Goal: Task Accomplishment & Management: Complete application form

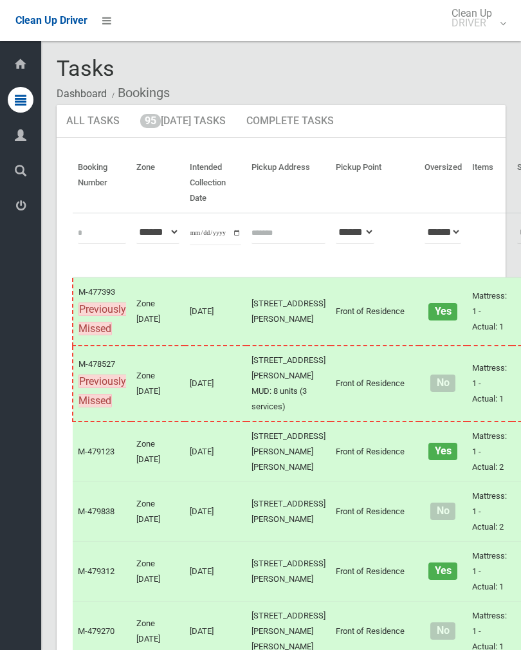
click at [194, 130] on link "95 Today's Tasks" at bounding box center [183, 121] width 105 height 33
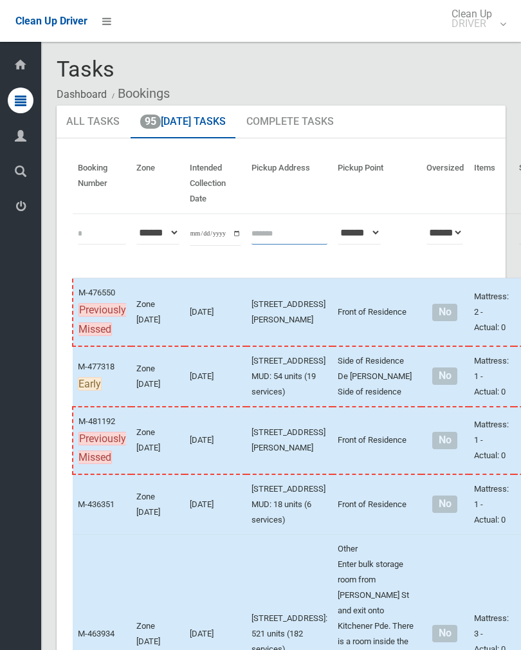
click at [265, 241] on input "text" at bounding box center [290, 232] width 76 height 24
type input "**********"
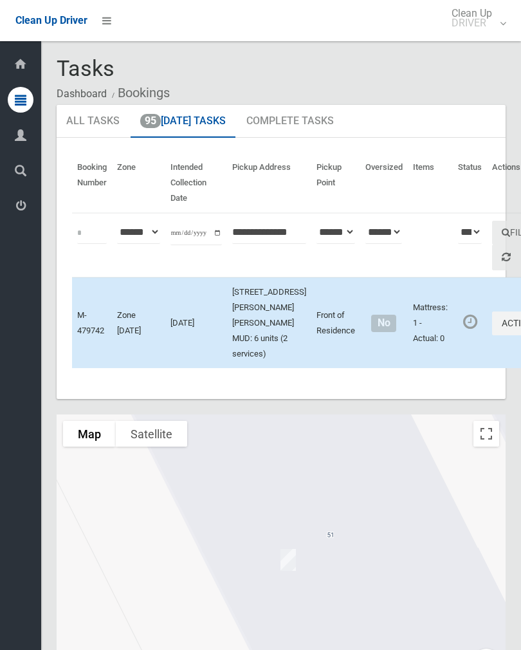
click at [492, 335] on button "Actions" at bounding box center [523, 323] width 62 height 24
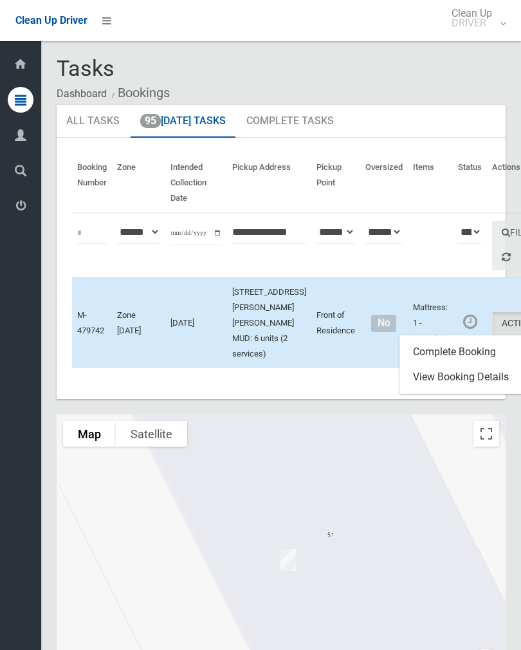
click at [447, 365] on link "Complete Booking" at bounding box center [476, 352] width 153 height 26
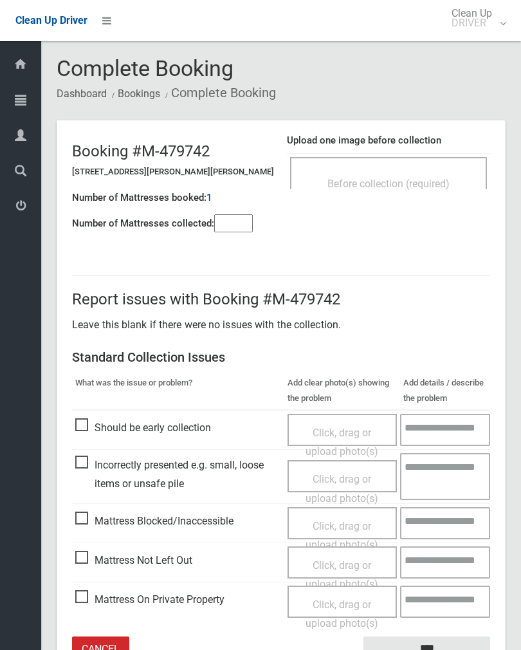
click at [383, 178] on span "Before collection (required)" at bounding box center [388, 184] width 122 height 12
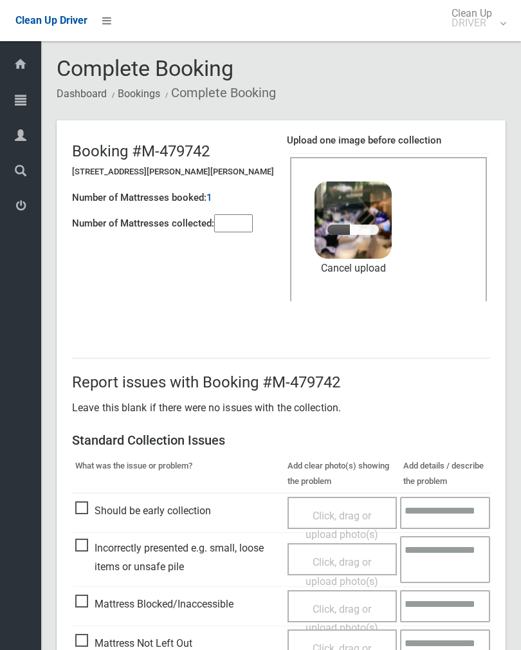
click at [239, 231] on input"] "number" at bounding box center [233, 223] width 39 height 18
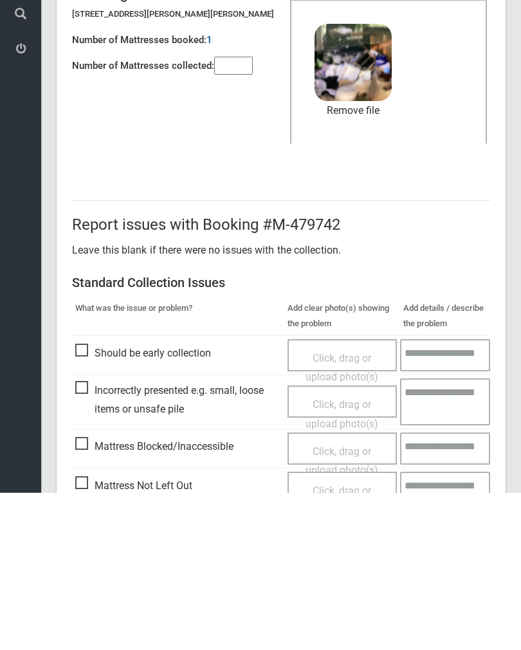
scroll to position [155, 0]
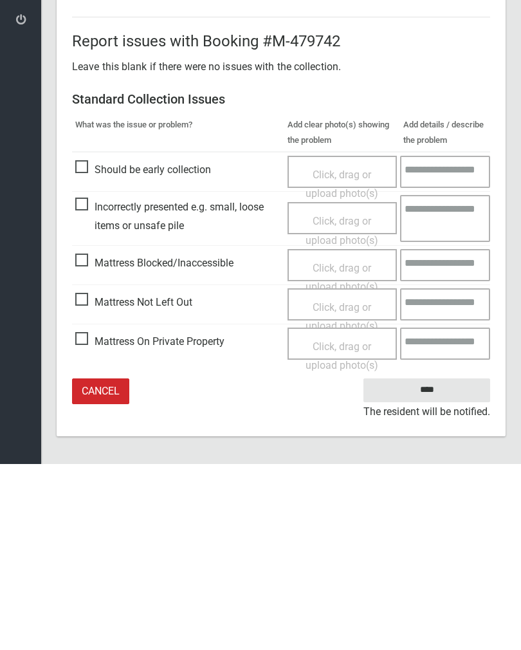
type input"] "*"
click at [432, 564] on input "****" at bounding box center [427, 576] width 127 height 24
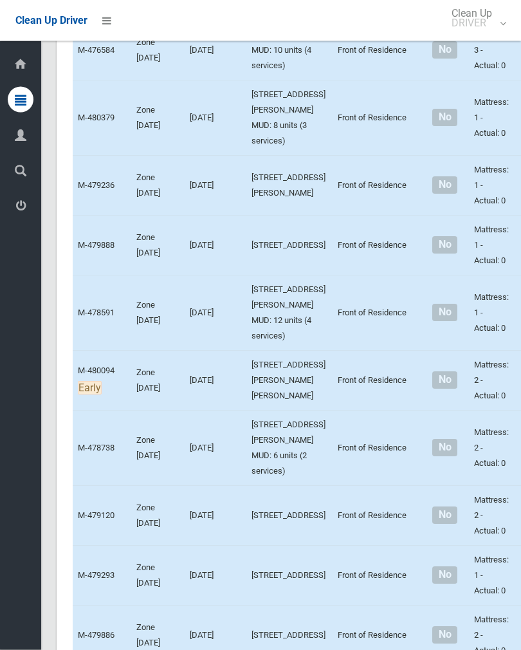
scroll to position [5600, 0]
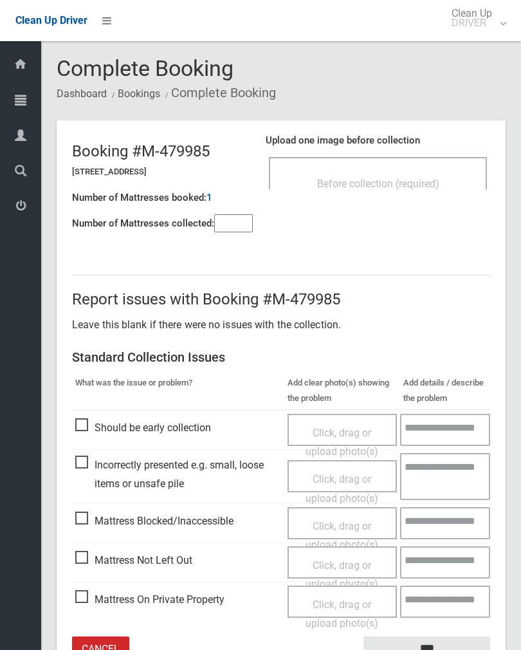
click at [380, 161] on div "Before collection (required)" at bounding box center [378, 173] width 218 height 32
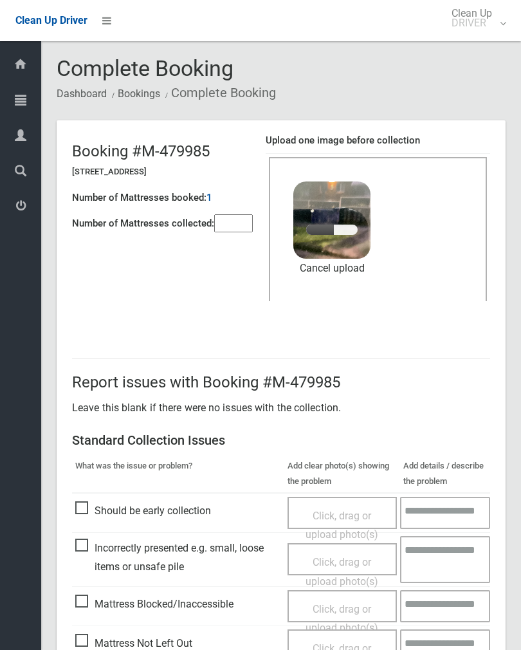
click at [239, 218] on input"] "number" at bounding box center [233, 223] width 39 height 18
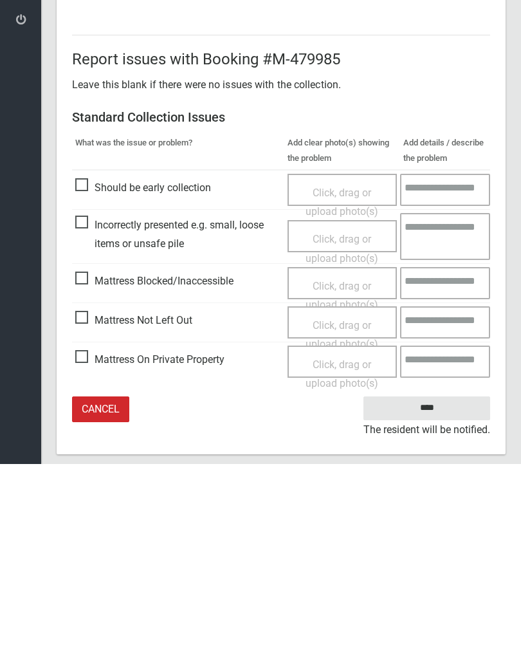
scroll to position [155, 0]
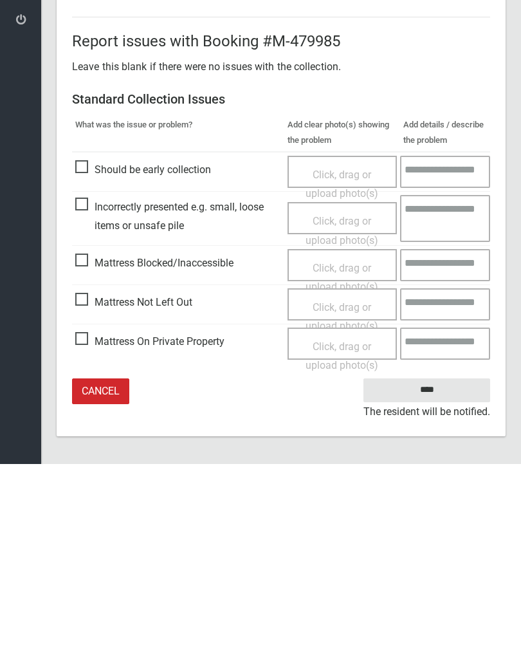
type input"] "*"
click at [412, 564] on input "****" at bounding box center [427, 576] width 127 height 24
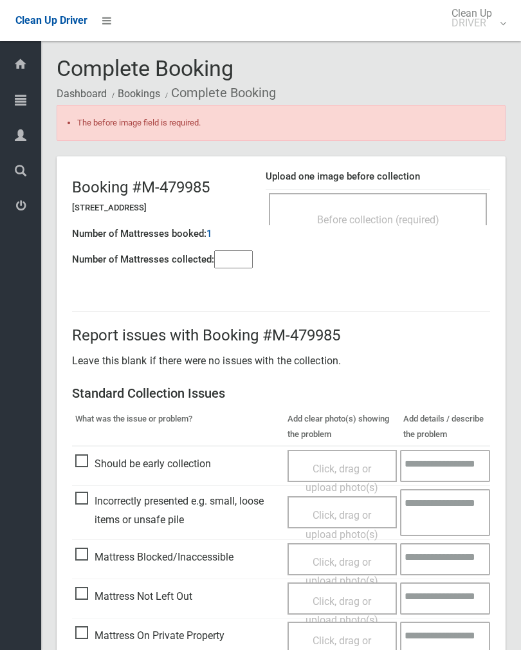
click at [362, 223] on span "Before collection (required)" at bounding box center [378, 220] width 122 height 12
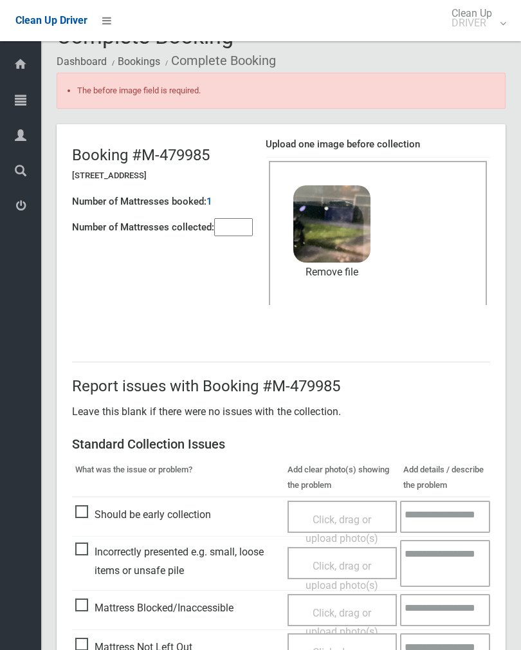
scroll to position [171, 0]
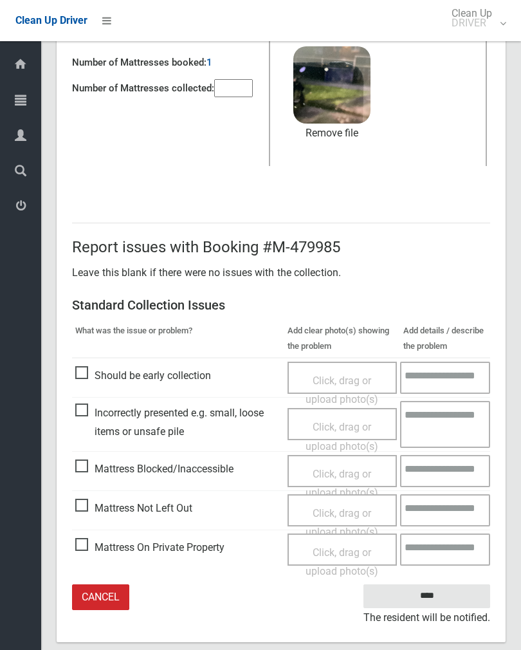
click at [425, 591] on input "****" at bounding box center [427, 596] width 127 height 24
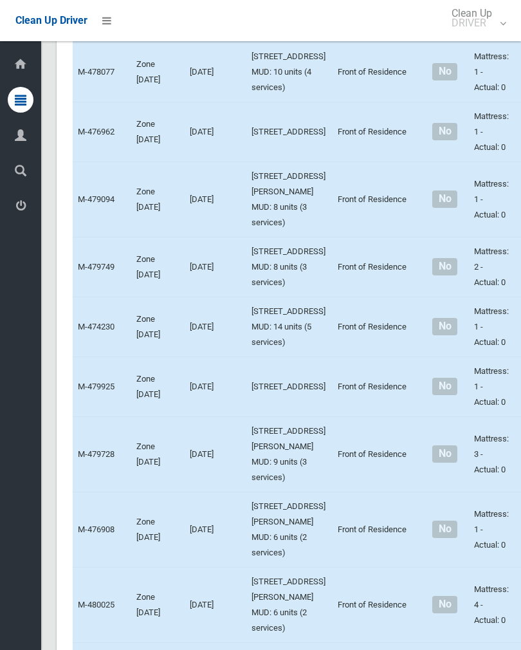
scroll to position [4449, 0]
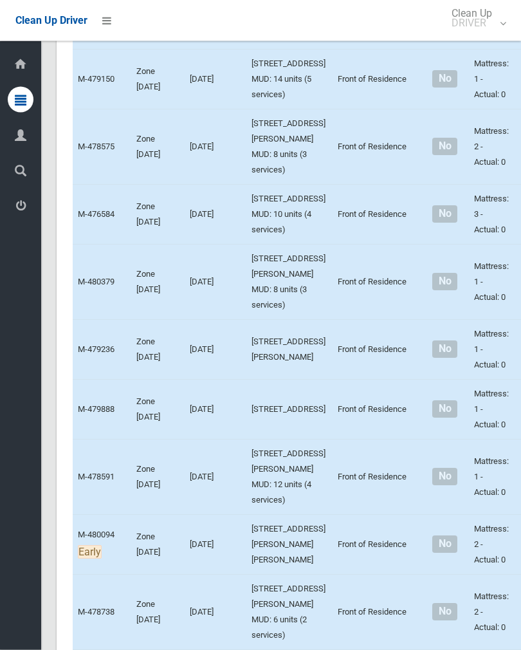
scroll to position [5436, 0]
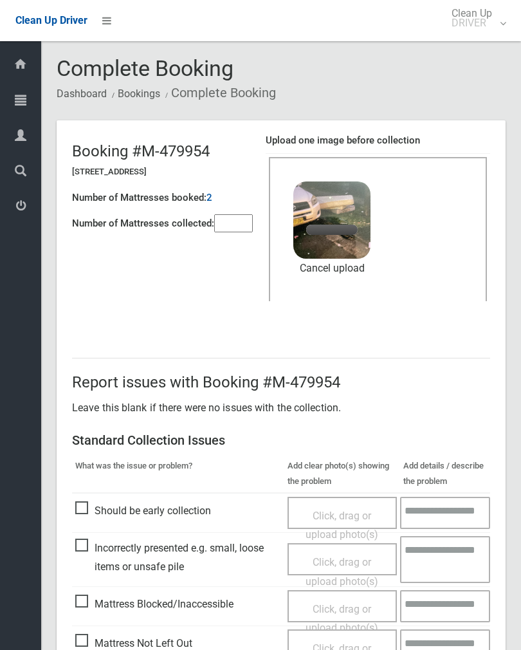
click at [237, 232] on input"] "number" at bounding box center [233, 223] width 39 height 18
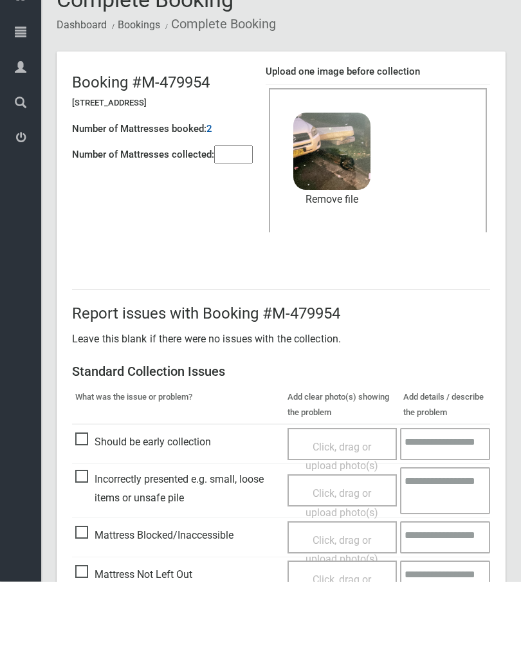
scroll to position [155, 0]
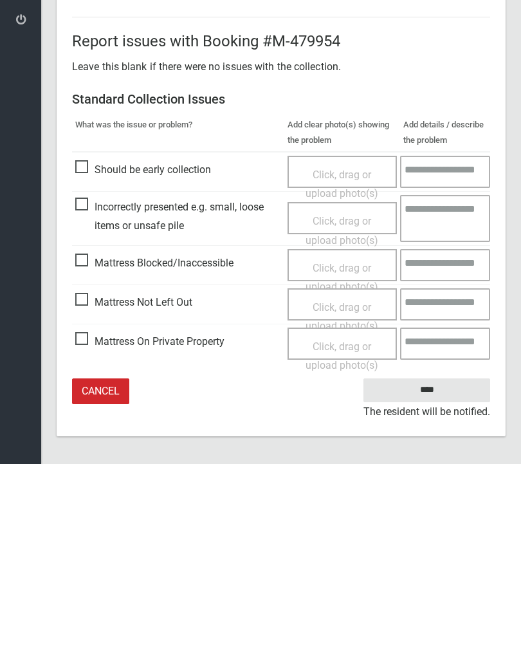
type input"] "*"
click at [439, 564] on input "****" at bounding box center [427, 576] width 127 height 24
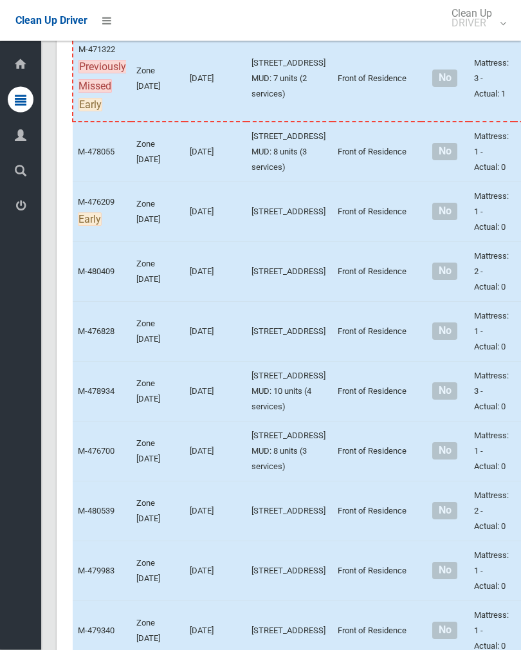
scroll to position [1647, 0]
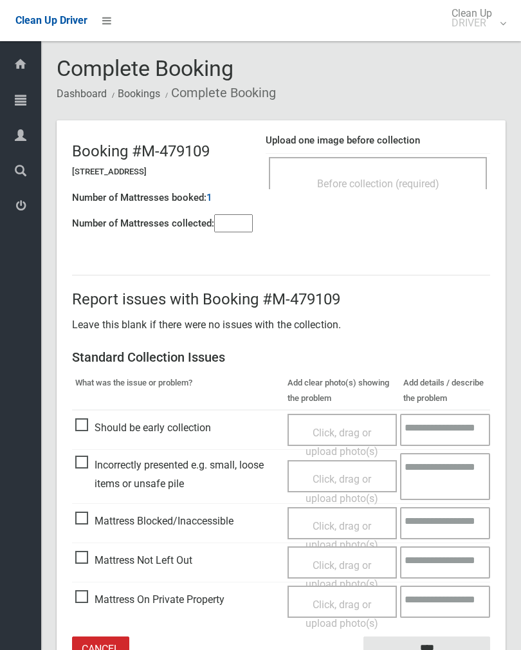
click at [404, 167] on div "Before collection (required)" at bounding box center [378, 173] width 218 height 32
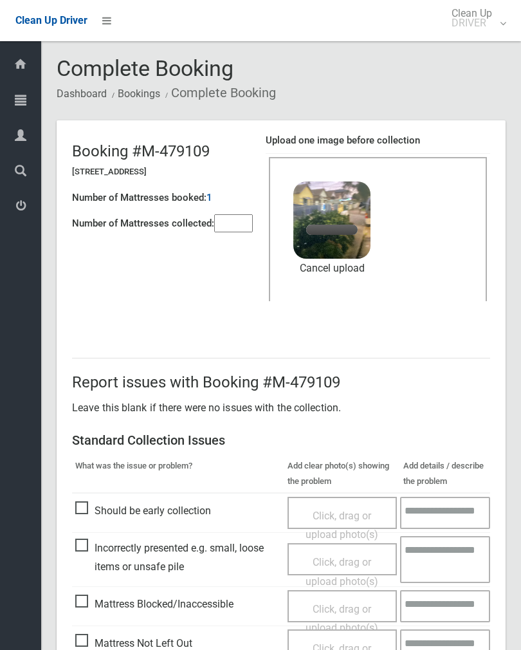
click at [219, 225] on input"] "number" at bounding box center [233, 223] width 39 height 18
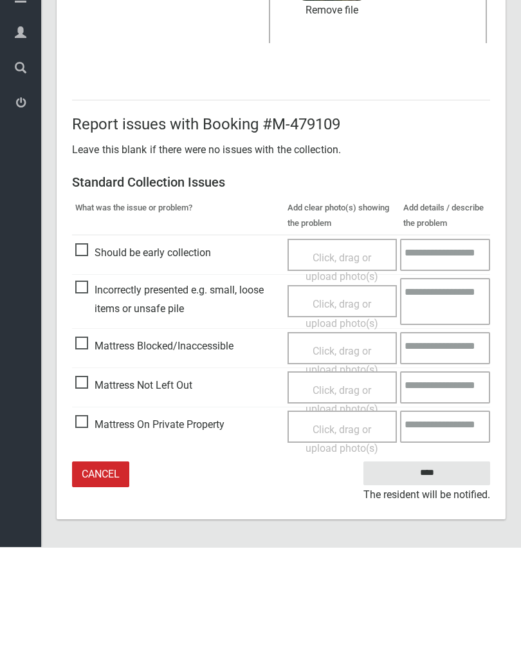
type input"] "*"
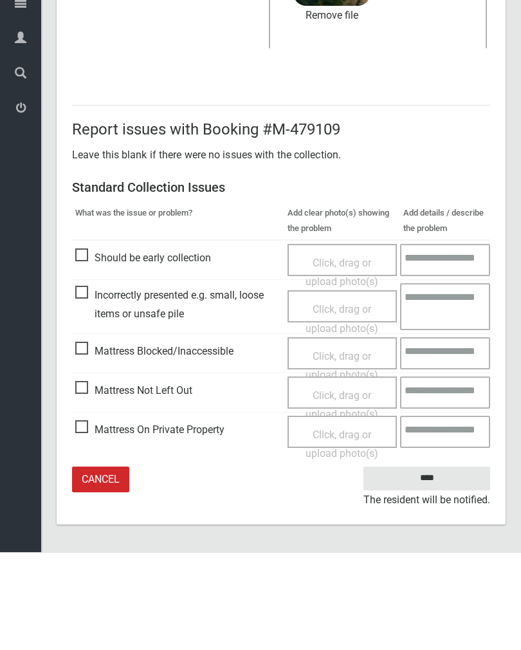
click at [423, 564] on input "****" at bounding box center [427, 576] width 127 height 24
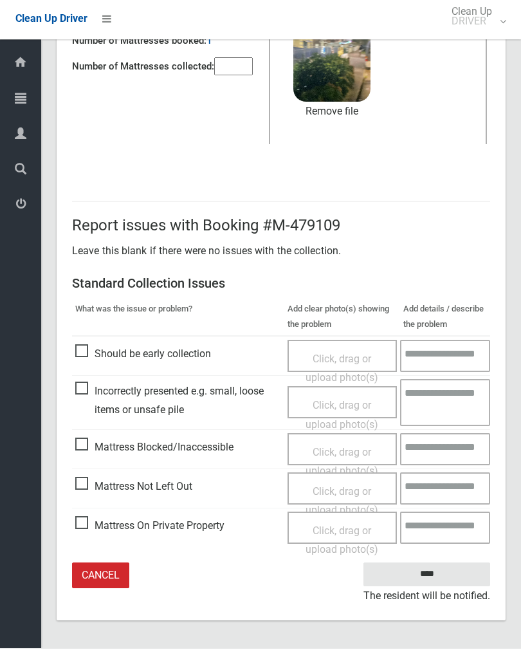
scroll to position [135, 0]
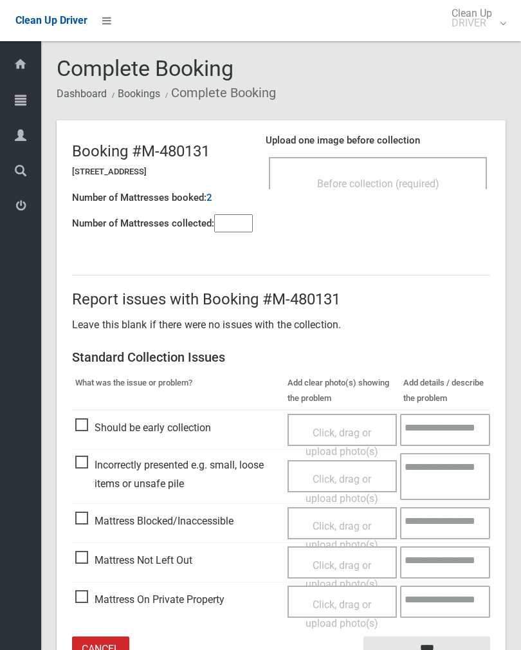
click at [411, 178] on span "Before collection (required)" at bounding box center [378, 184] width 122 height 12
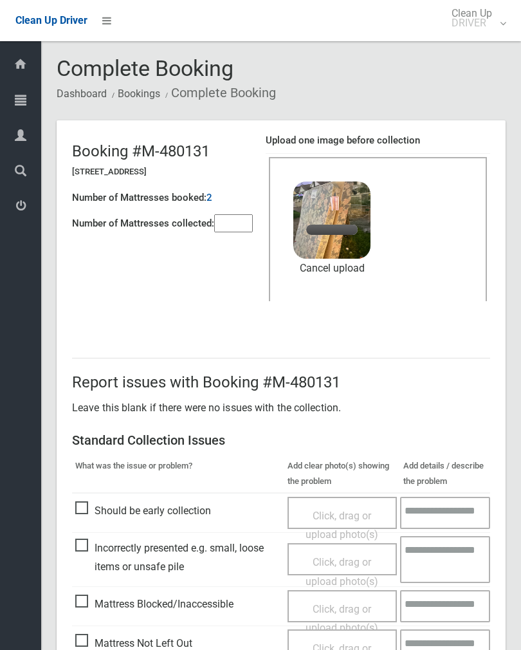
click at [229, 222] on input"] "number" at bounding box center [233, 223] width 39 height 18
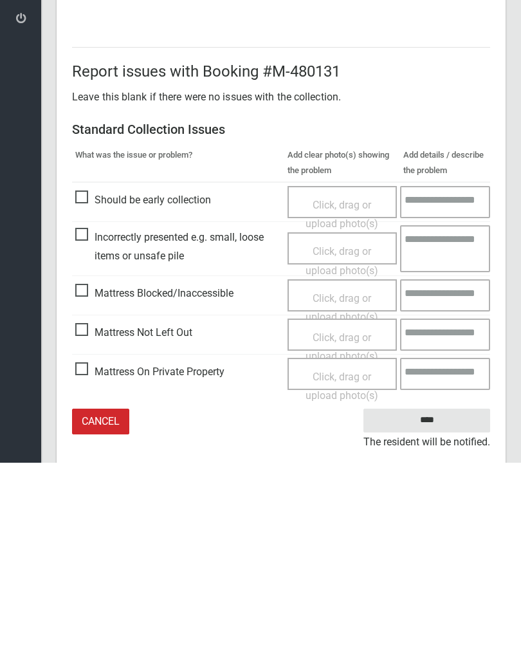
scroll to position [155, 0]
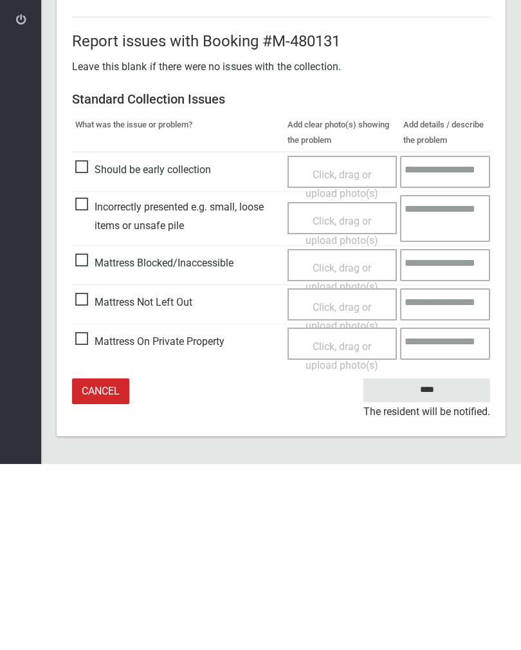
type input"] "*"
click at [430, 564] on input "****" at bounding box center [427, 576] width 127 height 24
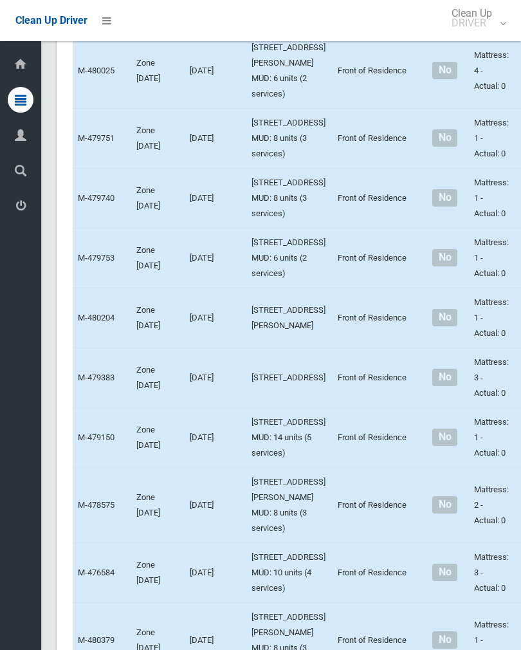
scroll to position [5183, 0]
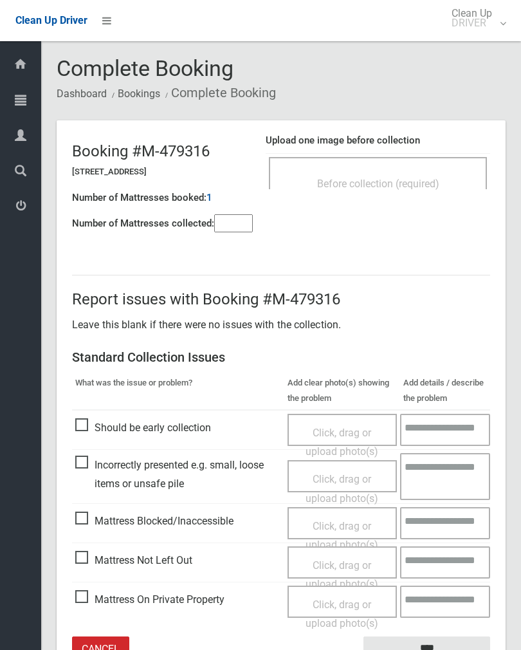
click at [420, 163] on div "Before collection (required)" at bounding box center [378, 173] width 218 height 32
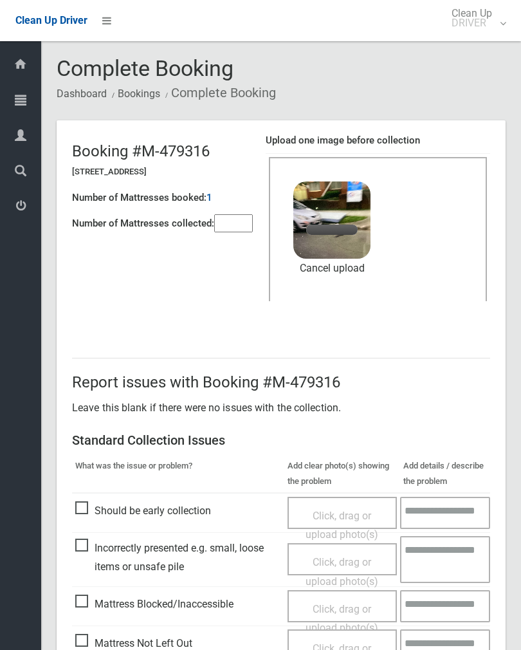
click at [225, 217] on input"] "number" at bounding box center [233, 223] width 39 height 18
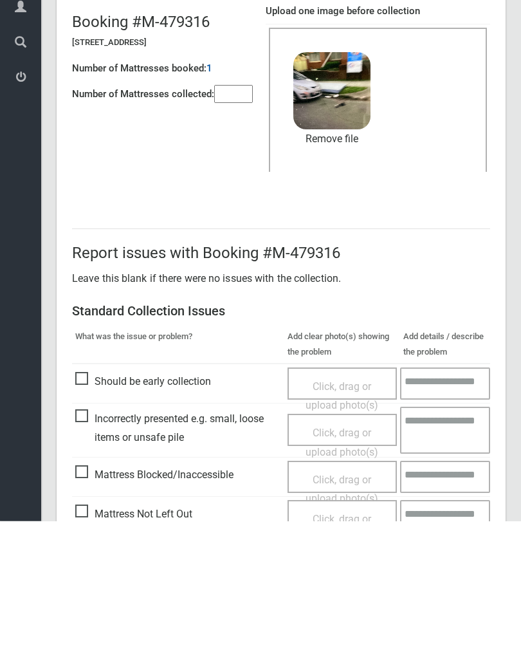
scroll to position [155, 0]
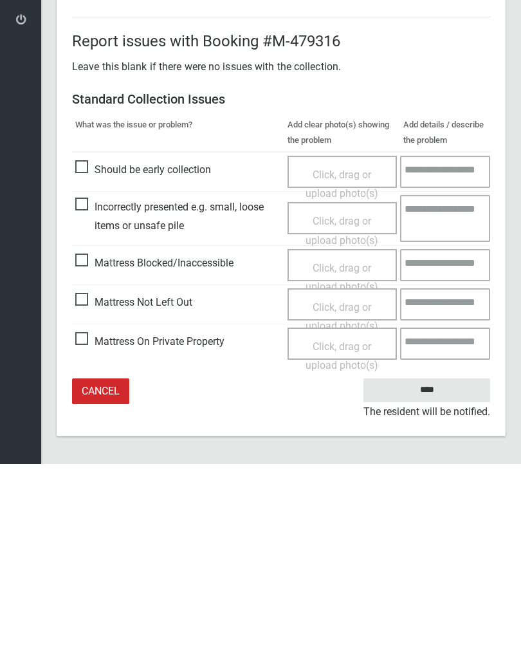
type input"] "*"
click at [427, 564] on input "****" at bounding box center [427, 576] width 127 height 24
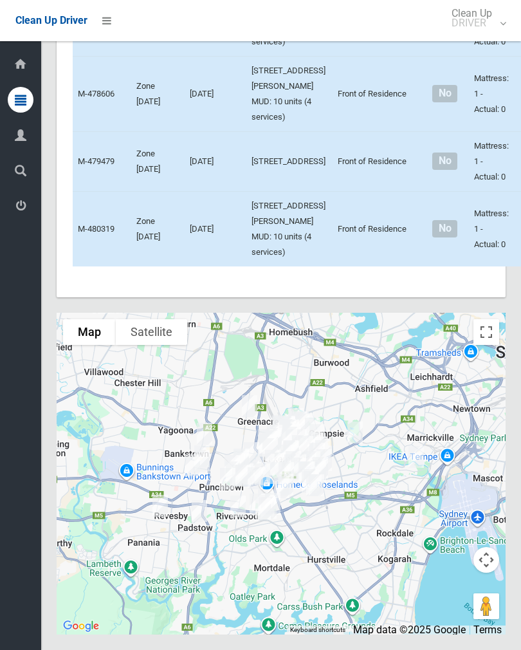
scroll to position [6763, 0]
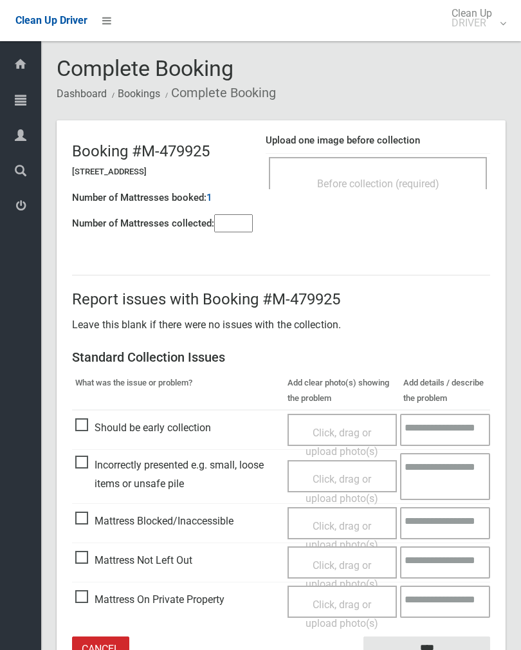
click at [400, 171] on div "Before collection (required)" at bounding box center [378, 183] width 190 height 24
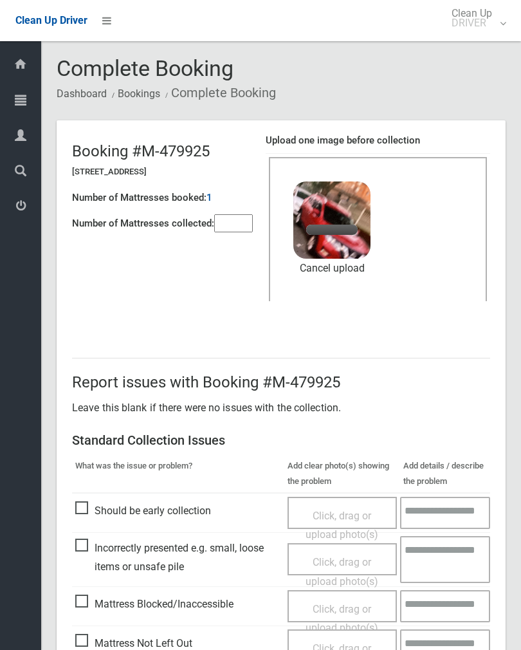
click at [222, 226] on input"] "number" at bounding box center [233, 223] width 39 height 18
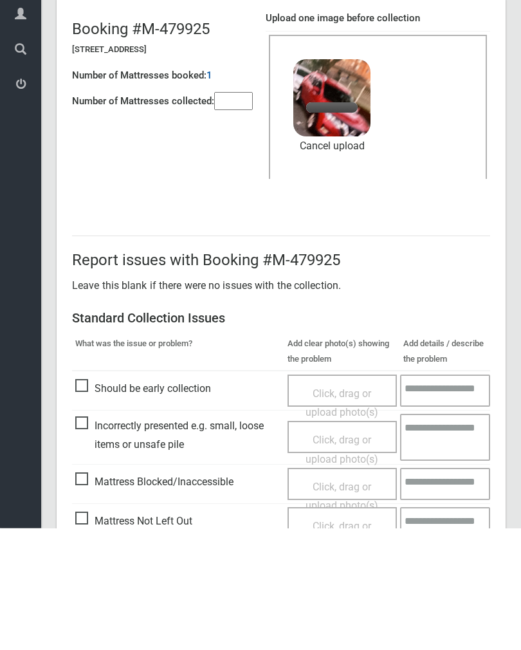
scroll to position [155, 0]
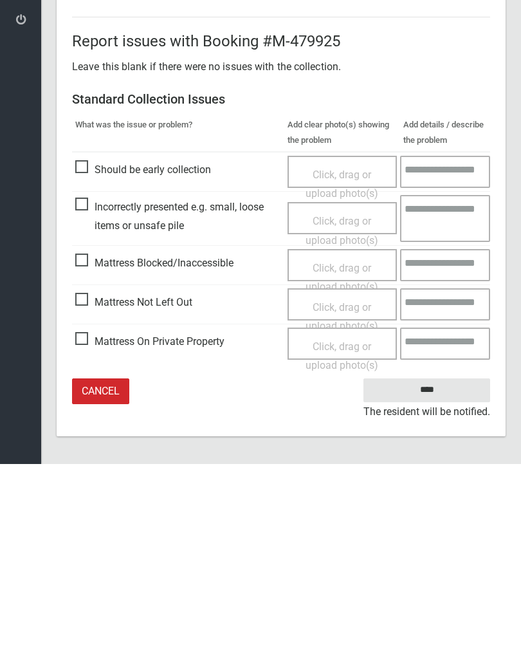
type input"] "*"
click at [424, 564] on input "****" at bounding box center [427, 576] width 127 height 24
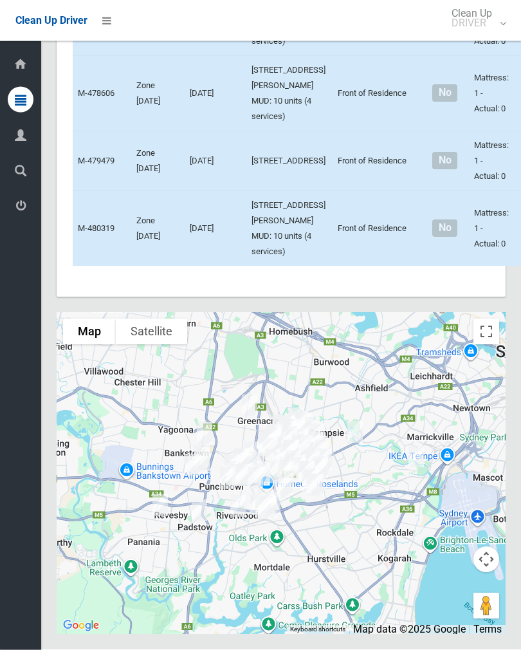
scroll to position [6675, 0]
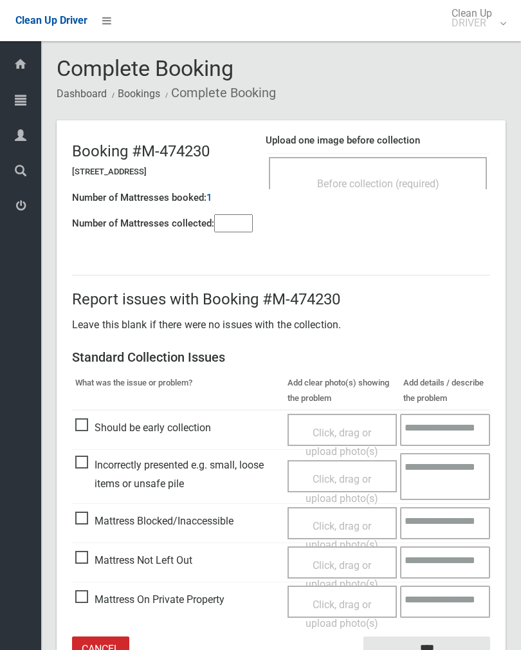
click at [231, 226] on input"] "number" at bounding box center [233, 223] width 39 height 18
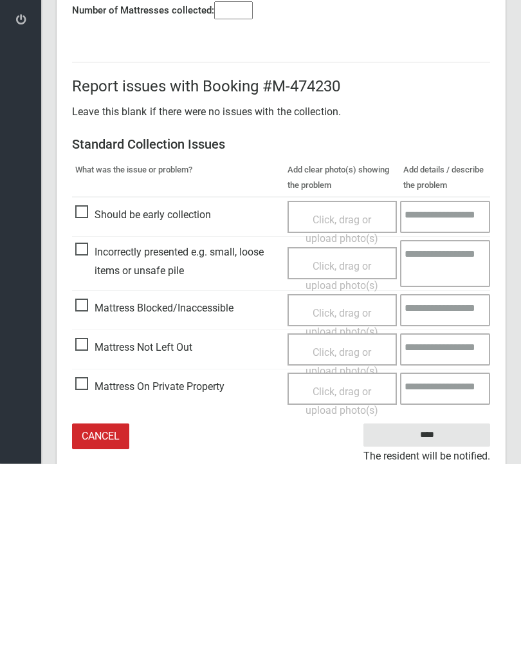
scroll to position [71, 0]
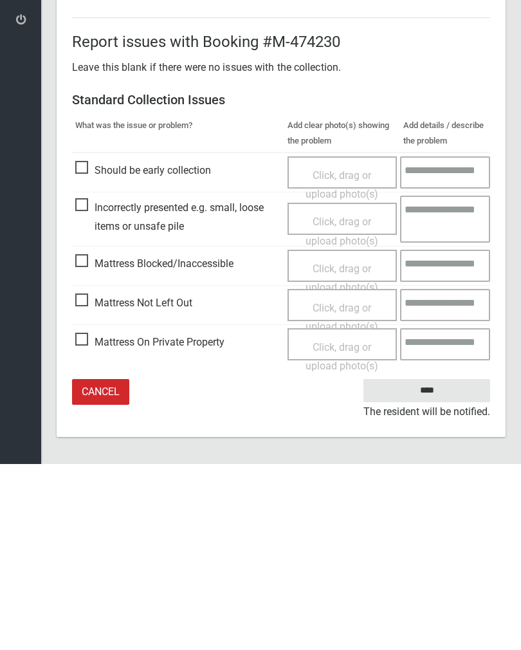
type input"] "*"
click at [87, 440] on span "Mattress Blocked/Inaccessible" at bounding box center [154, 449] width 158 height 19
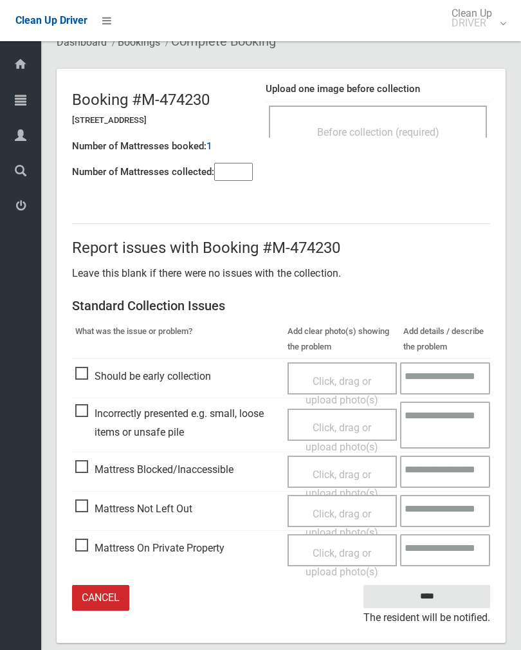
click at [331, 468] on span "Click, drag or upload photo(s)" at bounding box center [342, 484] width 73 height 32
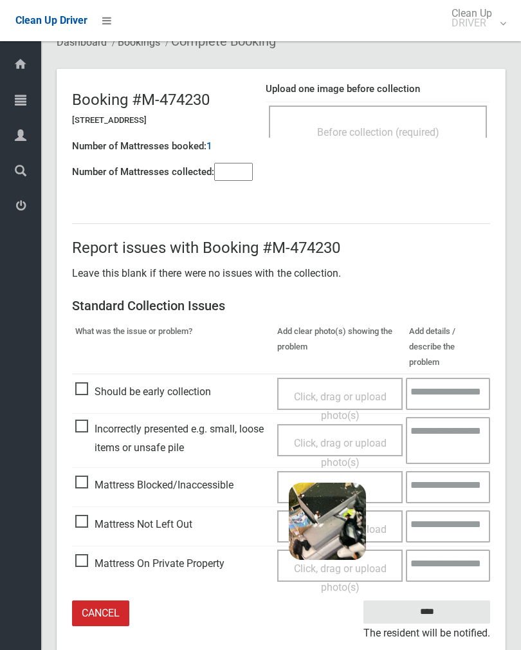
click at [452, 600] on input "****" at bounding box center [427, 612] width 127 height 24
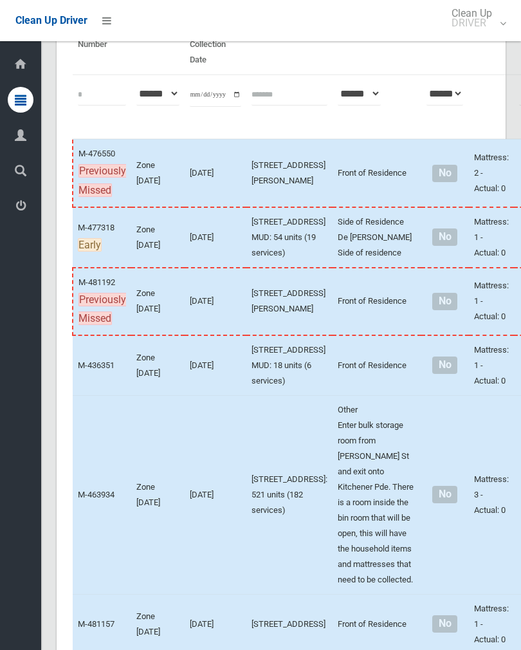
scroll to position [138, 0]
click at [260, 89] on input "text" at bounding box center [290, 94] width 76 height 24
type input "**********"
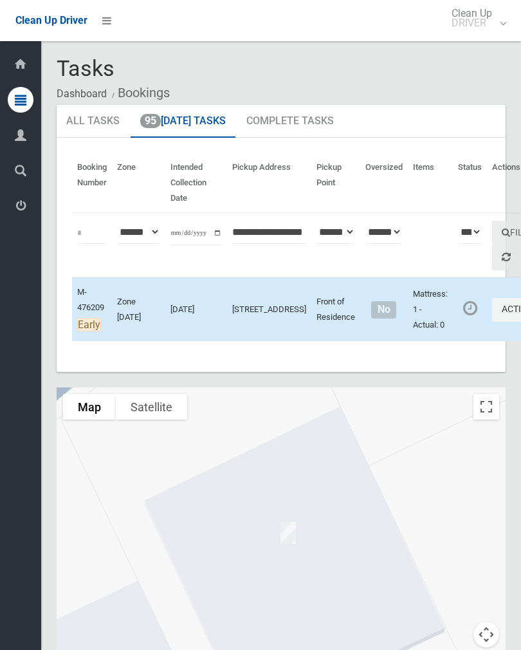
click at [492, 321] on button "Actions" at bounding box center [523, 310] width 62 height 24
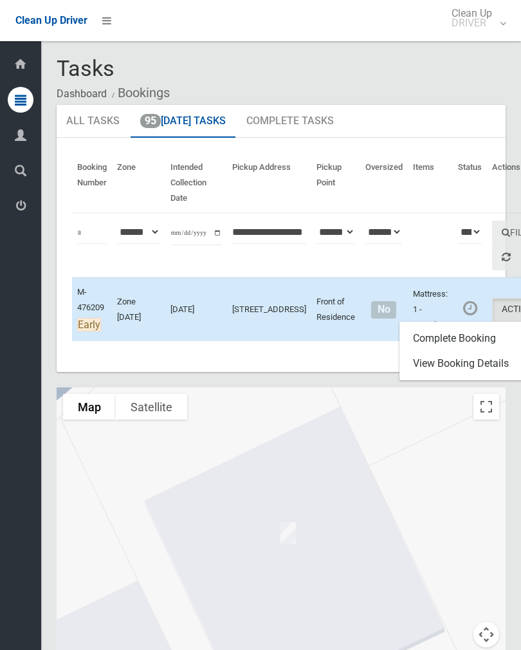
click at [465, 346] on link "Complete Booking" at bounding box center [476, 339] width 153 height 26
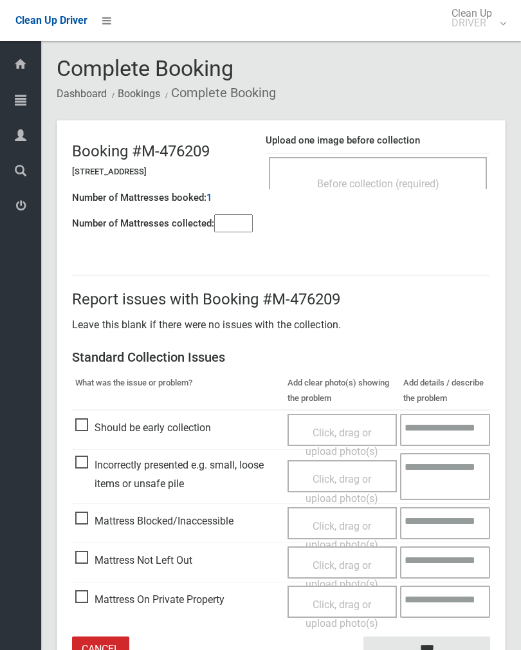
click at [386, 164] on div "Before collection (required)" at bounding box center [378, 173] width 218 height 32
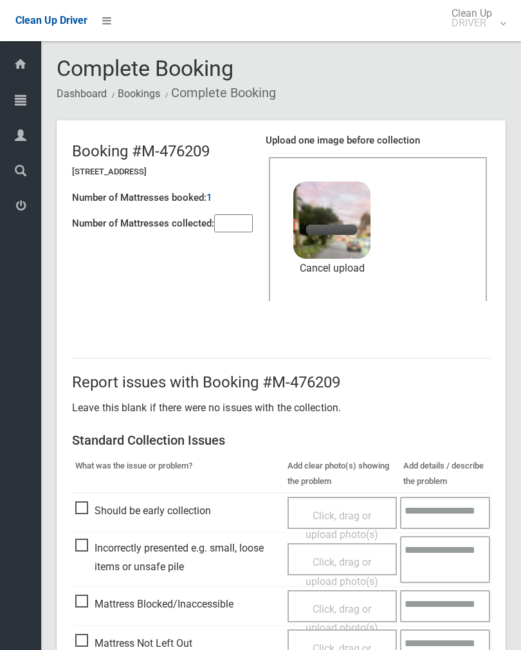
click at [235, 220] on input"] "number" at bounding box center [233, 223] width 39 height 18
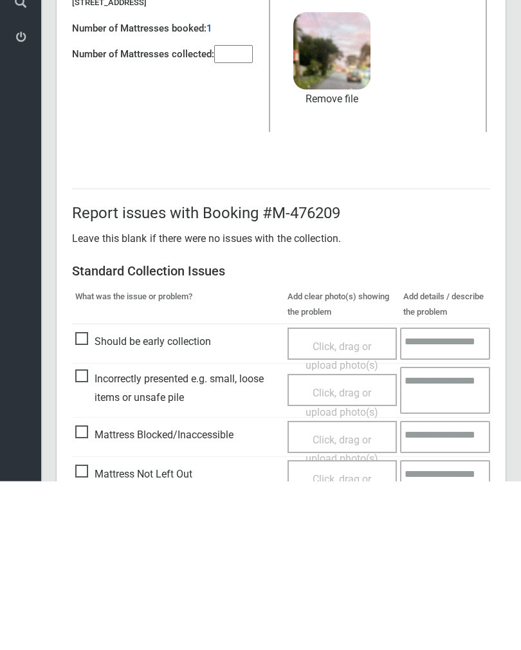
scroll to position [155, 0]
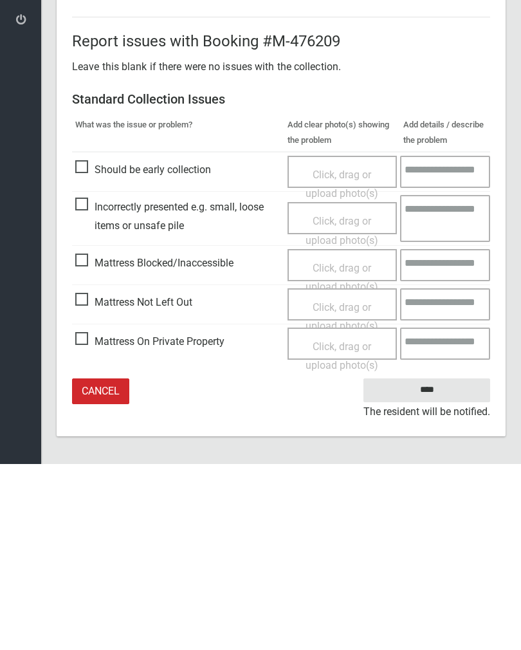
type input"] "*"
click at [429, 564] on input "****" at bounding box center [427, 576] width 127 height 24
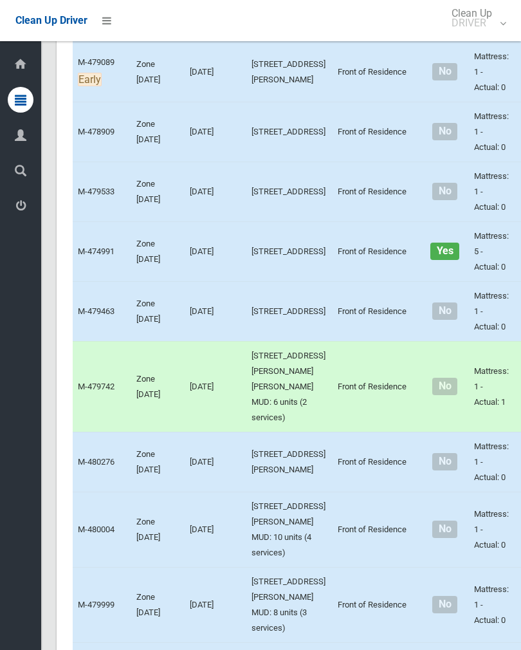
scroll to position [2265, 0]
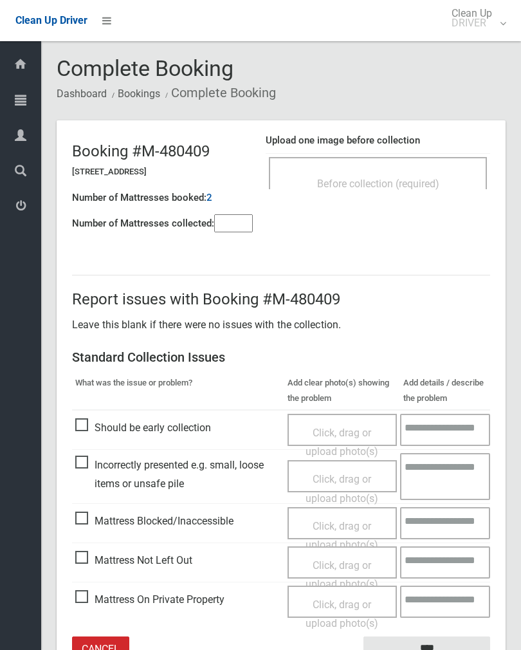
click at [403, 169] on div "Before collection (required)" at bounding box center [378, 173] width 218 height 32
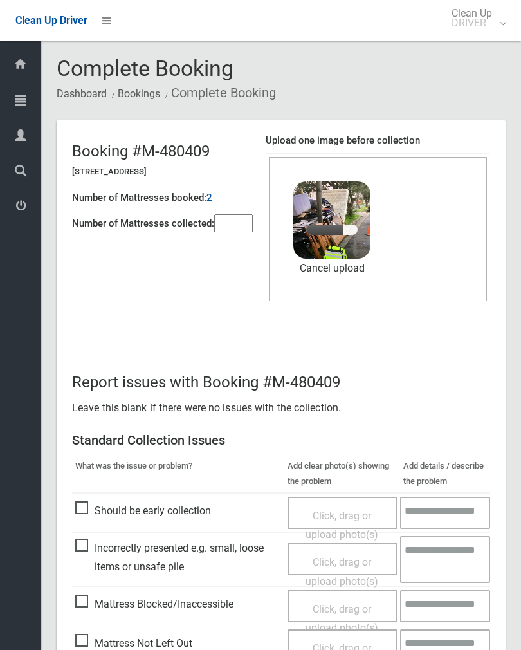
click at [240, 225] on input"] "number" at bounding box center [233, 223] width 39 height 18
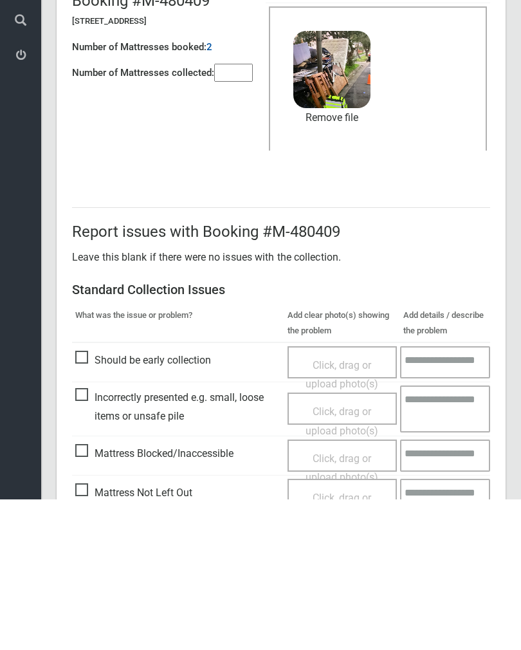
scroll to position [155, 0]
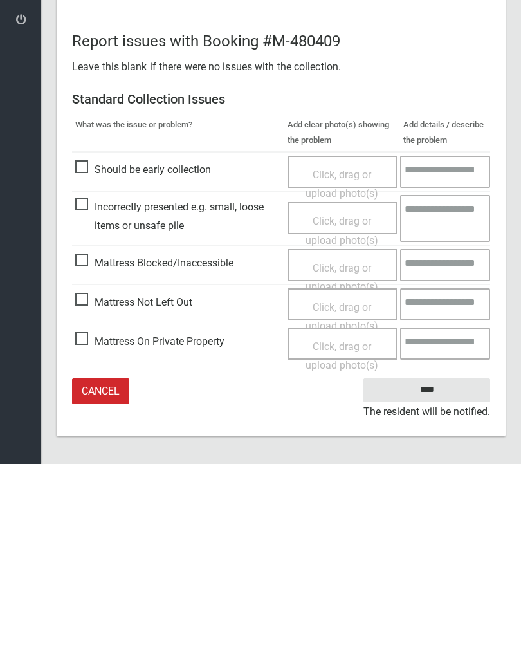
type input"] "*"
click at [420, 564] on input "****" at bounding box center [427, 576] width 127 height 24
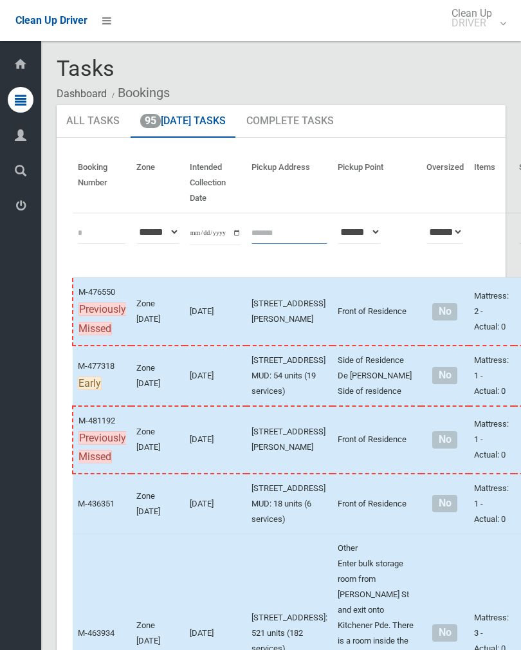
click at [261, 234] on input "text" at bounding box center [290, 232] width 76 height 24
type input "********"
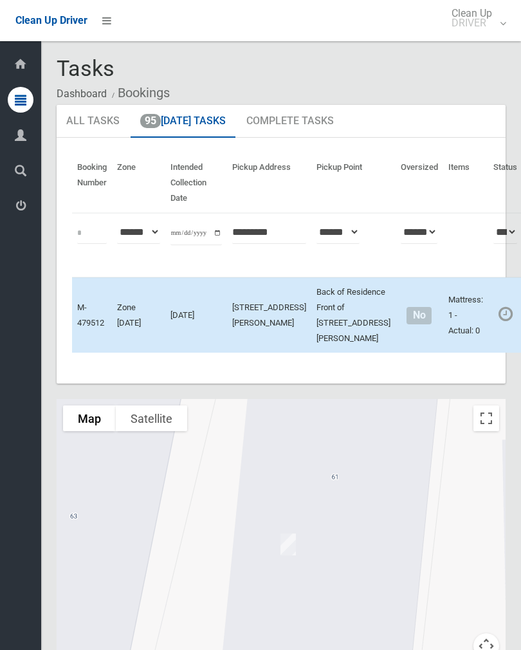
click at [468, 357] on link "Complete Booking" at bounding box center [512, 344] width 153 height 26
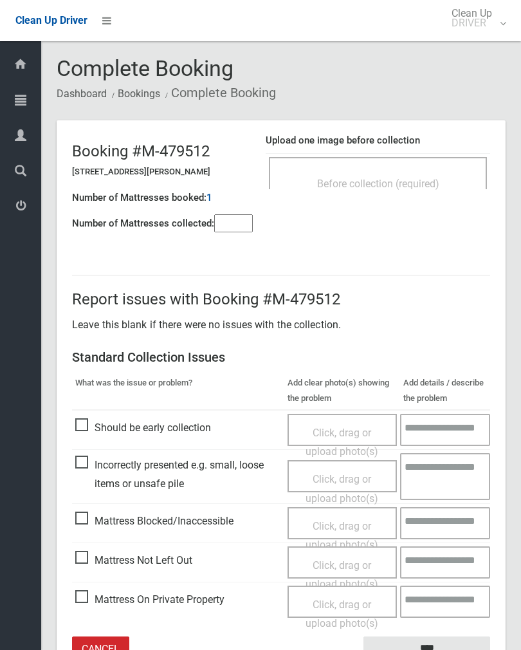
click at [422, 169] on div "Before collection (required)" at bounding box center [378, 173] width 218 height 32
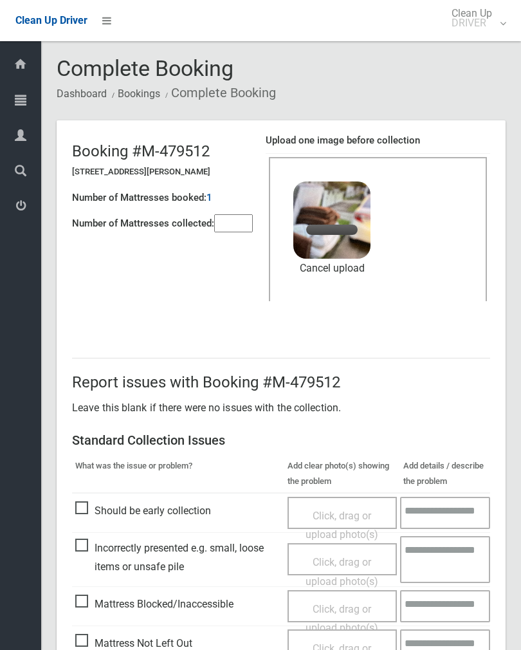
click at [236, 232] on input"] "number" at bounding box center [233, 223] width 39 height 18
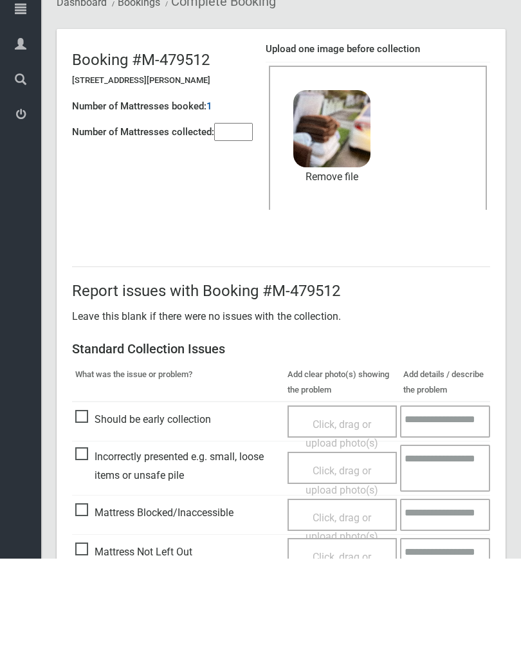
scroll to position [155, 0]
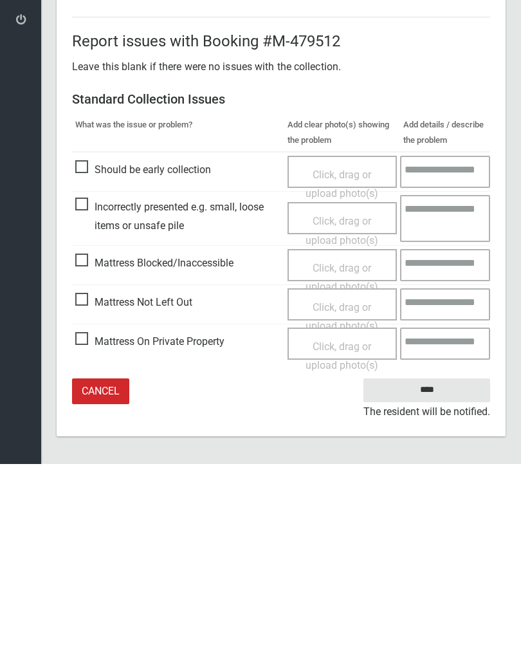
type input"] "*"
click at [438, 564] on input "****" at bounding box center [427, 576] width 127 height 24
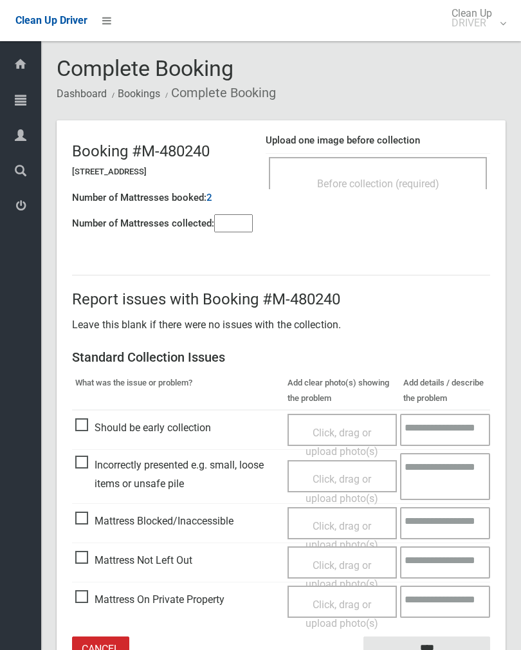
click at [420, 225] on header "Booking #M-480240 [STREET_ADDRESS] Number of Mattresses booked: 2 Number of Mat…" at bounding box center [281, 182] width 449 height 124
click at [430, 164] on div "Before collection (required)" at bounding box center [378, 173] width 218 height 32
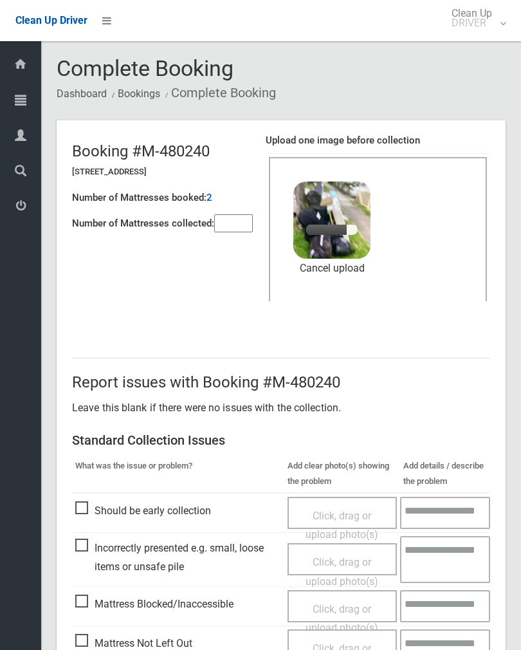
click at [223, 226] on input"] "number" at bounding box center [233, 223] width 39 height 18
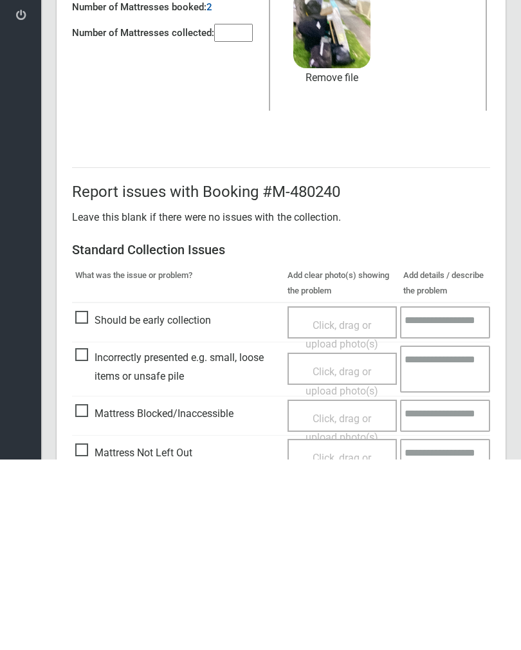
scroll to position [155, 0]
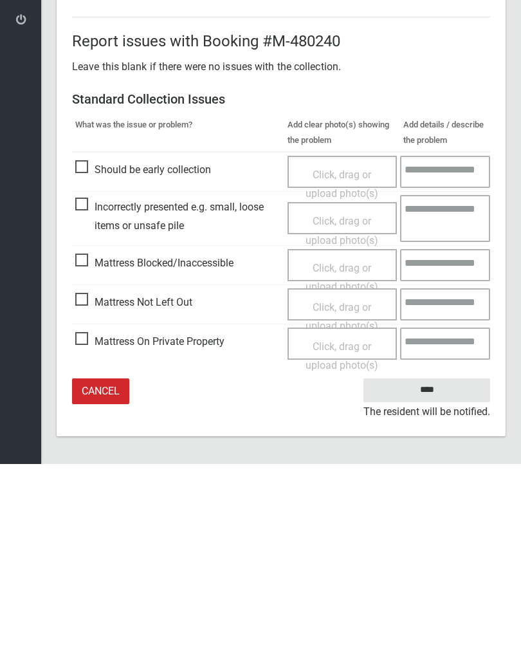
type input"] "*"
click at [431, 564] on input "****" at bounding box center [427, 576] width 127 height 24
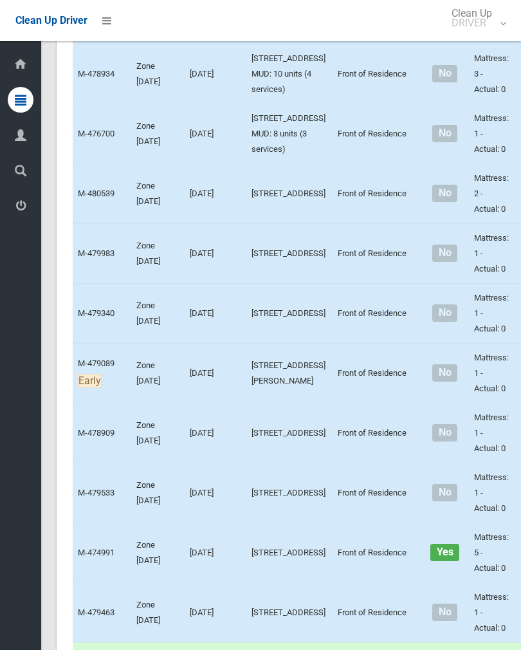
scroll to position [1975, 0]
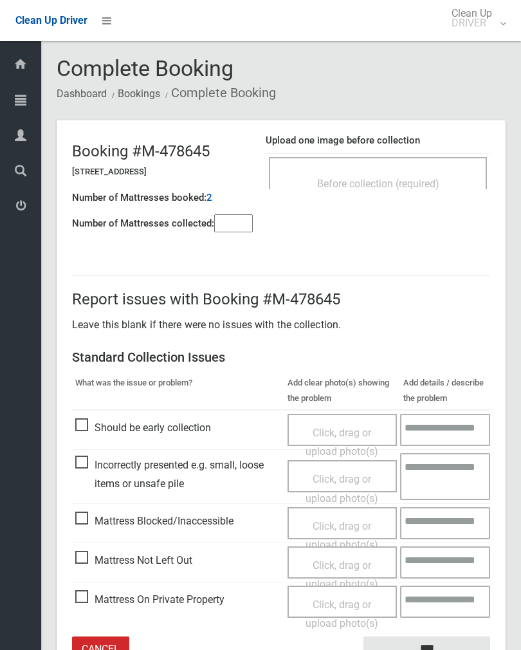
click at [398, 169] on div "Before collection (required)" at bounding box center [378, 173] width 218 height 32
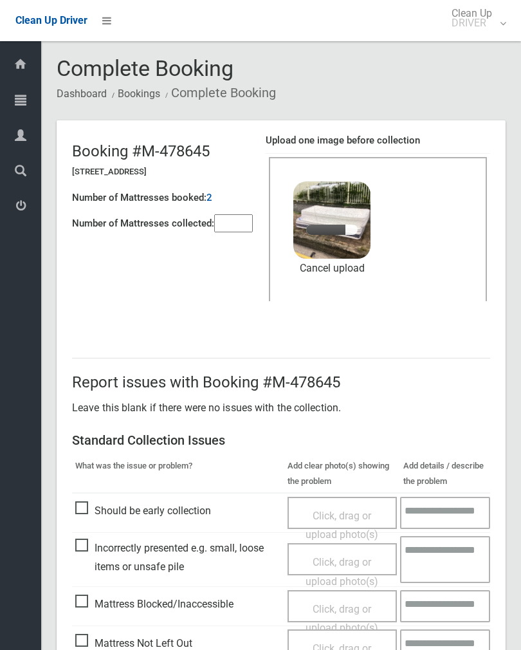
click at [223, 221] on input"] "number" at bounding box center [233, 223] width 39 height 18
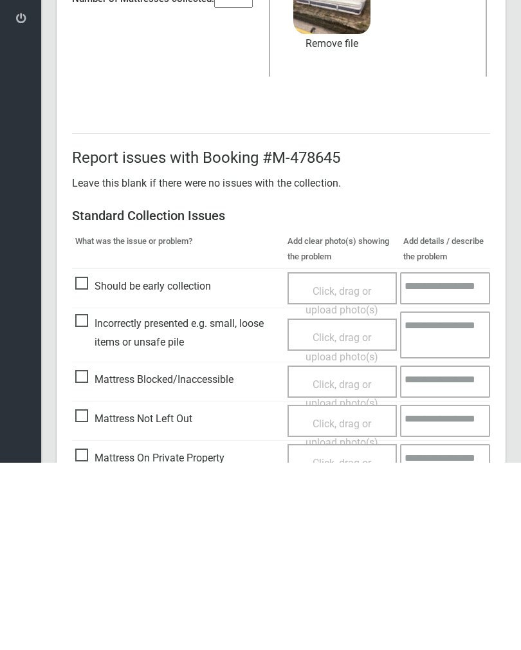
scroll to position [155, 0]
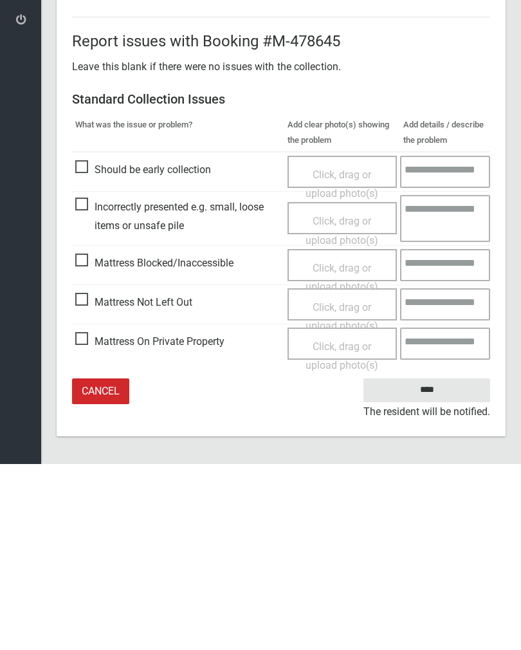
type input"] "*"
click at [445, 564] on input "****" at bounding box center [427, 576] width 127 height 24
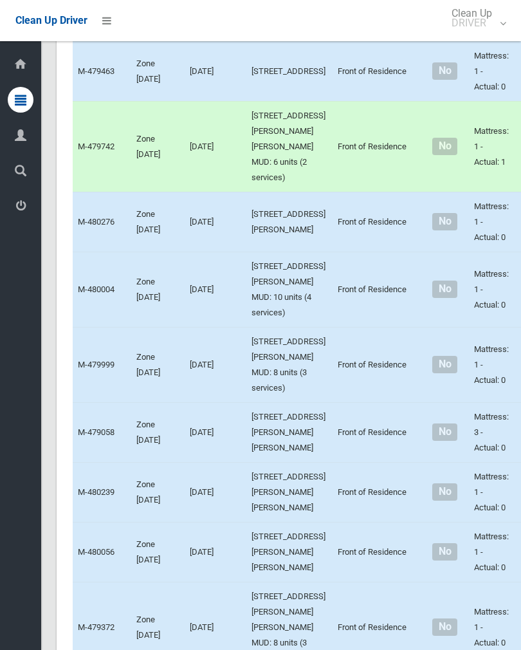
scroll to position [2602, 0]
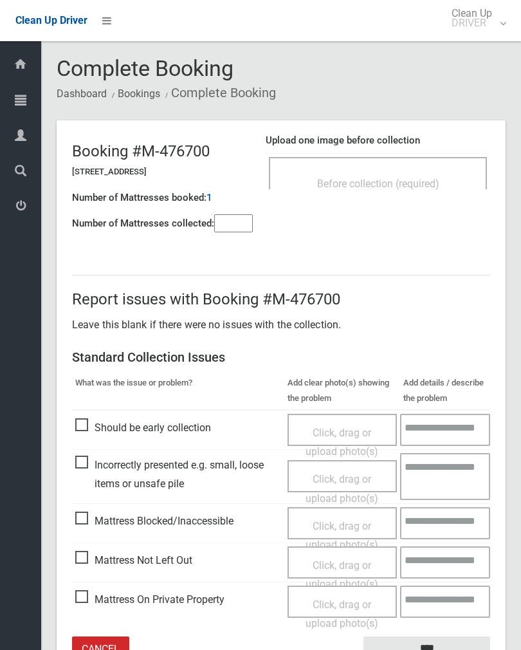
click at [400, 181] on span "Before collection (required)" at bounding box center [378, 184] width 122 height 12
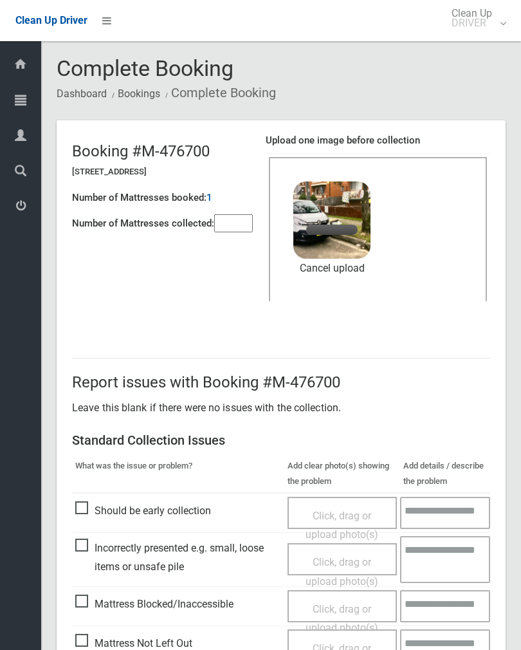
click at [216, 225] on input"] "number" at bounding box center [233, 223] width 39 height 18
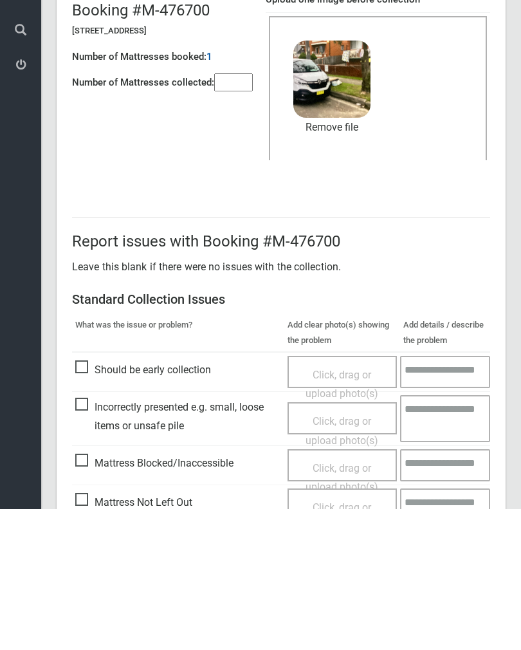
scroll to position [155, 0]
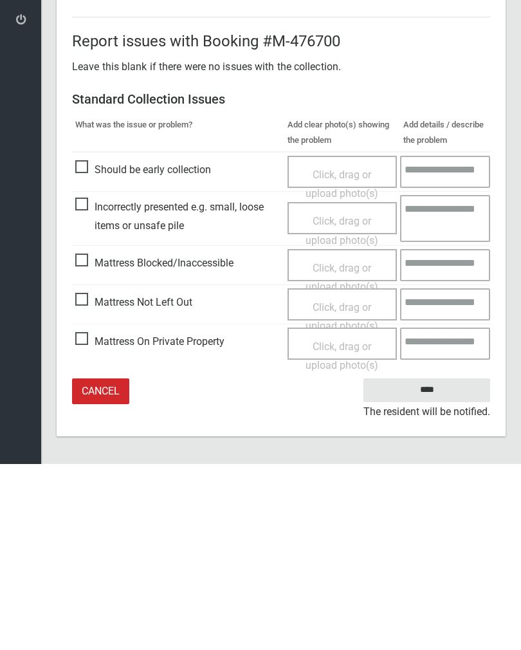
type input"] "*"
click at [418, 564] on input "****" at bounding box center [427, 576] width 127 height 24
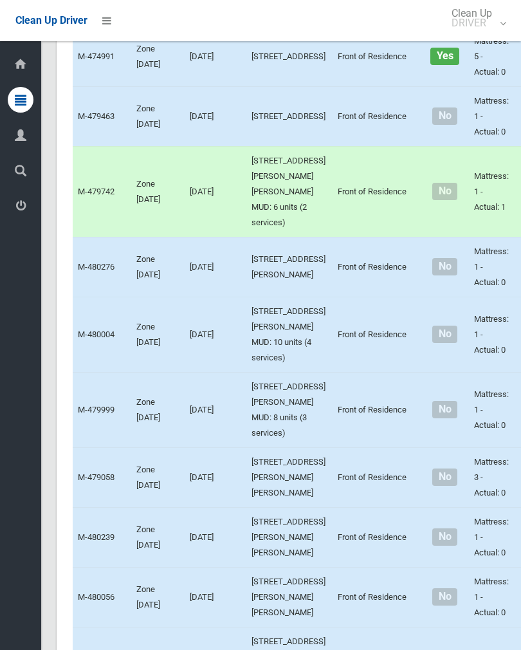
scroll to position [2567, 0]
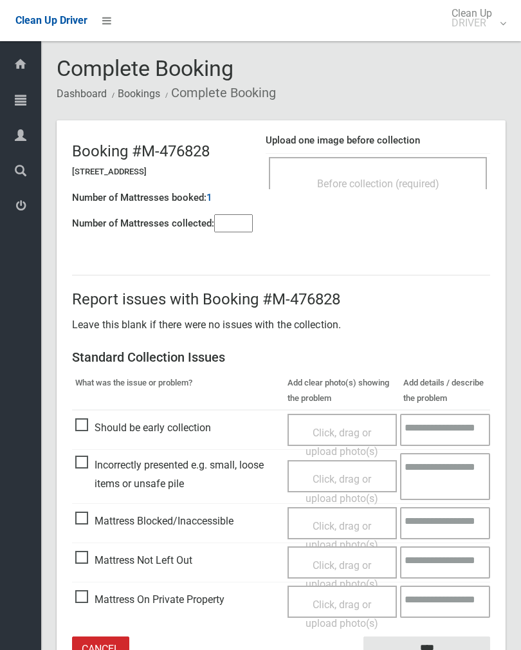
click at [403, 174] on div "Before collection (required)" at bounding box center [378, 183] width 190 height 24
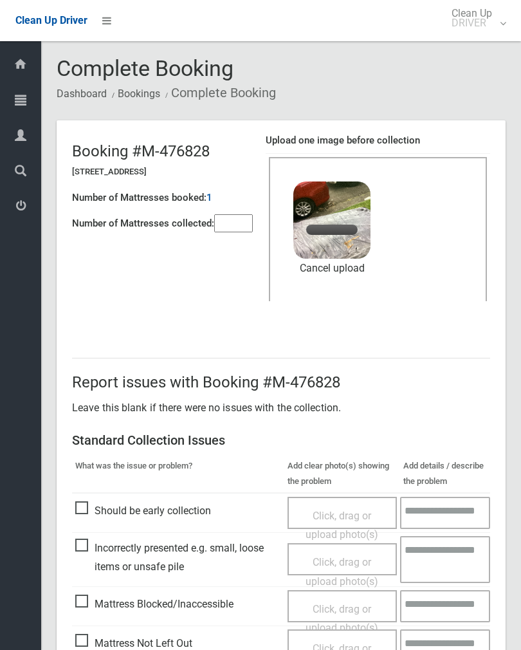
click at [239, 217] on input"] "number" at bounding box center [233, 223] width 39 height 18
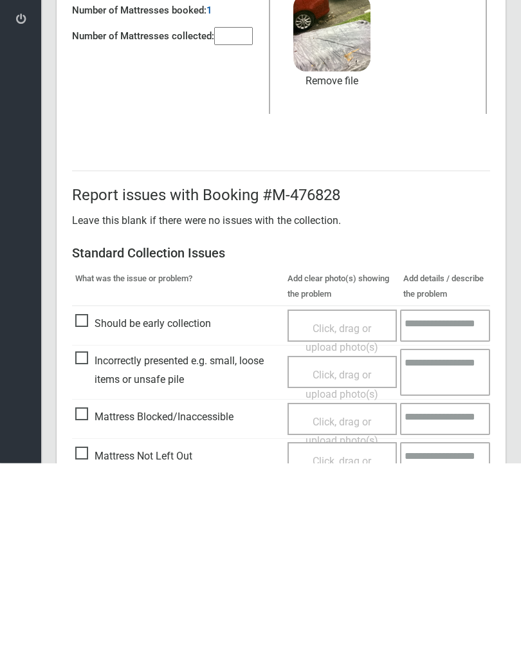
scroll to position [155, 0]
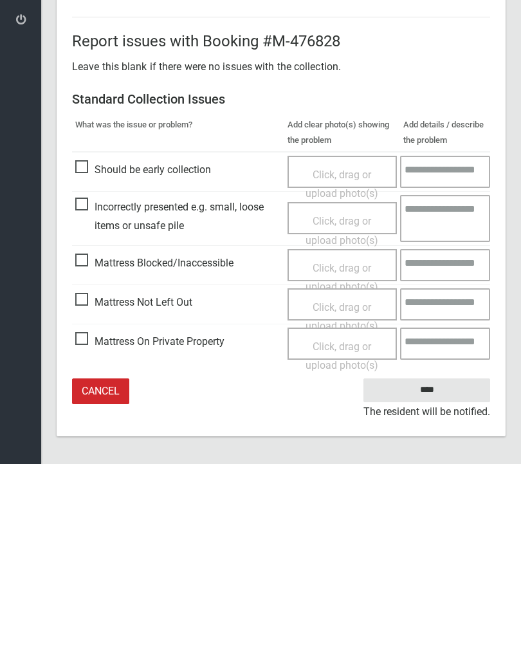
type input"] "*"
click at [426, 564] on input "****" at bounding box center [427, 576] width 127 height 24
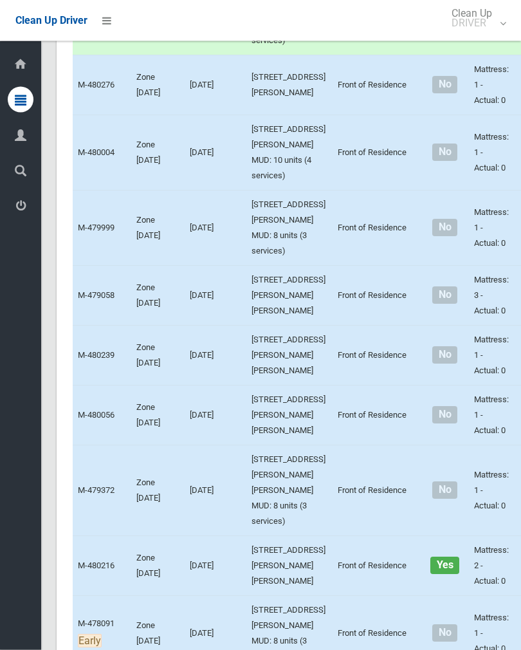
scroll to position [2641, 0]
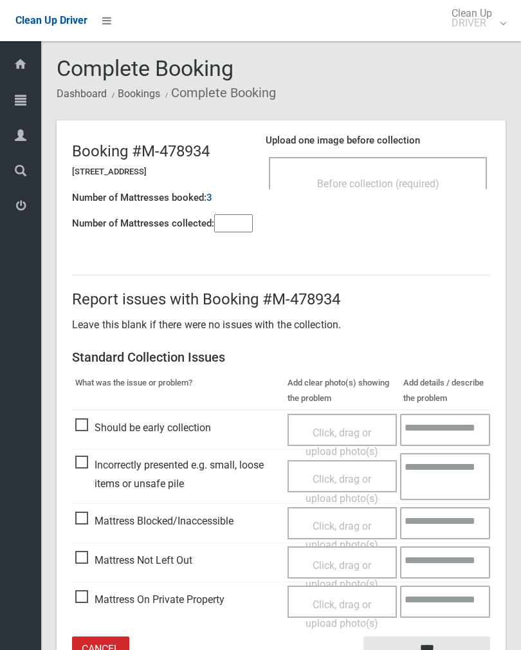
click at [434, 165] on div "Before collection (required)" at bounding box center [378, 173] width 218 height 32
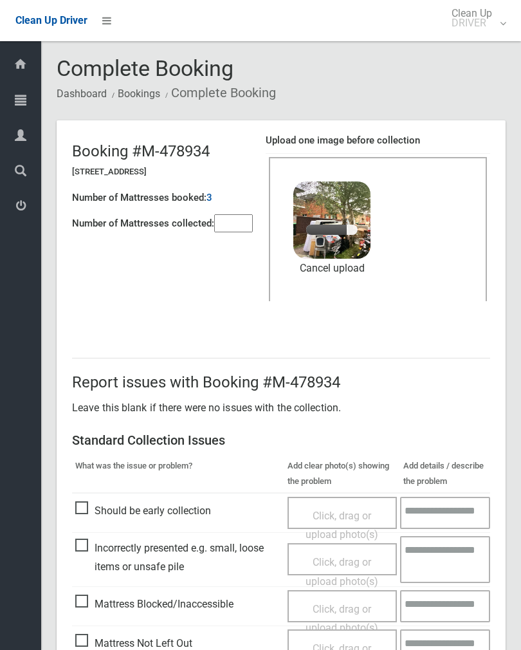
click at [241, 220] on input"] "number" at bounding box center [233, 223] width 39 height 18
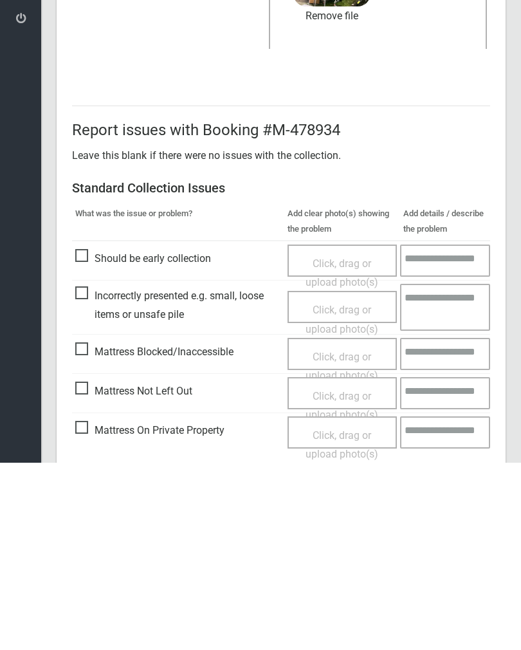
scroll to position [155, 0]
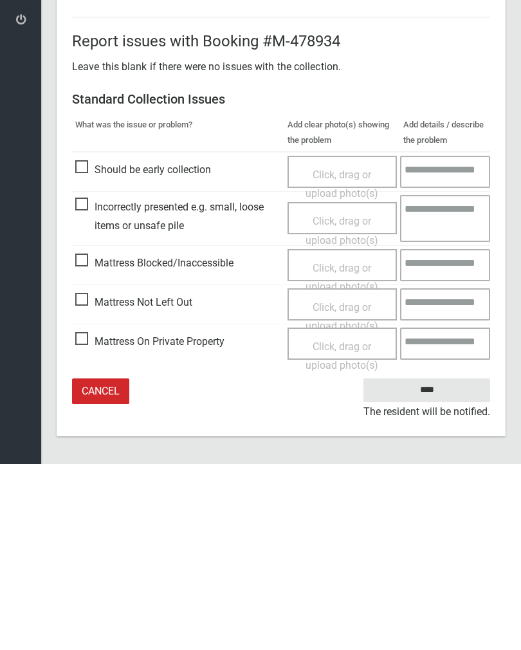
type input"] "*"
click at [422, 564] on input "****" at bounding box center [427, 576] width 127 height 24
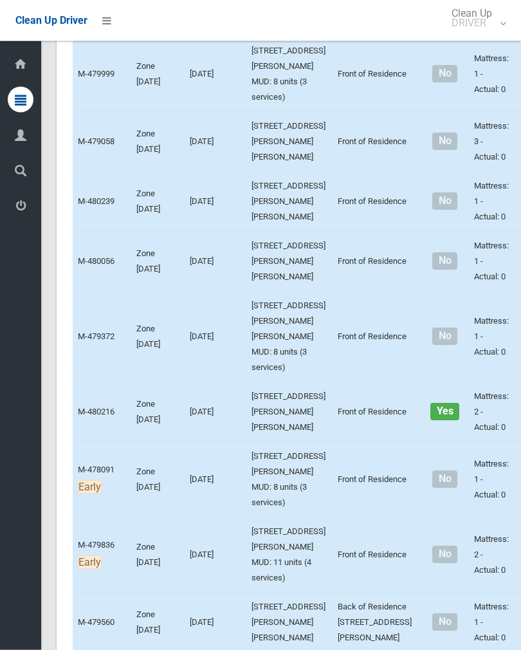
scroll to position [2795, 0]
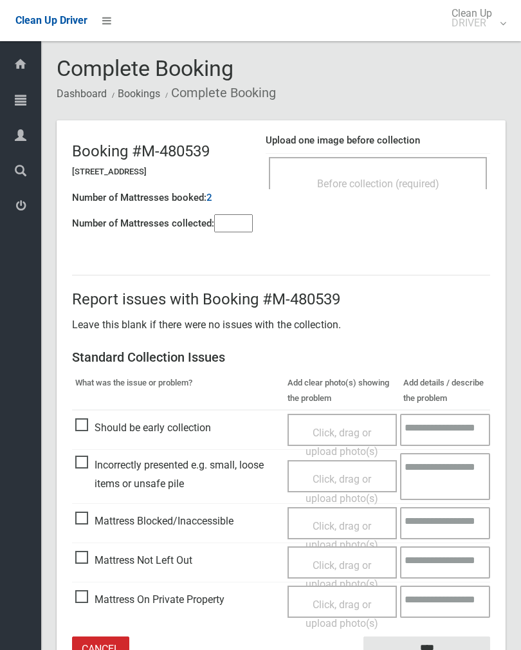
click at [237, 219] on input"] "number" at bounding box center [233, 223] width 39 height 18
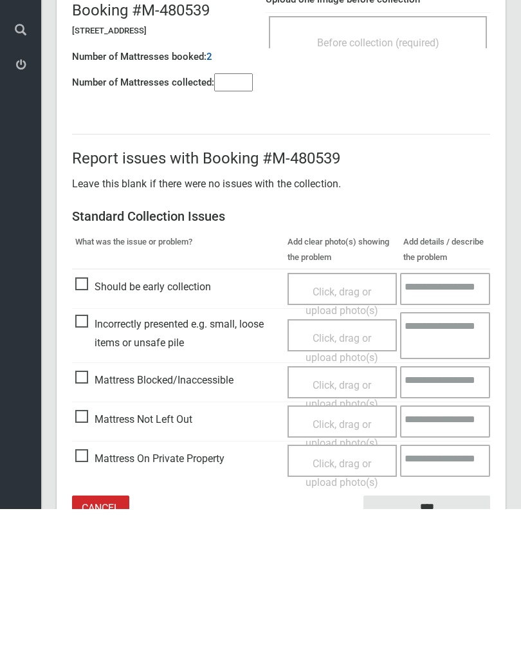
scroll to position [71, 0]
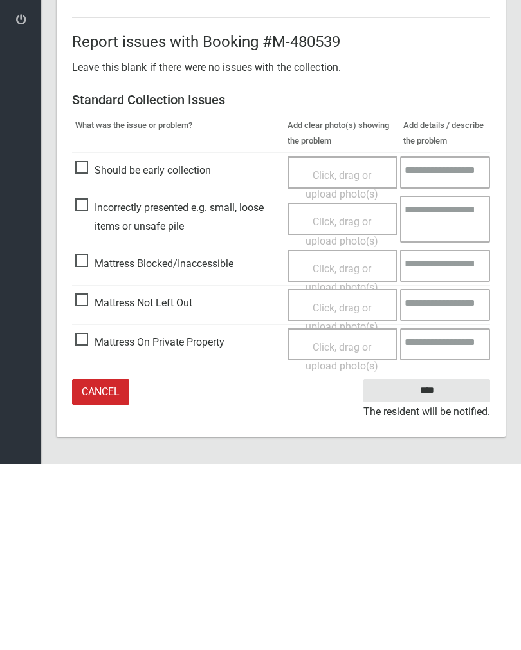
type input"] "*"
click at [81, 479] on span "Mattress Not Left Out" at bounding box center [133, 488] width 117 height 19
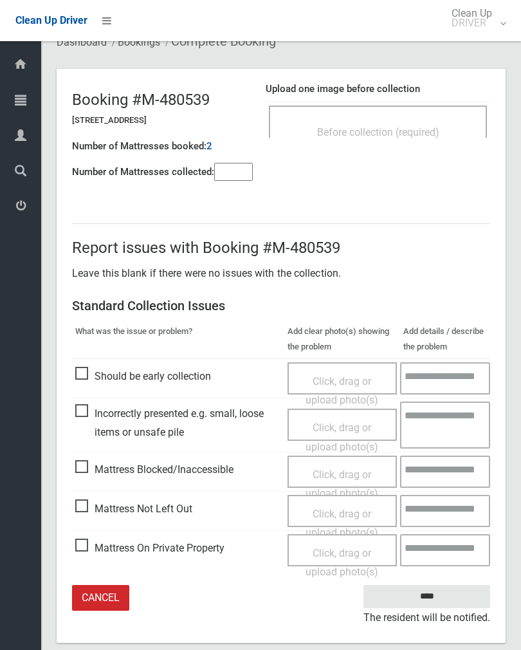
click at [348, 508] on span "Click, drag or upload photo(s)" at bounding box center [342, 524] width 73 height 32
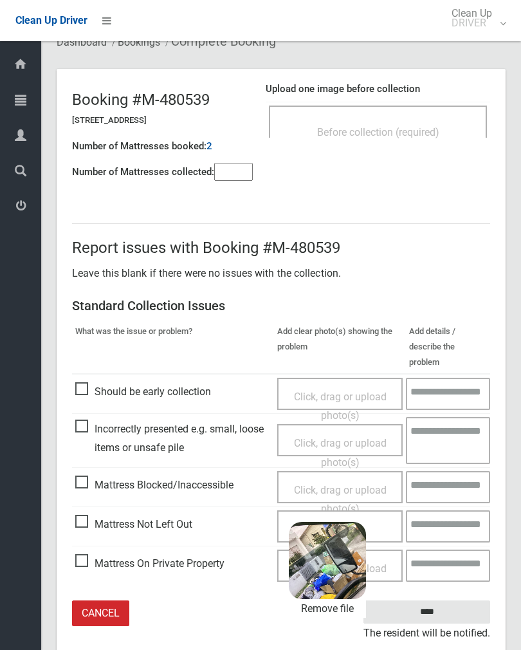
click at [454, 600] on input "****" at bounding box center [427, 612] width 127 height 24
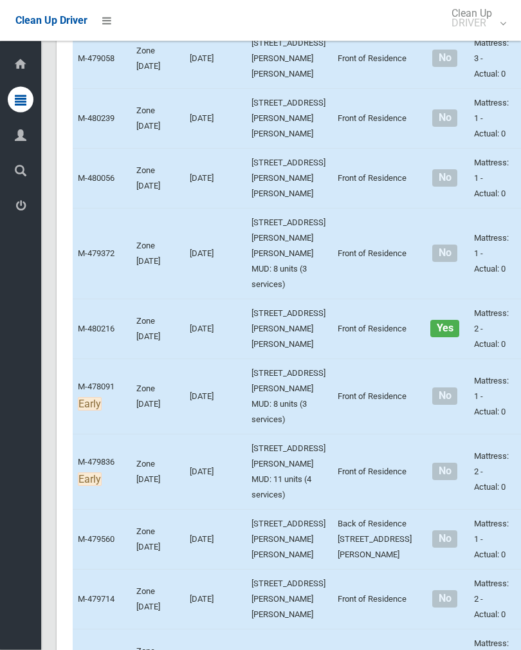
scroll to position [2878, 0]
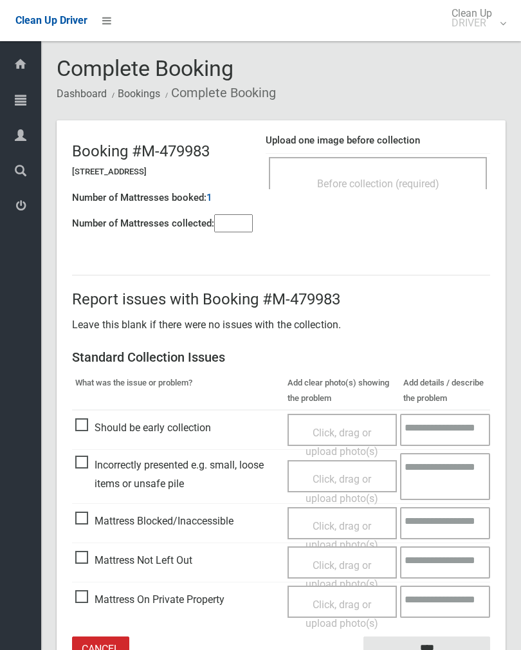
click at [432, 174] on div "Before collection (required)" at bounding box center [378, 183] width 190 height 24
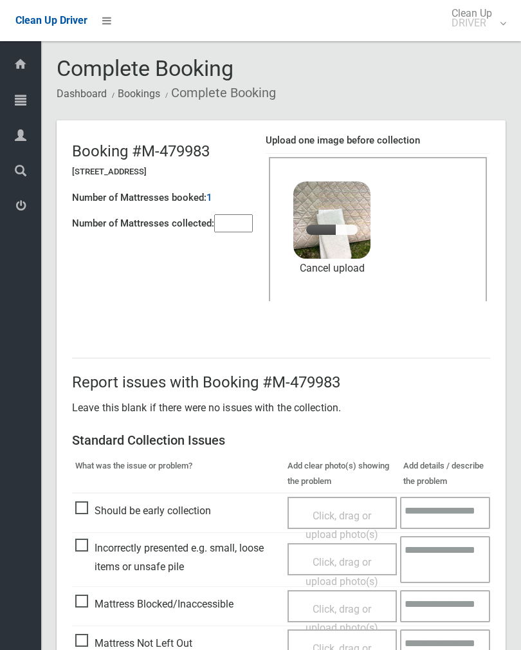
click at [228, 225] on input"] "number" at bounding box center [233, 223] width 39 height 18
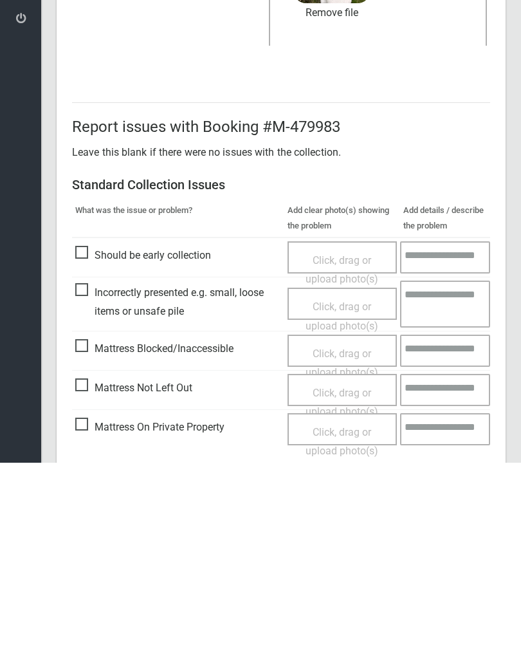
scroll to position [155, 0]
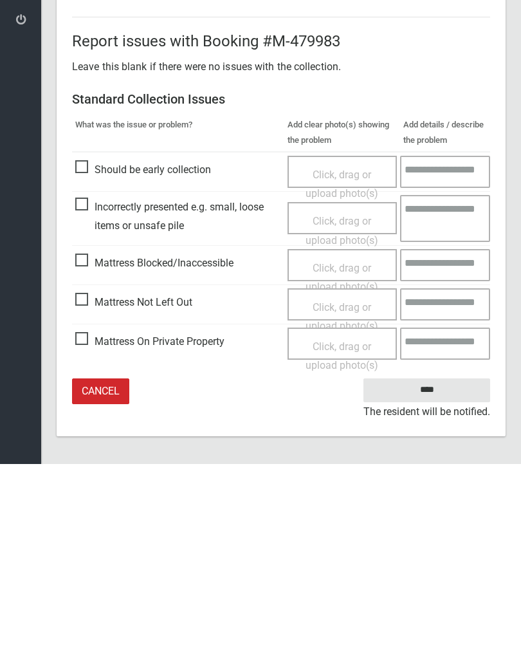
type input"] "*"
click at [429, 564] on input "****" at bounding box center [427, 576] width 127 height 24
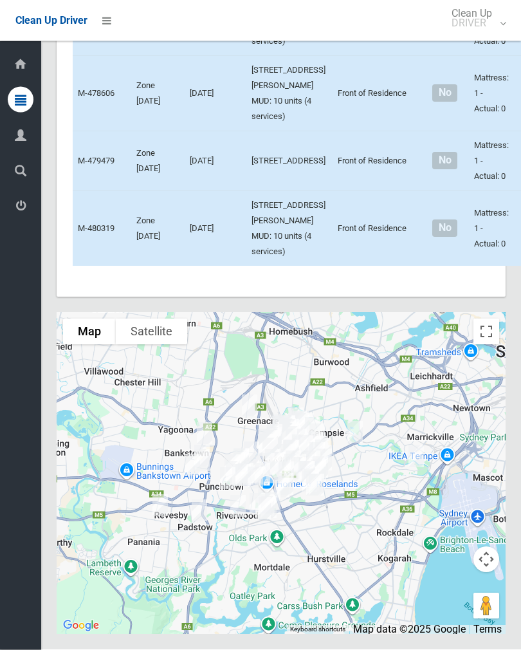
scroll to position [8476, 0]
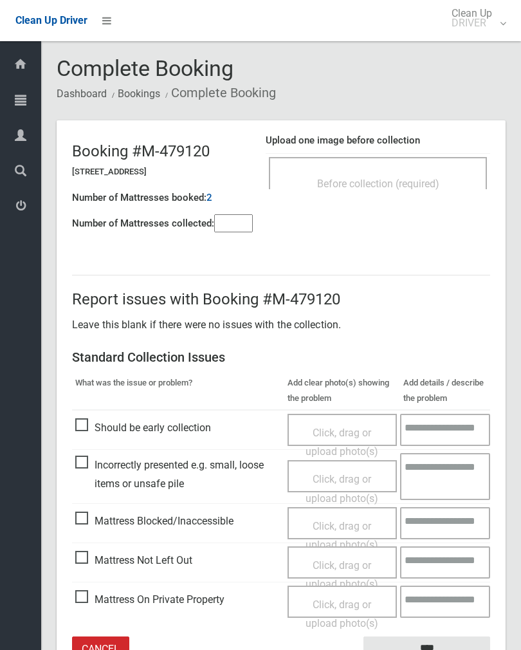
click at [228, 227] on input"] "number" at bounding box center [233, 223] width 39 height 18
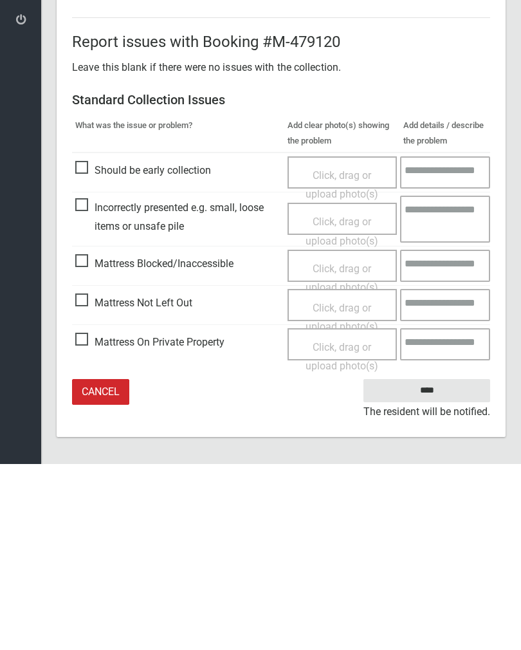
type input"] "*"
click at [85, 479] on span "Mattress Not Left Out" at bounding box center [133, 488] width 117 height 19
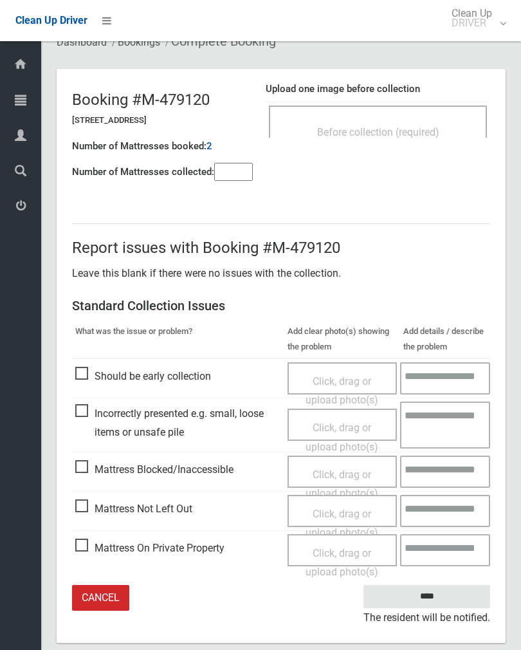
click at [340, 510] on span "Click, drag or upload photo(s)" at bounding box center [342, 524] width 73 height 32
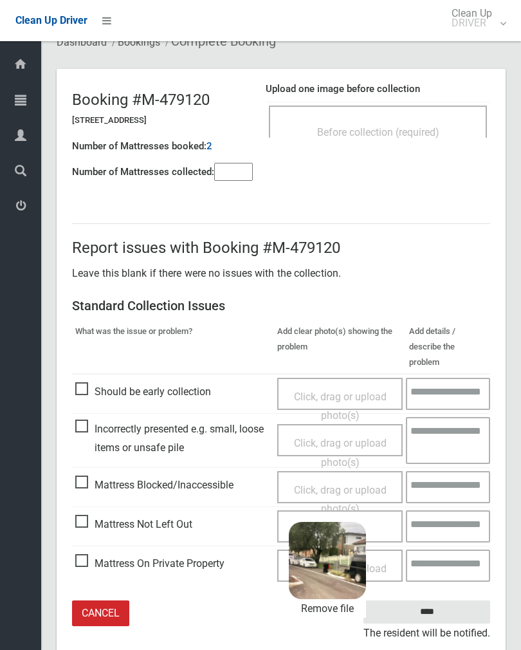
click at [446, 600] on input "****" at bounding box center [427, 612] width 127 height 24
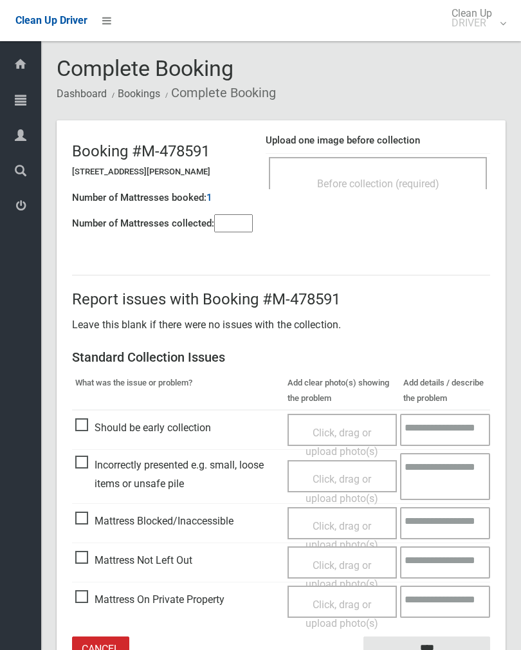
click at [429, 165] on div "Before collection (required)" at bounding box center [378, 173] width 218 height 32
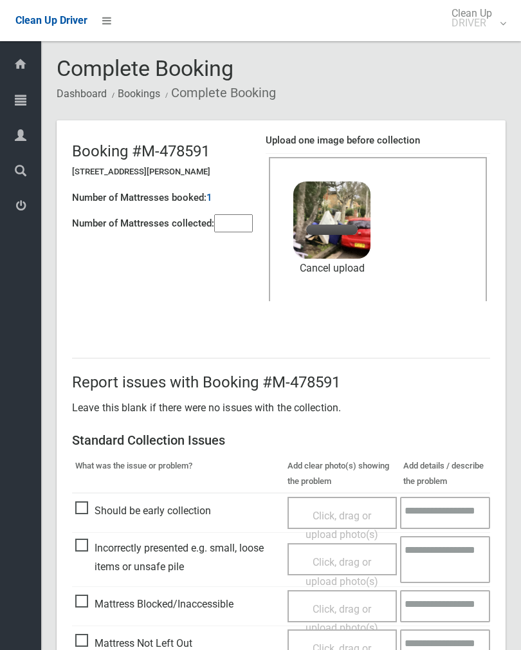
click at [242, 229] on input"] "number" at bounding box center [233, 223] width 39 height 18
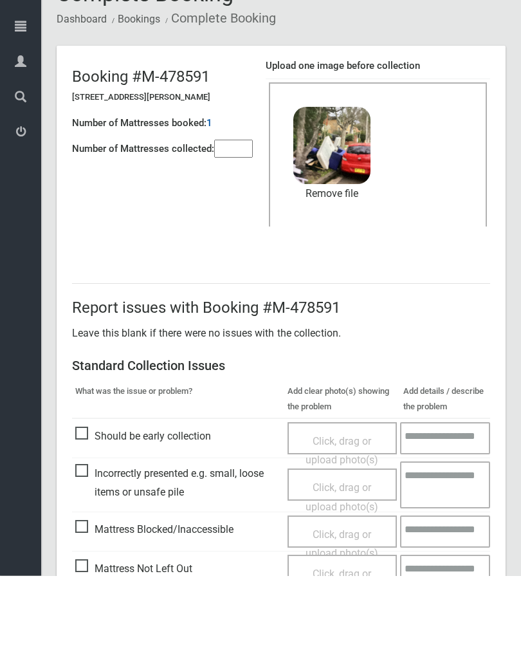
scroll to position [155, 0]
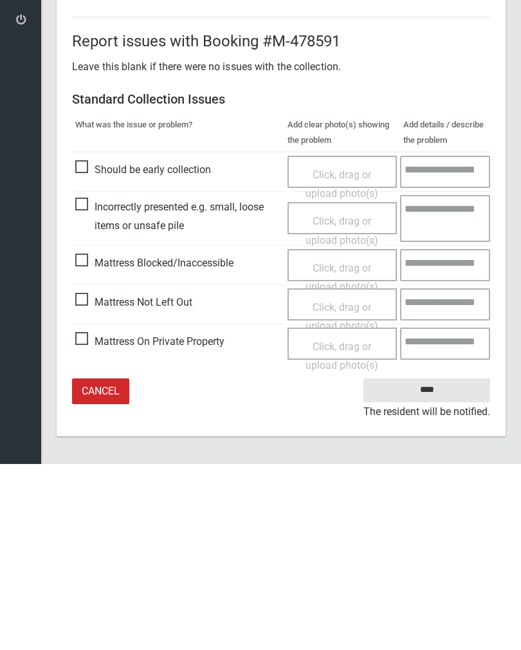
type input"] "*"
click at [424, 564] on input "****" at bounding box center [427, 576] width 127 height 24
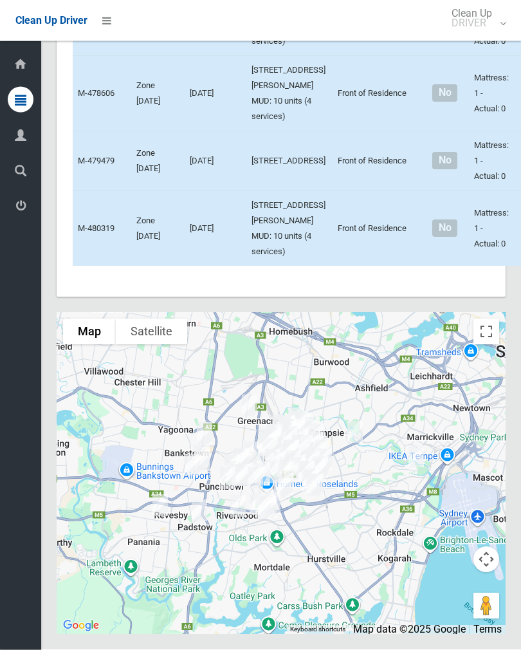
scroll to position [8483, 0]
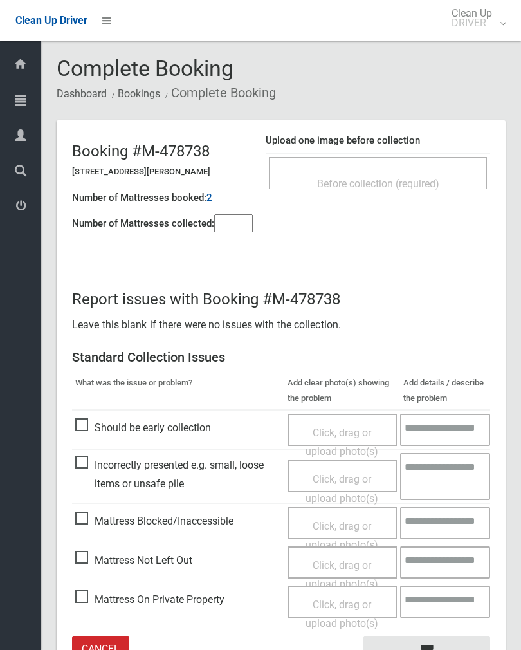
click at [399, 187] on span "Before collection (required)" at bounding box center [378, 184] width 122 height 12
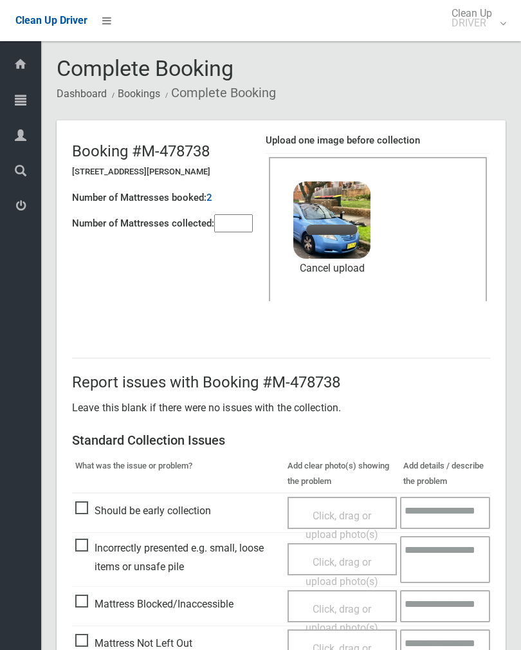
click at [237, 225] on input"] "number" at bounding box center [233, 223] width 39 height 18
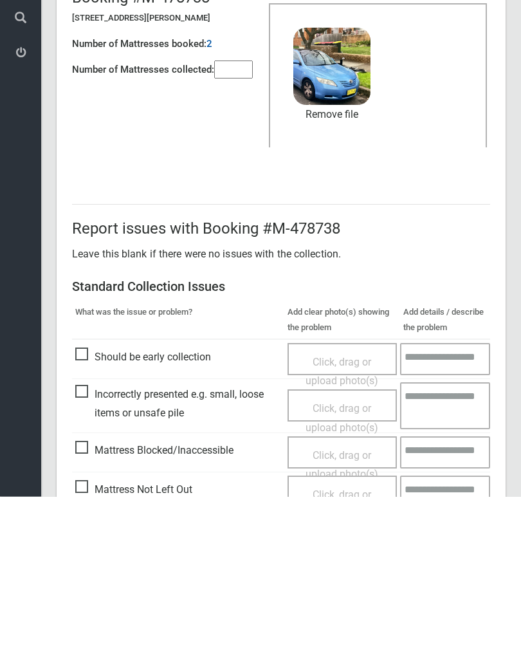
scroll to position [155, 0]
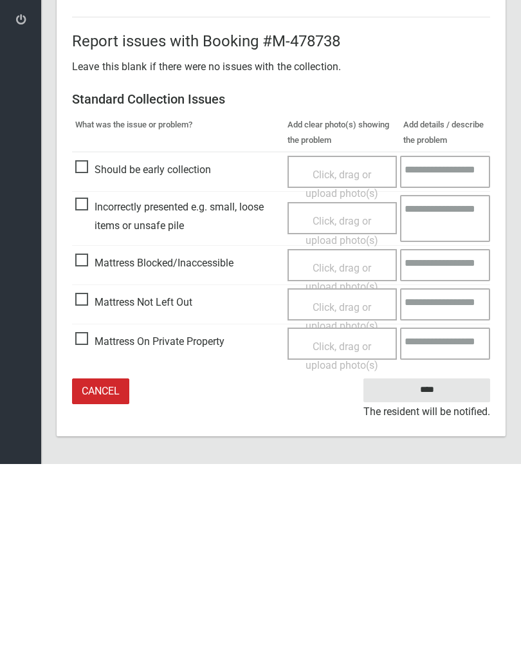
type input"] "*"
click at [429, 564] on input "****" at bounding box center [427, 576] width 127 height 24
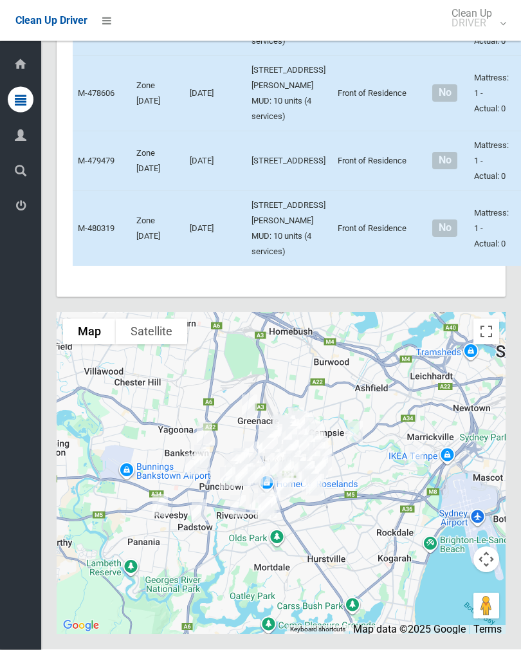
scroll to position [8397, 0]
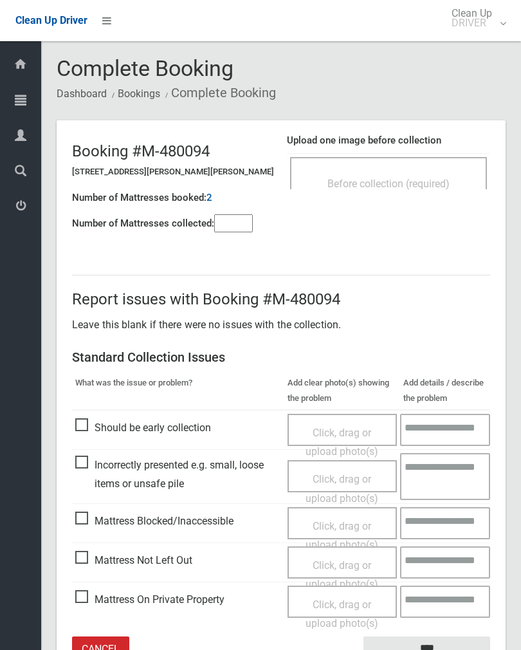
click at [409, 176] on div "Before collection (required)" at bounding box center [388, 183] width 169 height 24
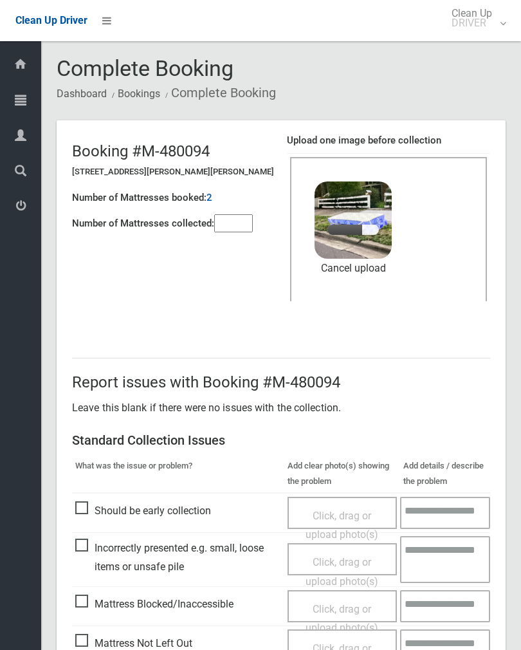
click at [237, 223] on input"] "number" at bounding box center [233, 223] width 39 height 18
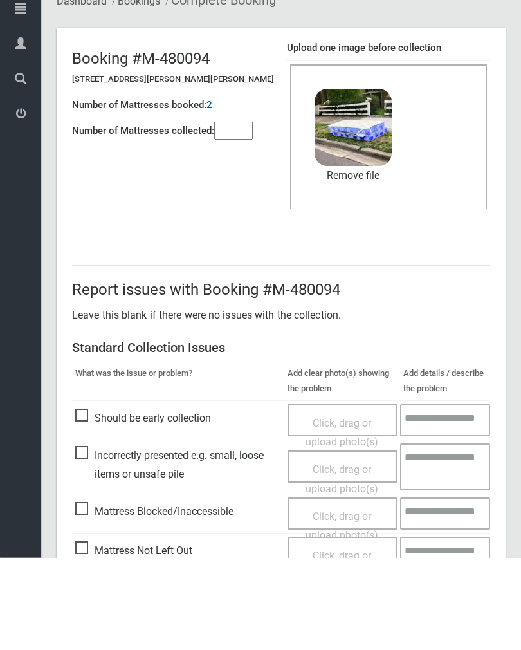
scroll to position [155, 0]
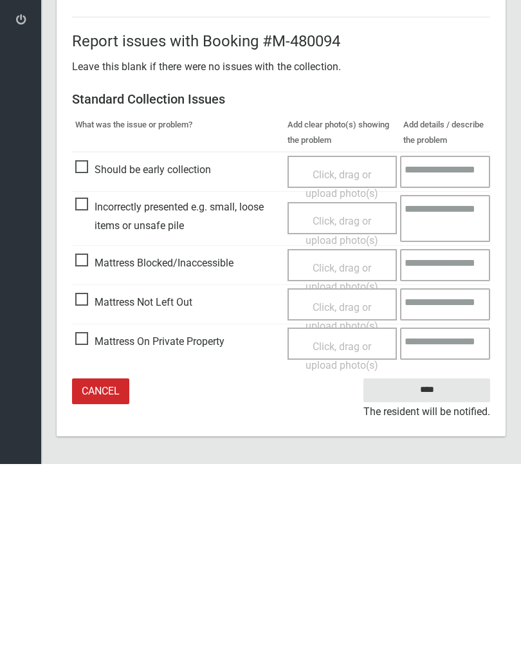
type input"] "*"
click at [434, 564] on input "****" at bounding box center [427, 576] width 127 height 24
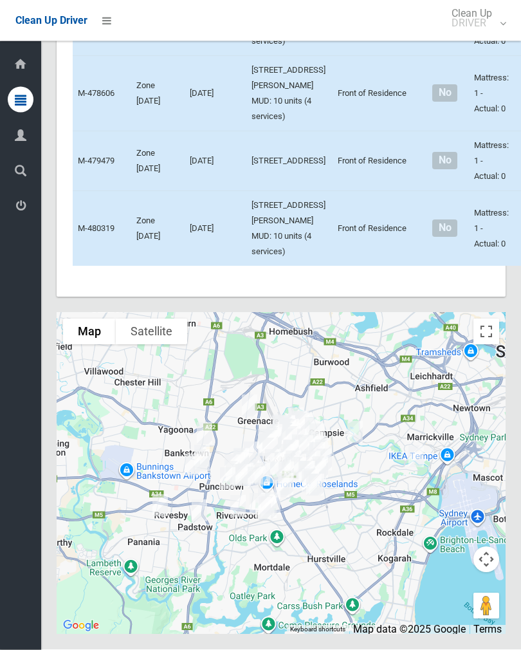
scroll to position [7975, 0]
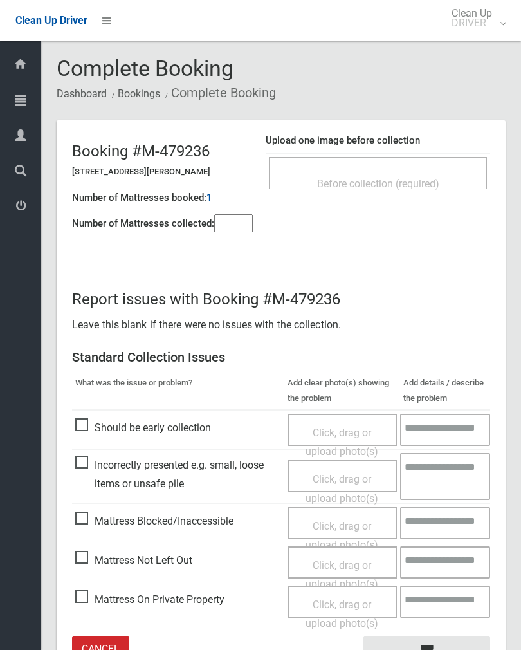
click at [424, 192] on div "Before collection (required)" at bounding box center [378, 183] width 190 height 24
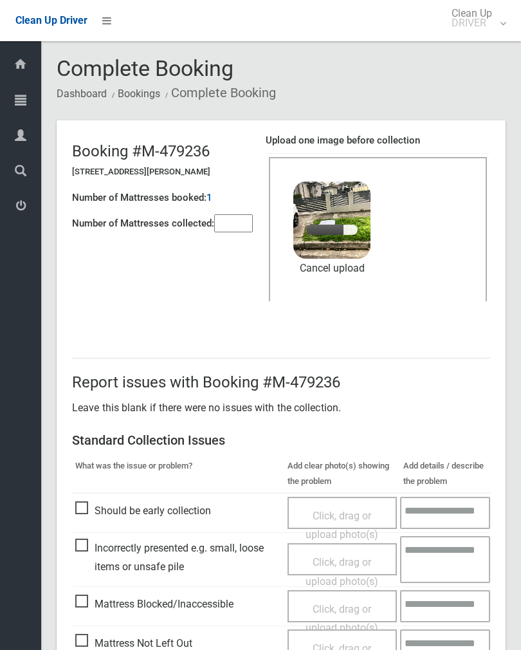
click at [242, 230] on input"] "number" at bounding box center [233, 223] width 39 height 18
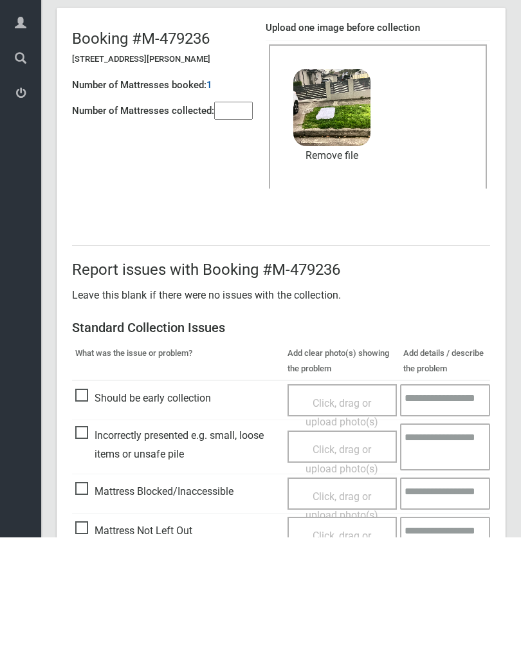
scroll to position [155, 0]
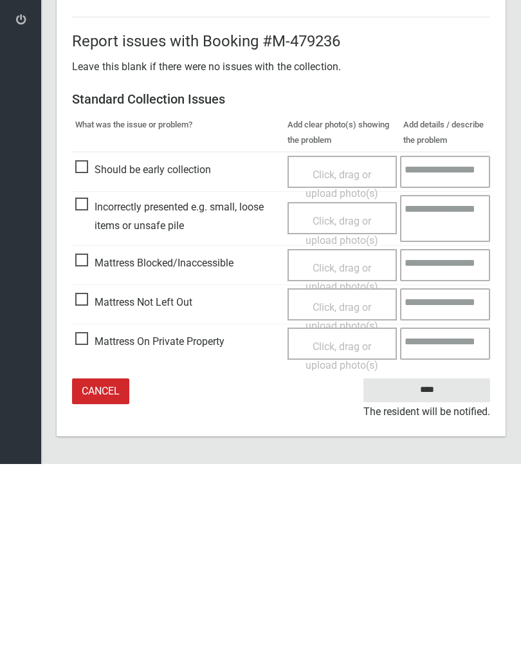
type input"] "*"
click at [434, 564] on input "****" at bounding box center [427, 576] width 127 height 24
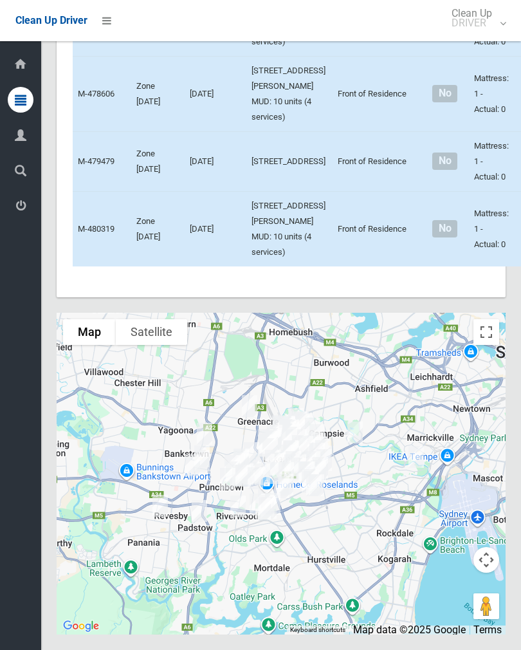
scroll to position [6913, 0]
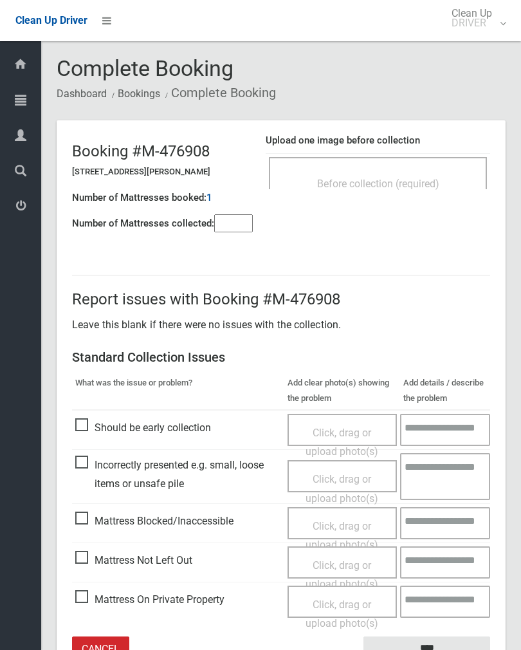
click at [405, 175] on div "Before collection (required)" at bounding box center [378, 183] width 190 height 24
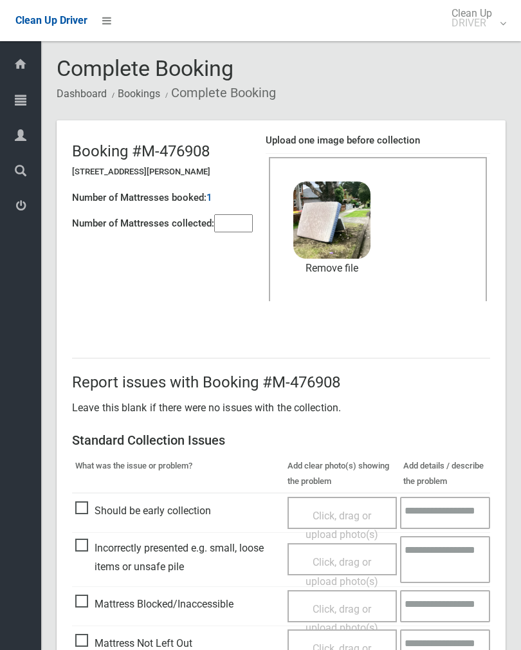
click at [240, 214] on input"] "number" at bounding box center [233, 223] width 39 height 18
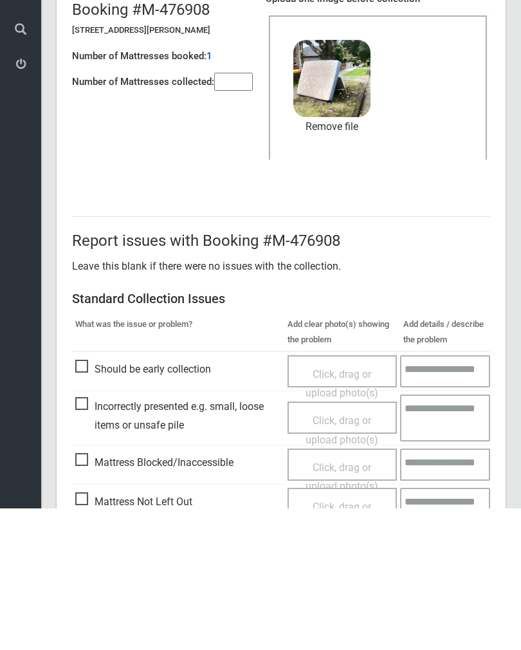
scroll to position [155, 0]
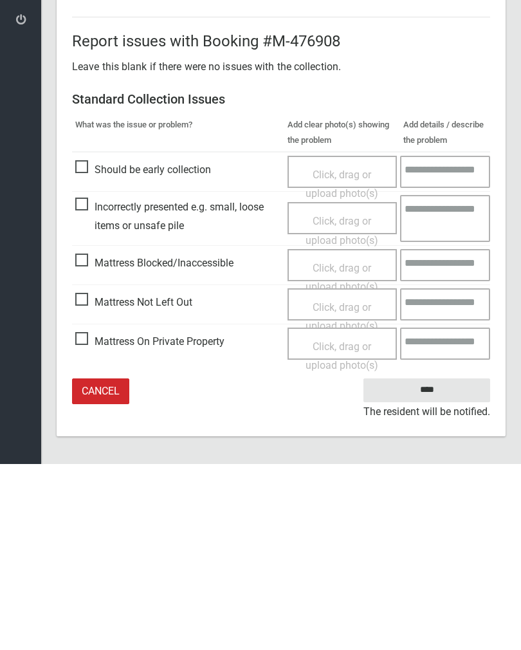
type input"] "*"
click at [431, 564] on input "****" at bounding box center [427, 576] width 127 height 24
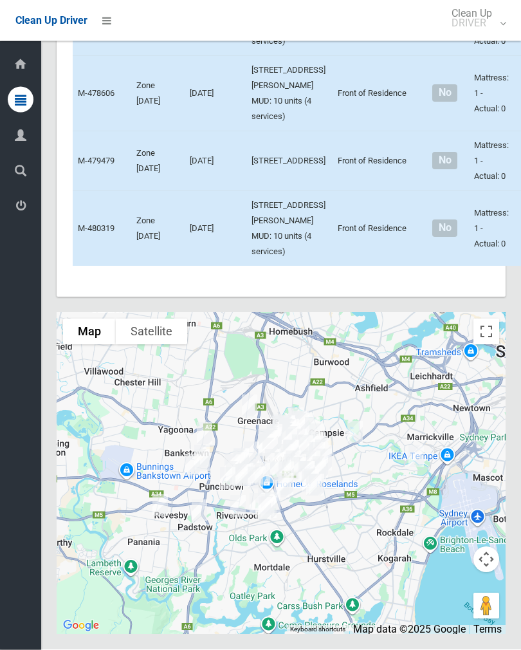
scroll to position [6903, 0]
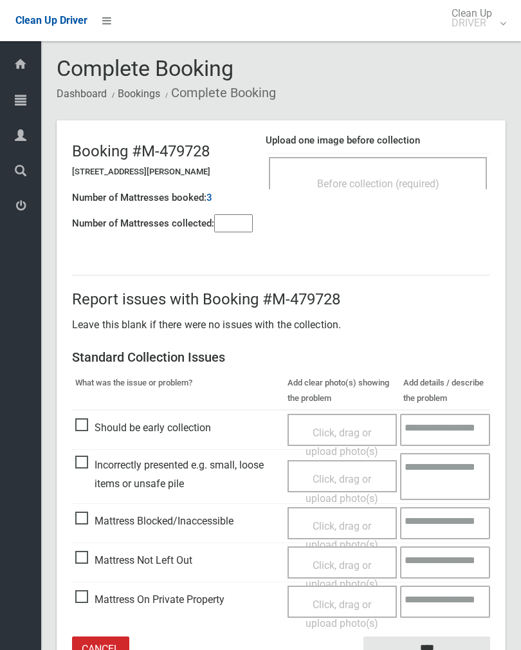
click at [424, 160] on div "Before collection (required)" at bounding box center [378, 173] width 218 height 32
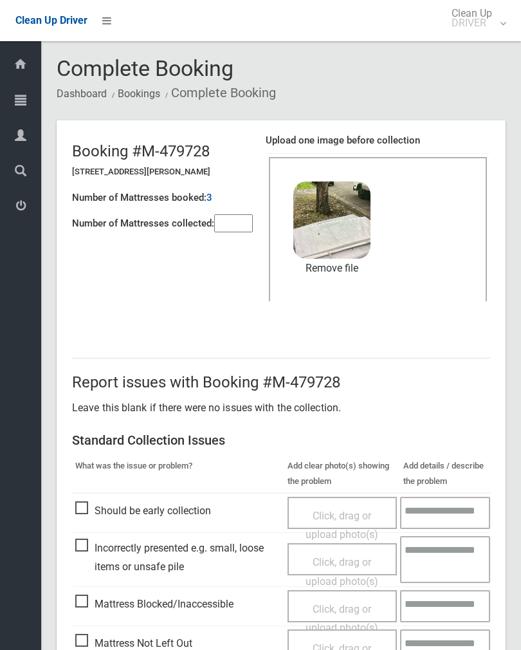
click at [239, 214] on input"] "number" at bounding box center [233, 223] width 39 height 18
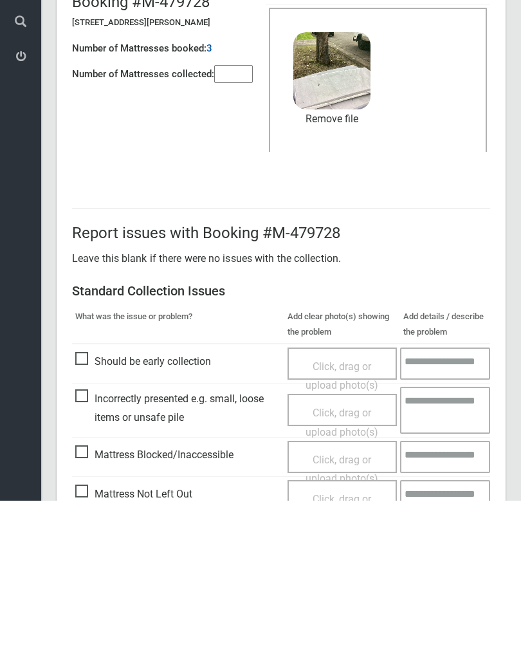
scroll to position [155, 0]
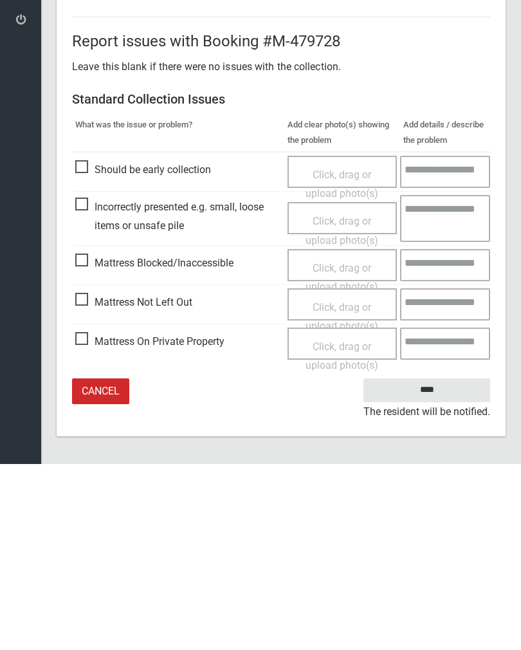
type input"] "*"
click at [429, 564] on input "****" at bounding box center [427, 576] width 127 height 24
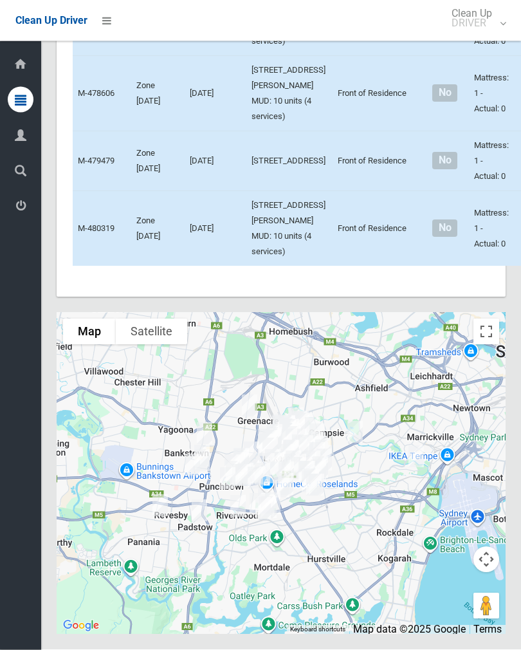
scroll to position [7178, 0]
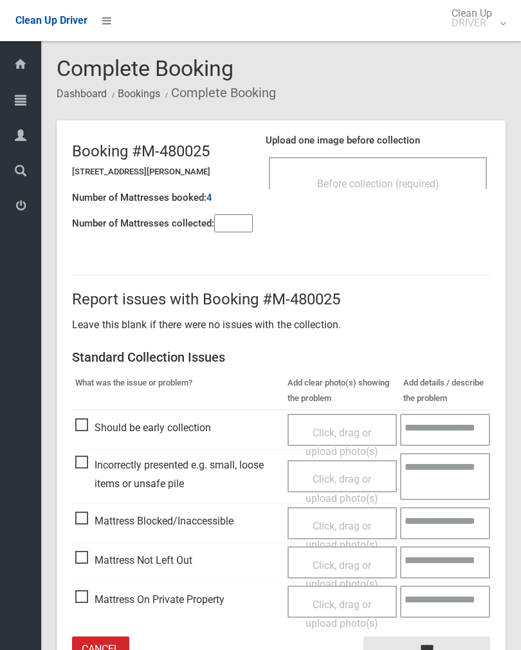
click at [374, 176] on div "Before collection (required)" at bounding box center [378, 183] width 190 height 24
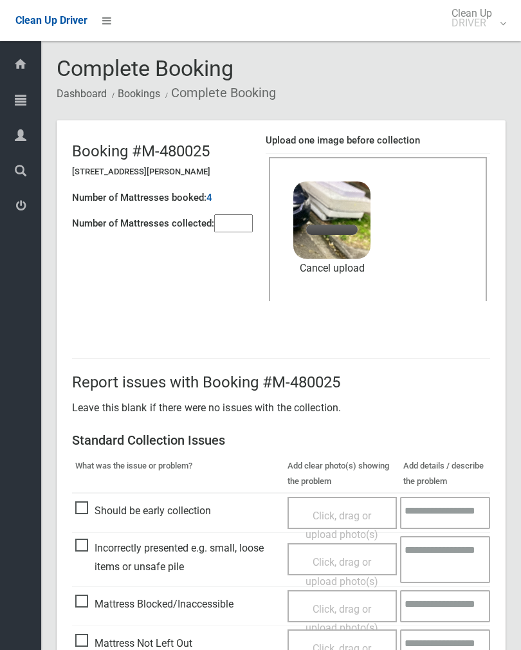
click at [242, 225] on input"] "number" at bounding box center [233, 223] width 39 height 18
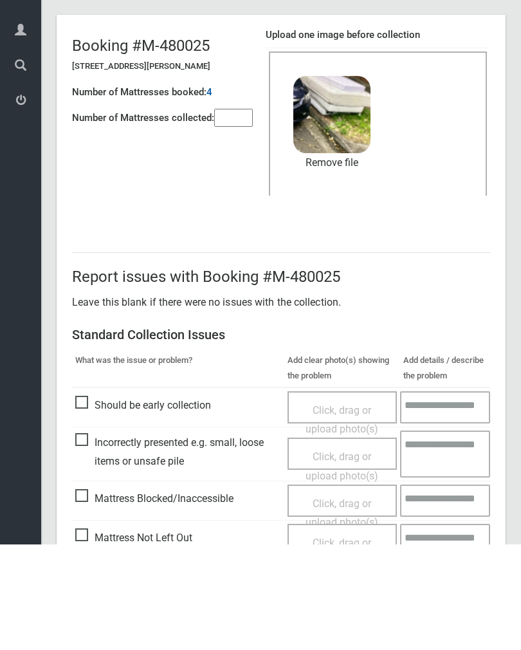
scroll to position [155, 0]
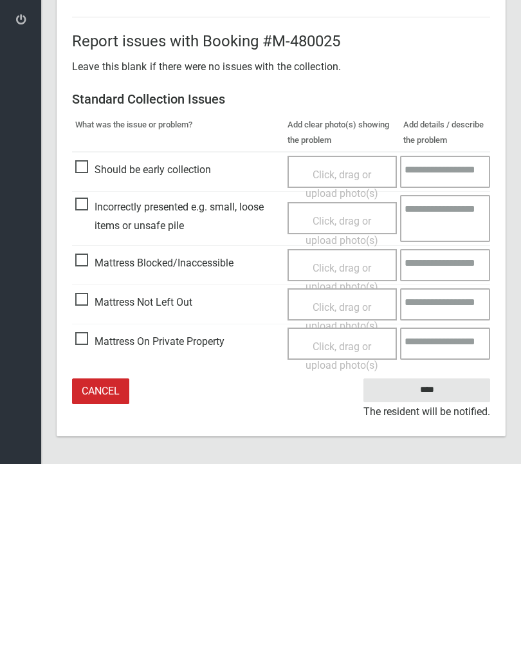
type input"] "*"
click at [423, 564] on input "****" at bounding box center [427, 576] width 127 height 24
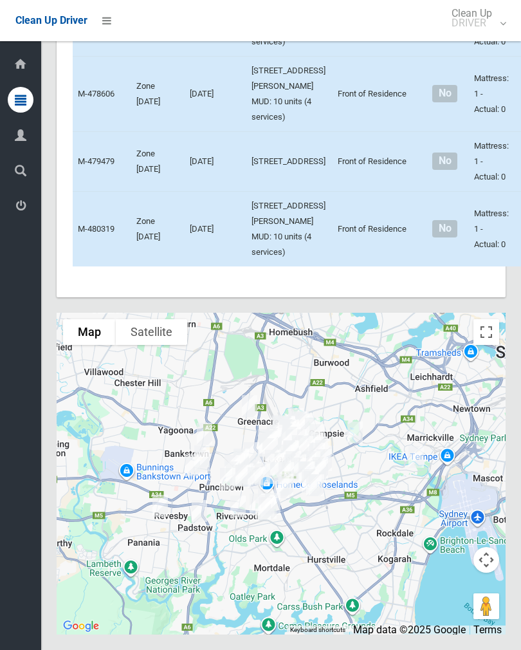
scroll to position [7754, 0]
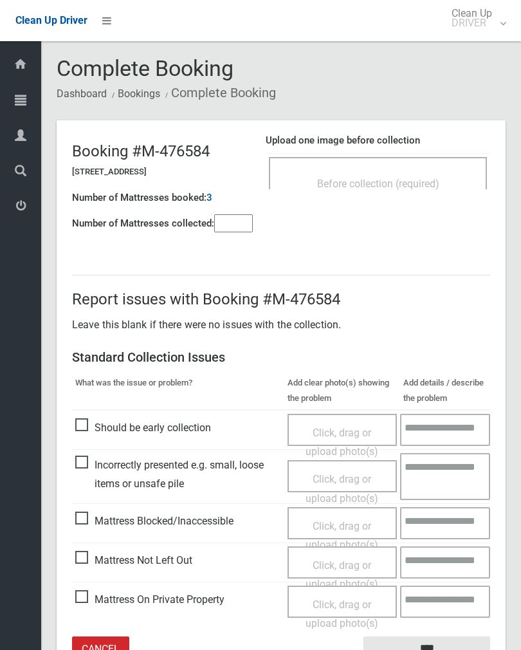
click at [393, 171] on div "Before collection (required)" at bounding box center [378, 183] width 190 height 24
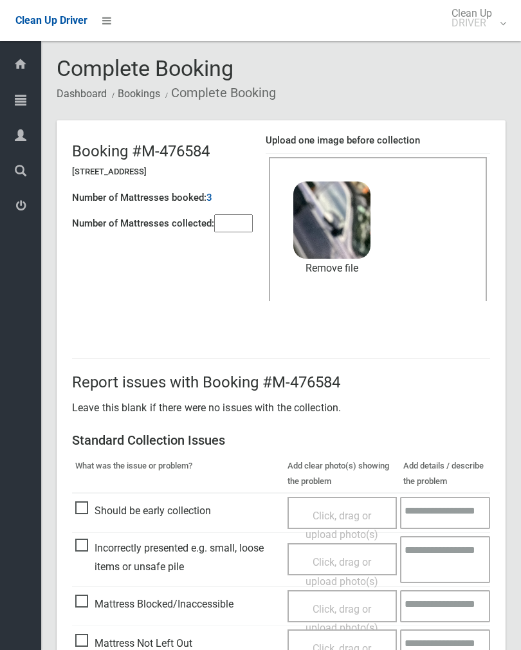
click at [344, 267] on link "Remove file" at bounding box center [331, 268] width 77 height 19
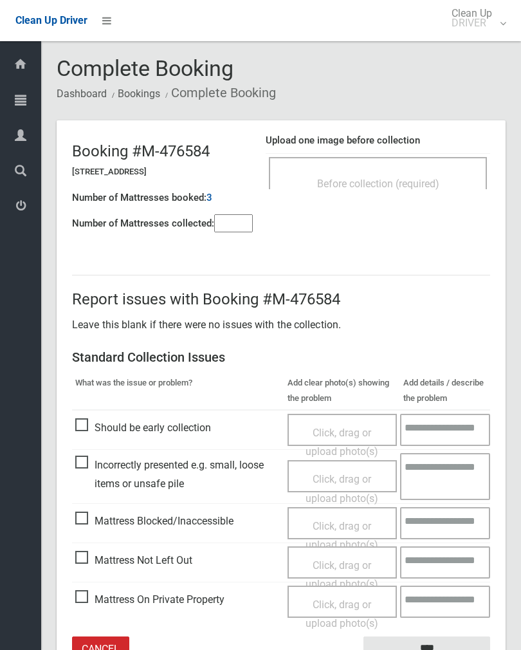
click at [438, 192] on div "Before collection (required)" at bounding box center [378, 183] width 190 height 24
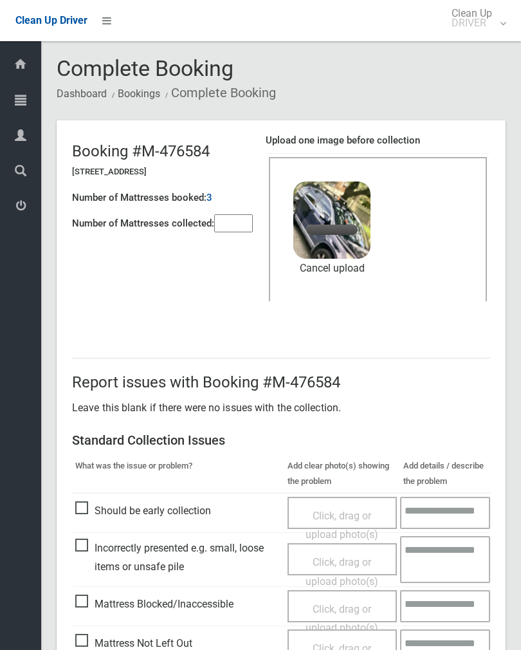
click at [244, 214] on input"] "number" at bounding box center [233, 223] width 39 height 18
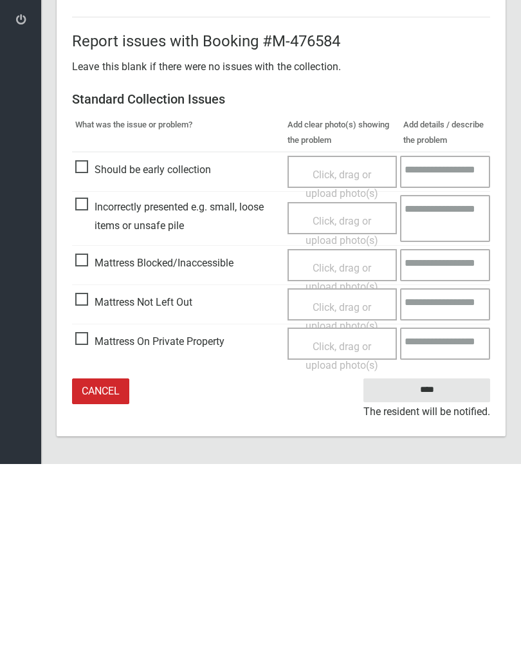
type input"] "*"
click at [429, 564] on input "****" at bounding box center [427, 576] width 127 height 24
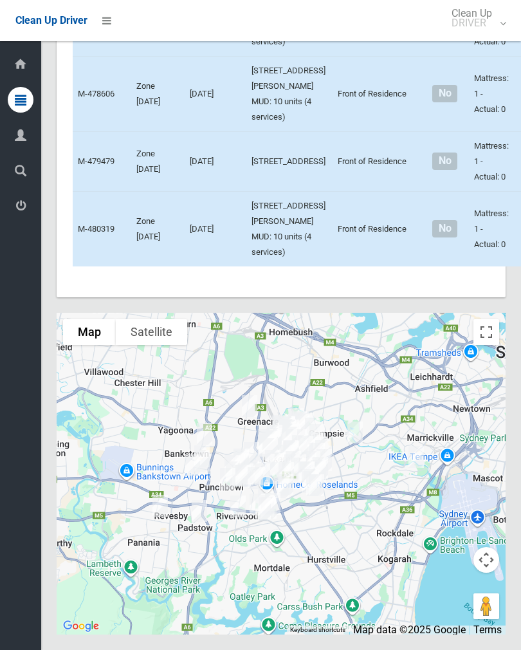
scroll to position [7625, 0]
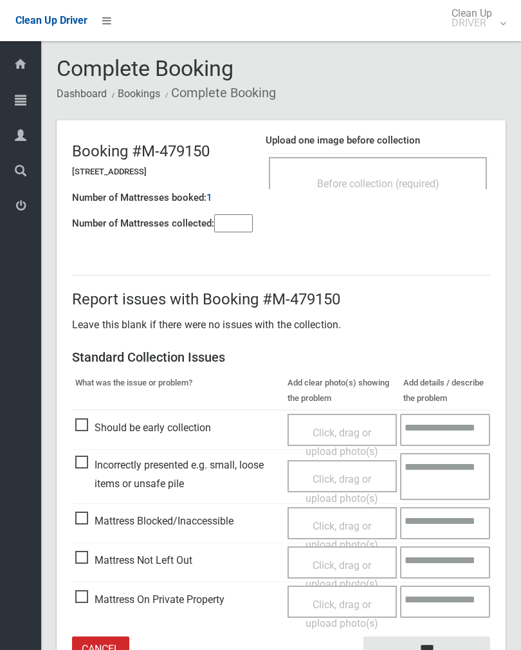
click at [405, 167] on div "Before collection (required)" at bounding box center [378, 173] width 218 height 32
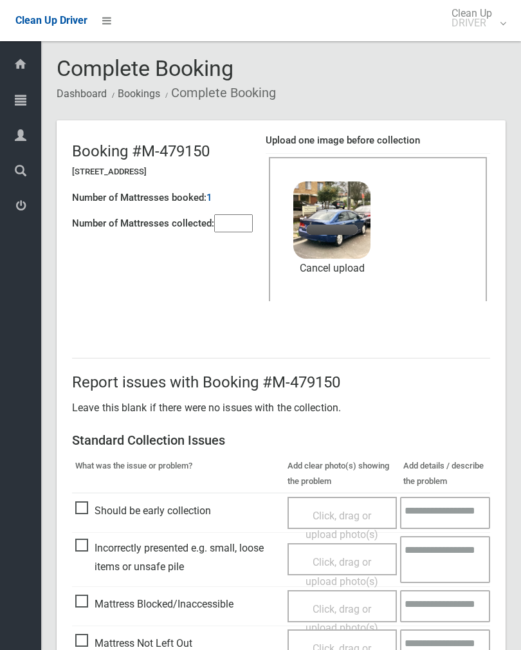
click at [241, 224] on input"] "number" at bounding box center [233, 223] width 39 height 18
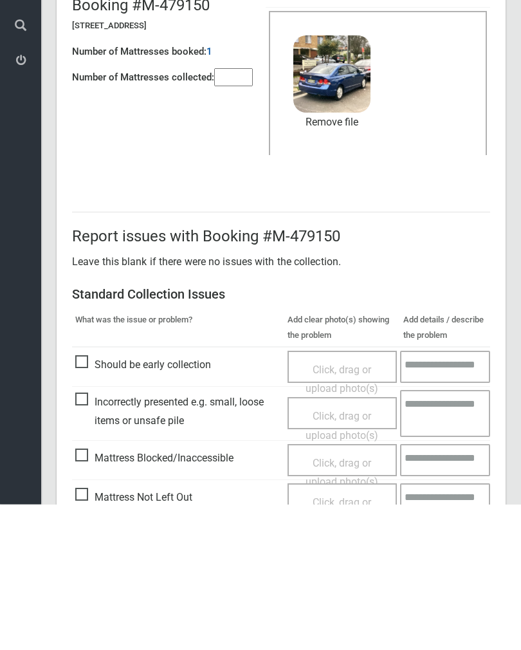
scroll to position [155, 0]
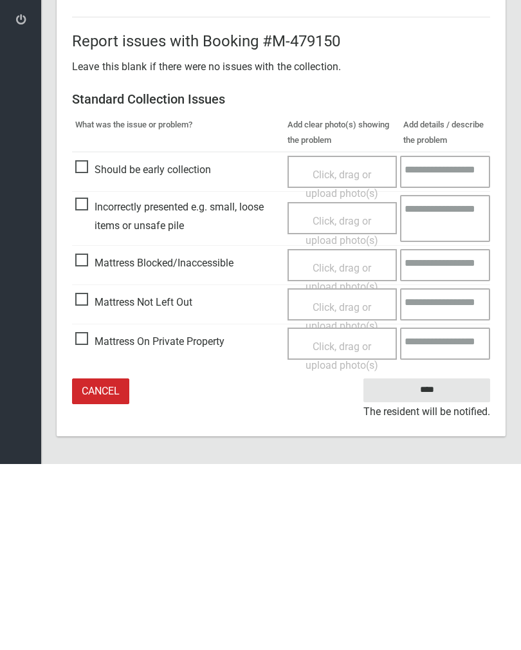
type input"] "*"
click at [427, 564] on input "****" at bounding box center [427, 576] width 127 height 24
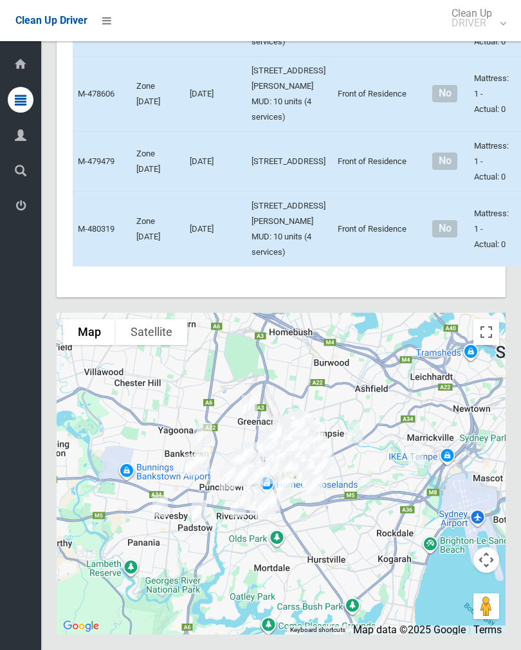
scroll to position [8108, 0]
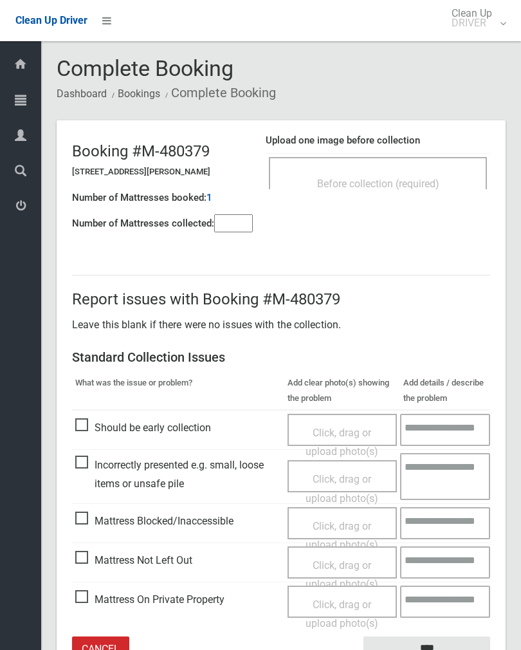
click at [411, 165] on div "Before collection (required)" at bounding box center [378, 173] width 218 height 32
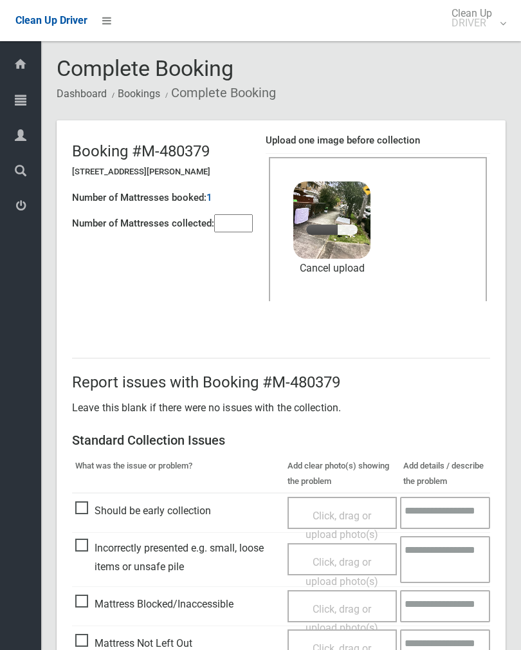
click at [226, 217] on input"] "number" at bounding box center [233, 223] width 39 height 18
type input"] "*"
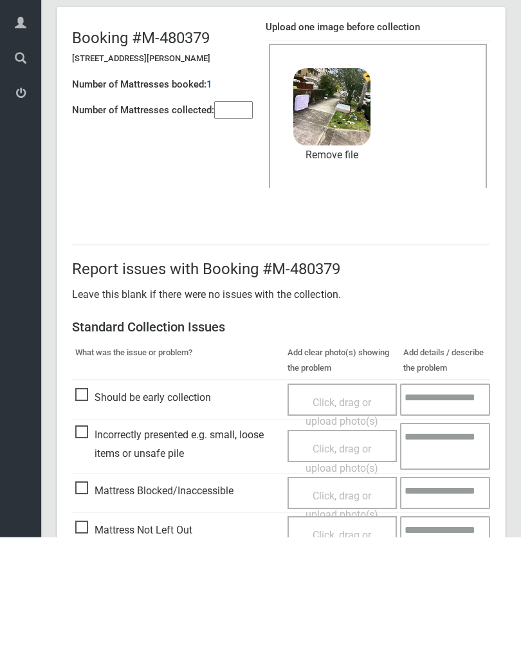
scroll to position [155, 0]
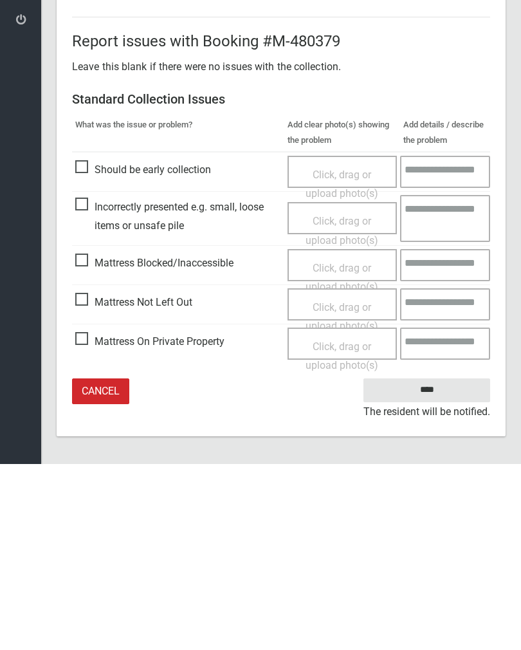
type input"] "*"
click at [425, 564] on input "****" at bounding box center [427, 576] width 127 height 24
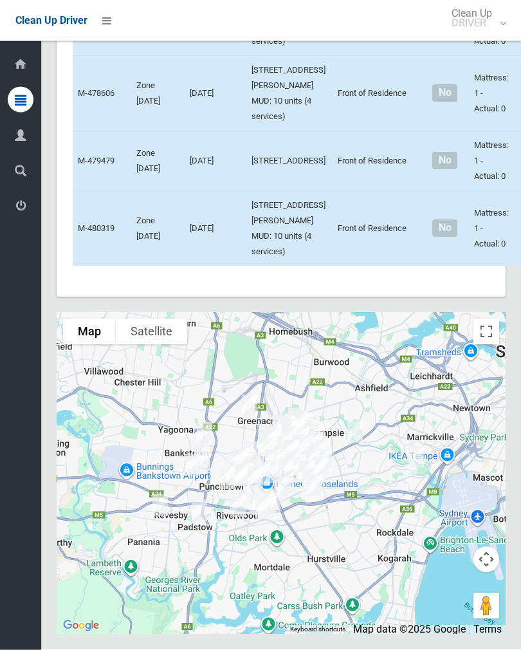
scroll to position [9098, 0]
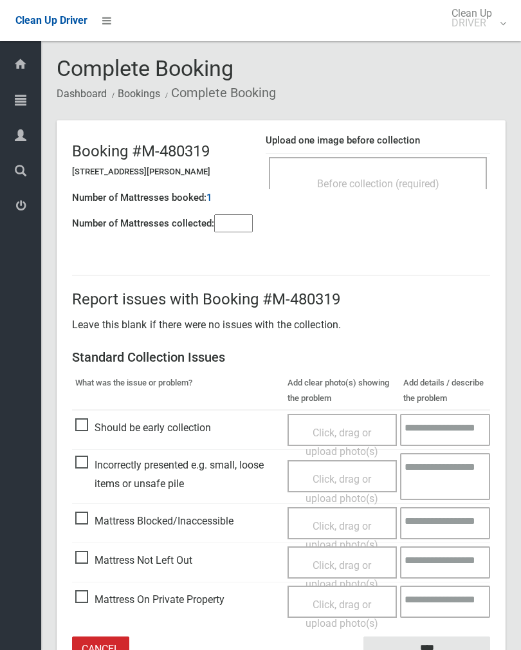
click at [396, 174] on div "Before collection (required)" at bounding box center [378, 183] width 190 height 24
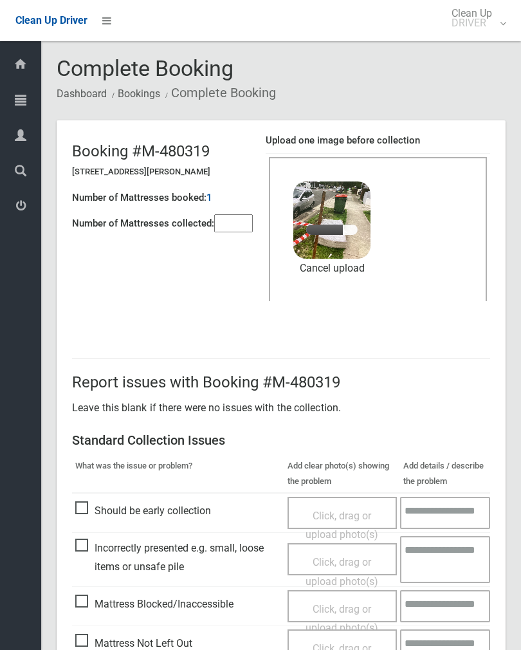
click at [233, 222] on input"] "number" at bounding box center [233, 223] width 39 height 18
click at [230, 221] on input"] "number" at bounding box center [233, 223] width 39 height 18
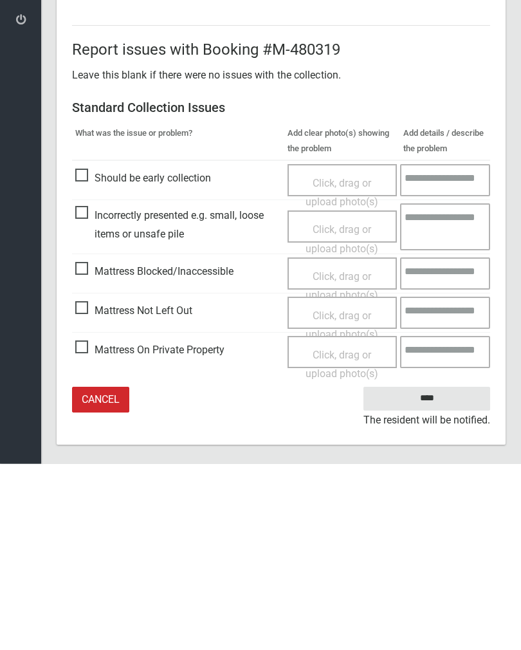
scroll to position [155, 0]
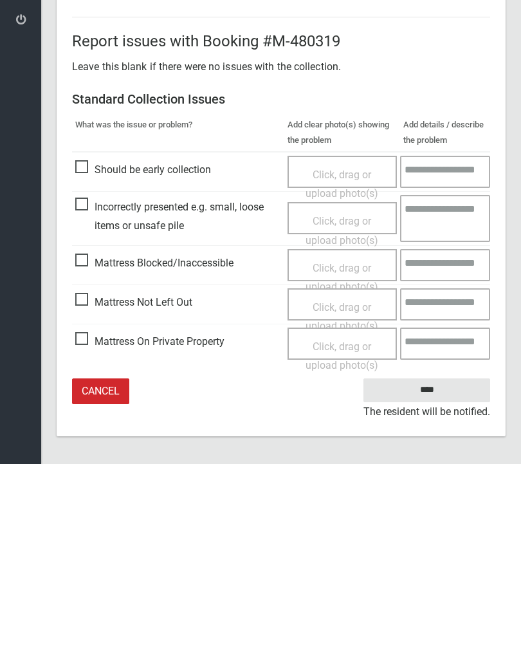
type input"] "*"
click at [442, 564] on input "****" at bounding box center [427, 576] width 127 height 24
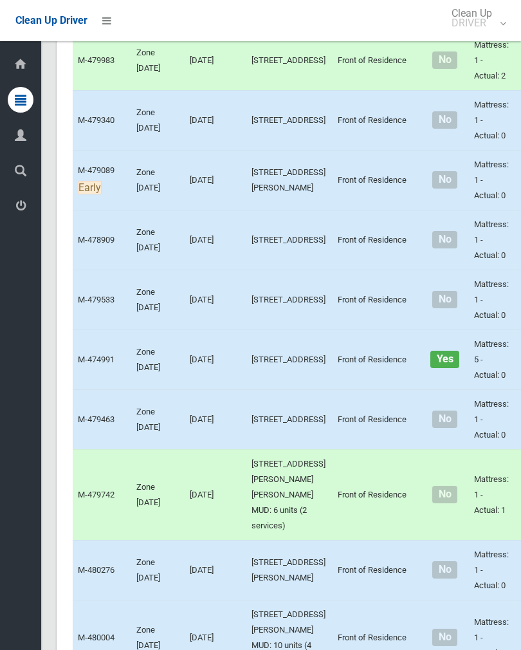
scroll to position [2152, 0]
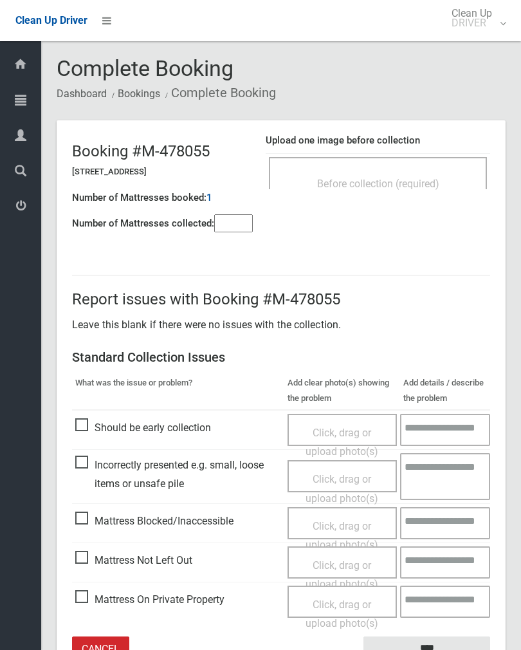
click at [409, 168] on div "Before collection (required)" at bounding box center [378, 173] width 218 height 32
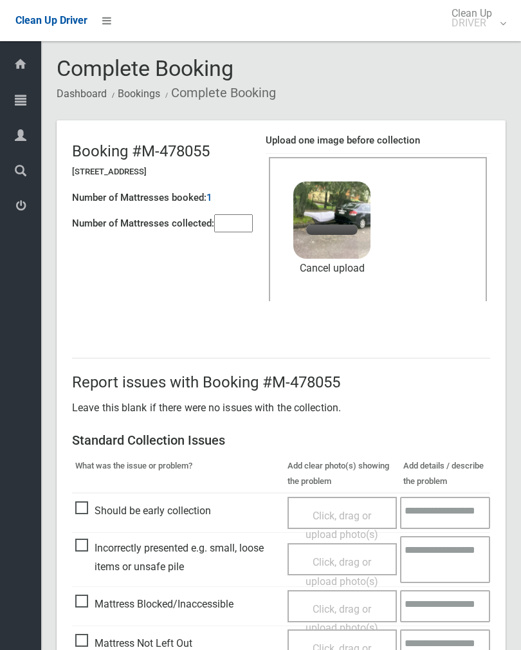
click at [253, 227] on input"] "number" at bounding box center [233, 223] width 39 height 18
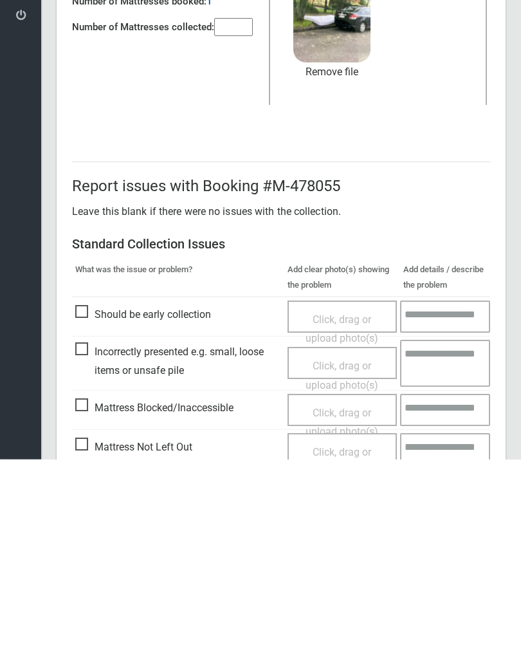
scroll to position [155, 0]
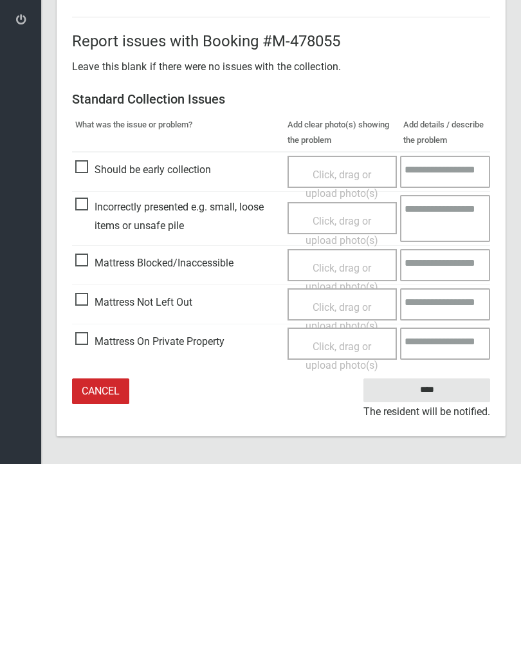
type input"] "*"
click at [434, 564] on input "****" at bounding box center [427, 576] width 127 height 24
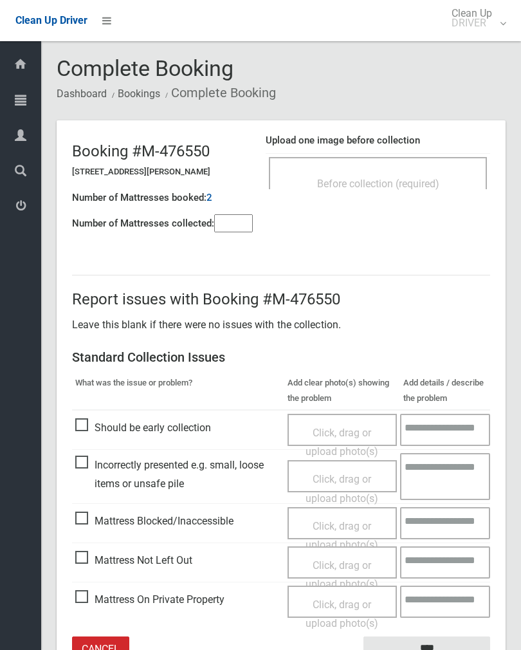
click at [441, 164] on div "Before collection (required)" at bounding box center [378, 173] width 218 height 32
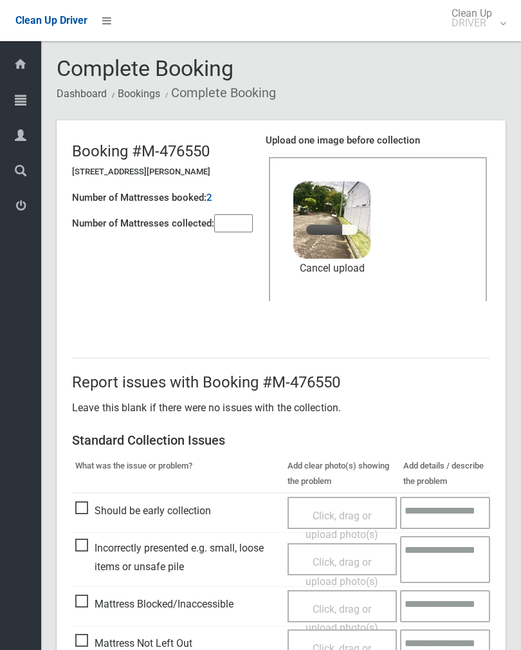
click at [234, 219] on input"] "number" at bounding box center [233, 223] width 39 height 18
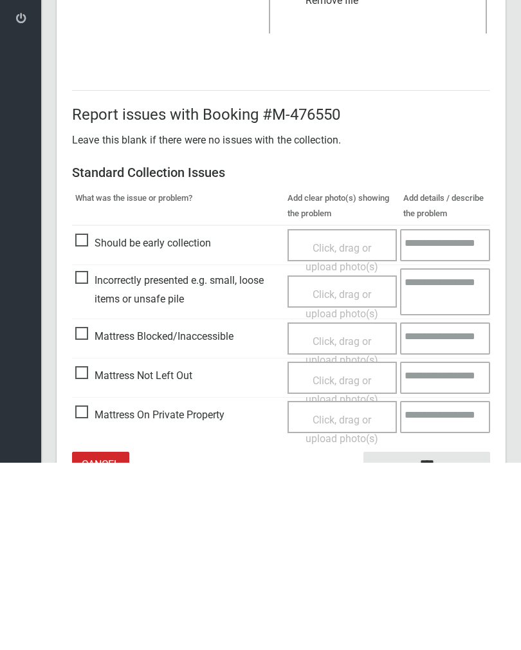
scroll to position [155, 0]
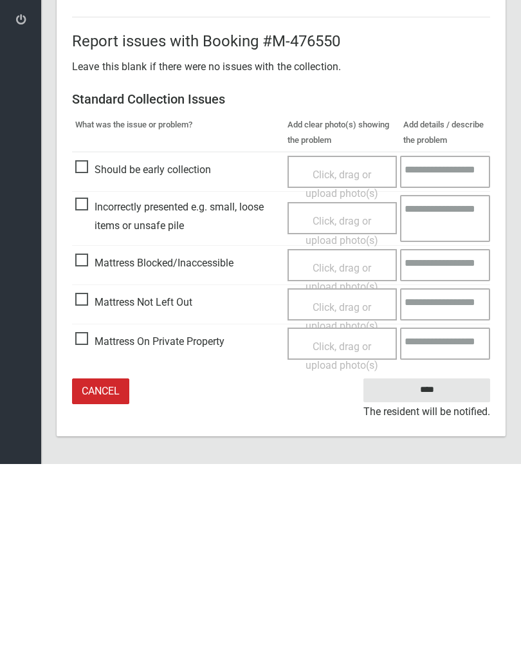
type input"] "*"
click at [432, 564] on input "****" at bounding box center [427, 576] width 127 height 24
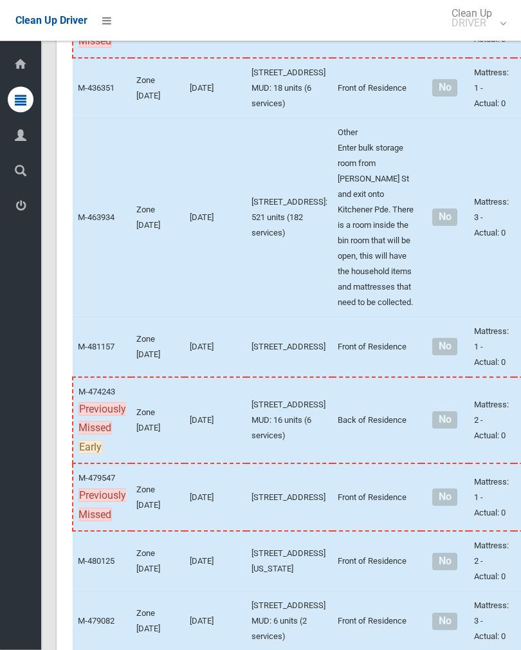
scroll to position [416, 0]
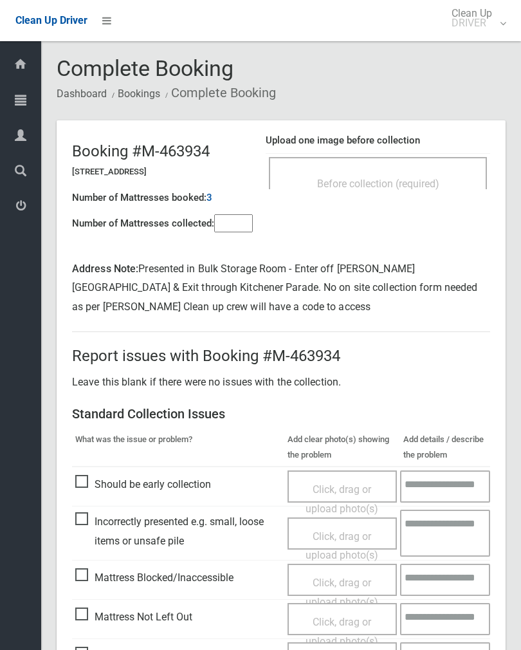
click at [235, 224] on input"] "number" at bounding box center [233, 223] width 39 height 18
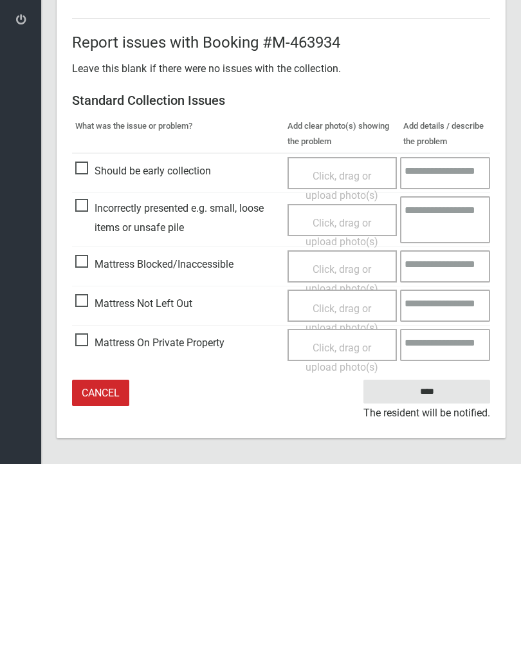
type input"] "*"
click at [91, 480] on span "Mattress Not Left Out" at bounding box center [133, 489] width 117 height 19
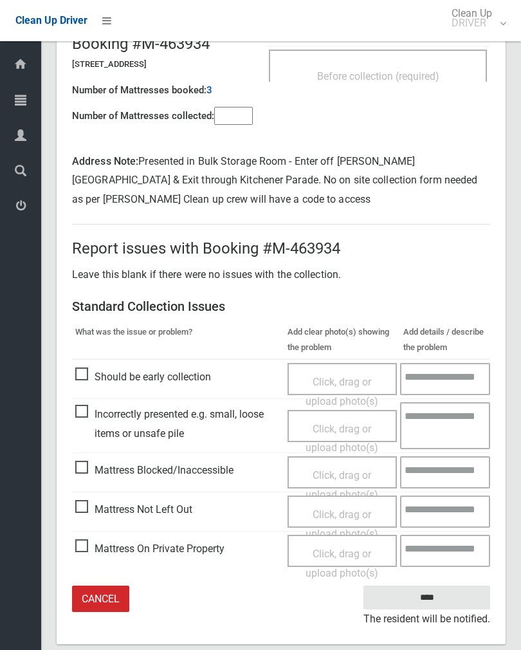
click at [338, 517] on div "Click, drag or upload photo(s)" at bounding box center [342, 524] width 91 height 38
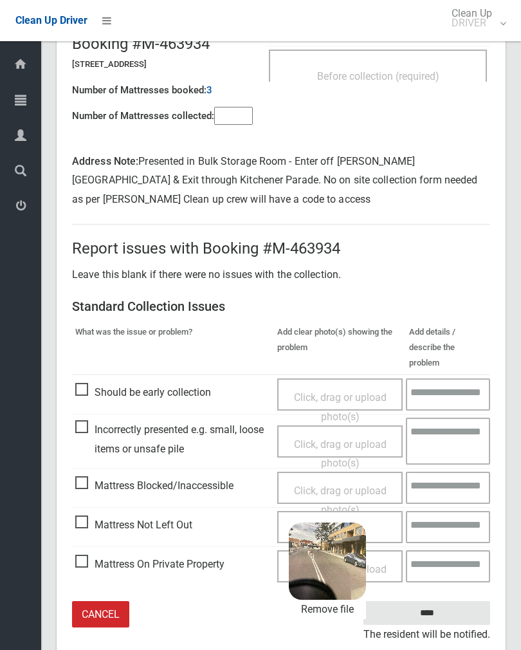
click at [457, 601] on input "****" at bounding box center [427, 613] width 127 height 24
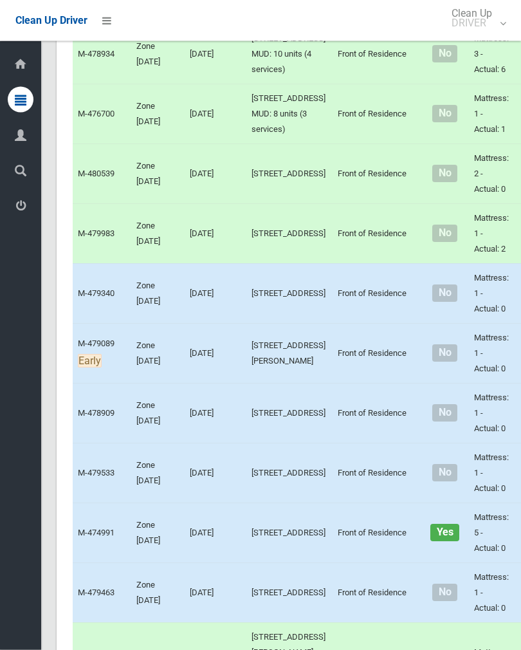
scroll to position [1983, 0]
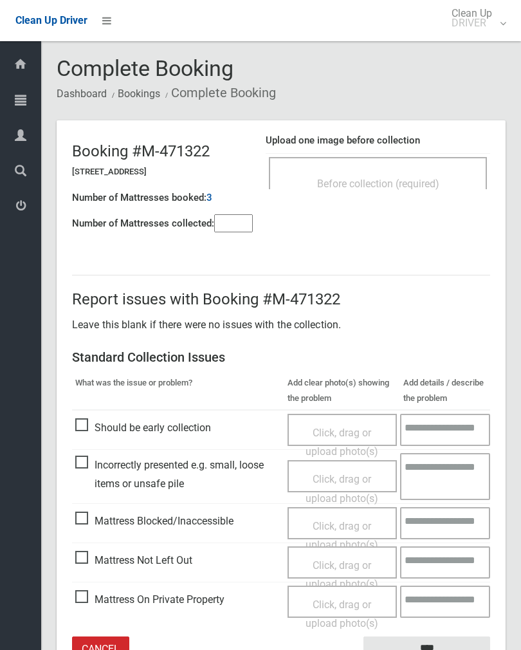
click at [243, 225] on input"] "number" at bounding box center [233, 223] width 39 height 18
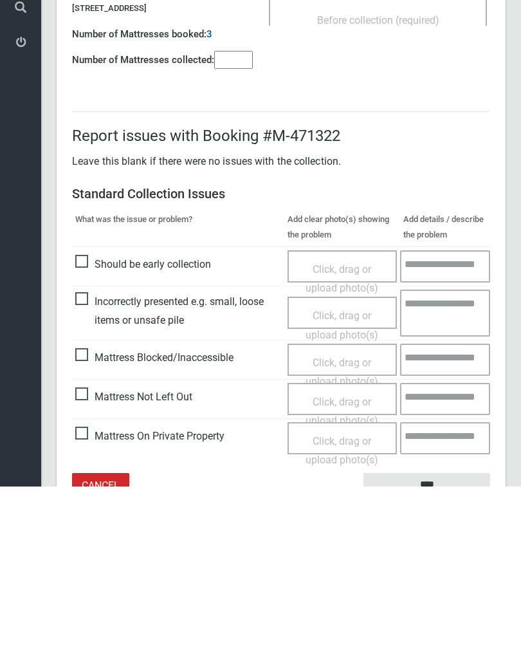
scroll to position [71, 0]
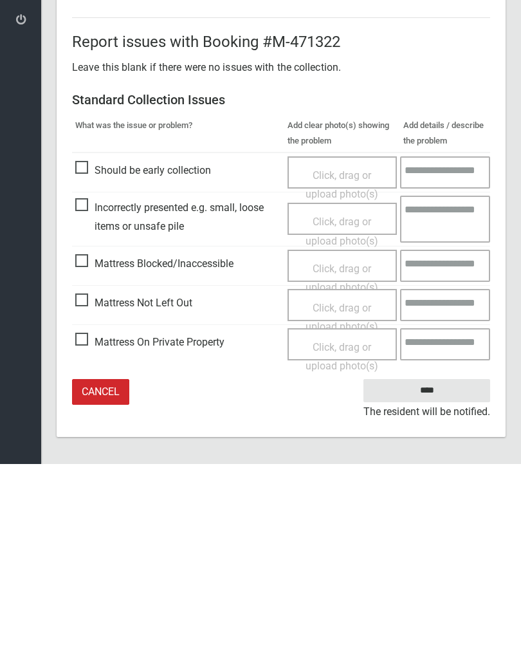
type input"] "*"
click at [97, 479] on span "Mattress Not Left Out" at bounding box center [133, 488] width 117 height 19
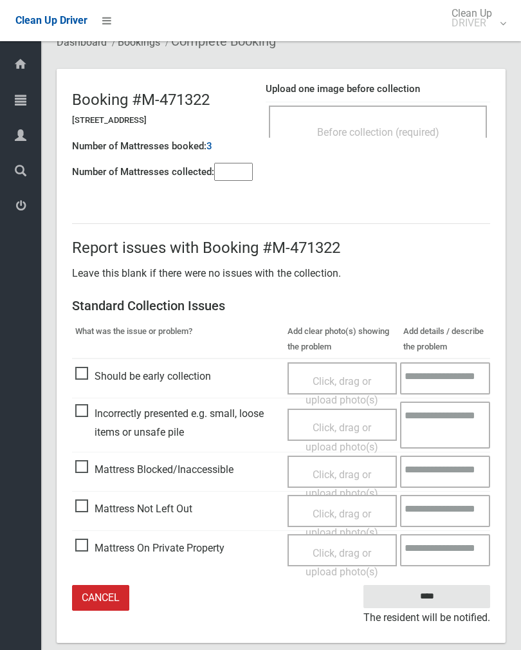
click at [364, 518] on div "Click, drag or upload photo(s)" at bounding box center [342, 523] width 91 height 38
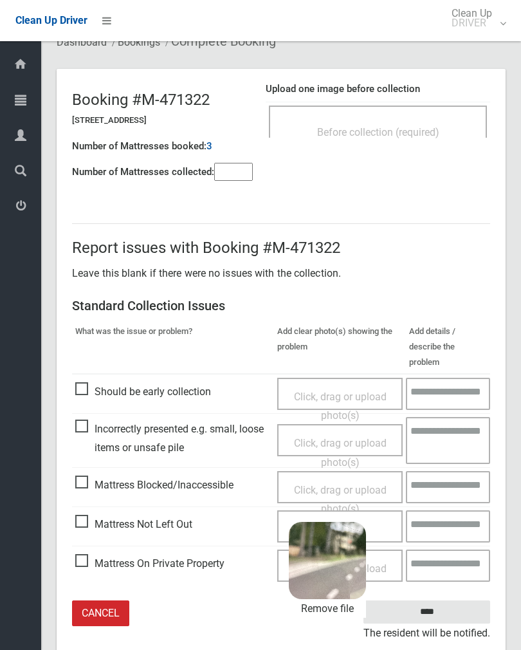
click at [454, 600] on input "****" at bounding box center [427, 612] width 127 height 24
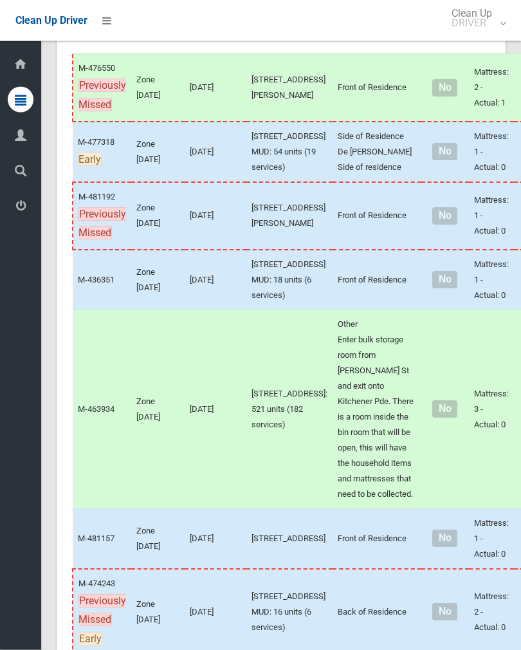
scroll to position [225, 0]
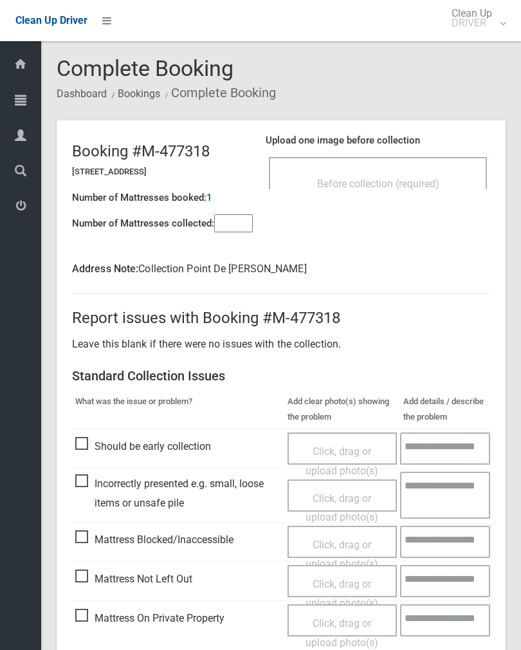
click at [421, 160] on div "Before collection (required)" at bounding box center [378, 173] width 218 height 32
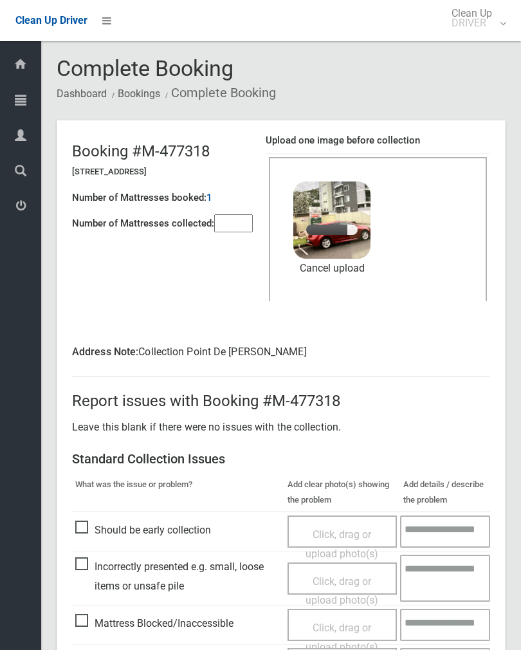
click at [235, 214] on input"] "number" at bounding box center [233, 223] width 39 height 18
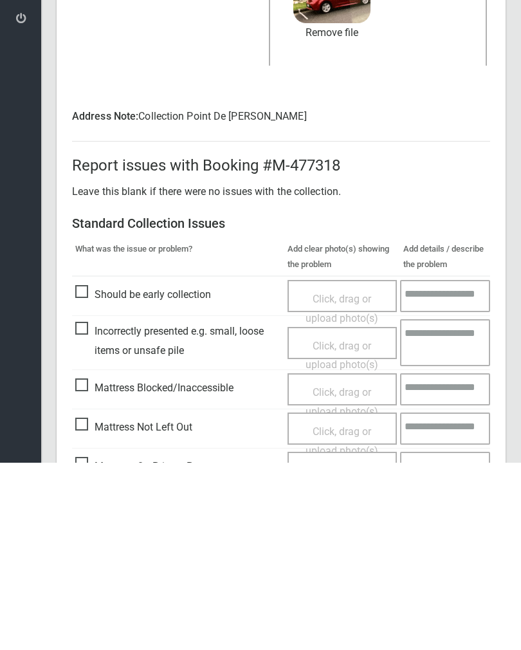
scroll to position [174, 0]
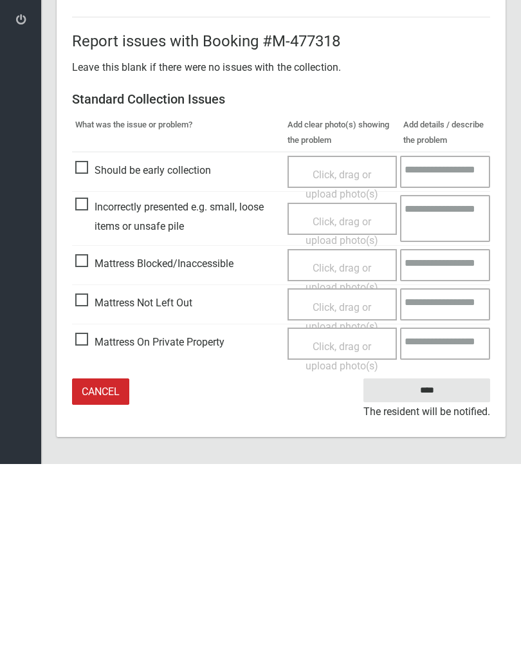
type input"] "*"
click at [424, 564] on input "****" at bounding box center [427, 576] width 127 height 24
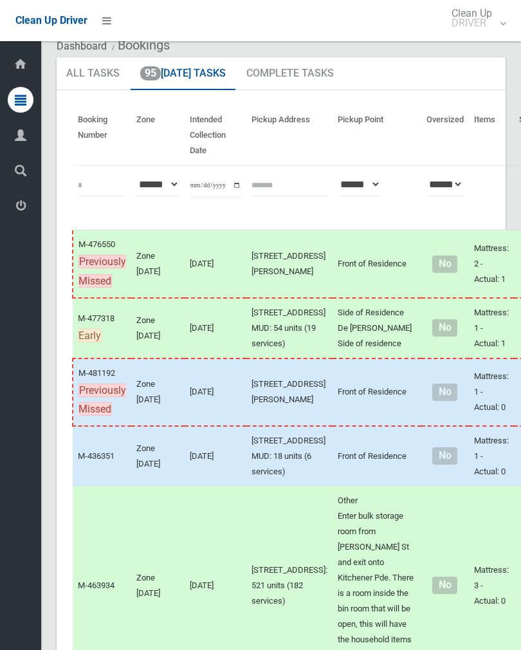
scroll to position [50, 0]
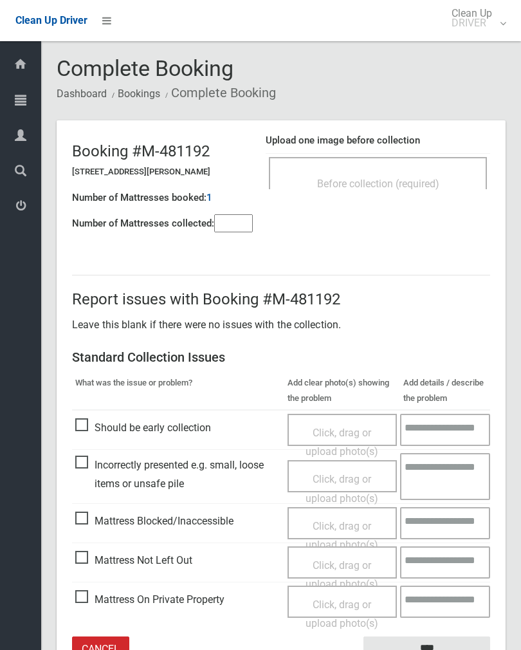
click at [386, 167] on div "Before collection (required)" at bounding box center [378, 173] width 218 height 32
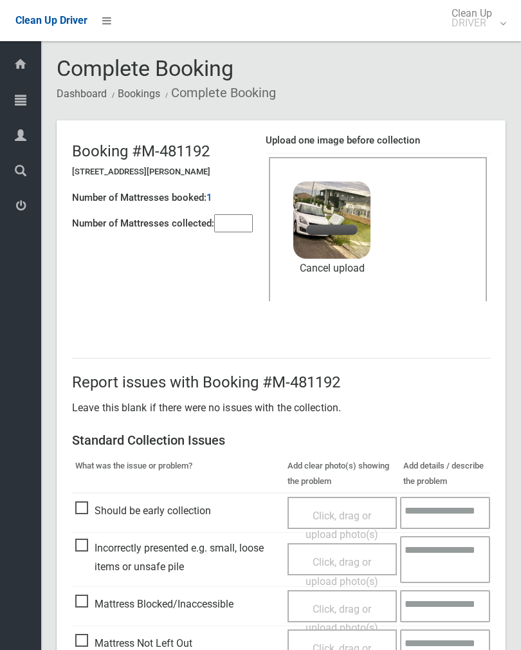
click at [243, 221] on input"] "number" at bounding box center [233, 223] width 39 height 18
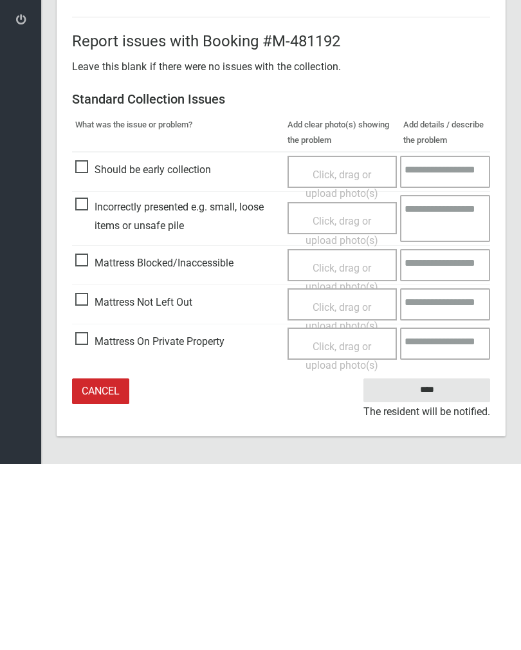
type input"] "*"
click at [425, 564] on input "****" at bounding box center [427, 576] width 127 height 24
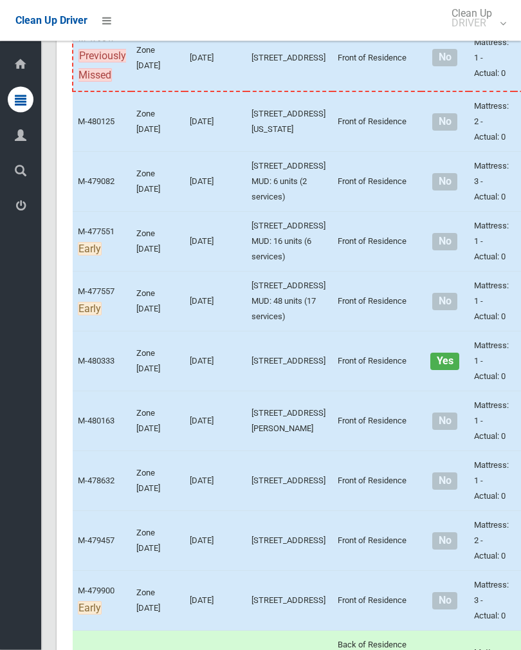
scroll to position [856, 0]
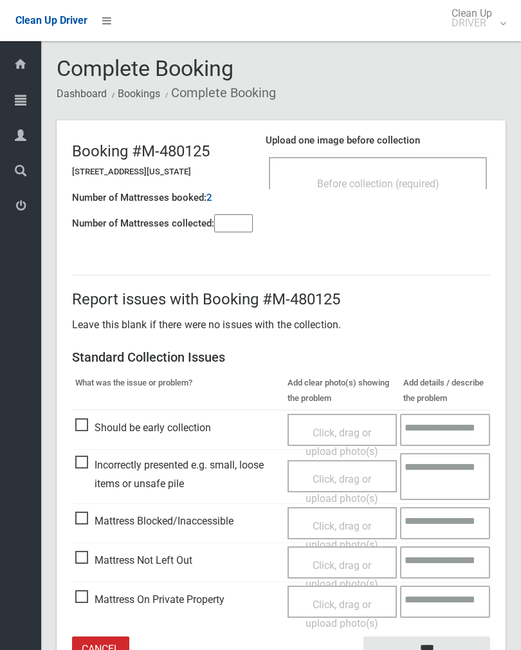
scroll to position [2, 0]
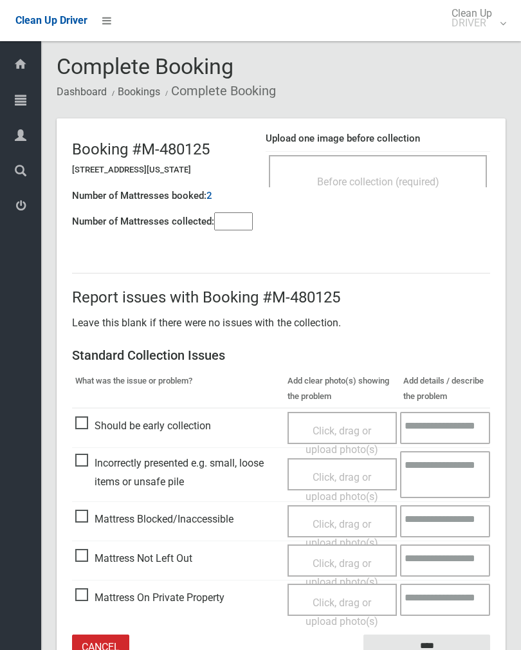
click at [421, 169] on div "Before collection (required)" at bounding box center [378, 181] width 190 height 24
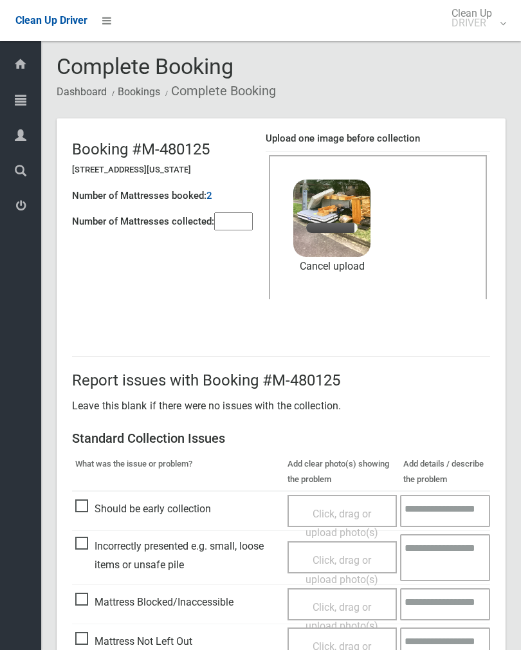
click at [232, 217] on input"] "number" at bounding box center [233, 221] width 39 height 18
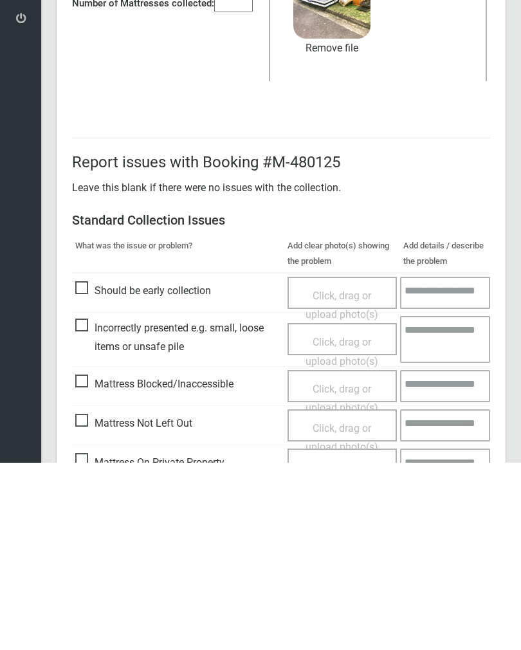
scroll to position [155, 0]
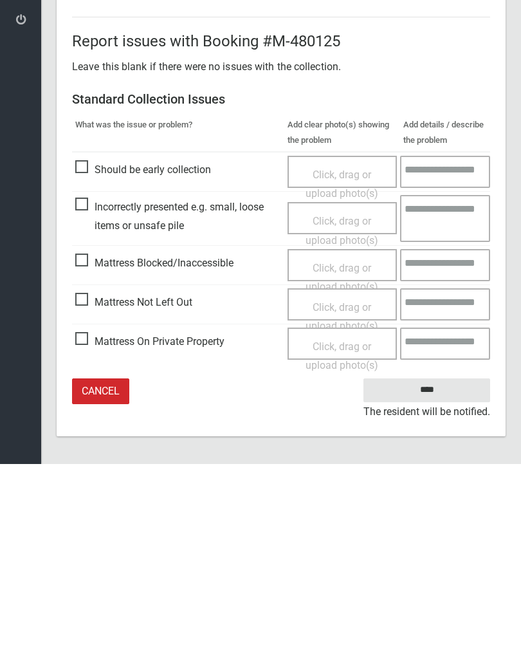
type input"] "*"
click at [434, 564] on input "****" at bounding box center [427, 576] width 127 height 24
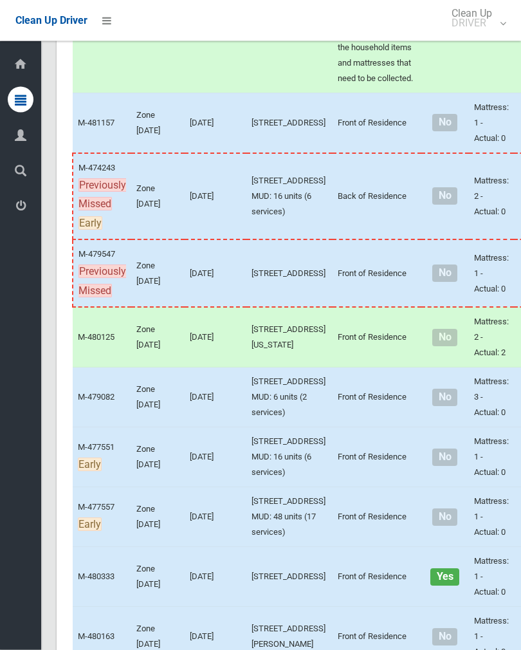
scroll to position [772, 0]
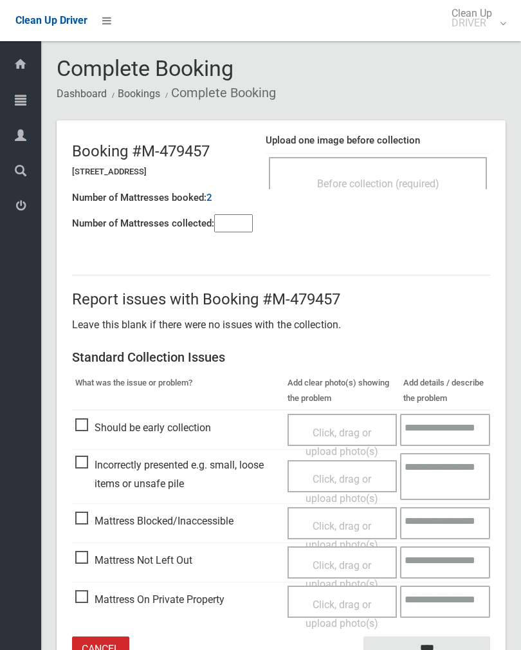
click at [383, 161] on div "Before collection (required)" at bounding box center [378, 173] width 218 height 32
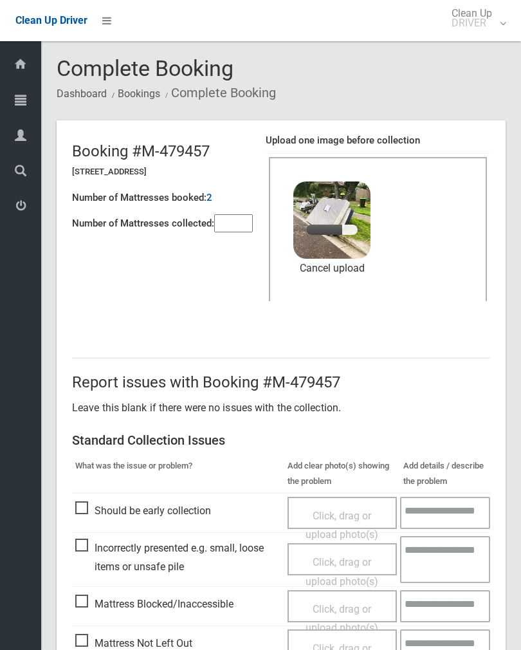
click at [230, 216] on input"] "number" at bounding box center [233, 223] width 39 height 18
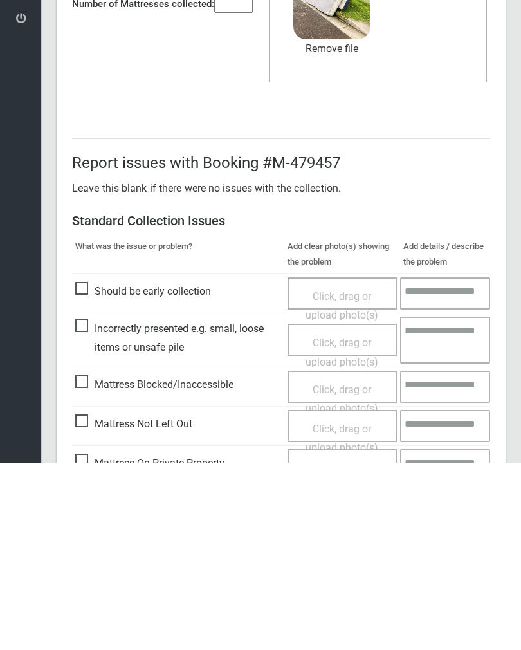
scroll to position [155, 0]
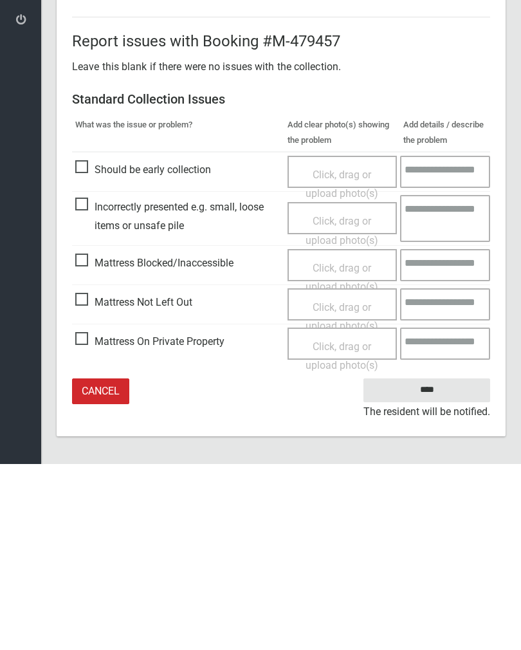
type input"] "*"
click at [435, 564] on input "****" at bounding box center [427, 576] width 127 height 24
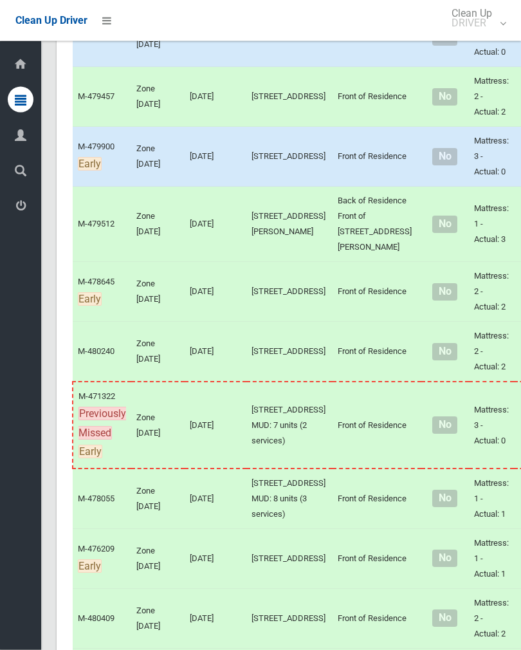
scroll to position [1317, 0]
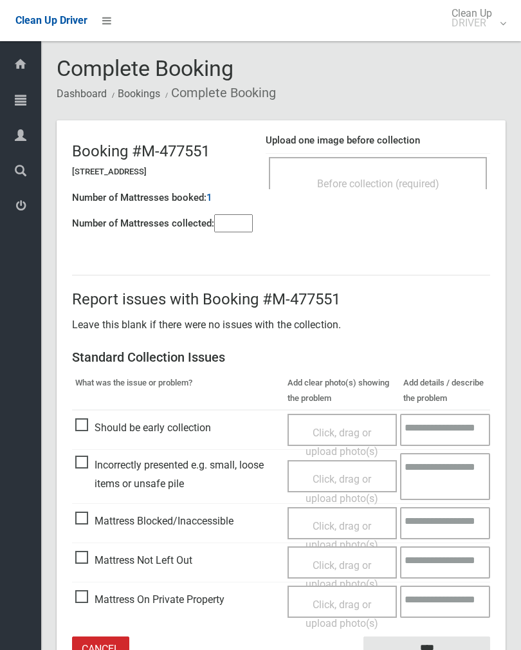
click at [420, 166] on div "Before collection (required)" at bounding box center [378, 173] width 218 height 32
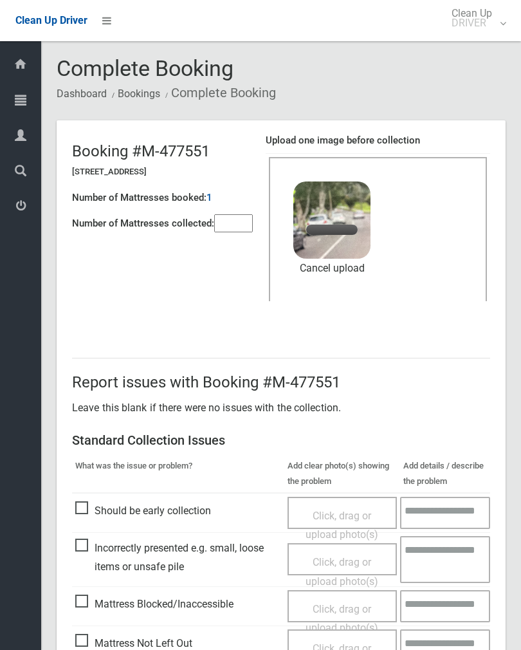
click at [237, 224] on input"] "number" at bounding box center [233, 223] width 39 height 18
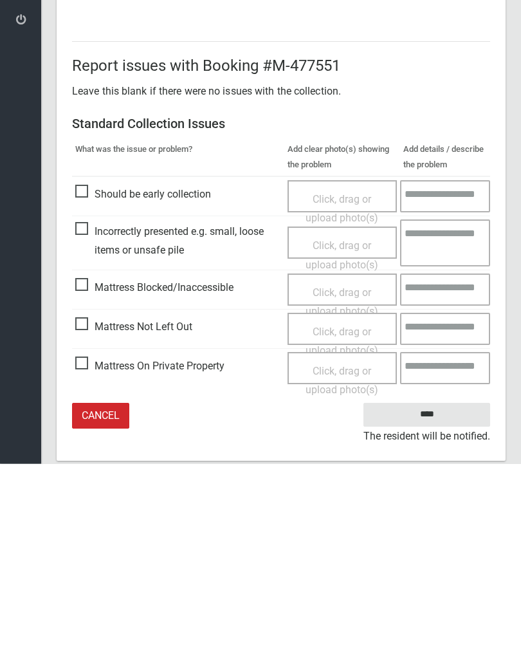
scroll to position [155, 0]
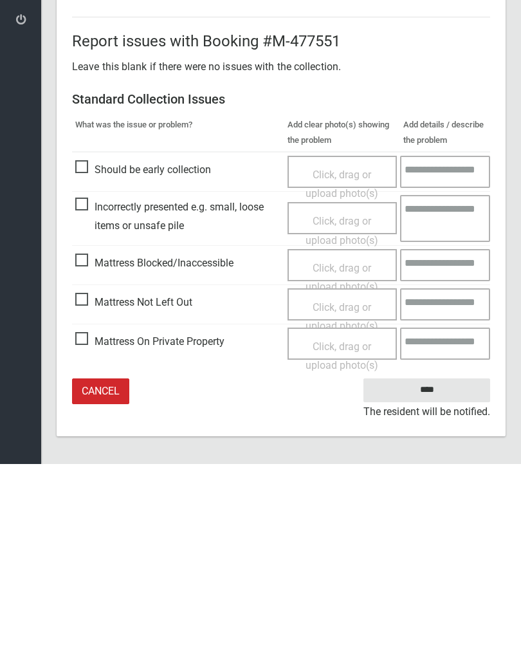
type input"] "*"
click at [447, 564] on input "****" at bounding box center [427, 576] width 127 height 24
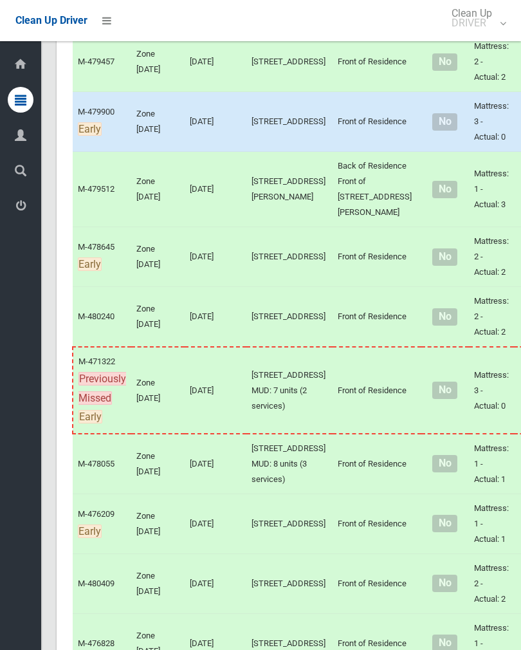
scroll to position [1336, 0]
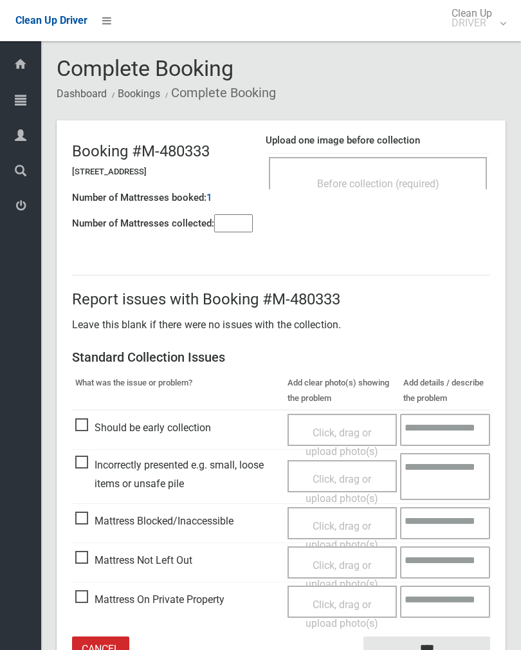
click at [416, 171] on div "Before collection (required)" at bounding box center [378, 183] width 190 height 24
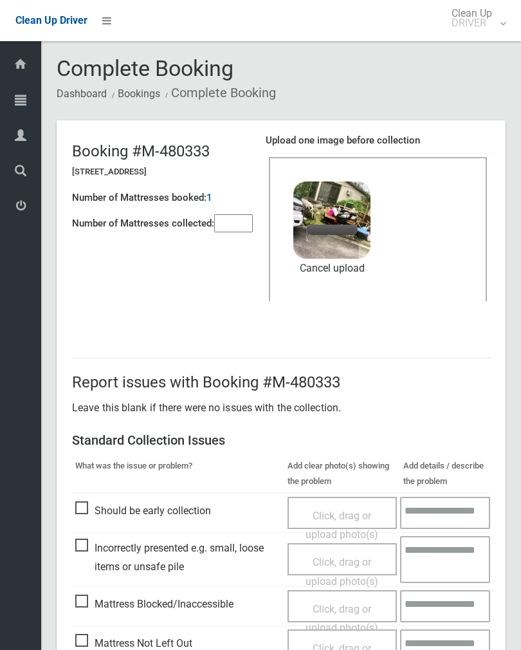
click at [252, 219] on input"] "number" at bounding box center [233, 223] width 39 height 18
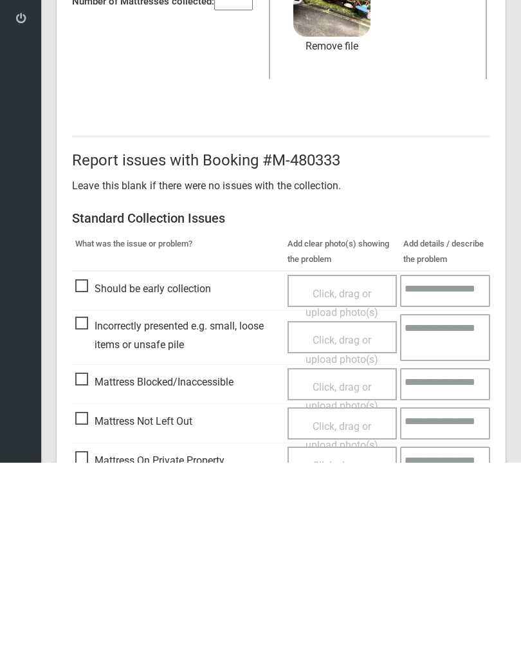
scroll to position [155, 0]
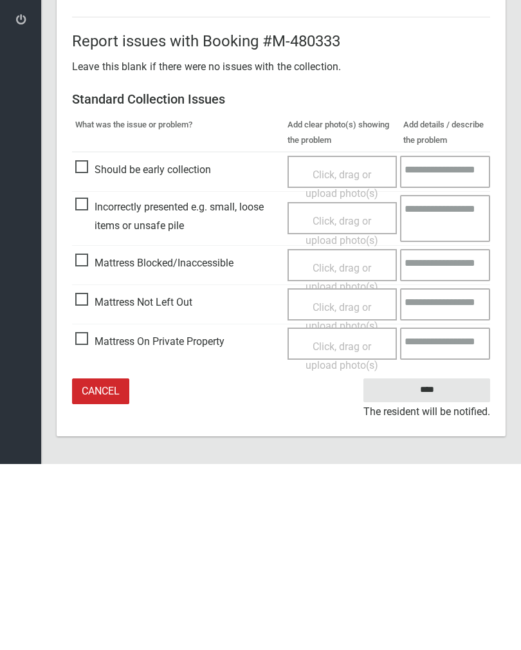
type input"] "*"
click at [427, 564] on input "****" at bounding box center [427, 576] width 127 height 24
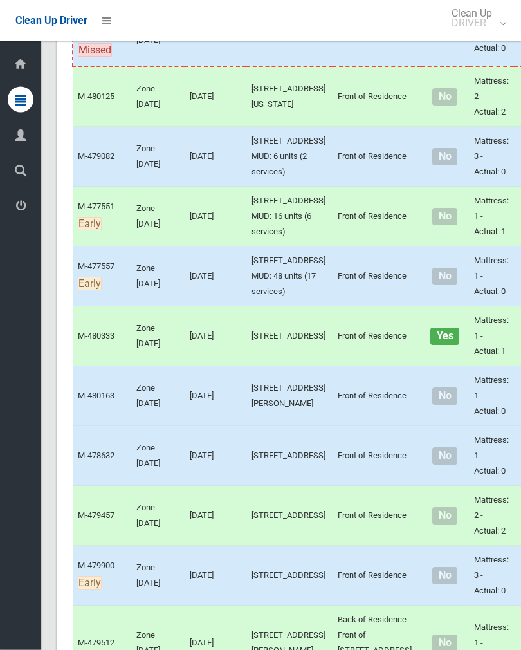
scroll to position [884, 0]
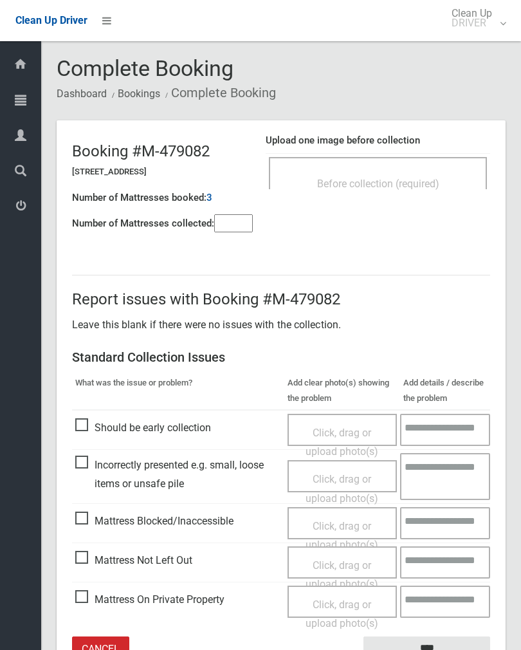
click at [409, 178] on span "Before collection (required)" at bounding box center [378, 184] width 122 height 12
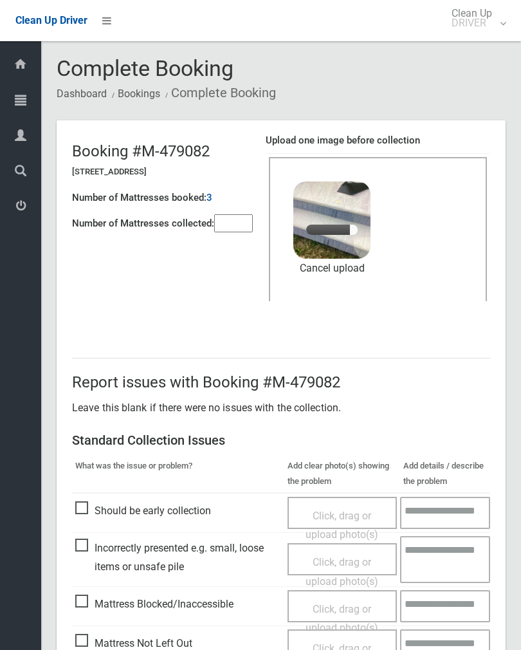
click at [234, 226] on input"] "number" at bounding box center [233, 223] width 39 height 18
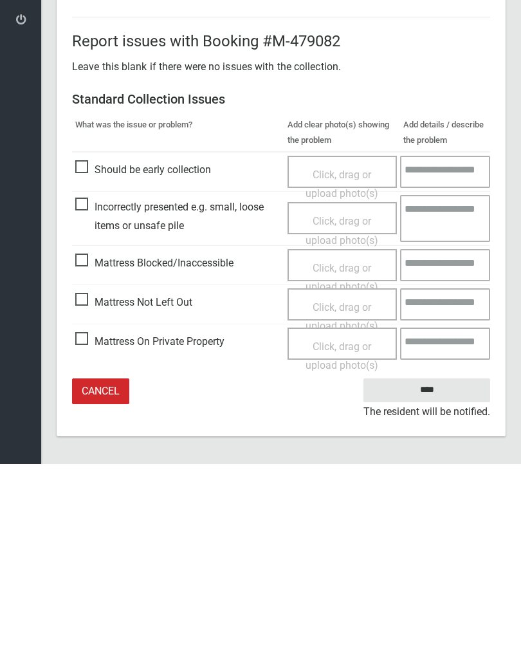
type input"] "*"
click at [430, 564] on input "****" at bounding box center [427, 576] width 127 height 24
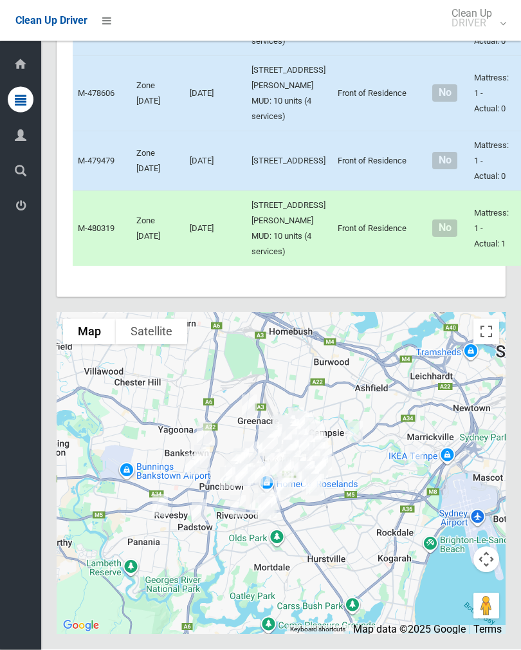
scroll to position [8082, 0]
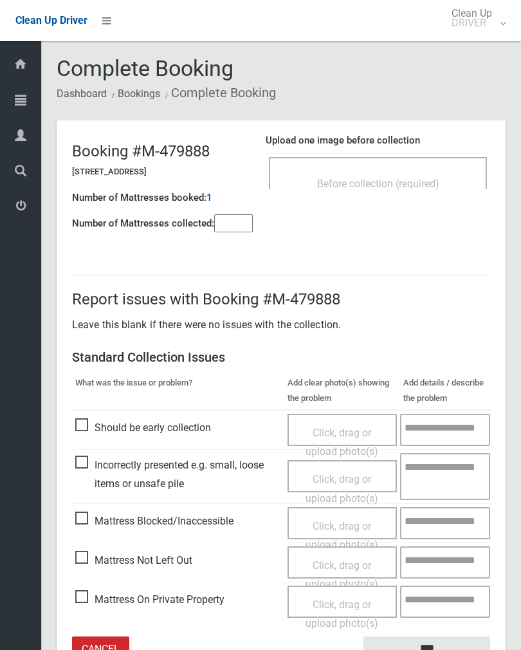
click at [438, 175] on div "Before collection (required)" at bounding box center [378, 183] width 190 height 24
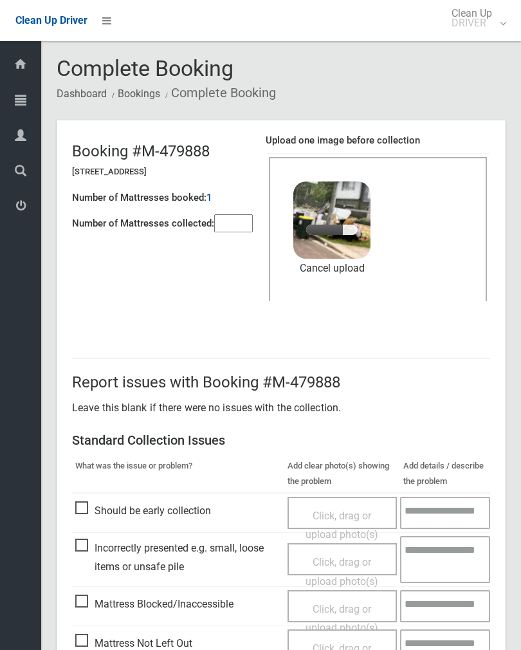
click at [238, 225] on input"] "number" at bounding box center [233, 223] width 39 height 18
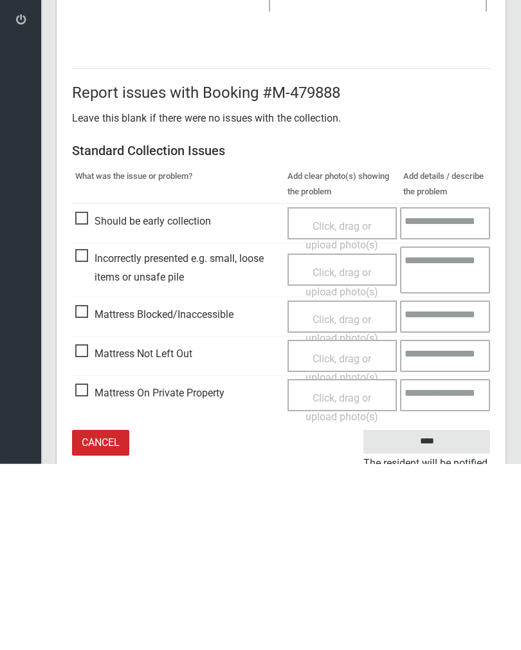
scroll to position [155, 0]
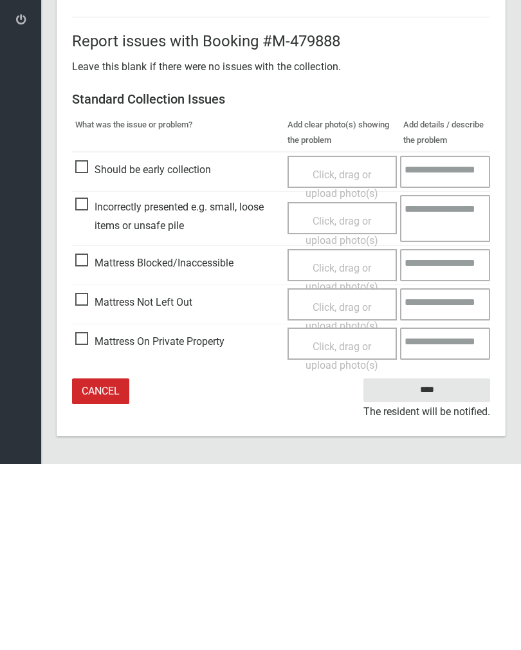
type input"] "*"
click at [435, 564] on input "****" at bounding box center [427, 576] width 127 height 24
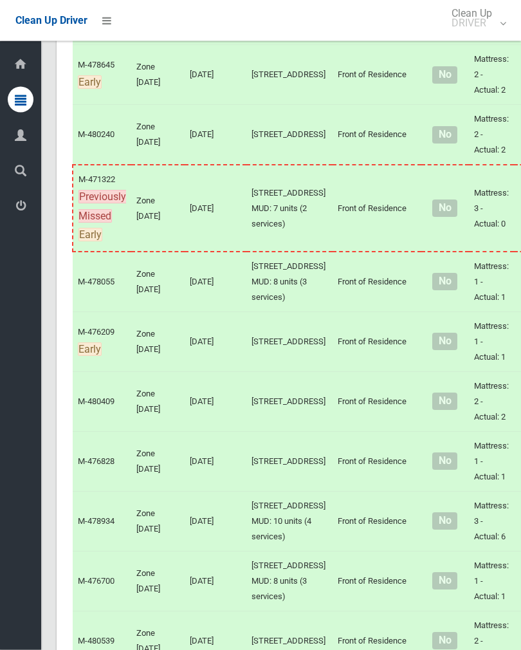
scroll to position [1547, 0]
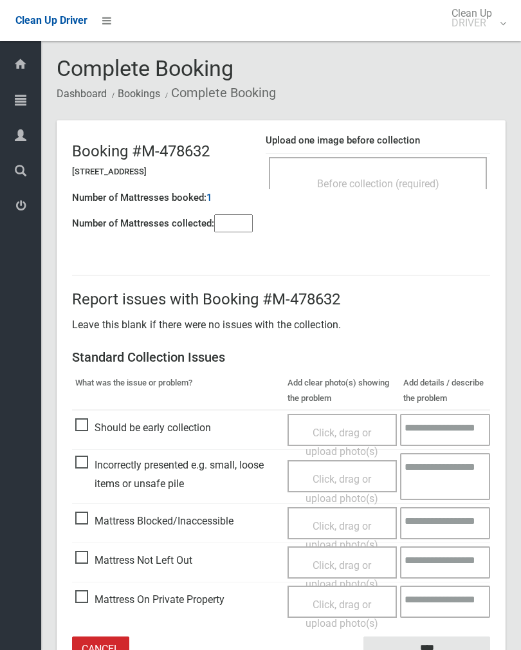
click at [423, 167] on div "Before collection (required)" at bounding box center [378, 173] width 218 height 32
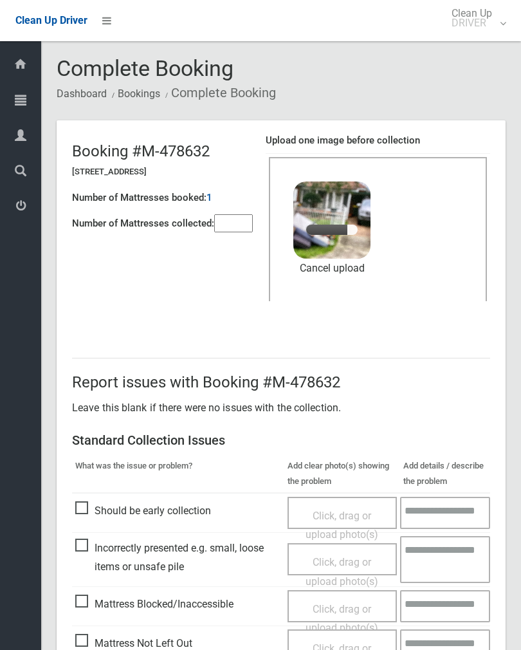
click at [218, 232] on input"] "number" at bounding box center [233, 223] width 39 height 18
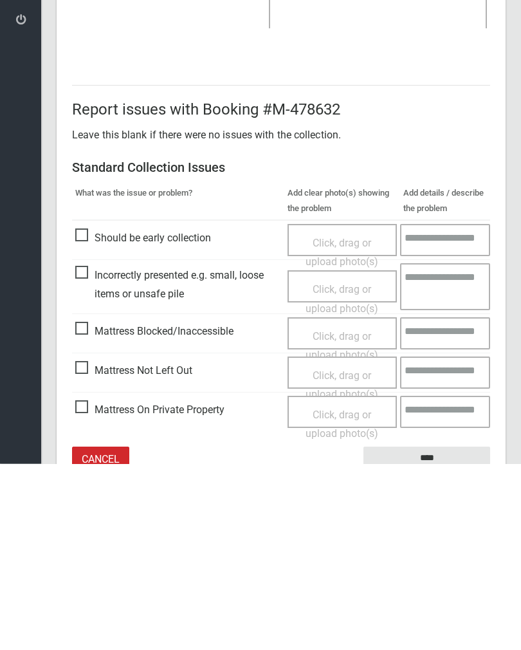
scroll to position [155, 0]
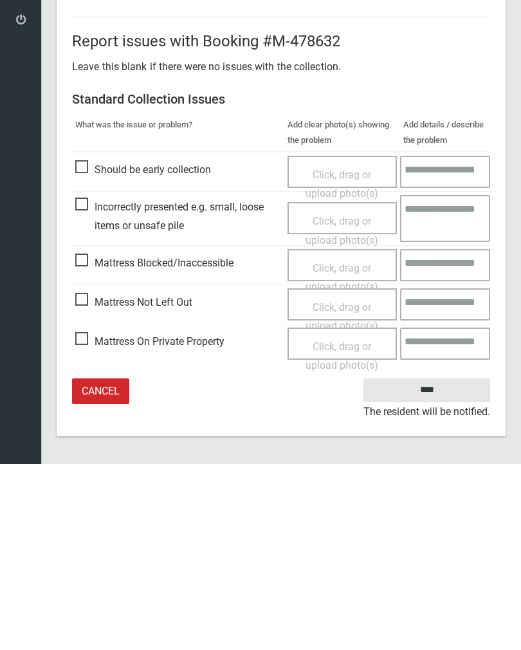
type input"] "*"
click at [436, 564] on input "****" at bounding box center [427, 576] width 127 height 24
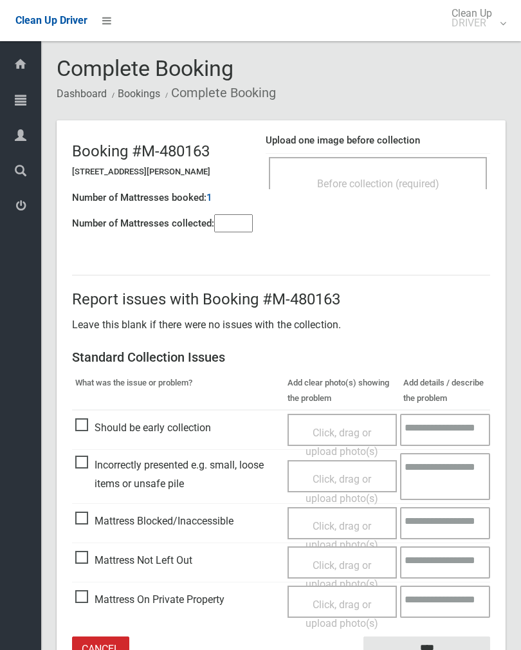
click at [419, 165] on div "Before collection (required)" at bounding box center [378, 173] width 218 height 32
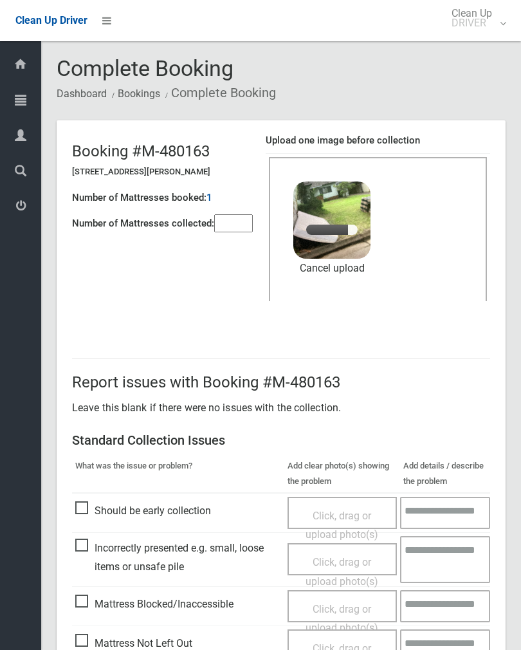
click at [237, 219] on input"] "number" at bounding box center [233, 223] width 39 height 18
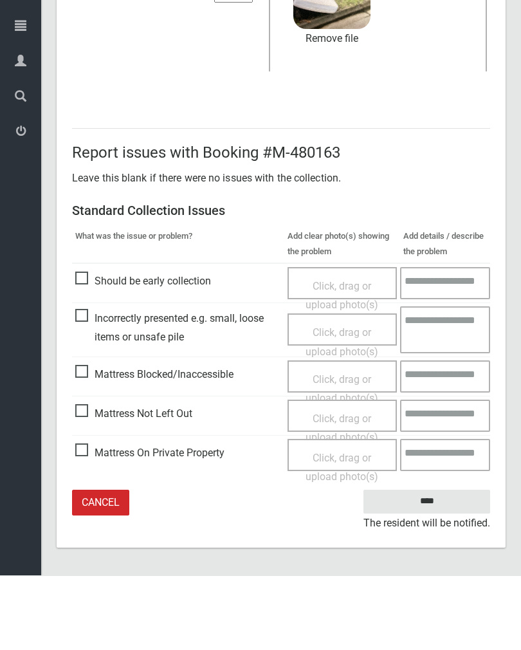
type input"] "*"
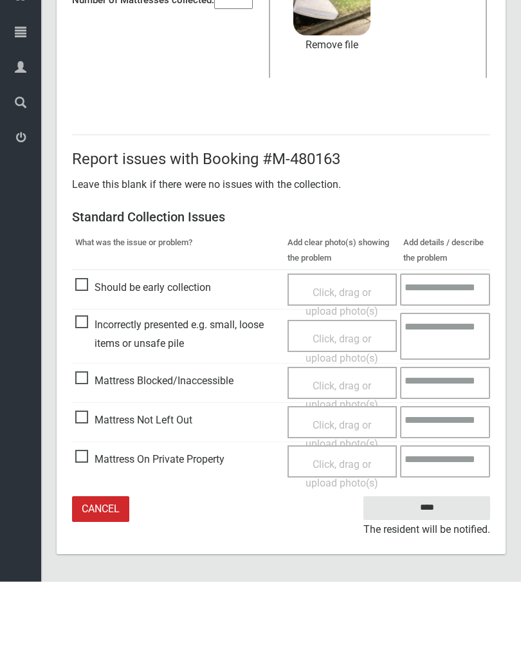
click at [434, 564] on input "****" at bounding box center [427, 576] width 127 height 24
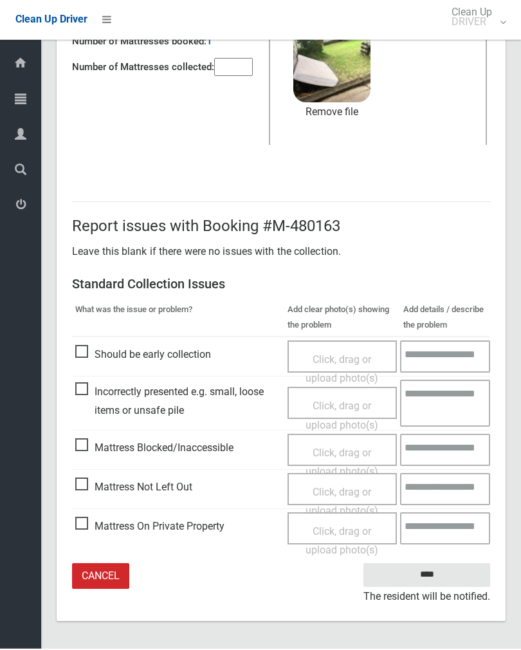
scroll to position [135, 0]
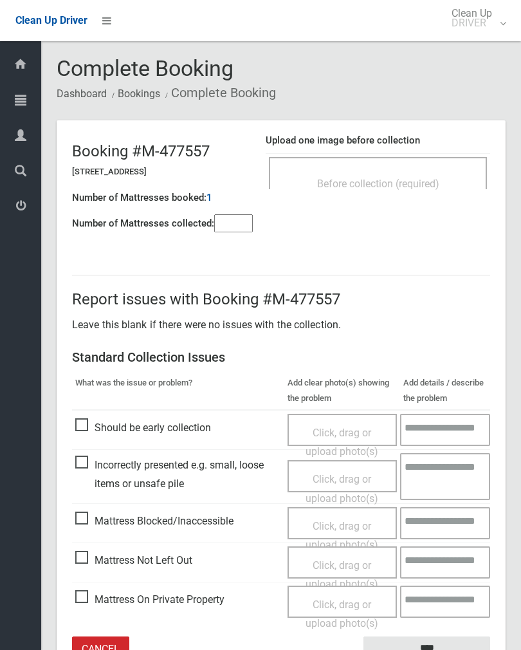
click at [387, 174] on div "Before collection (required)" at bounding box center [378, 183] width 190 height 24
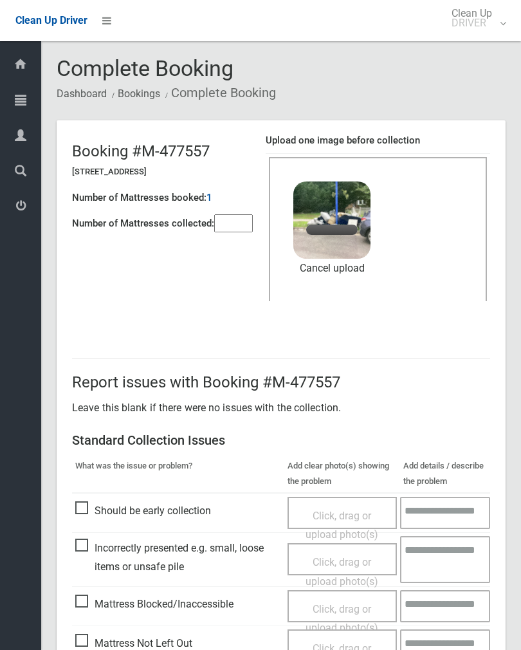
click at [250, 222] on input"] "number" at bounding box center [233, 223] width 39 height 18
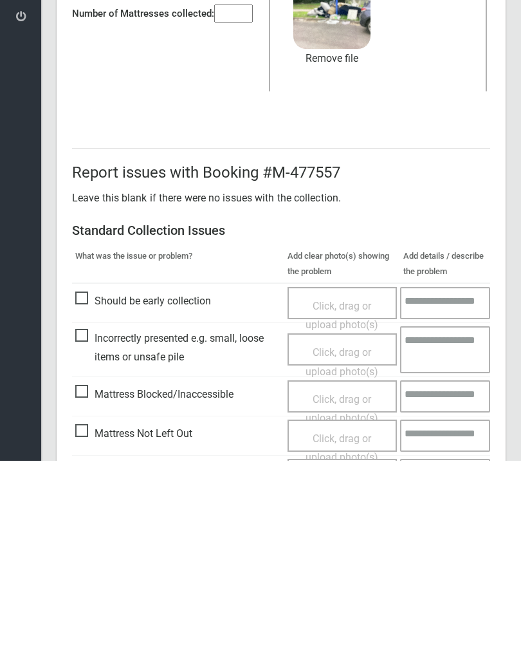
scroll to position [155, 0]
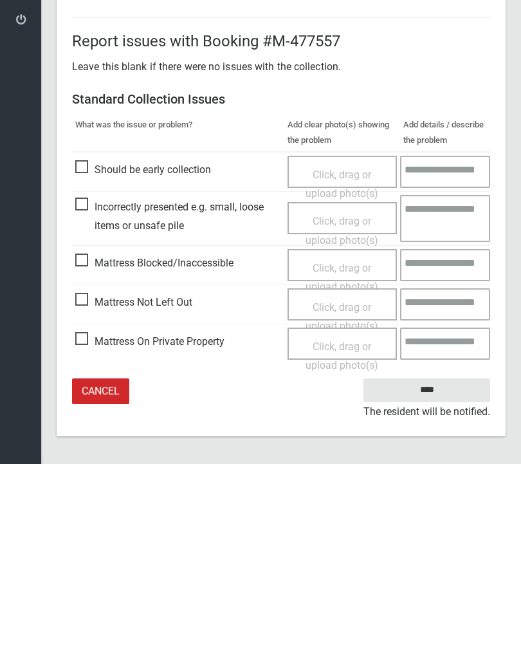
type input"] "*"
click at [418, 564] on input "****" at bounding box center [427, 576] width 127 height 24
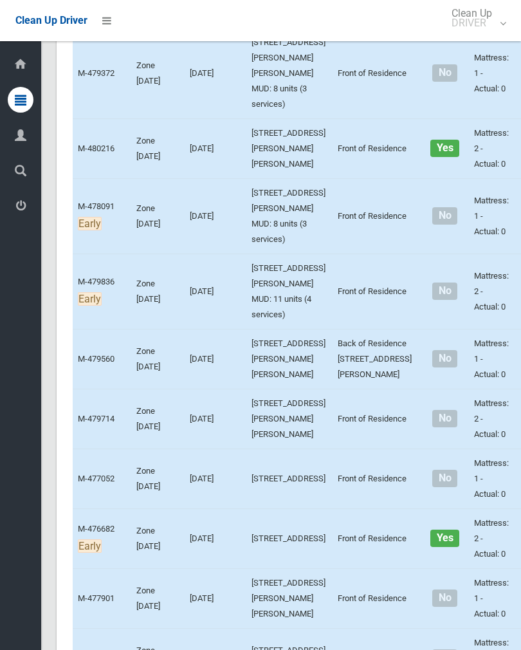
scroll to position [3092, 0]
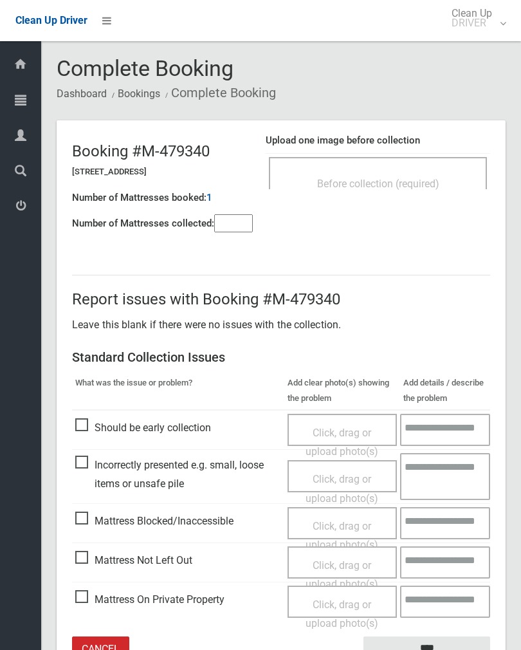
click at [409, 169] on div "Before collection (required)" at bounding box center [378, 173] width 218 height 32
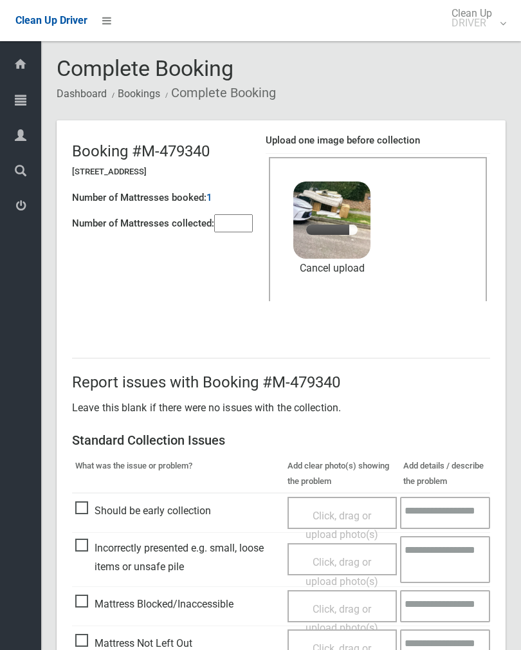
click at [245, 220] on input"] "number" at bounding box center [233, 223] width 39 height 18
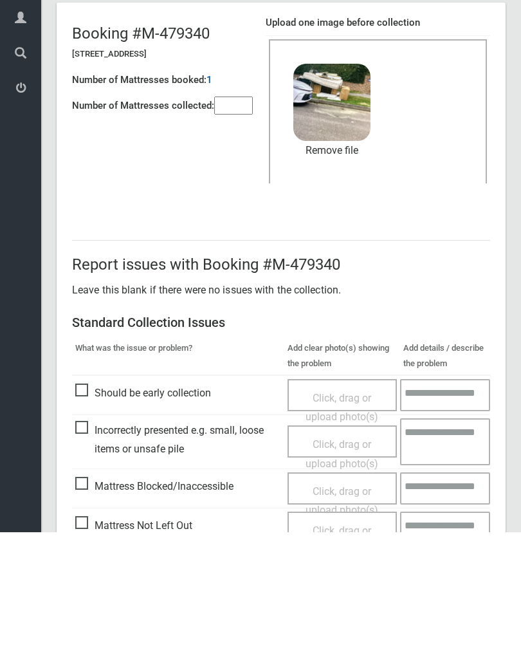
scroll to position [155, 0]
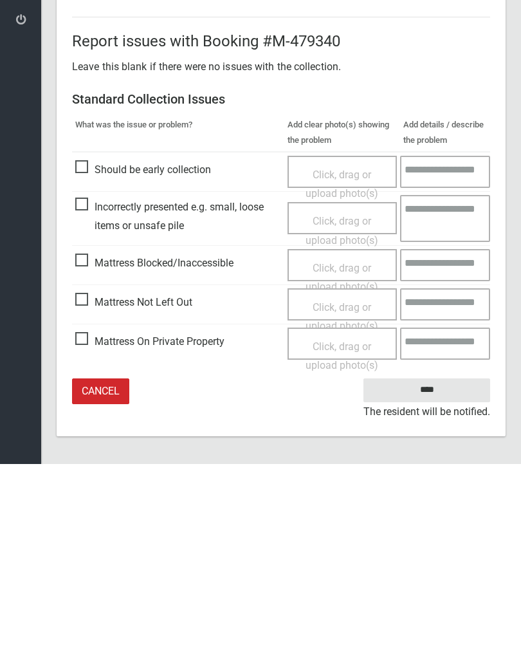
type input"] "*"
click at [430, 564] on input "****" at bounding box center [427, 576] width 127 height 24
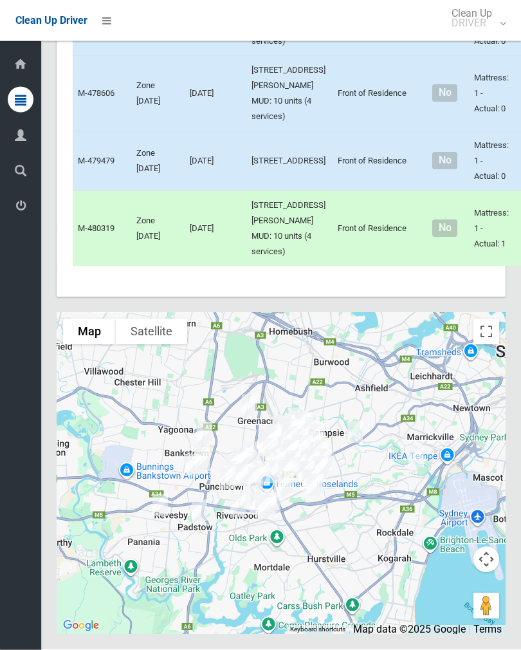
scroll to position [8768, 0]
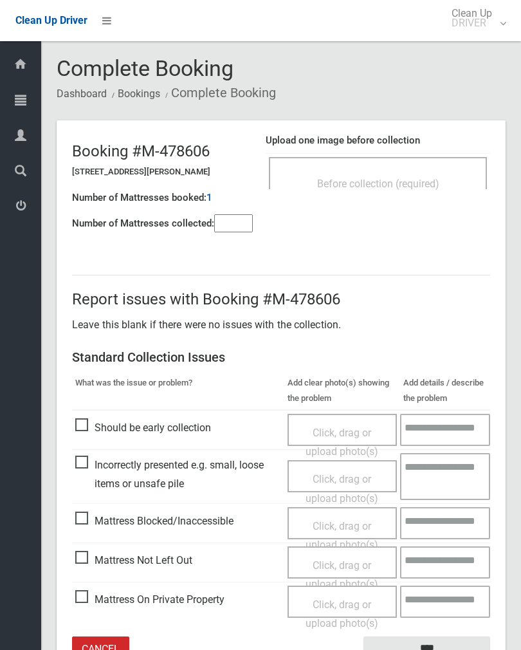
click at [427, 166] on div "Before collection (required)" at bounding box center [378, 173] width 218 height 32
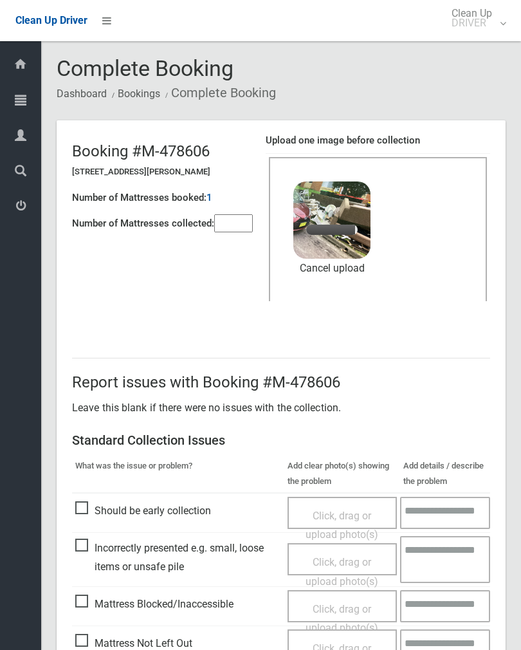
click at [236, 223] on input"] "number" at bounding box center [233, 223] width 39 height 18
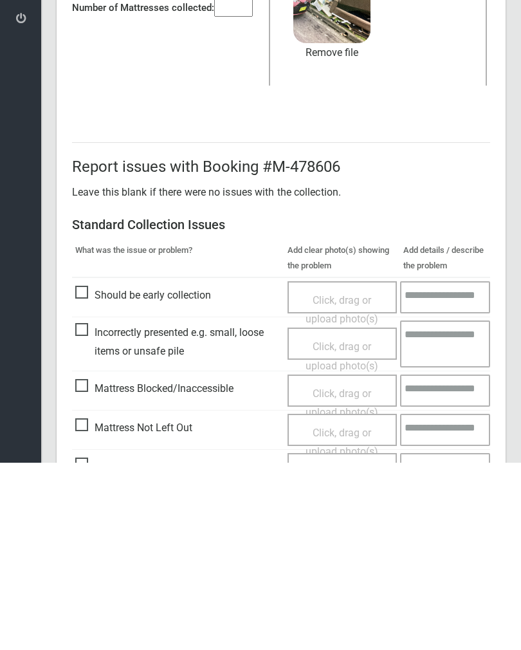
scroll to position [155, 0]
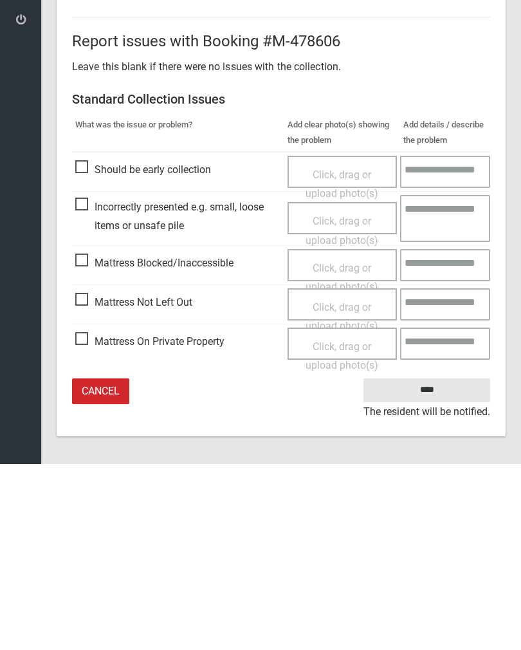
type input"] "*"
click at [441, 564] on input "****" at bounding box center [427, 576] width 127 height 24
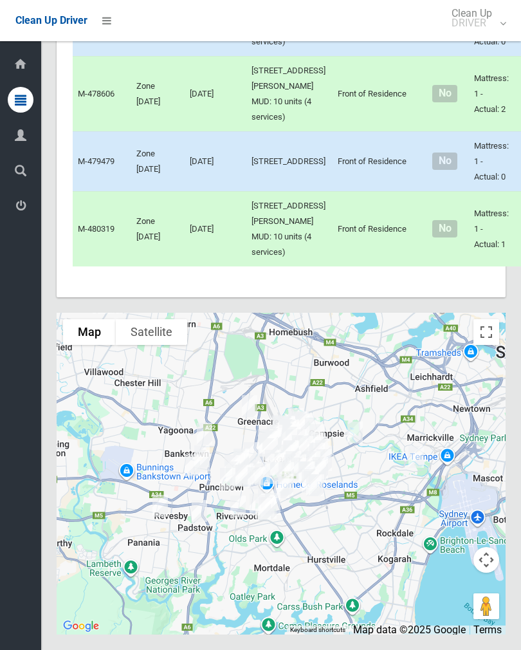
scroll to position [8721, 0]
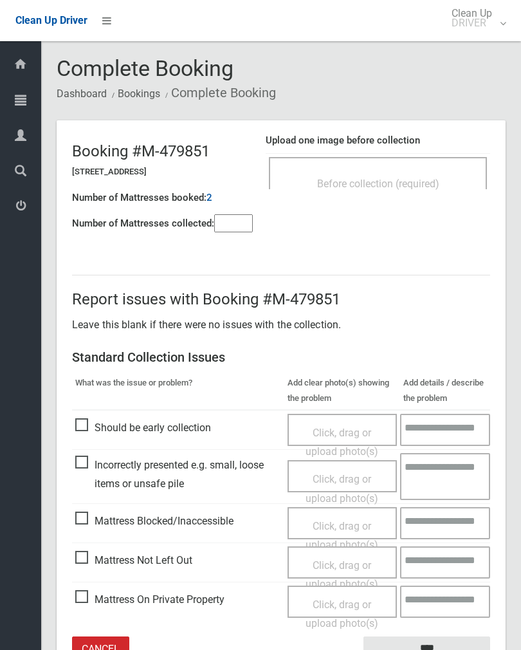
click at [418, 178] on span "Before collection (required)" at bounding box center [378, 184] width 122 height 12
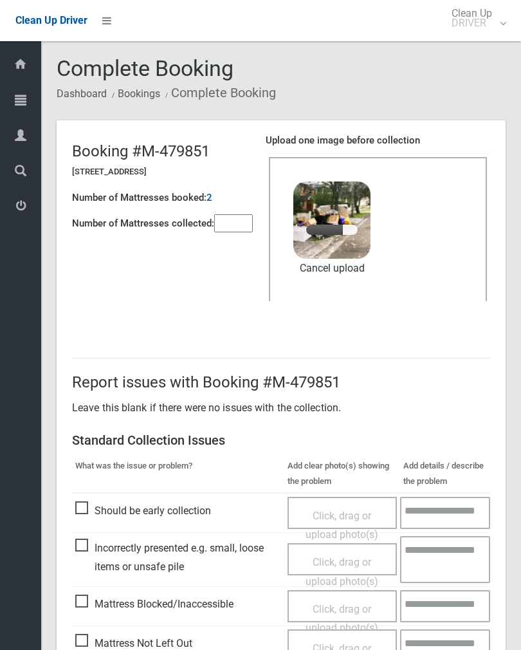
click at [250, 214] on input"] "number" at bounding box center [233, 223] width 39 height 18
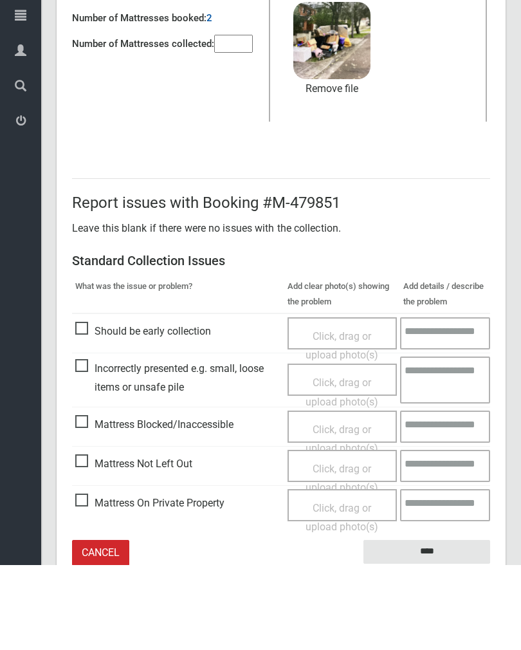
scroll to position [155, 0]
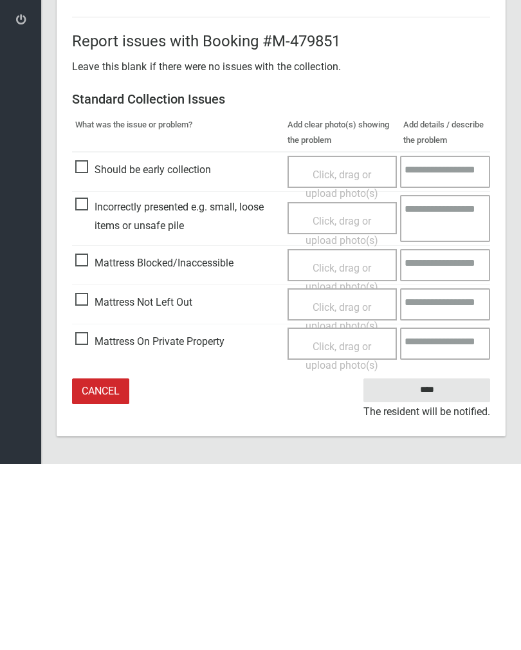
type input"] "*"
click at [439, 564] on input "****" at bounding box center [427, 576] width 127 height 24
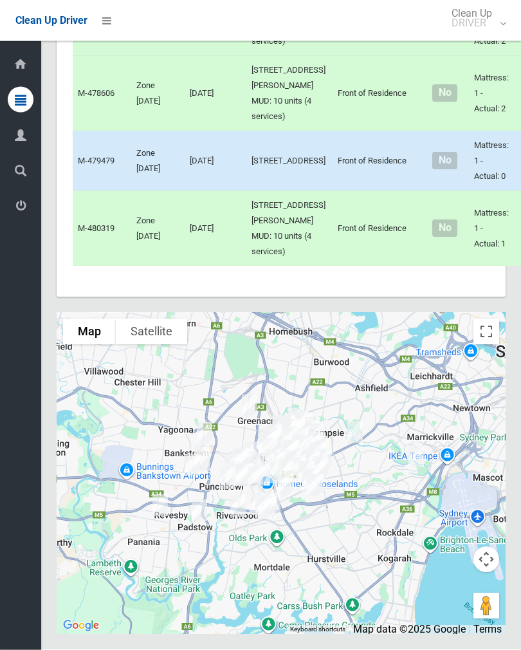
scroll to position [8597, 0]
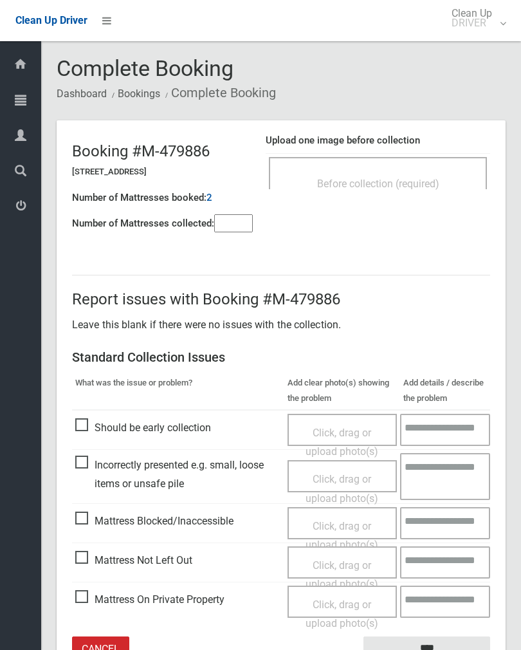
click at [408, 171] on div "Before collection (required)" at bounding box center [378, 183] width 190 height 24
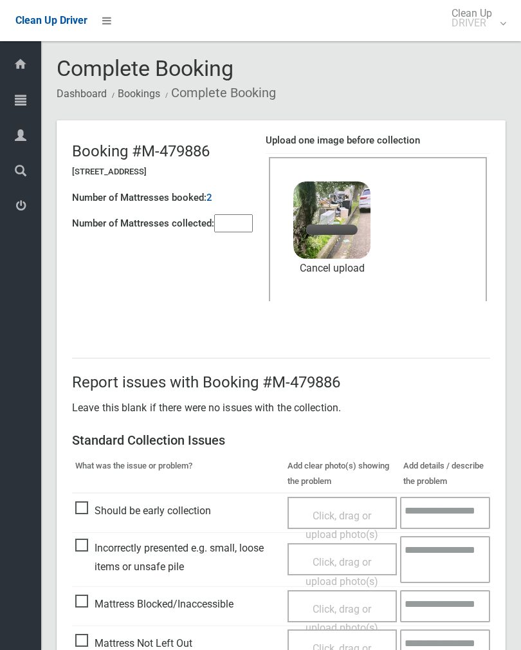
click at [236, 219] on input"] "number" at bounding box center [233, 223] width 39 height 18
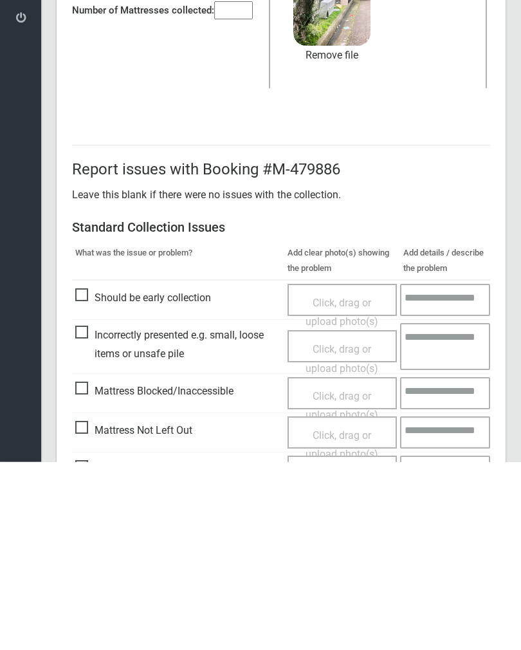
scroll to position [155, 0]
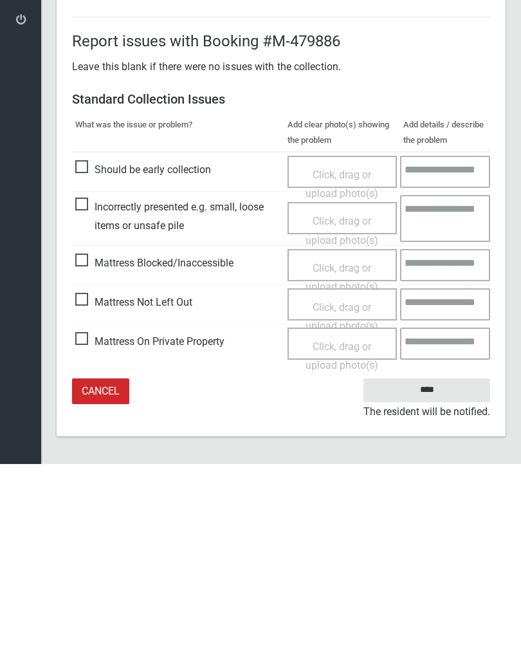
type input"] "*"
click at [425, 564] on input "****" at bounding box center [427, 576] width 127 height 24
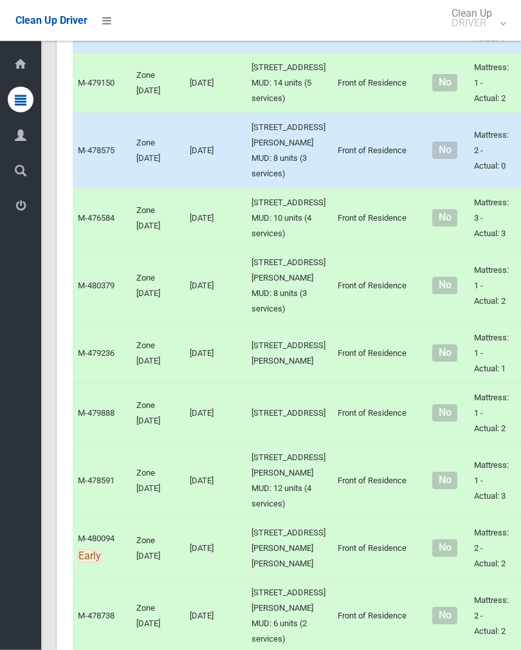
scroll to position [5681, 0]
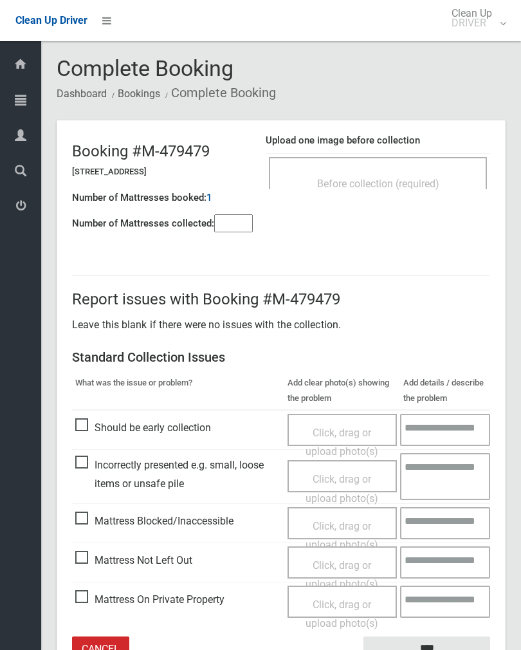
click at [411, 168] on div "Before collection (required)" at bounding box center [378, 173] width 218 height 32
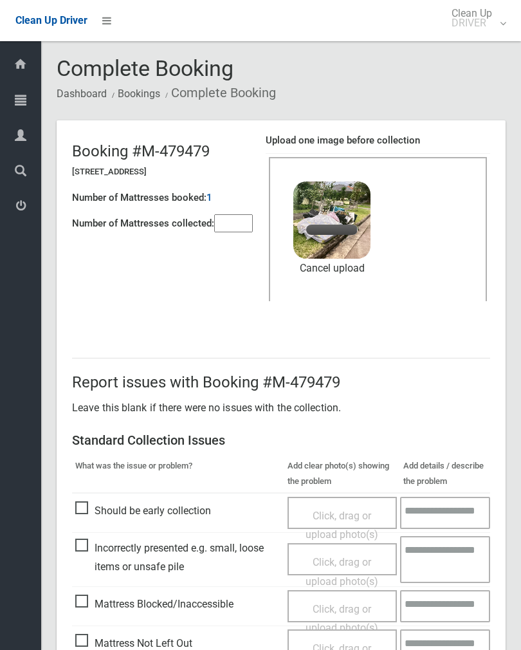
click at [229, 232] on input"] "number" at bounding box center [233, 223] width 39 height 18
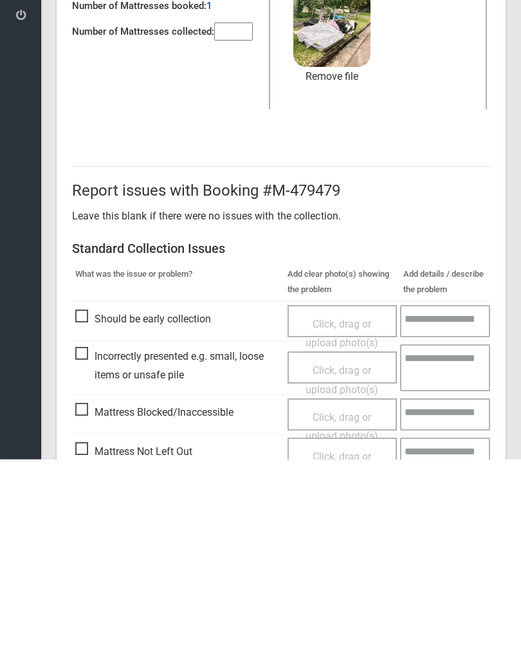
scroll to position [155, 0]
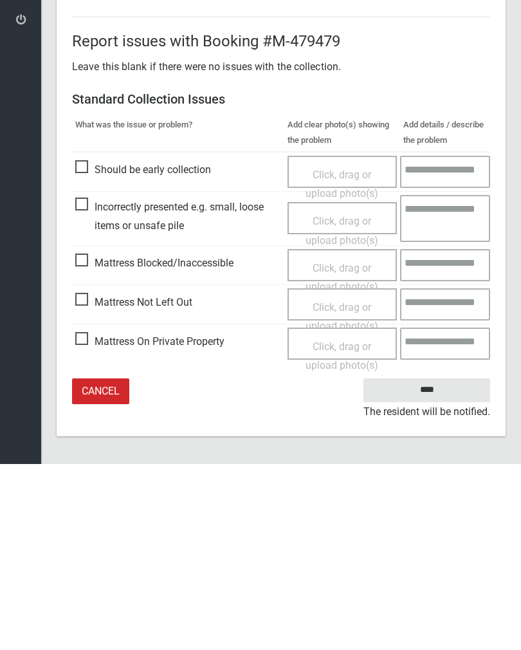
type input"] "*"
click at [425, 564] on input "****" at bounding box center [427, 576] width 127 height 24
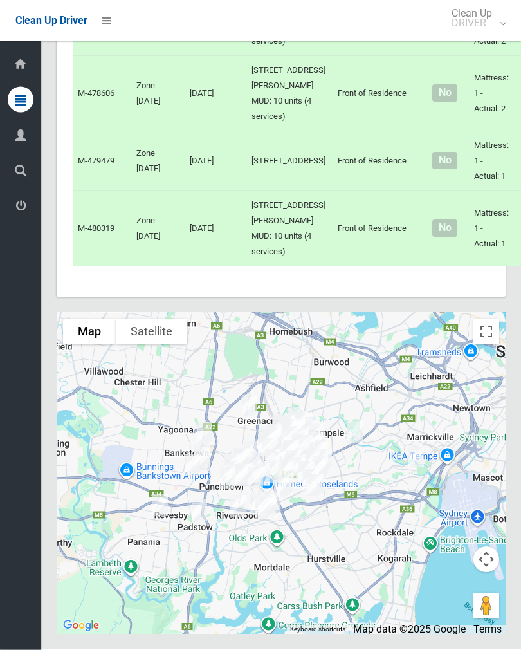
scroll to position [6490, 0]
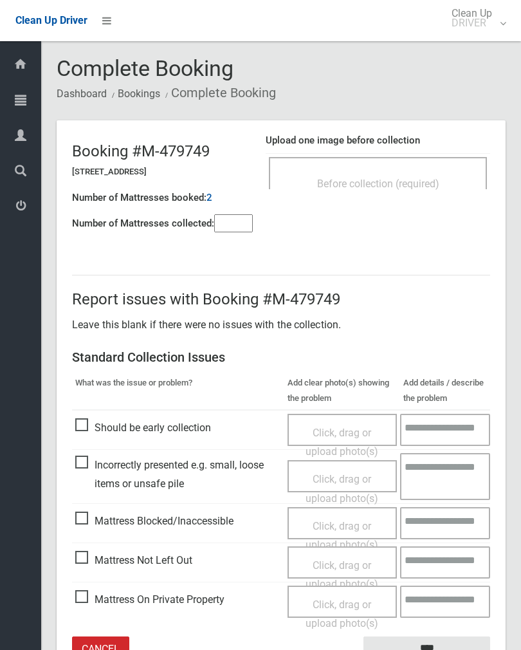
click at [241, 223] on input"] "number" at bounding box center [233, 223] width 39 height 18
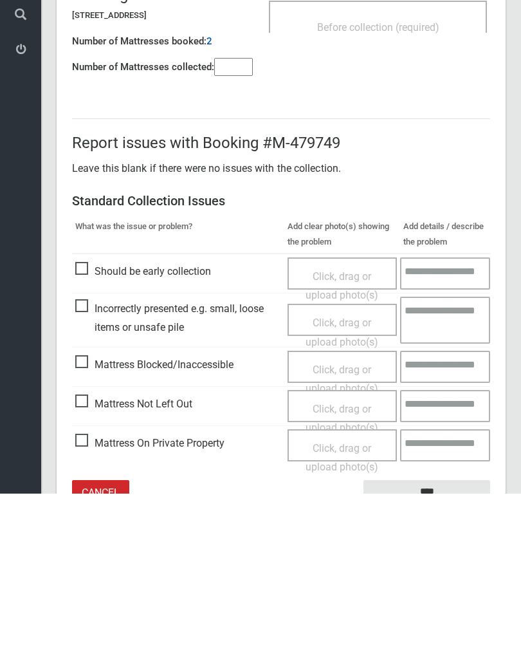
scroll to position [71, 0]
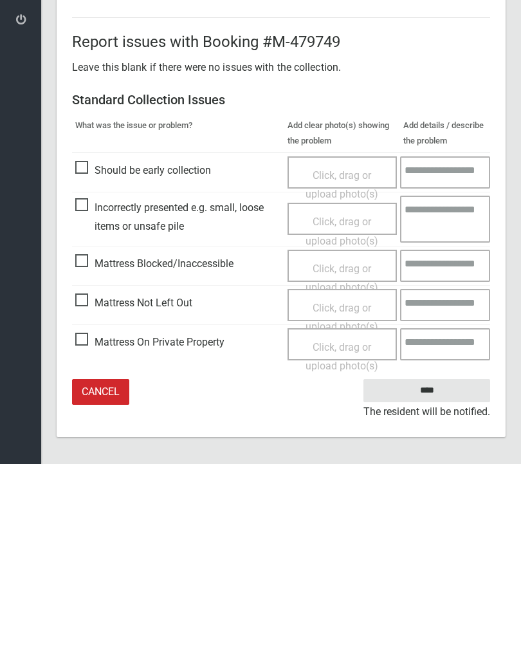
type input"] "*"
click at [82, 479] on span "Mattress Not Left Out" at bounding box center [133, 488] width 117 height 19
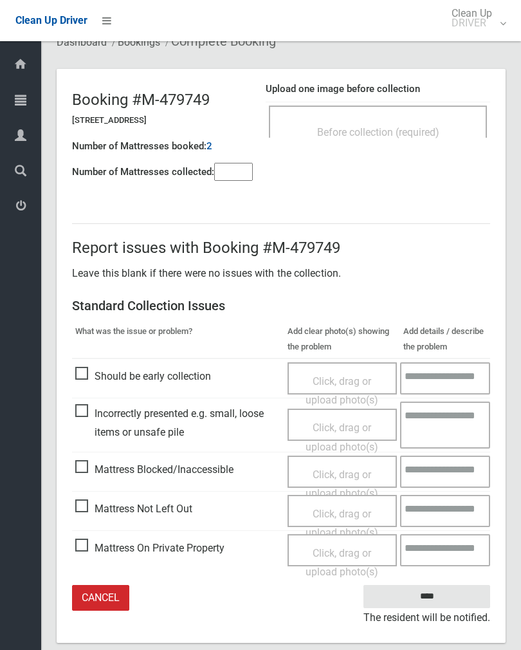
click at [338, 515] on span "Click, drag or upload photo(s)" at bounding box center [342, 524] width 73 height 32
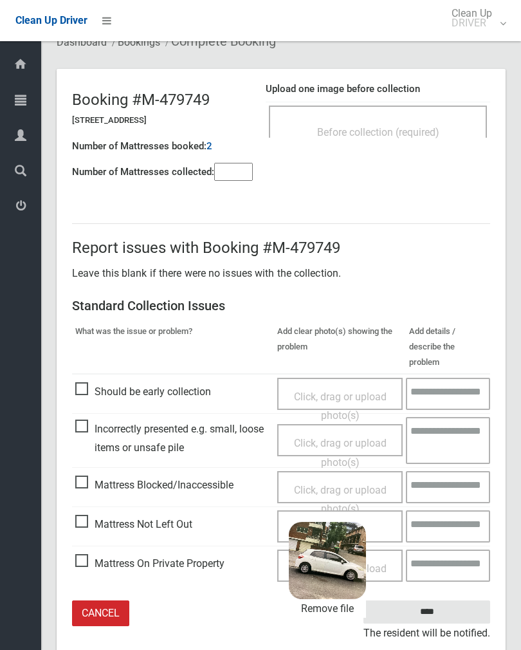
click at [443, 600] on input "****" at bounding box center [427, 612] width 127 height 24
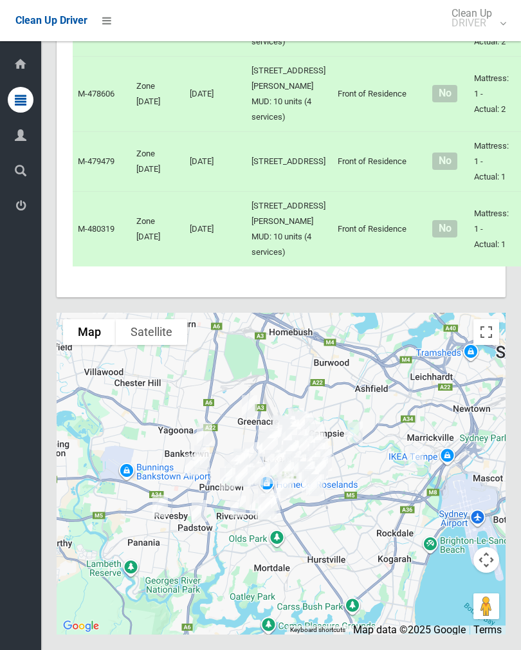
scroll to position [7509, 0]
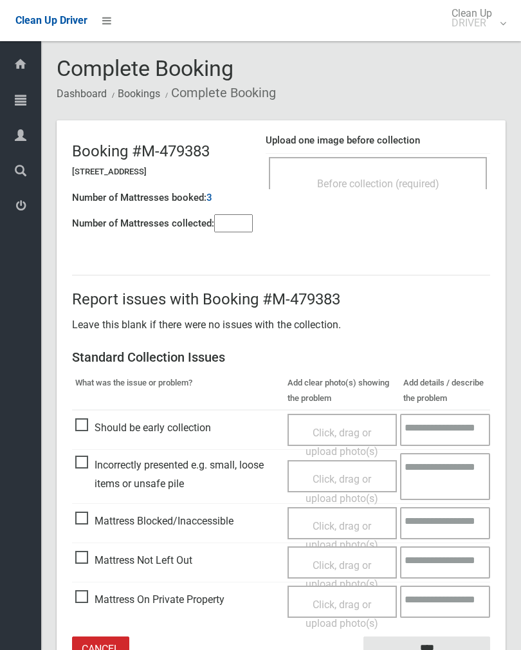
click at [420, 165] on div "Before collection (required)" at bounding box center [378, 173] width 218 height 32
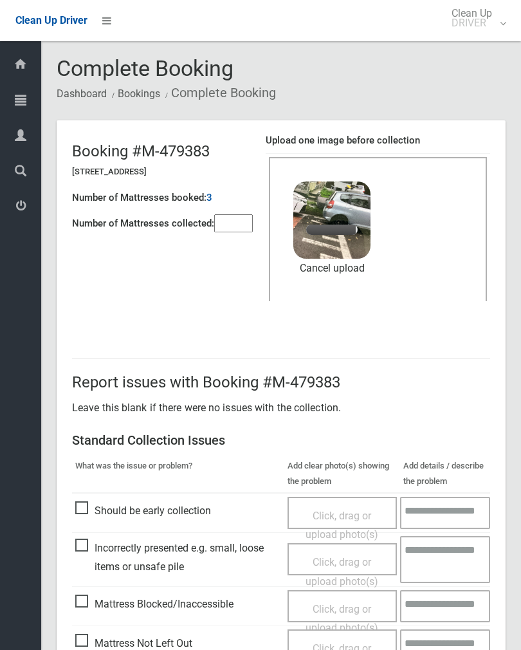
click at [234, 217] on input"] "number" at bounding box center [233, 223] width 39 height 18
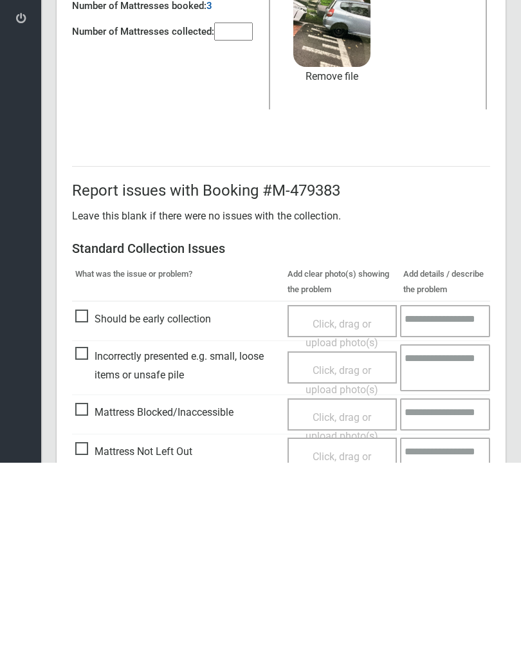
scroll to position [155, 0]
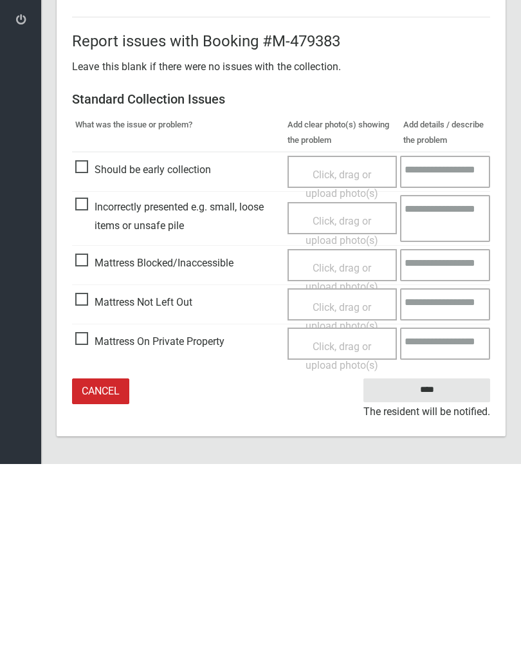
type input"] "*"
click at [438, 564] on input "****" at bounding box center [427, 576] width 127 height 24
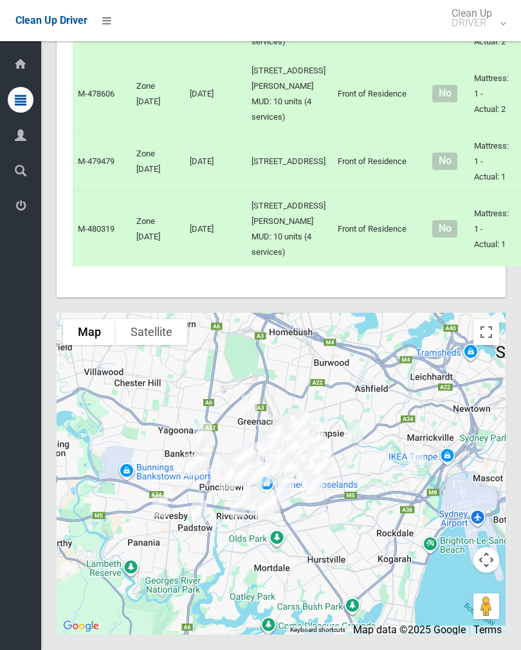
scroll to position [7716, 0]
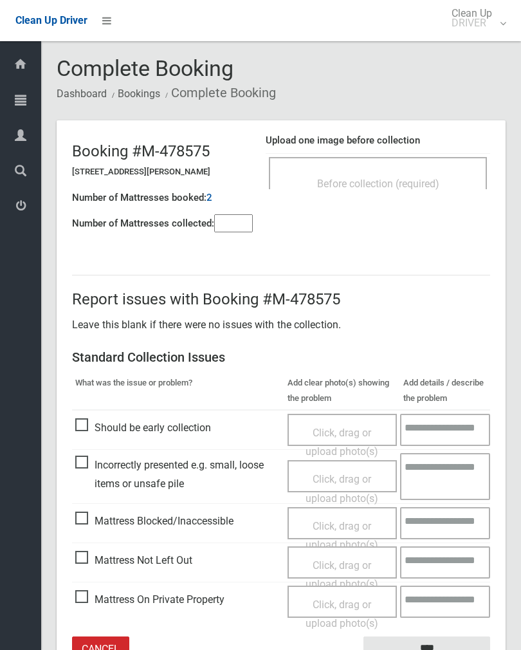
click at [426, 170] on div "Before collection (required)" at bounding box center [378, 173] width 218 height 32
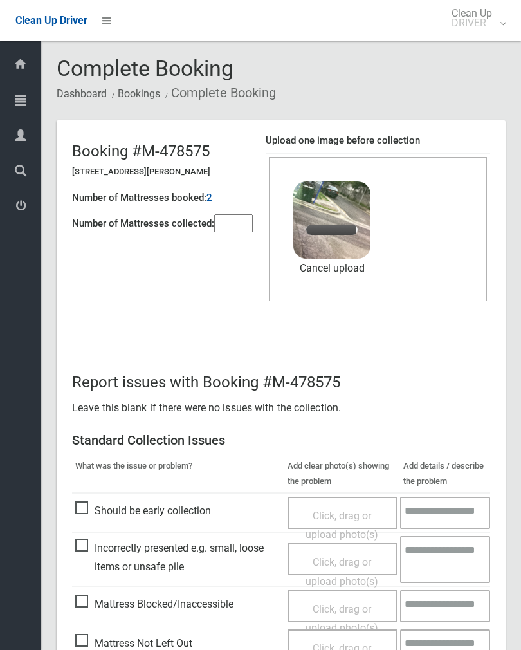
click at [221, 223] on input"] "number" at bounding box center [233, 223] width 39 height 18
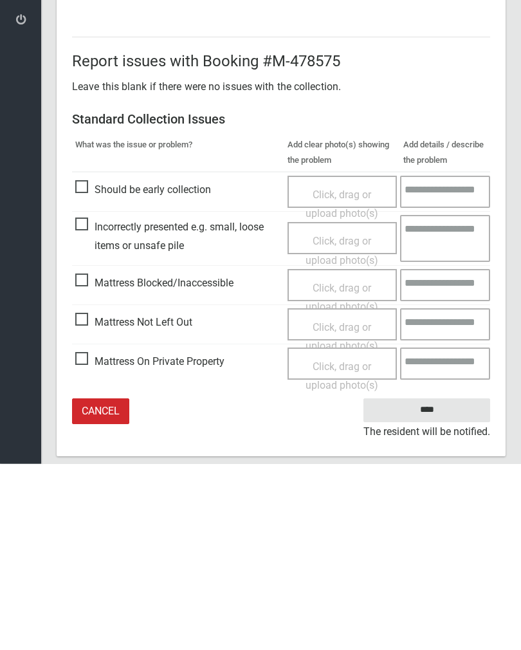
scroll to position [155, 0]
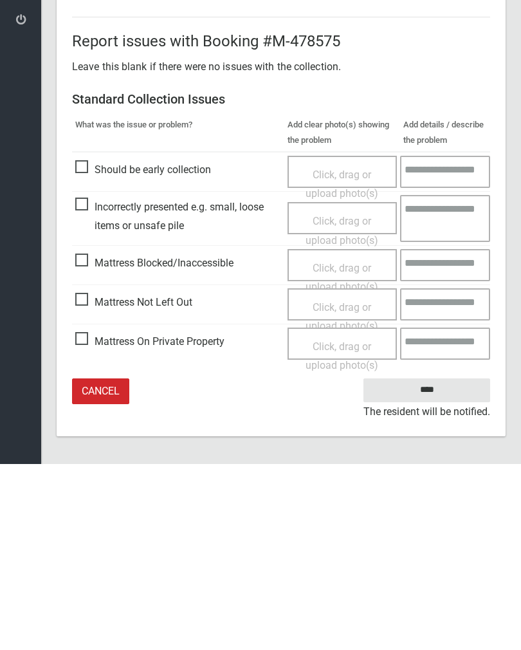
type input"] "*"
click at [421, 564] on input "****" at bounding box center [427, 576] width 127 height 24
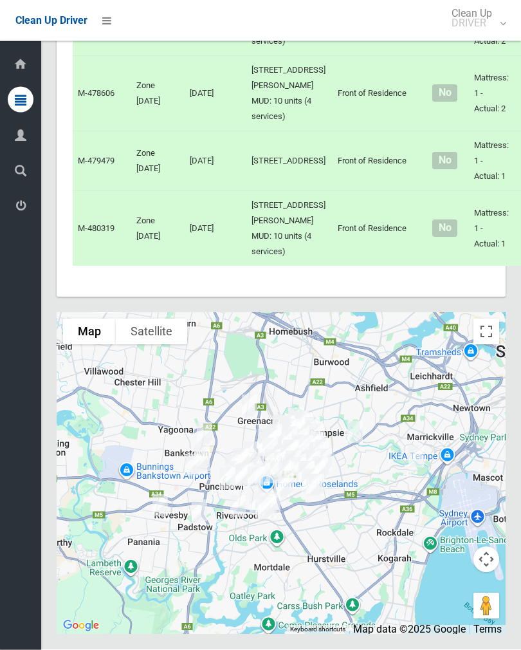
scroll to position [8482, 0]
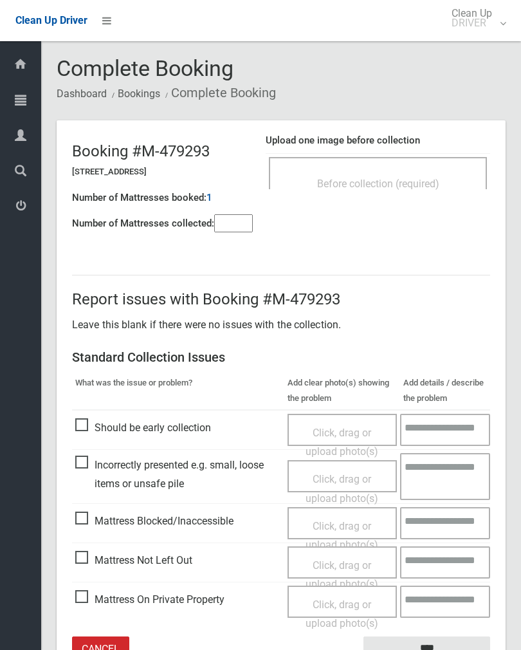
click at [402, 166] on div "Before collection (required)" at bounding box center [378, 173] width 218 height 32
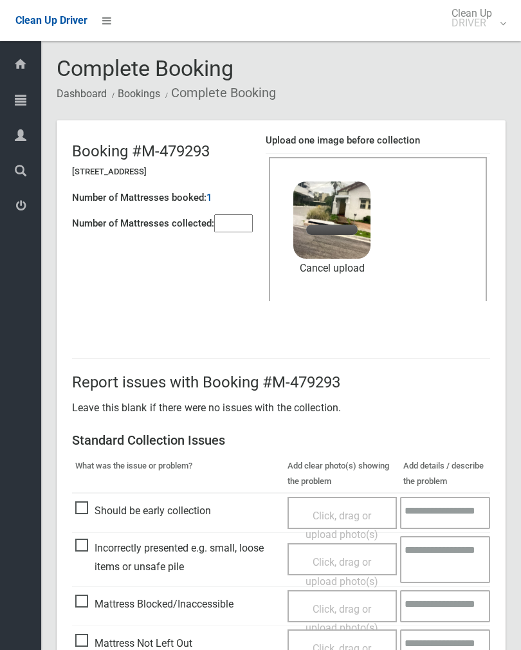
click at [234, 225] on input"] "number" at bounding box center [233, 223] width 39 height 18
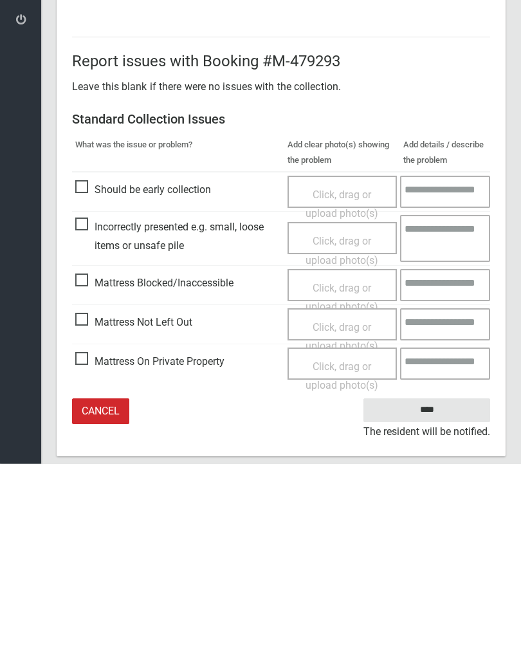
scroll to position [155, 0]
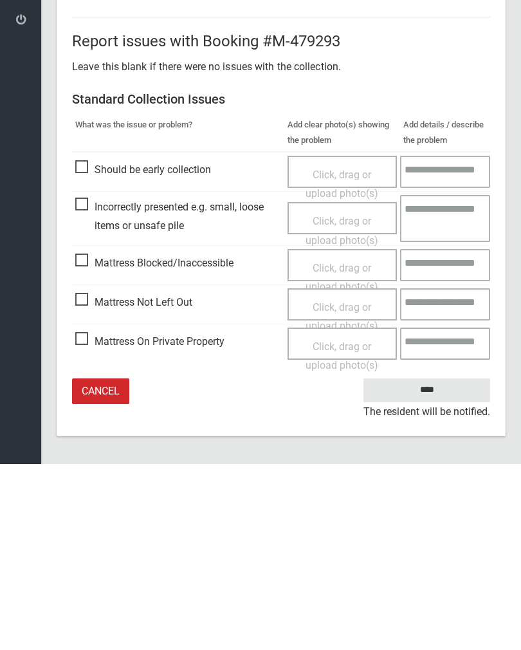
type input"] "*"
click at [429, 564] on input "****" at bounding box center [427, 576] width 127 height 24
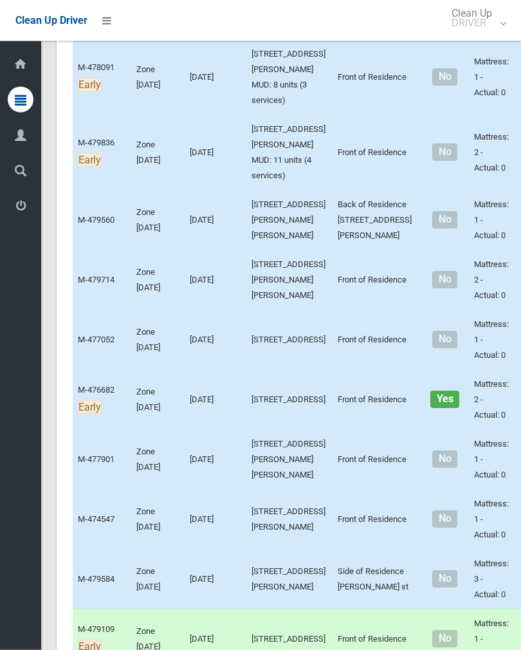
scroll to position [3195, 0]
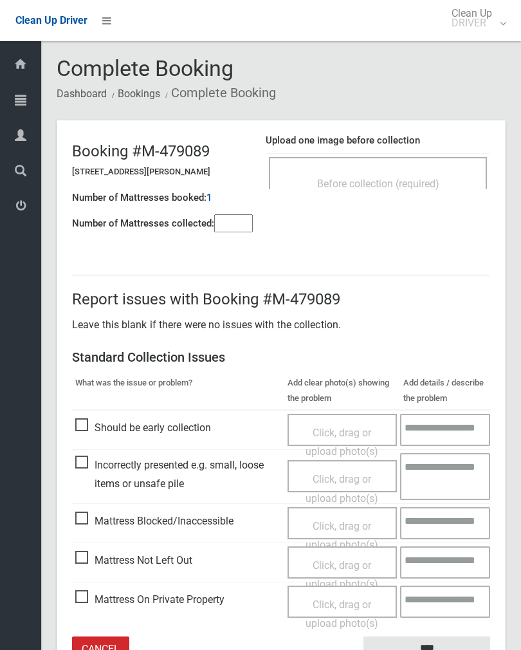
click at [239, 220] on input"] "number" at bounding box center [233, 223] width 39 height 18
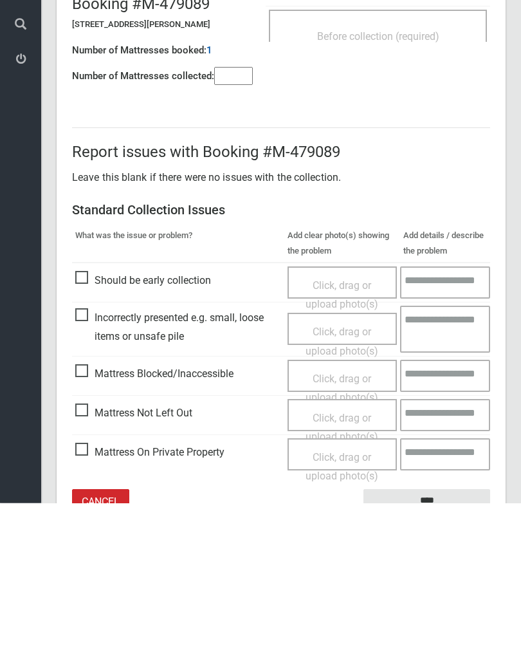
scroll to position [71, 0]
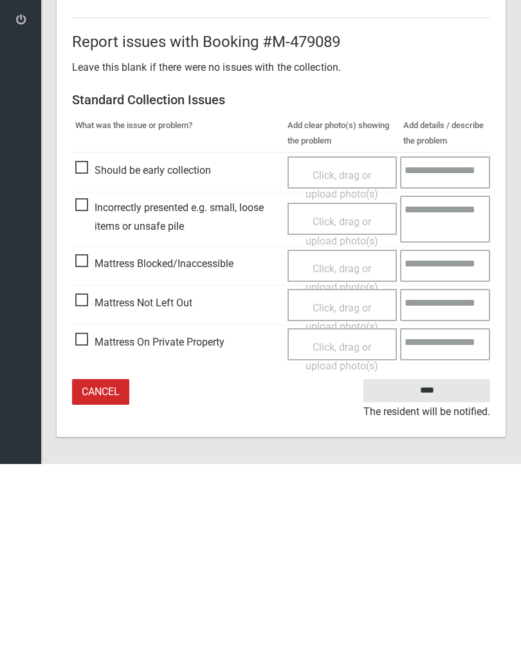
type input"] "*"
click at [89, 479] on span "Mattress Not Left Out" at bounding box center [133, 488] width 117 height 19
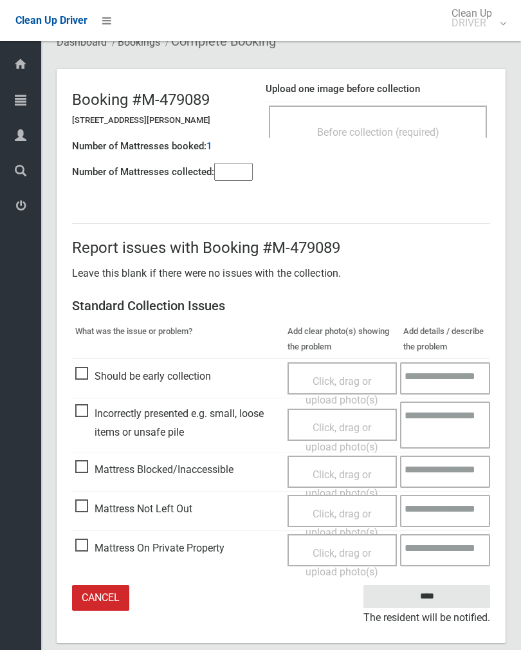
click at [333, 508] on span "Click, drag or upload photo(s)" at bounding box center [342, 524] width 73 height 32
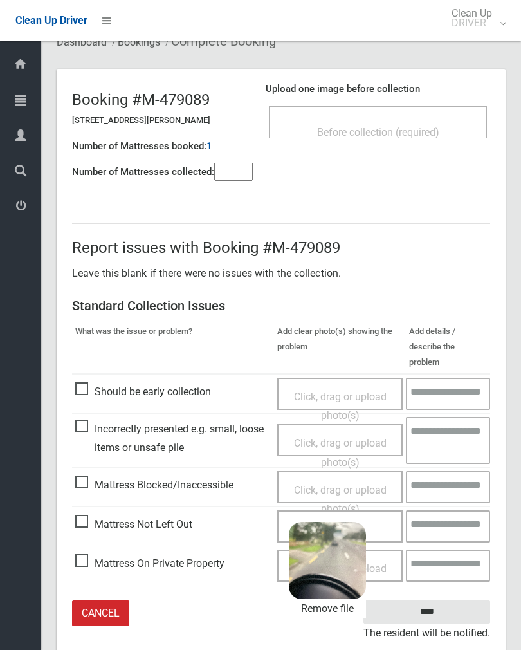
click at [460, 600] on input "****" at bounding box center [427, 612] width 127 height 24
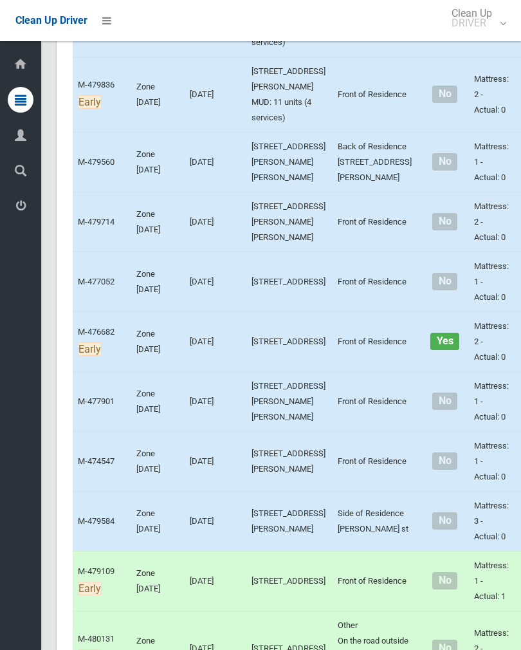
scroll to position [3275, 0]
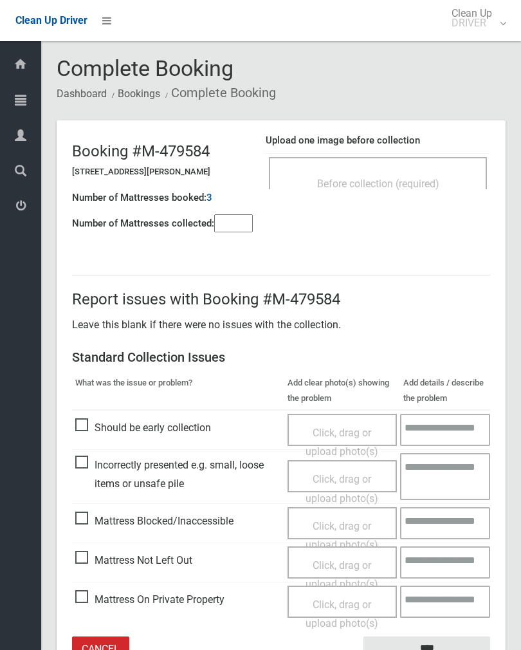
click at [421, 170] on div "Before collection (required)" at bounding box center [378, 173] width 218 height 32
click at [421, 176] on div "Before collection (required)" at bounding box center [378, 183] width 190 height 24
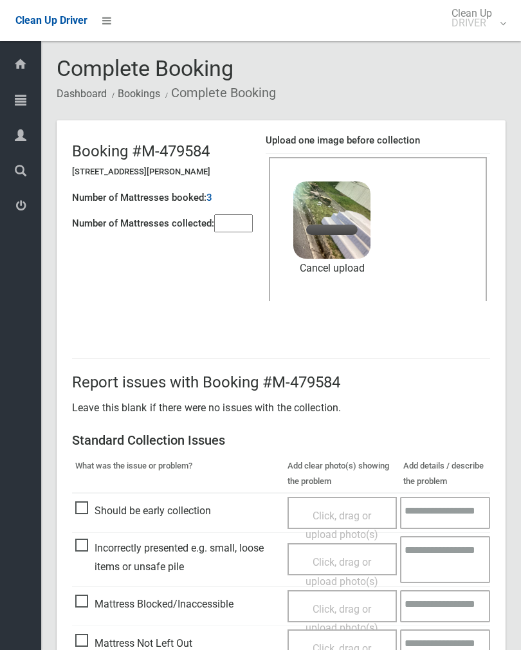
click at [245, 223] on input"] "number" at bounding box center [233, 223] width 39 height 18
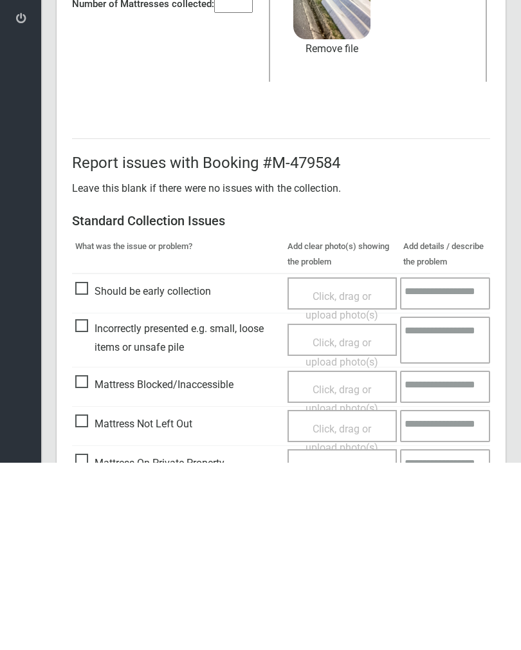
scroll to position [155, 0]
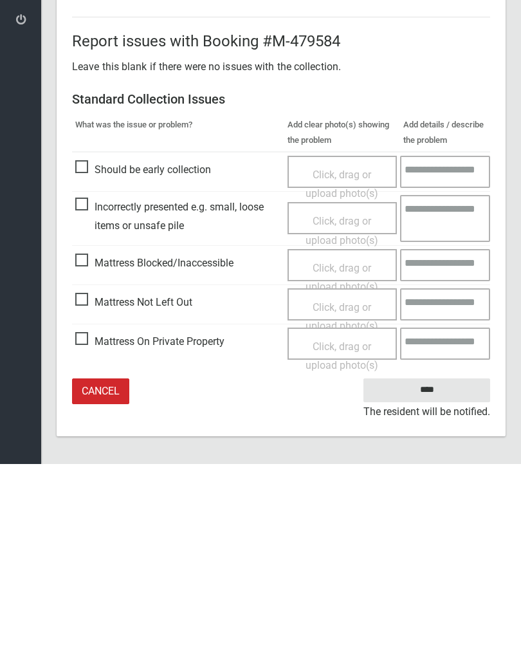
type input"] "*"
click at [432, 564] on input "****" at bounding box center [427, 576] width 127 height 24
click at [346, 116] on link "Remove file" at bounding box center [331, 113] width 77 height 19
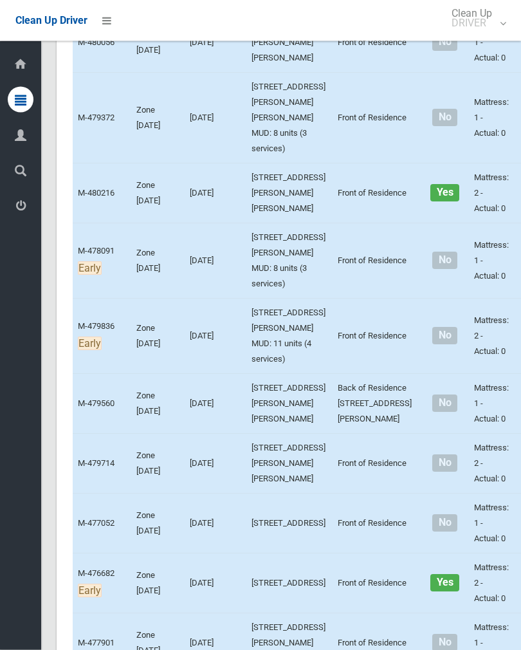
scroll to position [3245, 0]
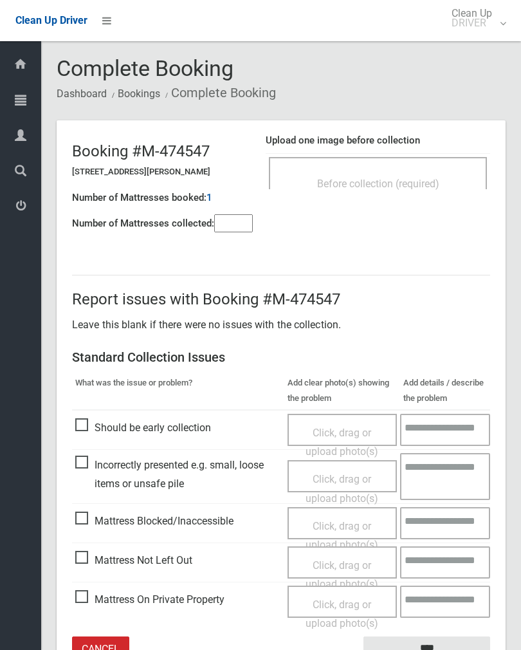
click at [329, 183] on span "Before collection (required)" at bounding box center [378, 184] width 122 height 12
click at [240, 227] on input"] "number" at bounding box center [233, 223] width 39 height 18
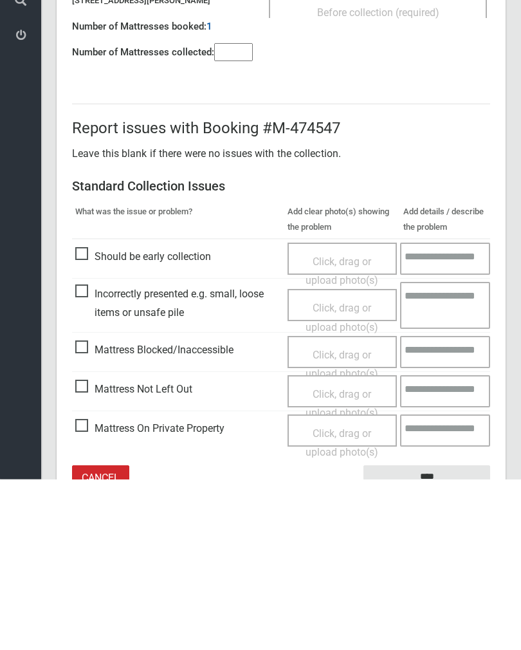
scroll to position [71, 0]
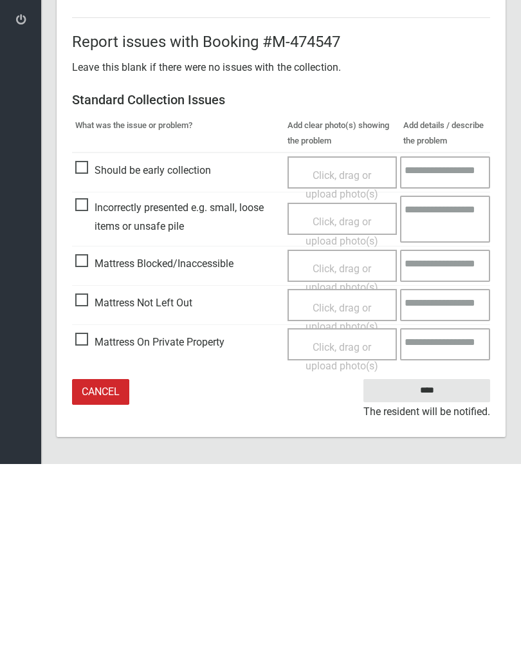
type input"] "*"
click at [90, 479] on span "Mattress Not Left Out" at bounding box center [133, 488] width 117 height 19
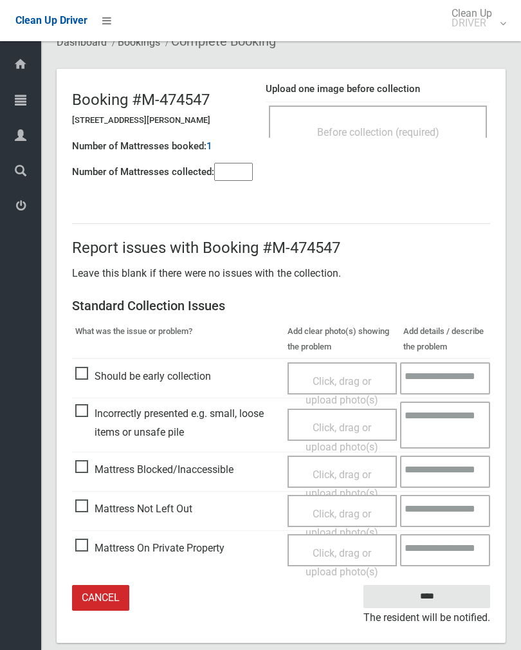
click at [359, 512] on span "Click, drag or upload photo(s)" at bounding box center [342, 524] width 73 height 32
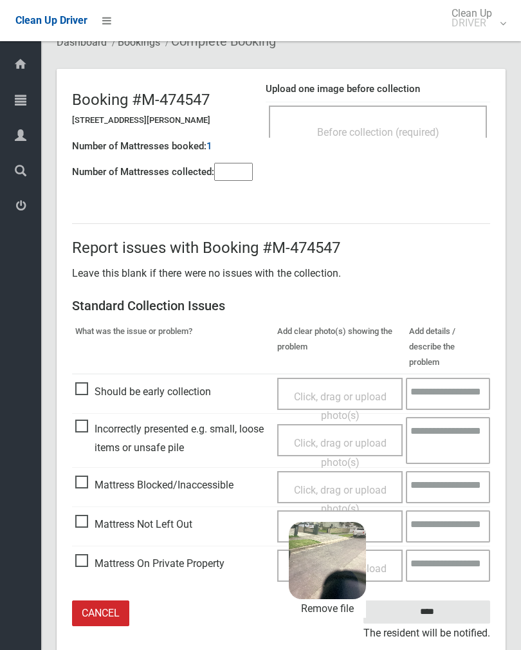
click at [459, 600] on input "****" at bounding box center [427, 612] width 127 height 24
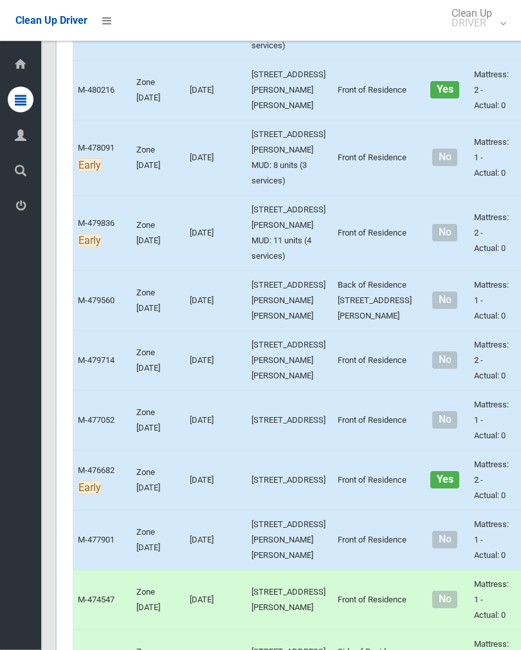
scroll to position [3123, 0]
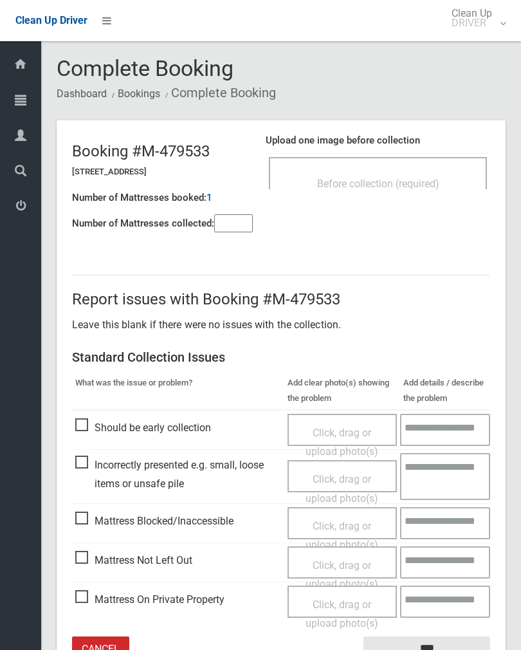
click at [432, 174] on div "Before collection (required)" at bounding box center [378, 183] width 190 height 24
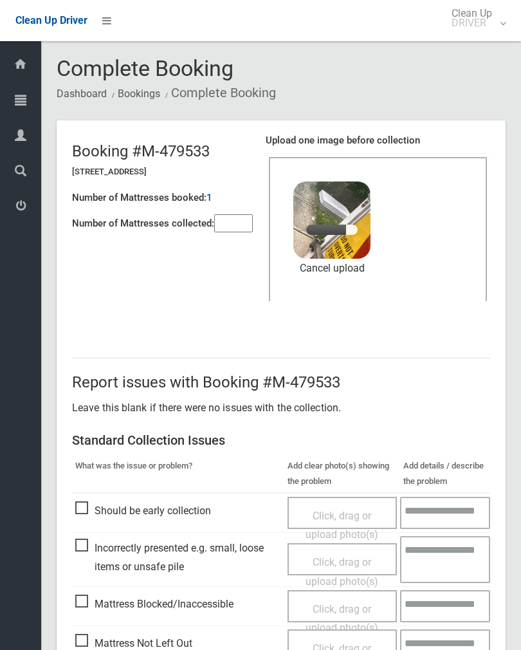
click at [239, 232] on input"] "number" at bounding box center [233, 223] width 39 height 18
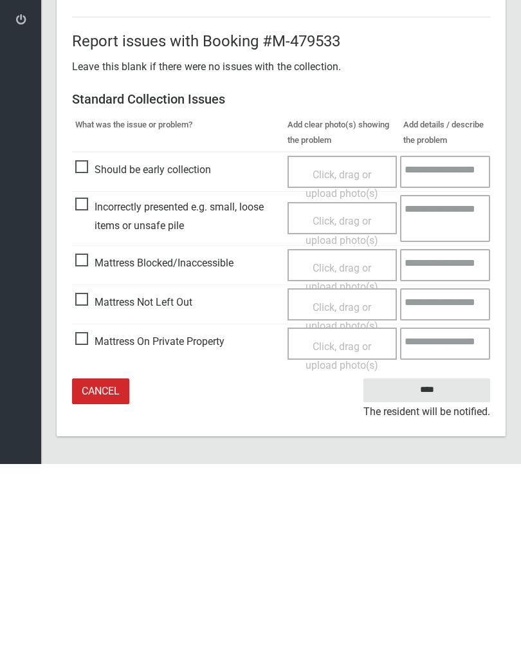
type input"] "*"
click at [429, 564] on input "****" at bounding box center [427, 576] width 127 height 24
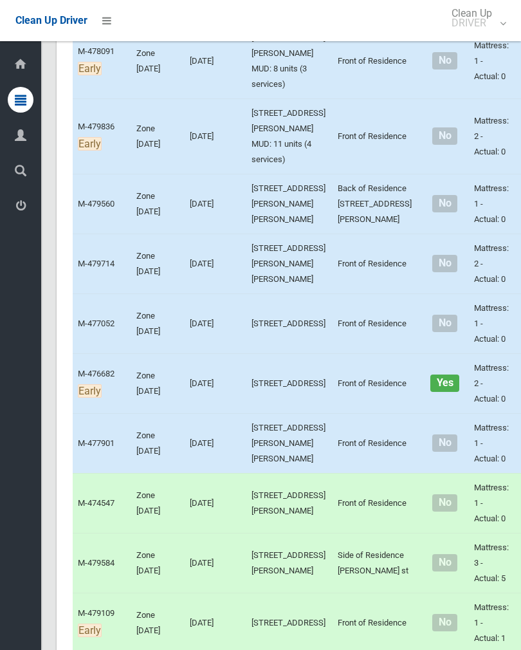
scroll to position [3236, 0]
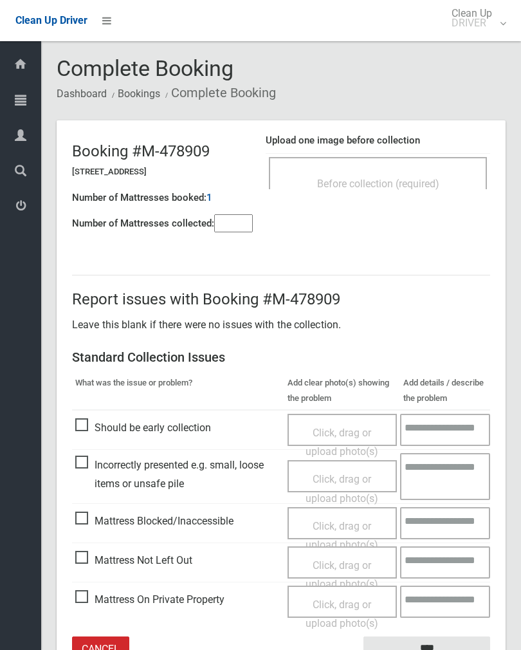
click at [436, 172] on div "Before collection (required)" at bounding box center [378, 183] width 190 height 24
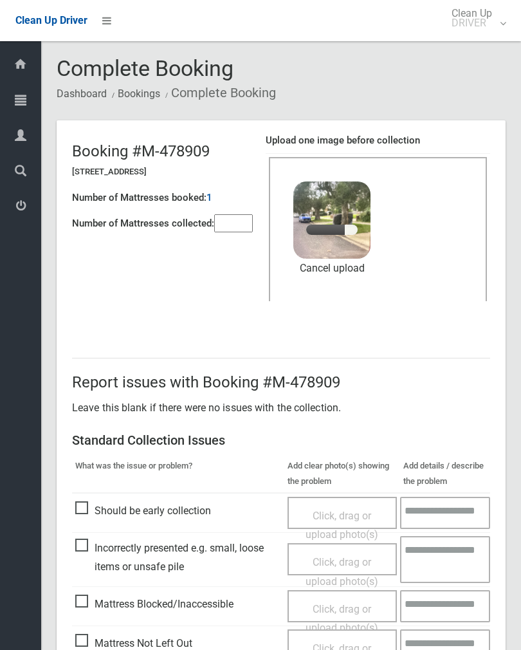
click at [230, 232] on input"] "number" at bounding box center [233, 223] width 39 height 18
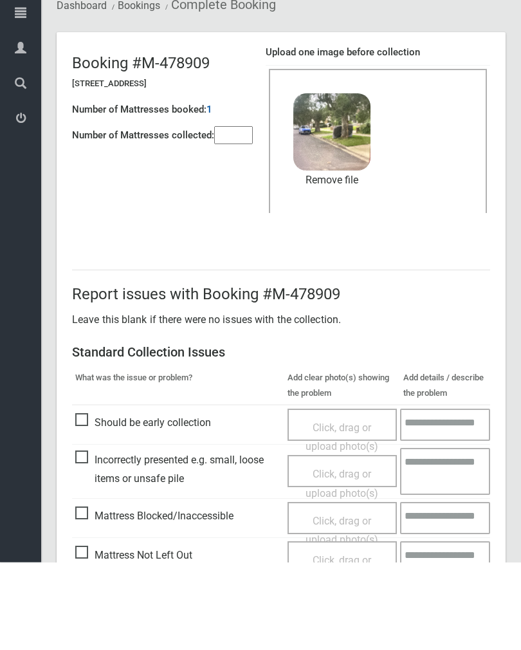
scroll to position [155, 0]
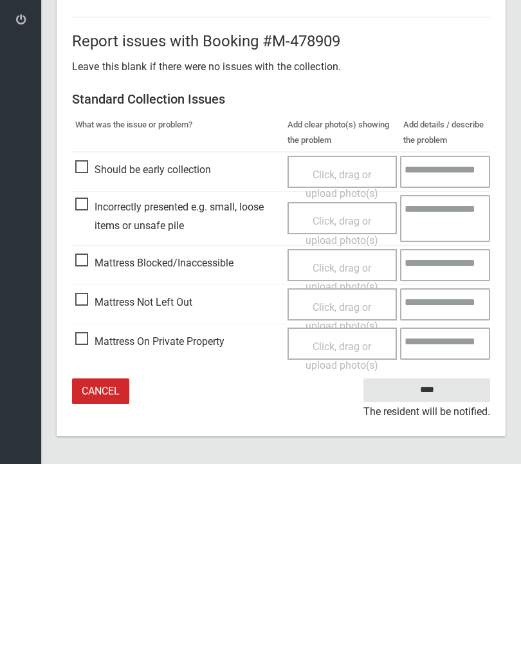
type input"] "*"
click at [429, 564] on input "****" at bounding box center [427, 576] width 127 height 24
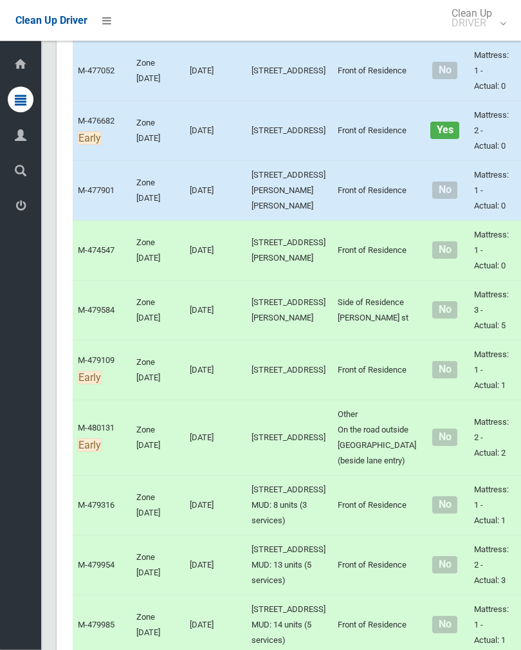
scroll to position [3466, 0]
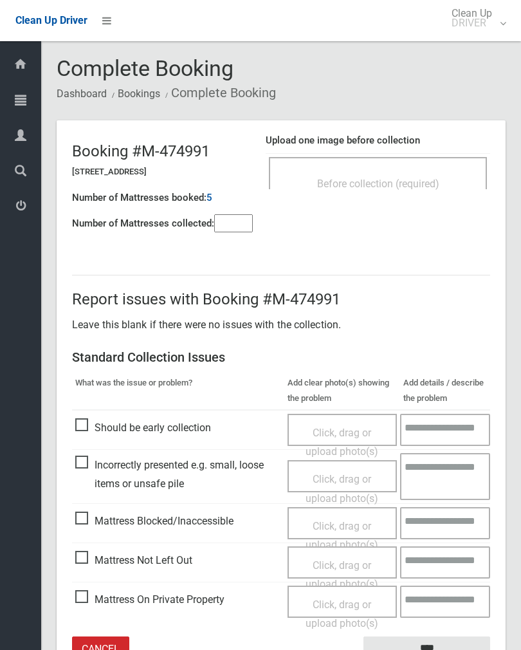
click at [426, 159] on div "Before collection (required)" at bounding box center [378, 173] width 218 height 32
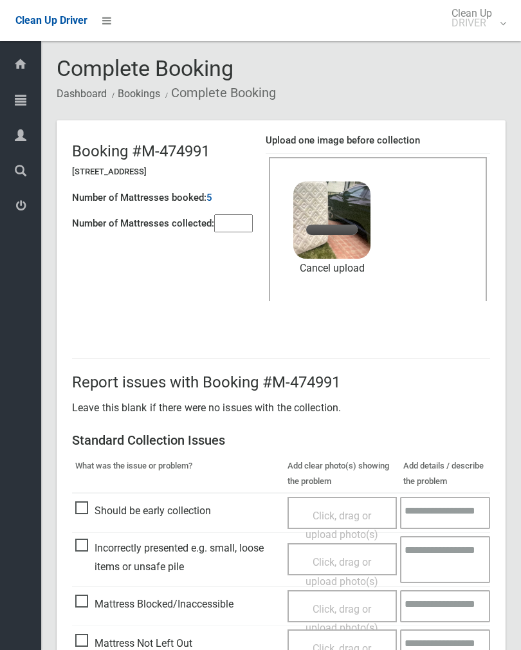
click at [237, 216] on input"] "number" at bounding box center [233, 223] width 39 height 18
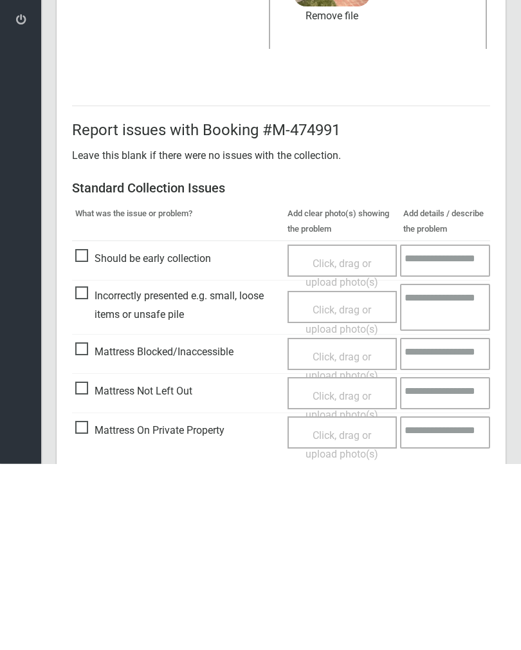
scroll to position [155, 0]
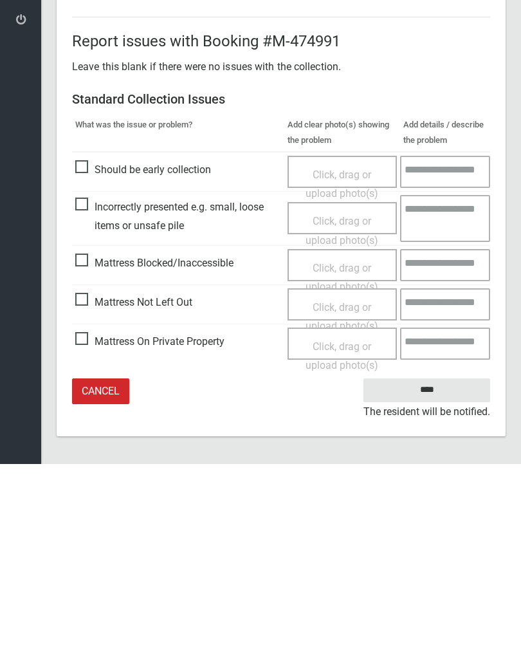
type input"] "*"
click at [432, 564] on input "****" at bounding box center [427, 576] width 127 height 24
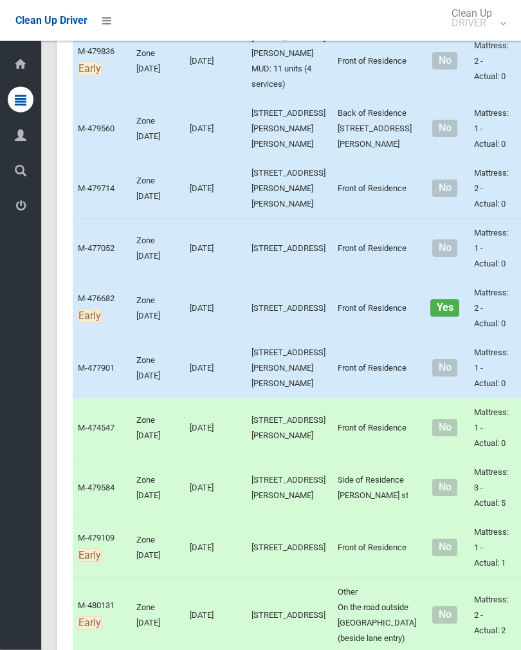
scroll to position [3289, 0]
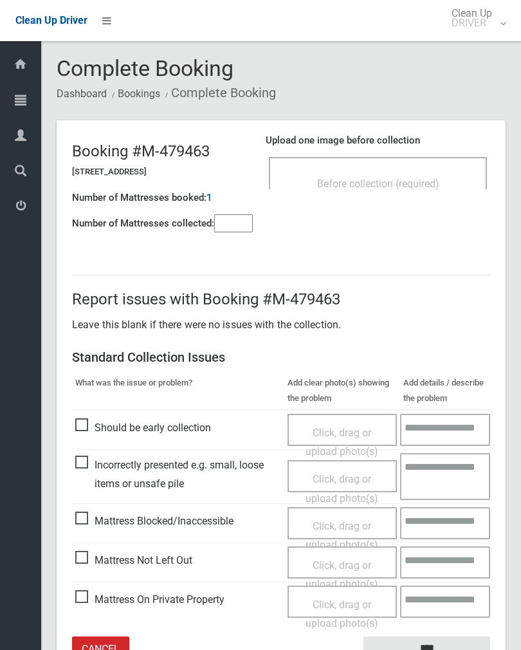
click at [392, 192] on div "Before collection (required)" at bounding box center [378, 183] width 190 height 24
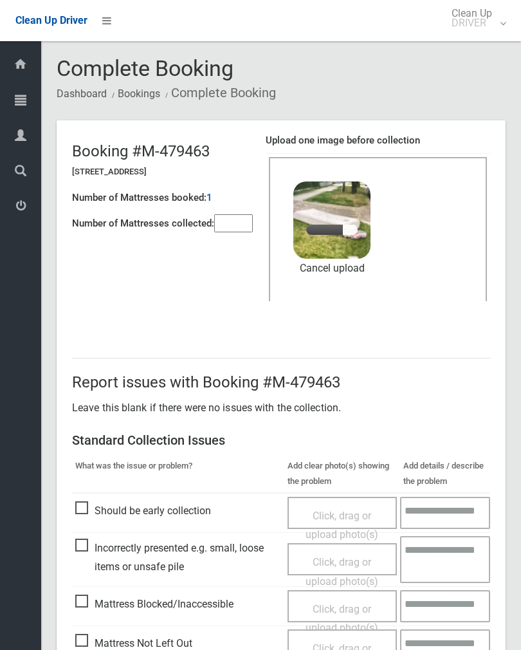
click at [226, 232] on input"] "number" at bounding box center [233, 223] width 39 height 18
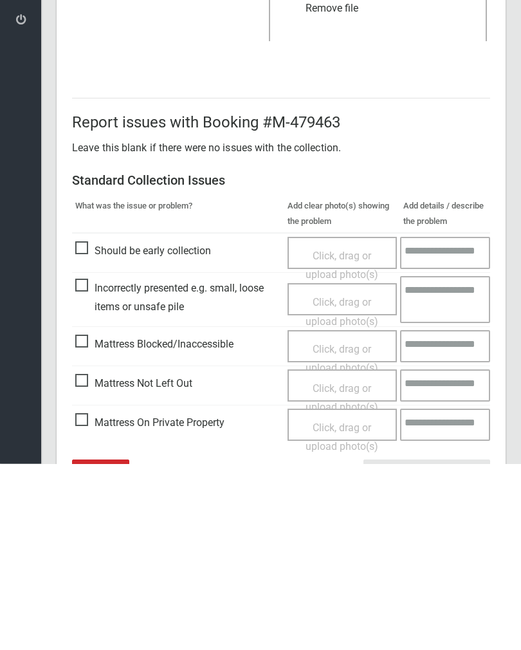
scroll to position [155, 0]
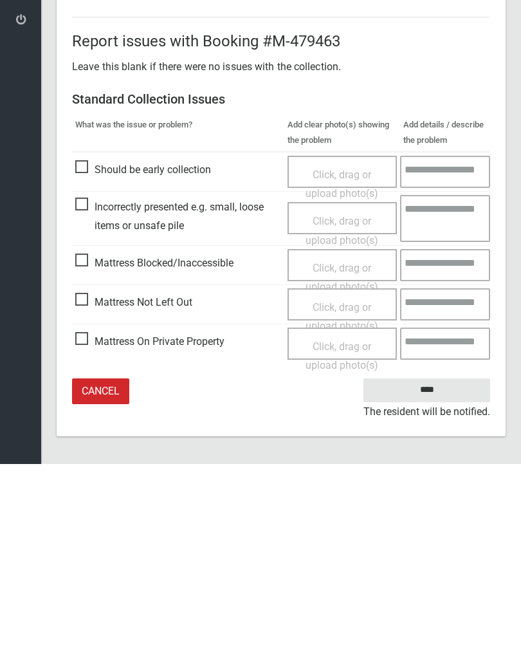
type input"] "*"
click at [416, 564] on input "****" at bounding box center [427, 576] width 127 height 24
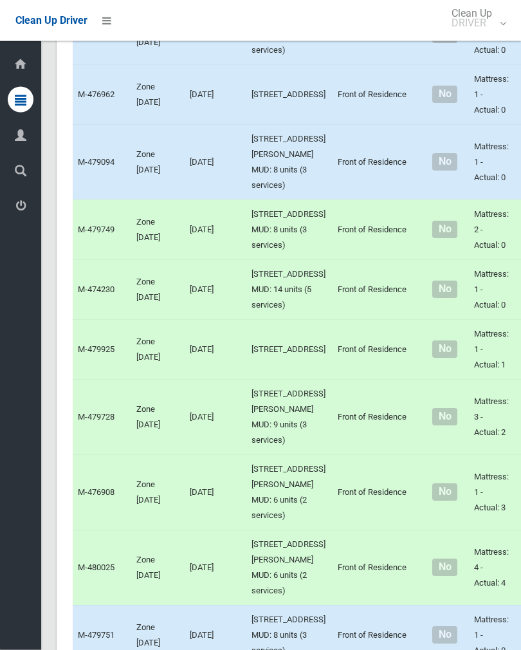
scroll to position [4581, 0]
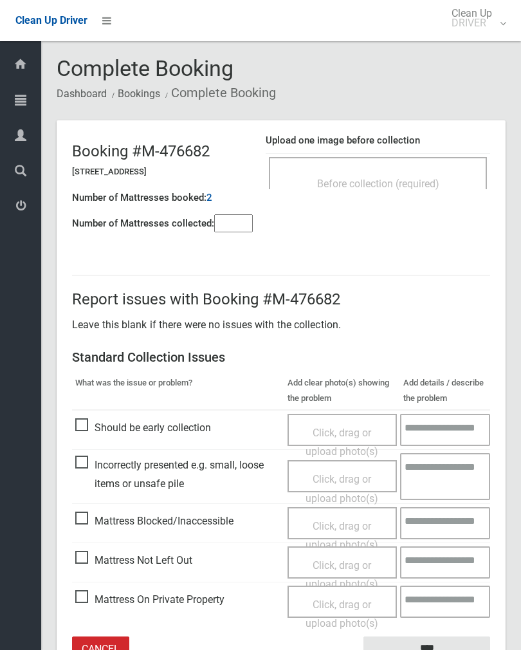
click at [279, 180] on div "Before collection (required)" at bounding box center [378, 173] width 218 height 32
click at [240, 221] on input"] "number" at bounding box center [233, 223] width 39 height 18
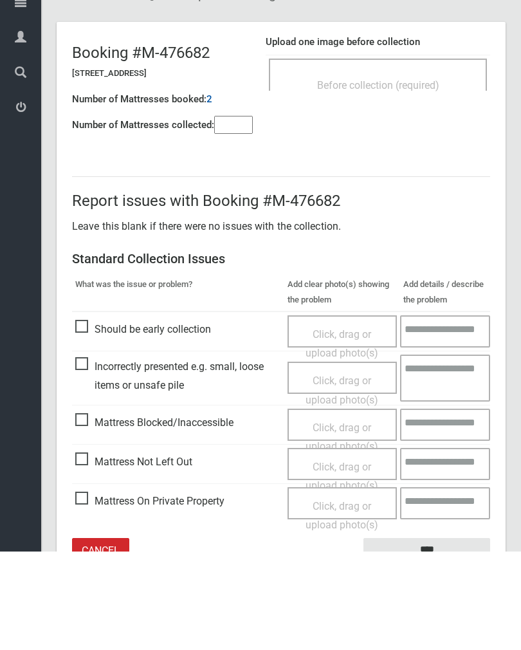
scroll to position [71, 0]
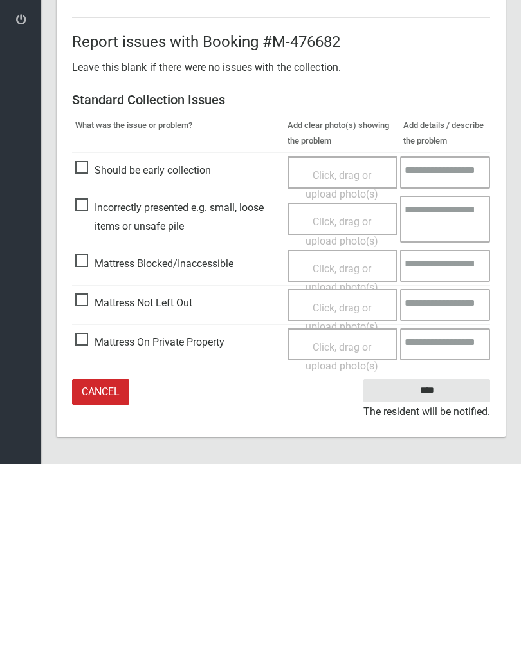
type input"] "*"
click at [91, 479] on span "Mattress Not Left Out" at bounding box center [133, 488] width 117 height 19
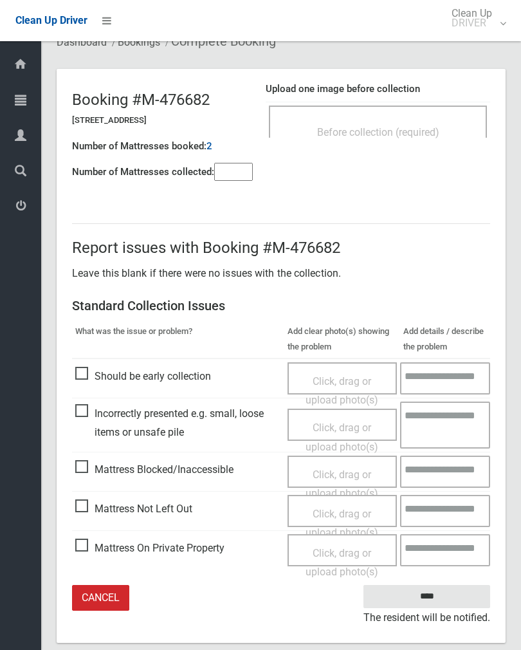
click at [345, 512] on span "Click, drag or upload photo(s)" at bounding box center [342, 524] width 73 height 32
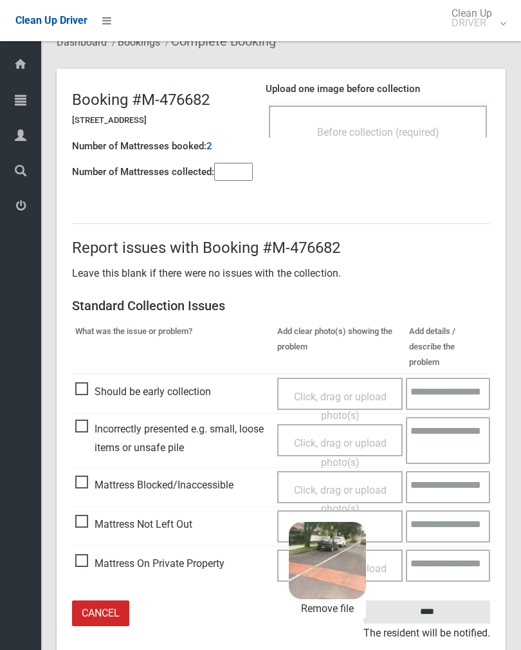
click at [456, 600] on input "****" at bounding box center [427, 612] width 127 height 24
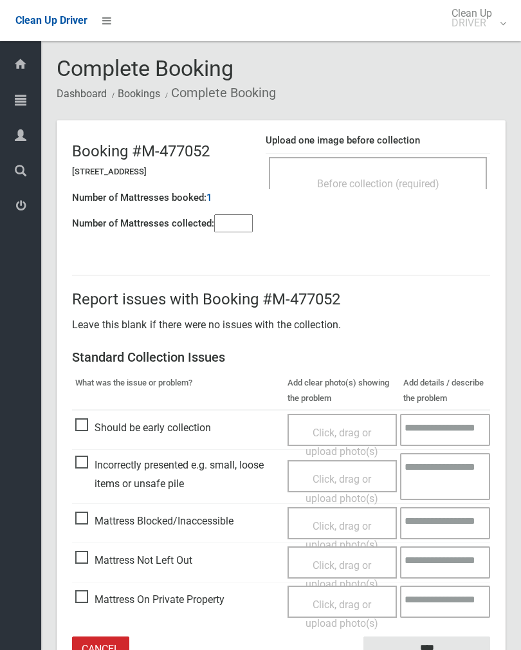
click at [419, 172] on div "Before collection (required)" at bounding box center [378, 183] width 190 height 24
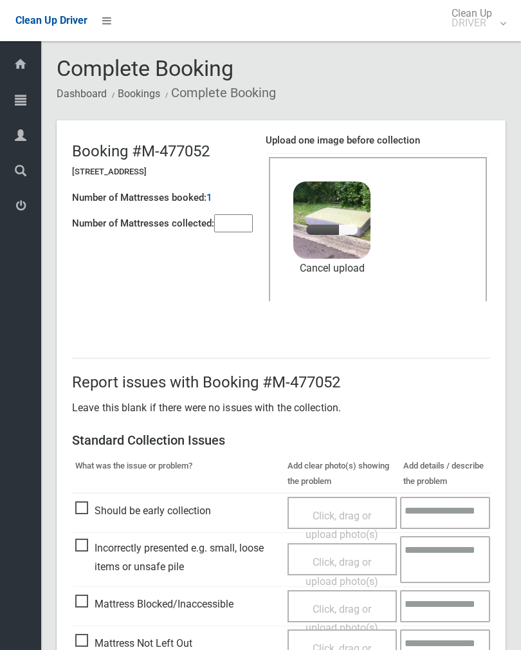
click at [239, 226] on input"] "number" at bounding box center [233, 223] width 39 height 18
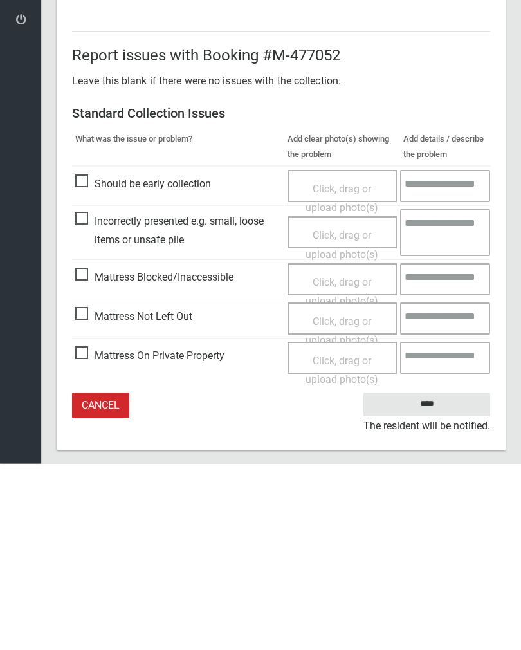
scroll to position [155, 0]
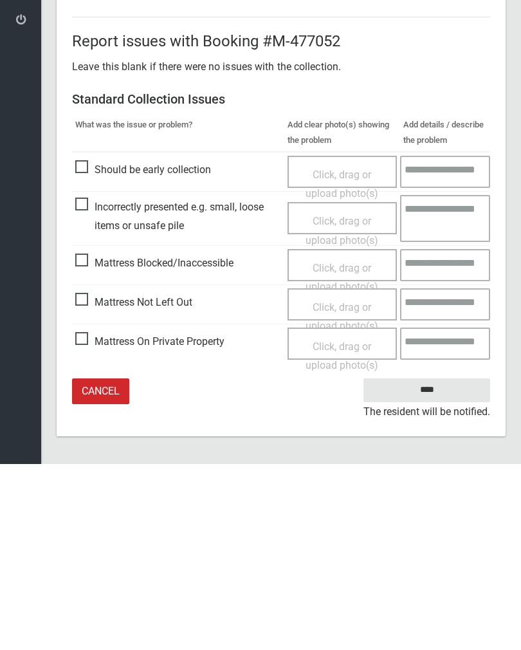
type input"] "*"
click at [427, 564] on input "****" at bounding box center [427, 576] width 127 height 24
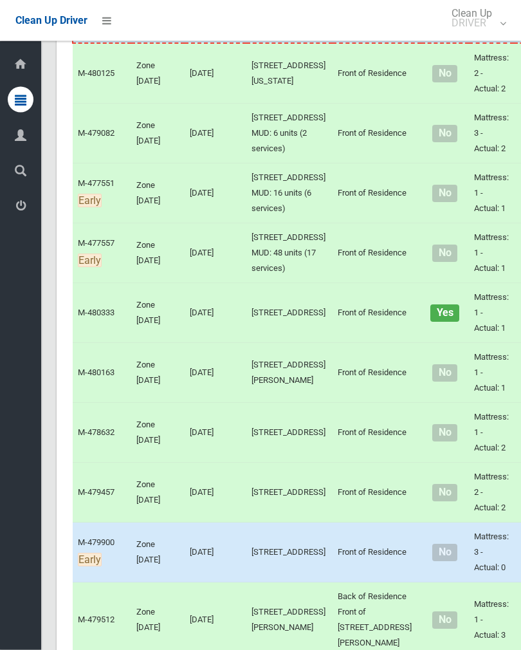
scroll to position [903, 0]
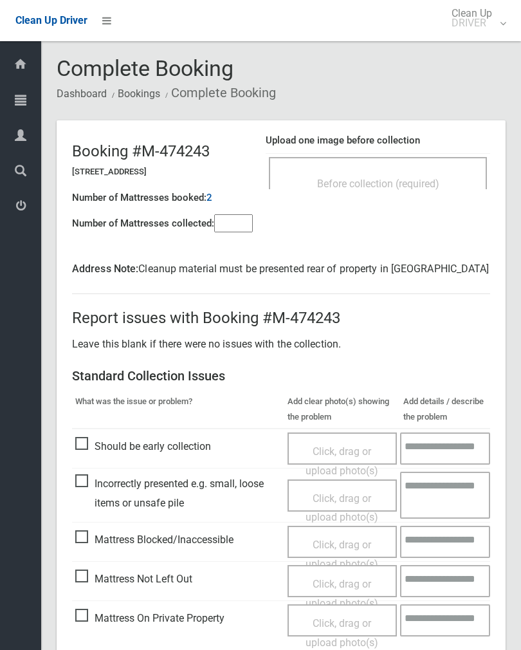
click at [232, 214] on input"] "number" at bounding box center [233, 223] width 39 height 18
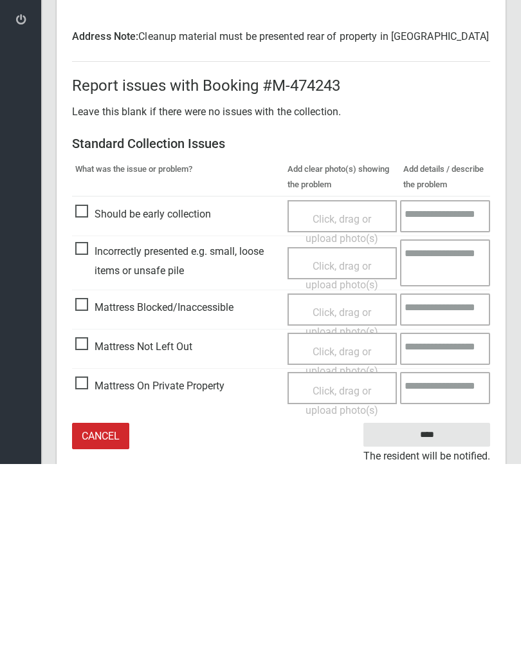
scroll to position [61, 0]
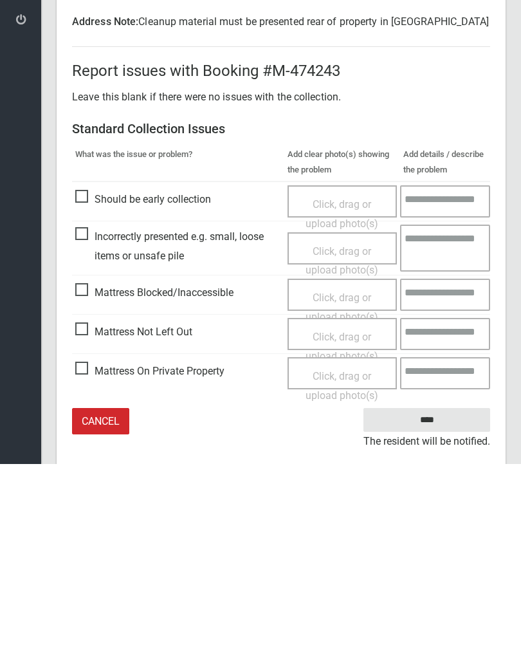
click at [102, 594] on link "Cancel" at bounding box center [100, 607] width 57 height 26
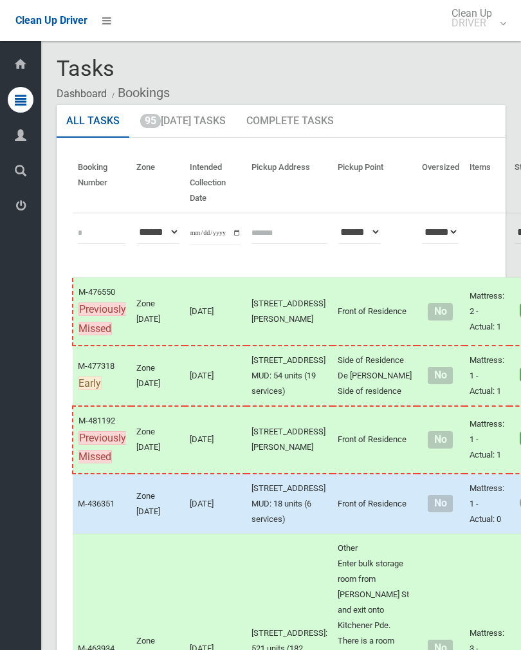
click at [184, 117] on link "95 Today's Tasks" at bounding box center [183, 121] width 105 height 33
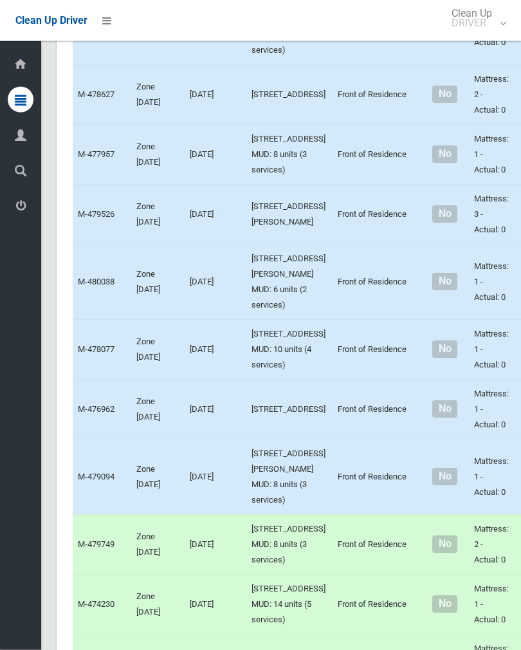
scroll to position [4274, 0]
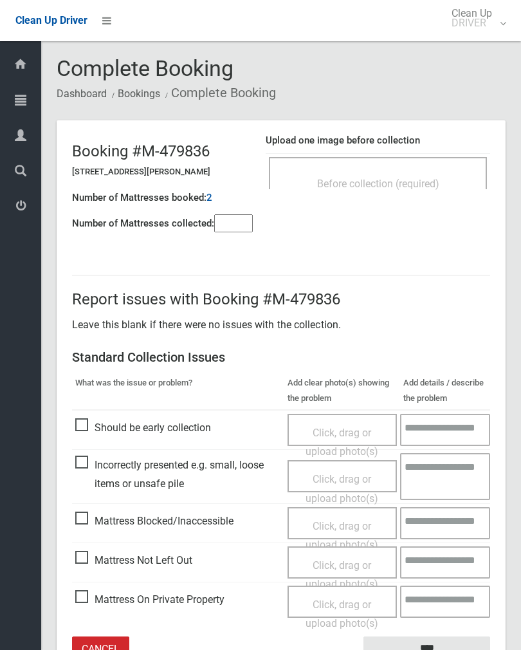
click at [409, 167] on div "Before collection (required)" at bounding box center [378, 173] width 218 height 32
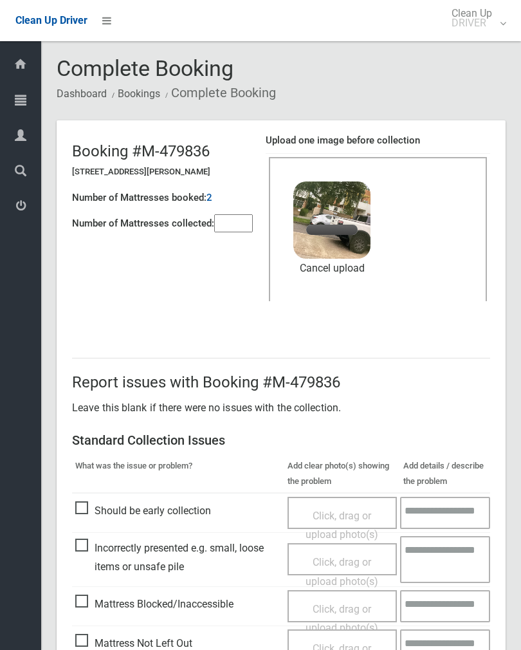
click at [236, 219] on input"] "number" at bounding box center [233, 223] width 39 height 18
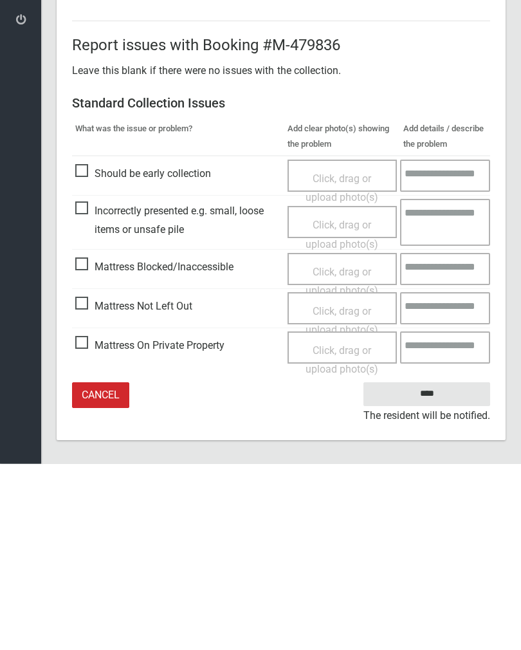
scroll to position [155, 0]
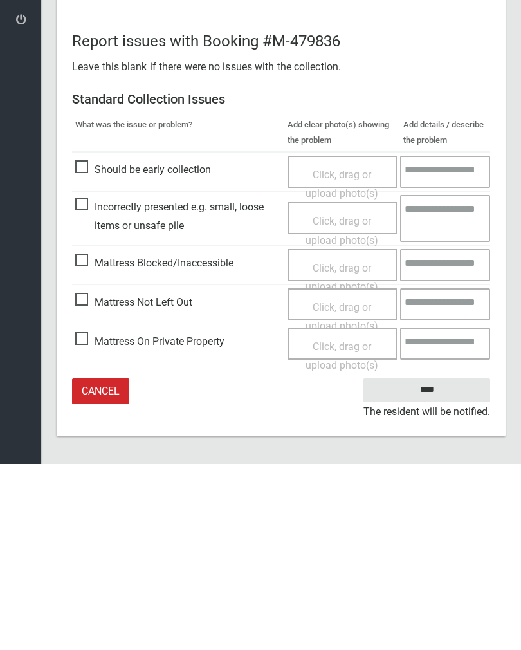
type input"] "*"
click at [435, 564] on input "****" at bounding box center [427, 576] width 127 height 24
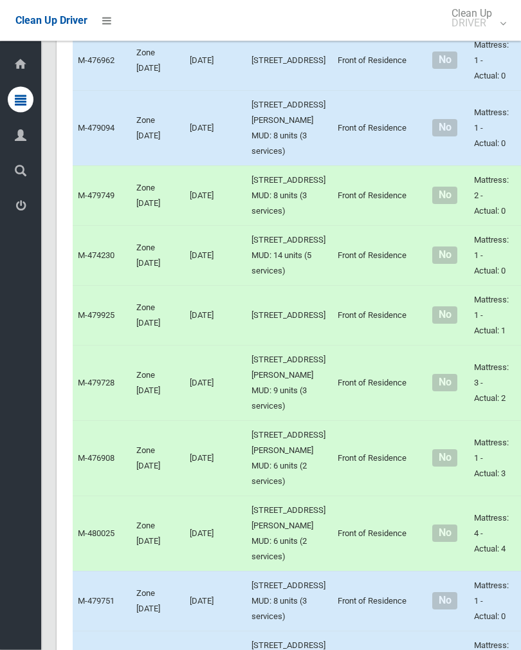
scroll to position [4629, 0]
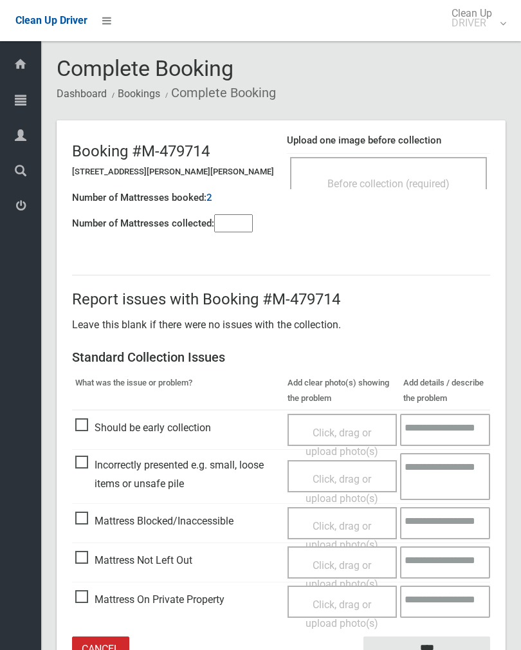
click at [419, 168] on div "Before collection (required)" at bounding box center [388, 173] width 197 height 32
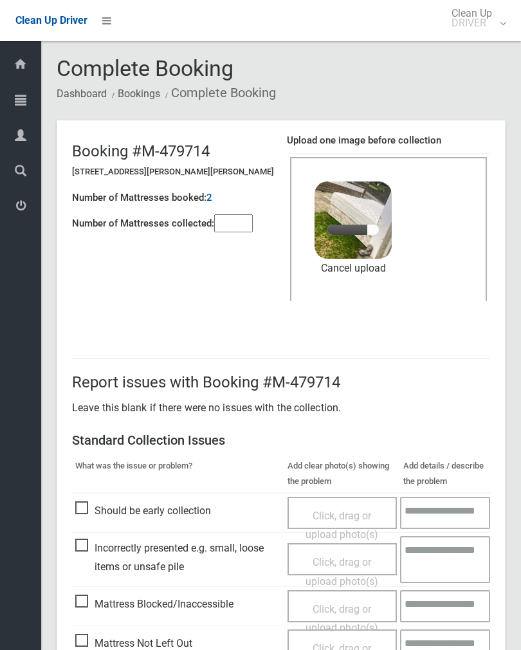
click at [246, 219] on input"] "number" at bounding box center [233, 223] width 39 height 18
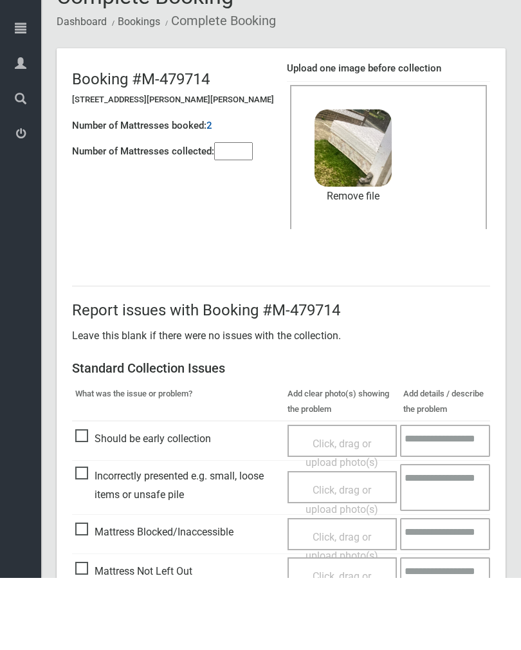
scroll to position [155, 0]
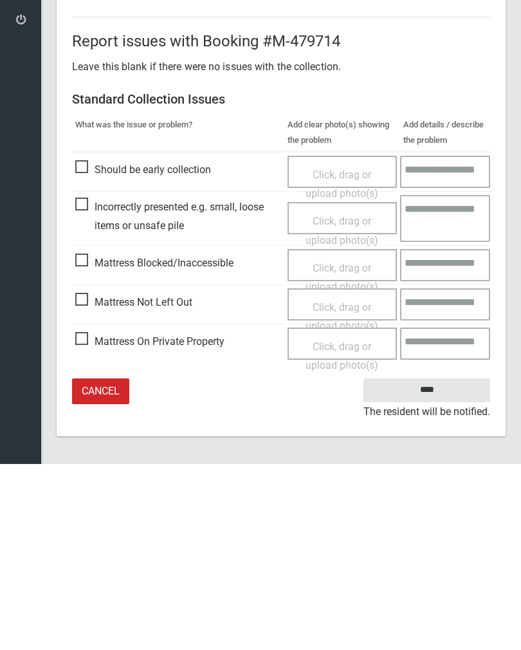
type input"] "*"
click at [437, 564] on input "****" at bounding box center [427, 576] width 127 height 24
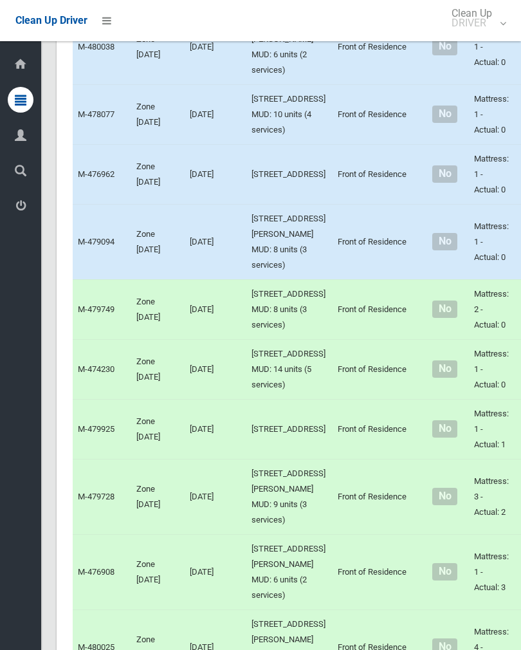
scroll to position [4541, 0]
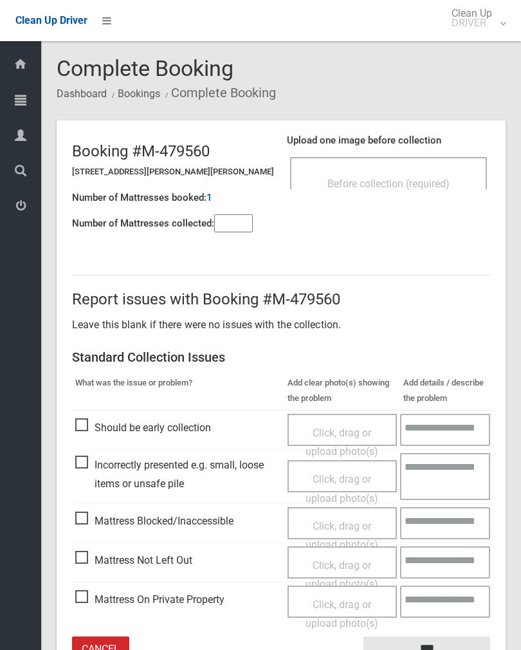
click at [423, 172] on div "Before collection (required)" at bounding box center [388, 183] width 169 height 24
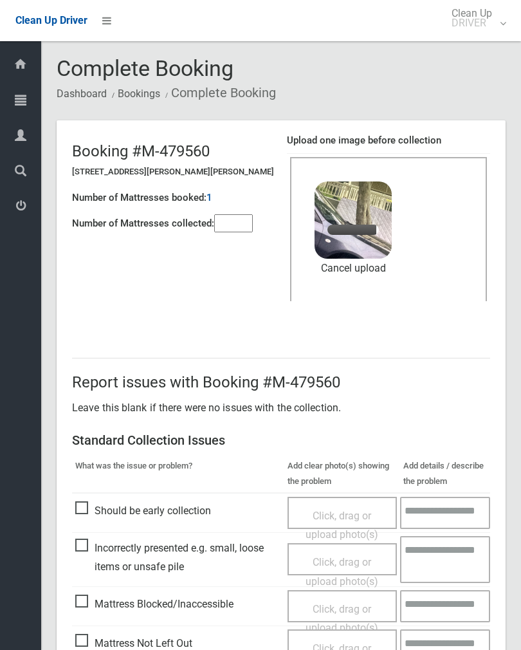
click at [248, 214] on input"] "number" at bounding box center [233, 223] width 39 height 18
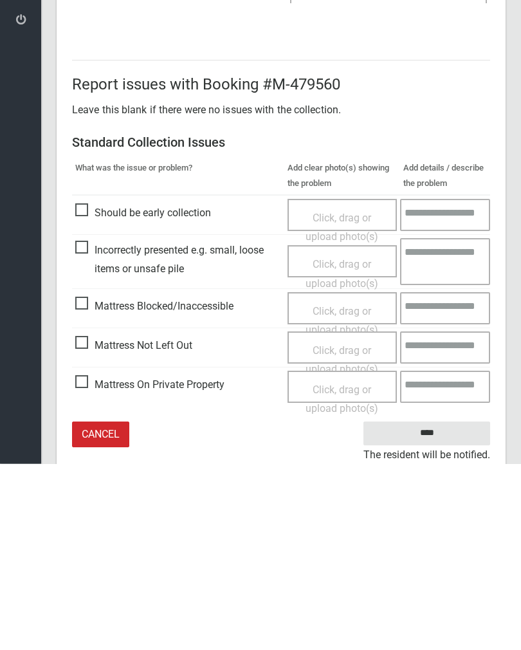
scroll to position [155, 0]
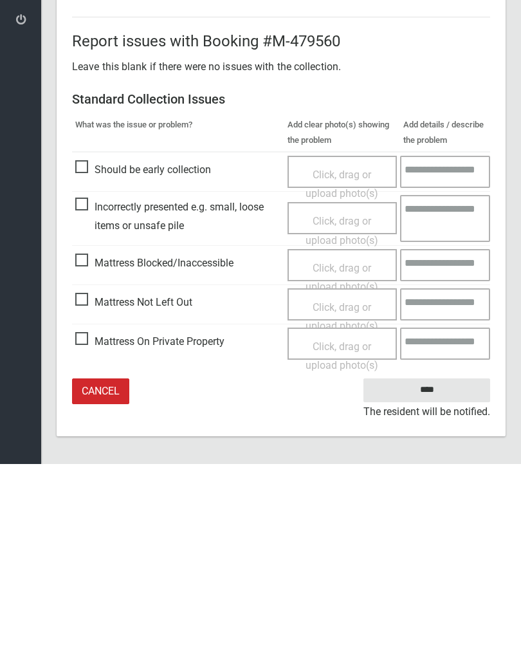
type input"] "*"
click at [433, 564] on input "****" at bounding box center [427, 576] width 127 height 24
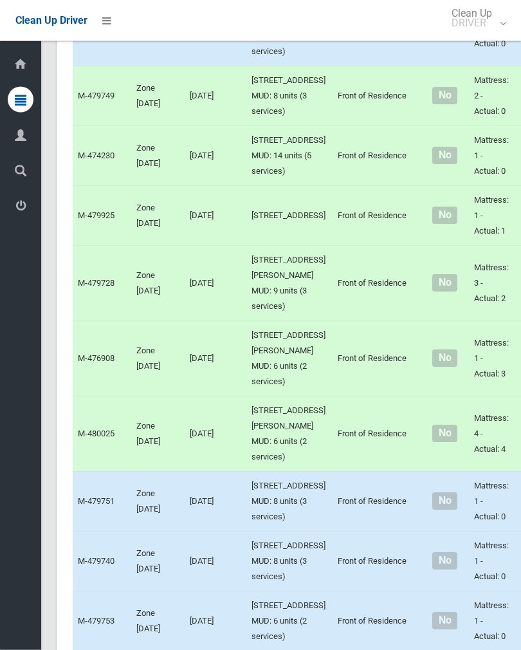
scroll to position [4715, 0]
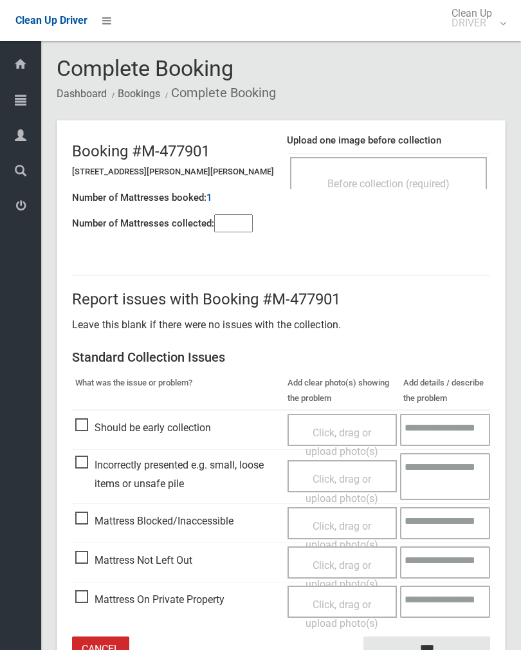
click at [421, 165] on div "Before collection (required)" at bounding box center [388, 173] width 197 height 32
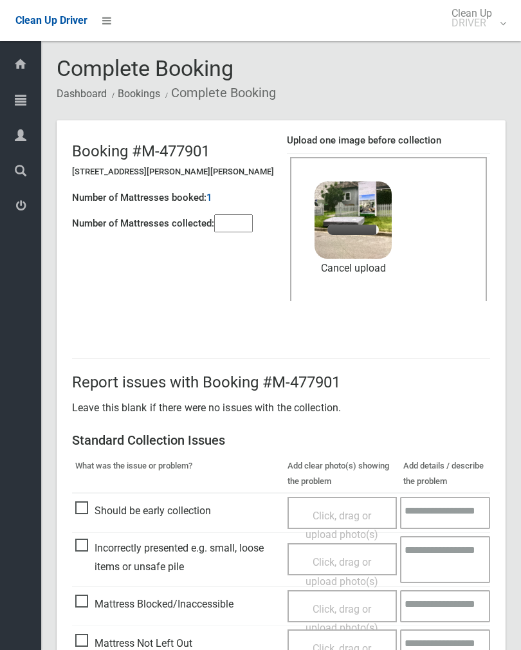
click at [230, 223] on input"] "number" at bounding box center [233, 223] width 39 height 18
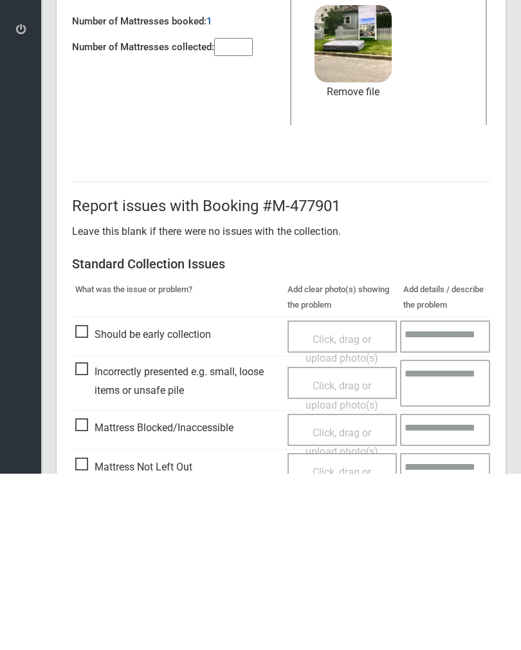
scroll to position [155, 0]
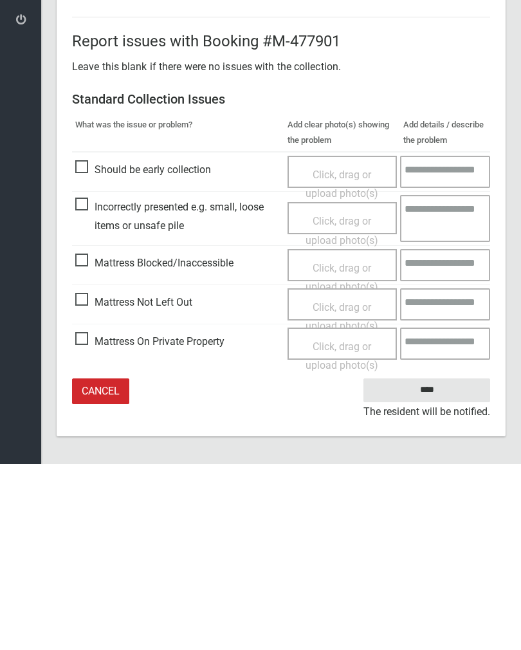
type input"] "*"
click at [441, 564] on input "****" at bounding box center [427, 576] width 127 height 24
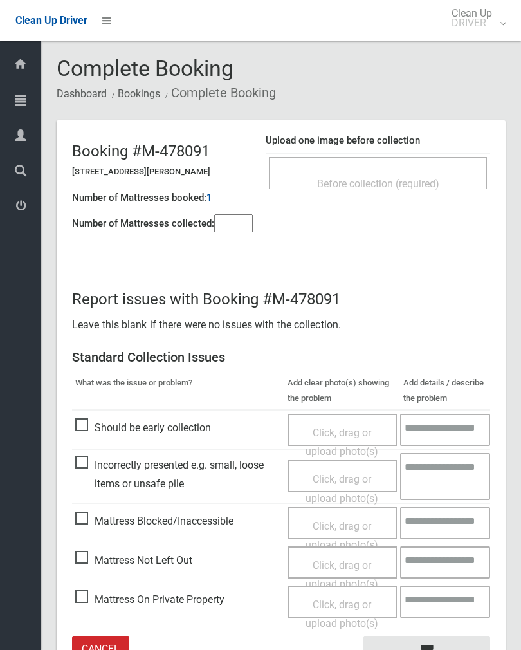
click at [241, 218] on input"] "number" at bounding box center [233, 223] width 39 height 18
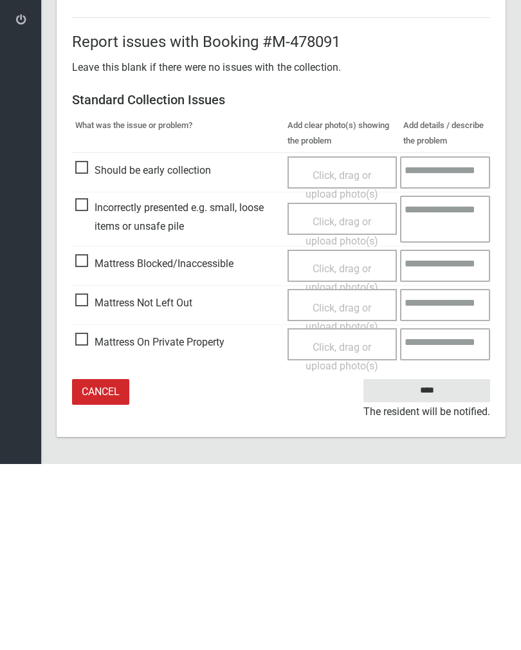
type input"] "*"
click at [86, 479] on span "Mattress Not Left Out" at bounding box center [133, 488] width 117 height 19
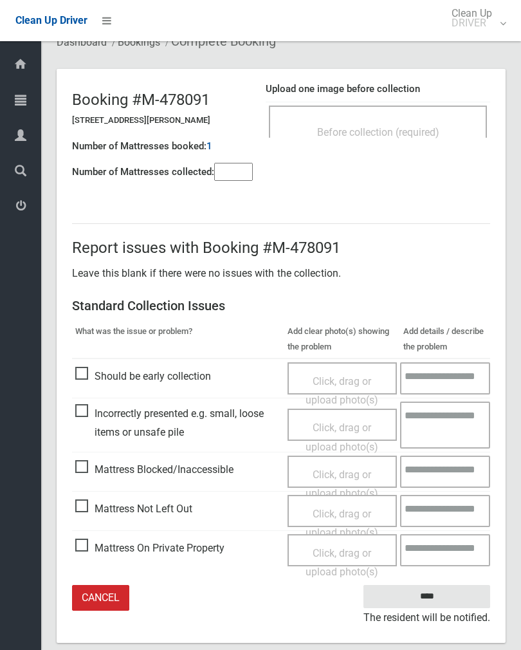
click at [330, 515] on span "Click, drag or upload photo(s)" at bounding box center [342, 524] width 73 height 32
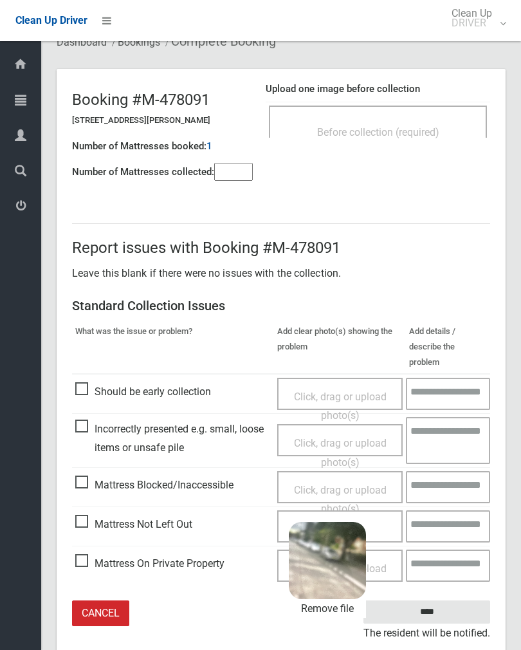
click at [464, 600] on input "****" at bounding box center [427, 612] width 127 height 24
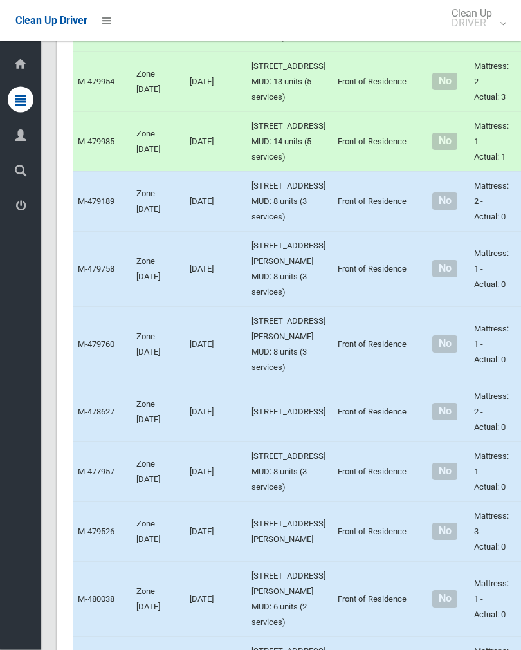
scroll to position [3949, 0]
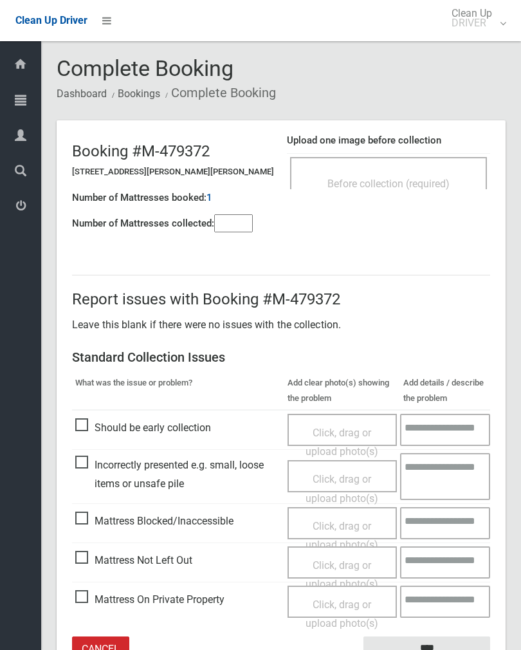
click at [230, 215] on input"] "number" at bounding box center [233, 223] width 39 height 18
type input"] "*"
click at [426, 170] on div "Before collection (required)" at bounding box center [388, 173] width 197 height 32
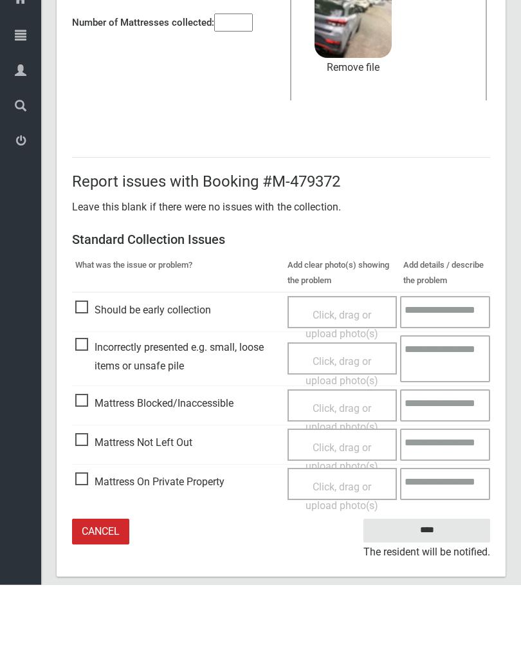
scroll to position [135, 0]
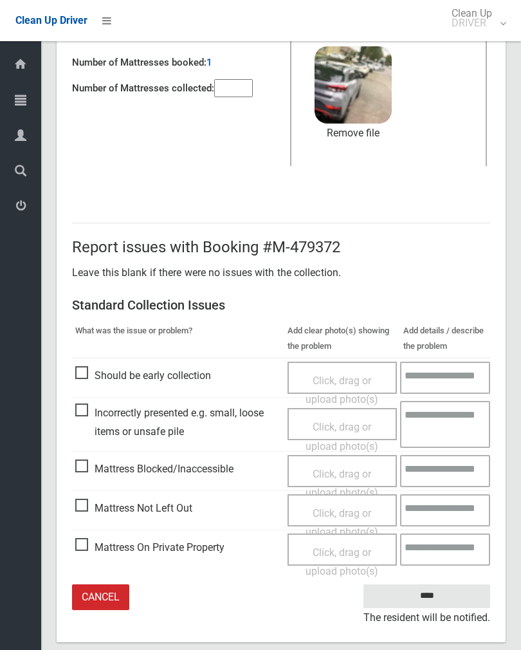
click at [431, 593] on input "****" at bounding box center [427, 596] width 127 height 24
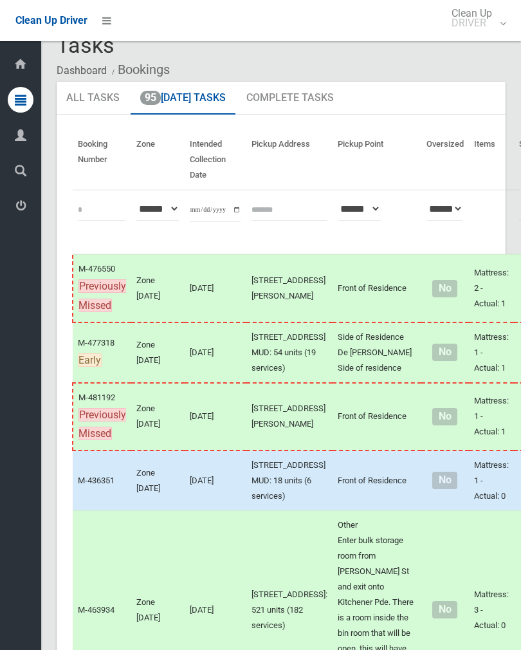
scroll to position [52, 0]
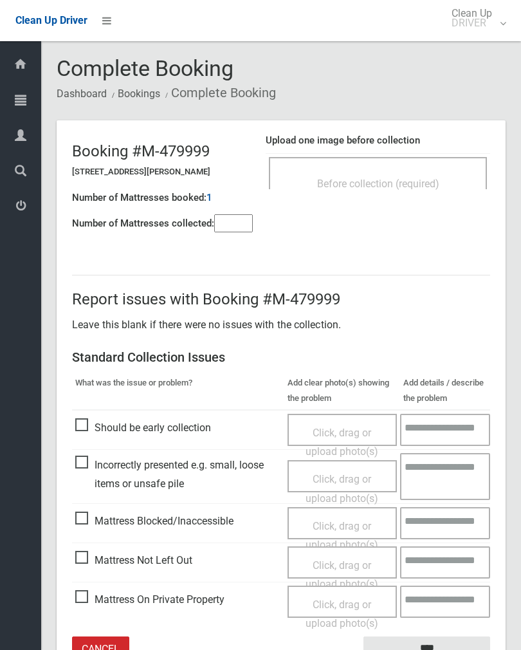
click at [432, 178] on span "Before collection (required)" at bounding box center [378, 184] width 122 height 12
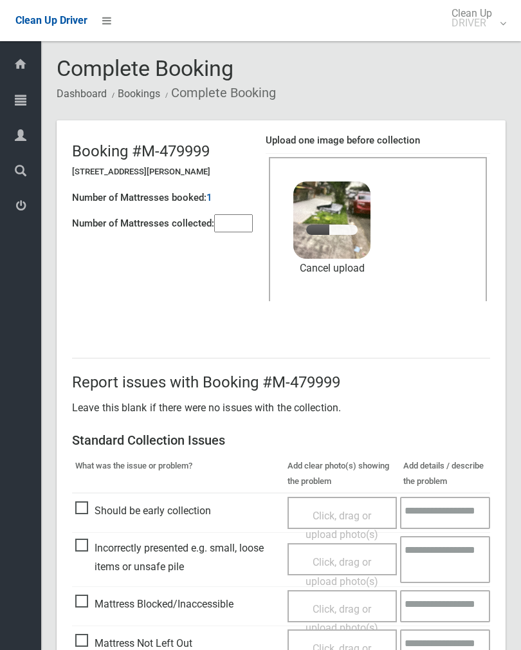
click at [237, 230] on input"] "number" at bounding box center [233, 223] width 39 height 18
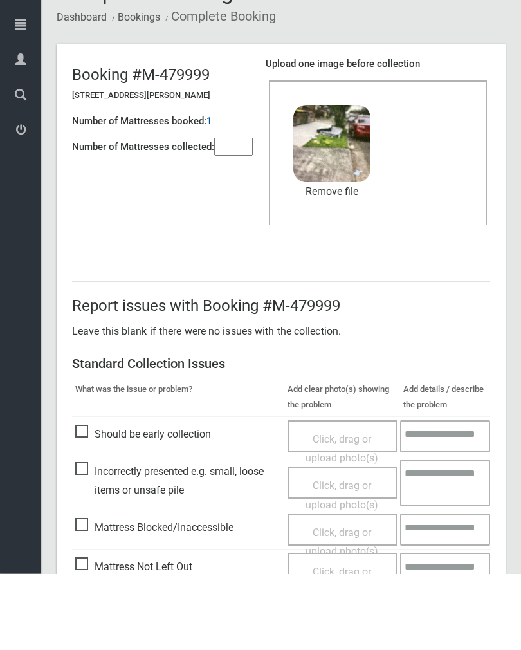
scroll to position [155, 0]
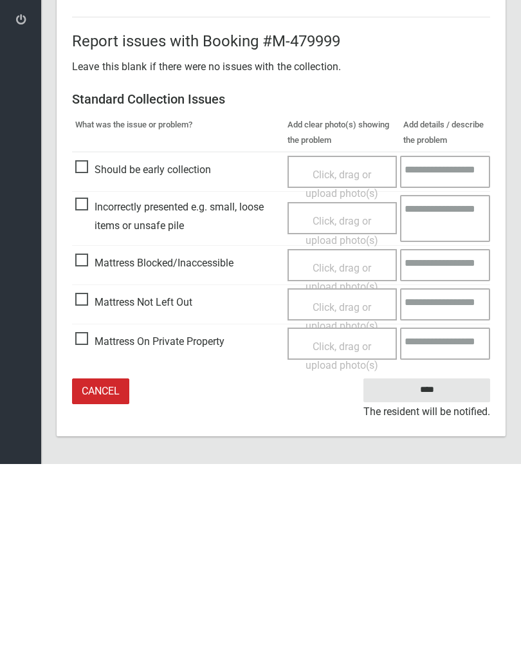
type input"] "*"
click at [433, 564] on input "****" at bounding box center [427, 576] width 127 height 24
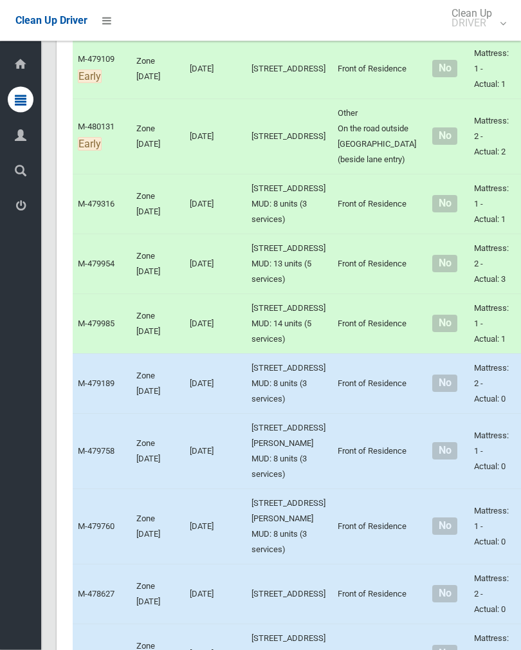
scroll to position [3767, 0]
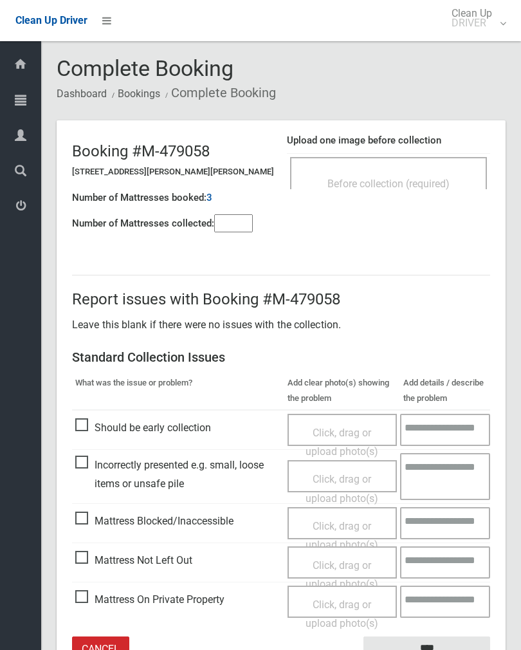
click at [420, 170] on div "Before collection (required)" at bounding box center [388, 173] width 197 height 32
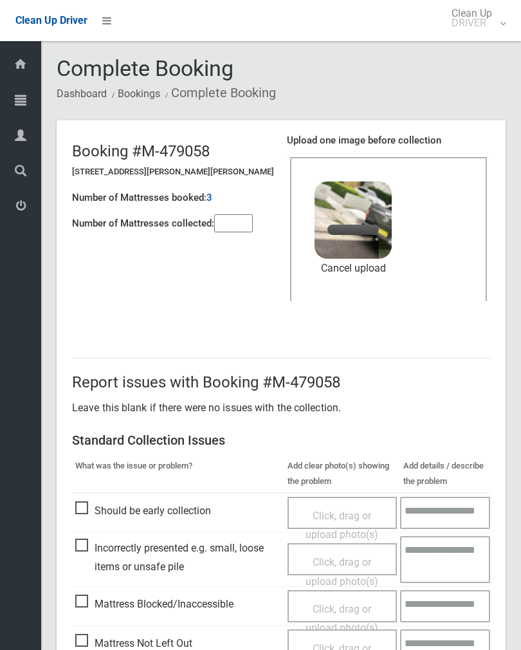
click at [225, 232] on input"] "number" at bounding box center [233, 223] width 39 height 18
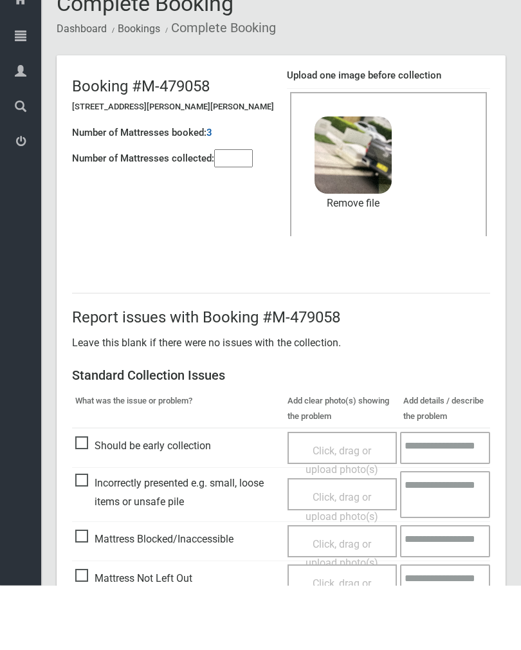
scroll to position [155, 0]
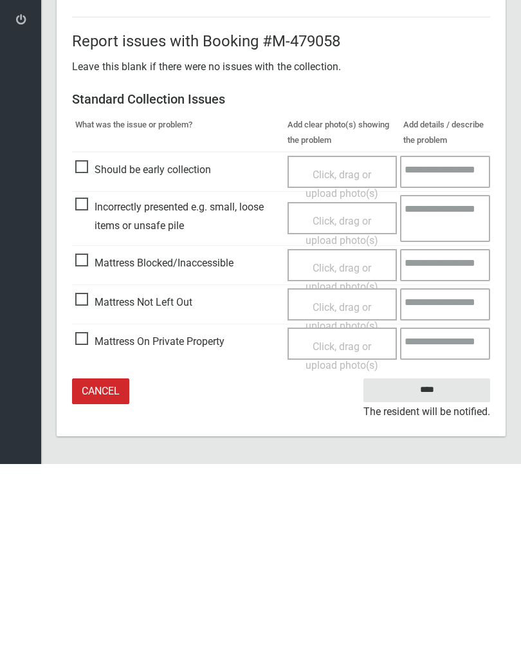
type input"] "*"
click at [440, 564] on input "****" at bounding box center [427, 576] width 127 height 24
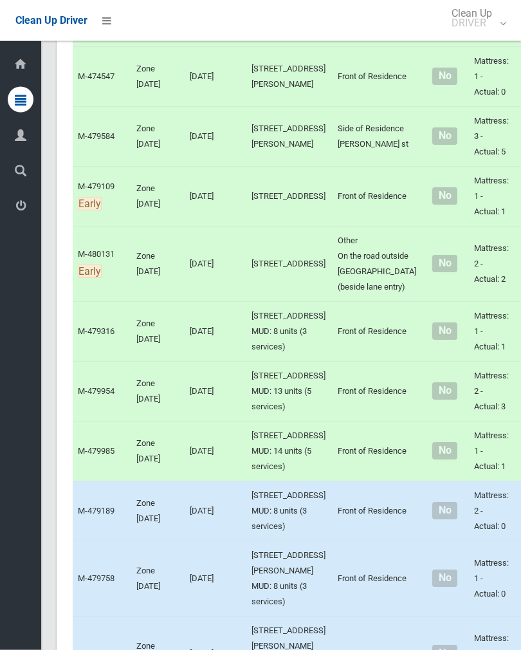
scroll to position [3608, 0]
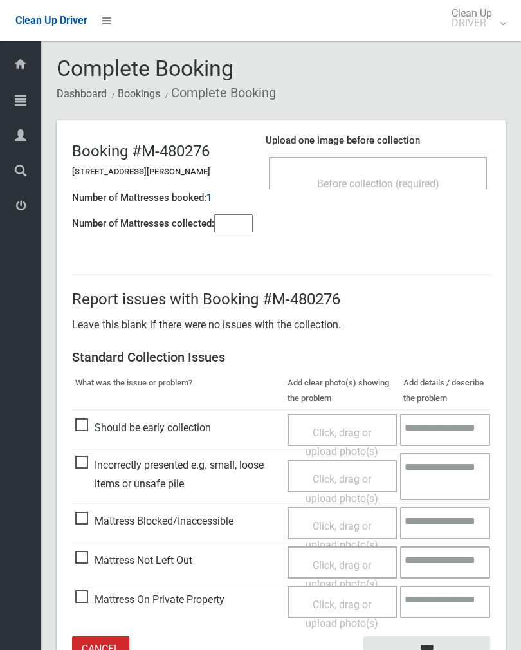
click at [400, 178] on span "Before collection (required)" at bounding box center [378, 184] width 122 height 12
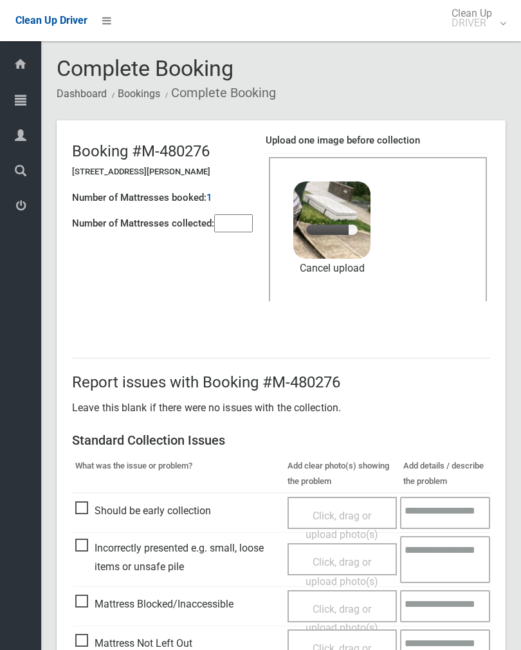
click at [243, 232] on input"] "number" at bounding box center [233, 223] width 39 height 18
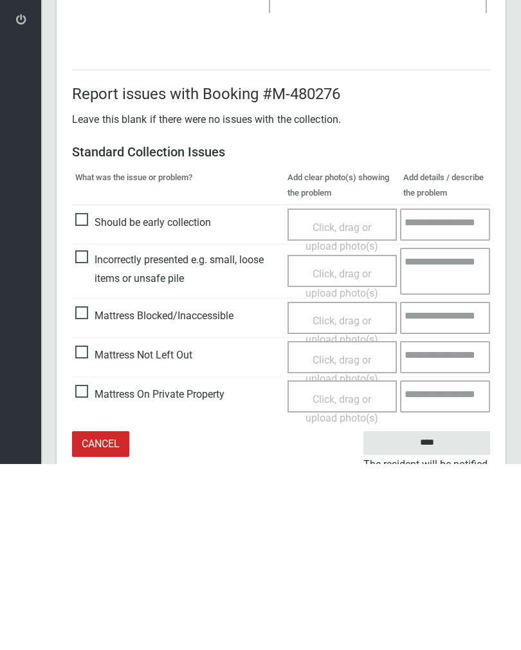
scroll to position [155, 0]
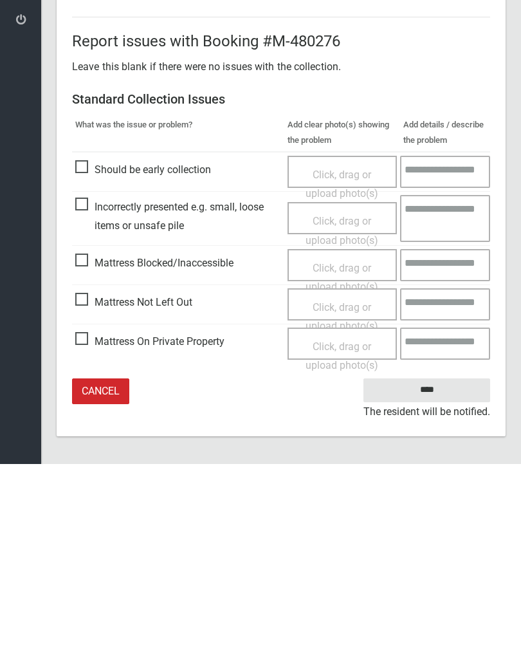
type input"] "*"
click at [437, 564] on input "****" at bounding box center [427, 576] width 127 height 24
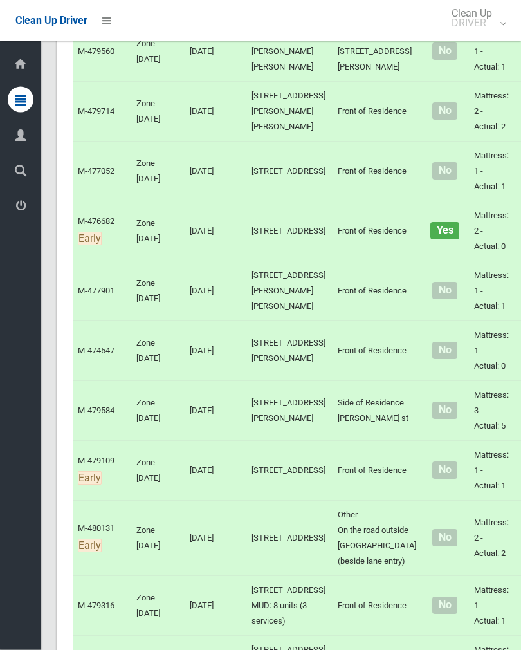
scroll to position [3732, 0]
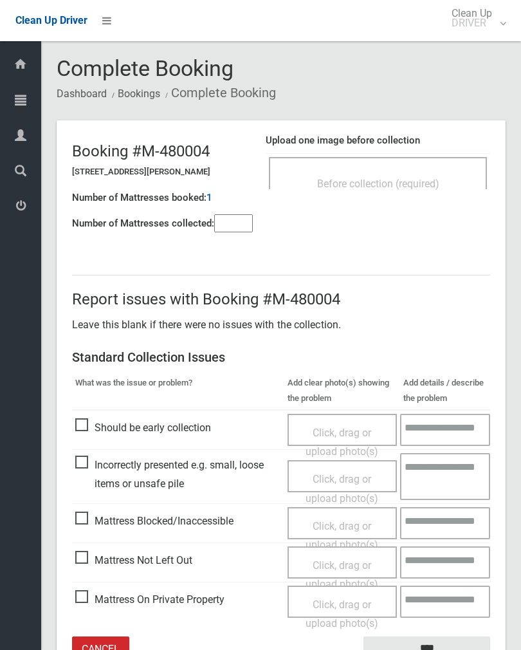
click at [241, 225] on input"] "number" at bounding box center [233, 223] width 39 height 18
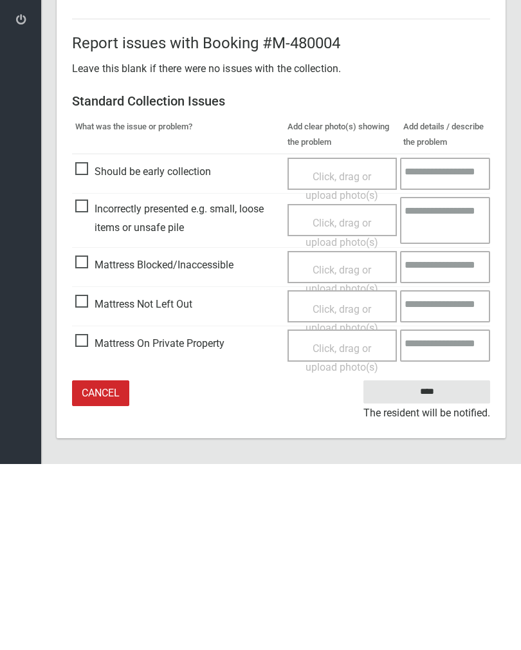
scroll to position [71, 0]
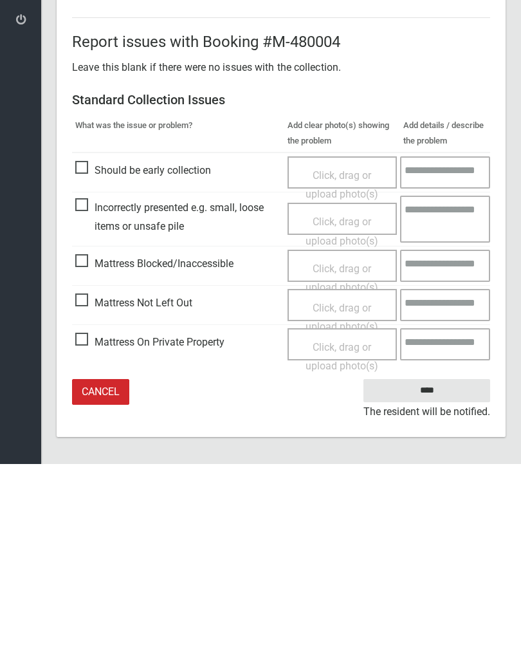
type input"] "*"
click at [86, 519] on span "Mattress On Private Property" at bounding box center [149, 528] width 149 height 19
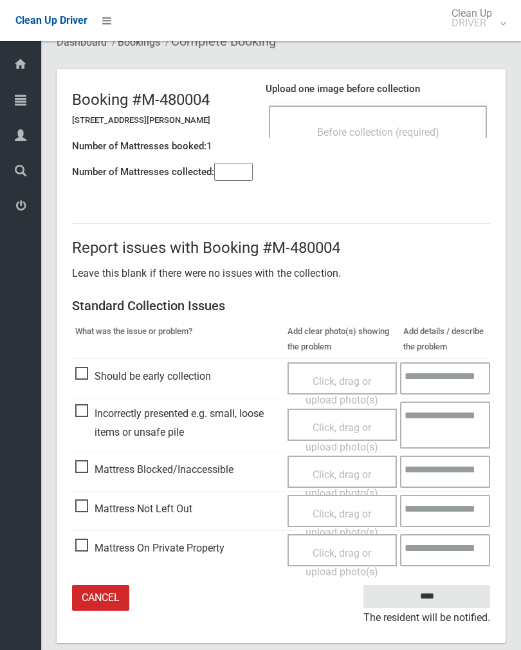
click at [341, 551] on span "Click, drag or upload photo(s)" at bounding box center [342, 563] width 73 height 32
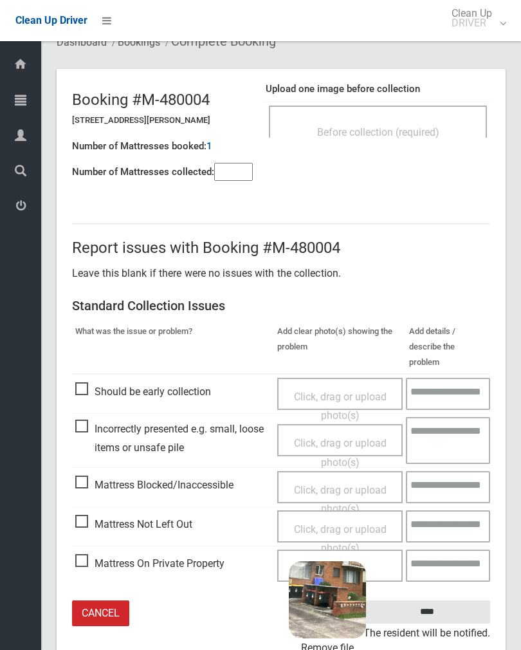
click at [464, 600] on input "****" at bounding box center [427, 612] width 127 height 24
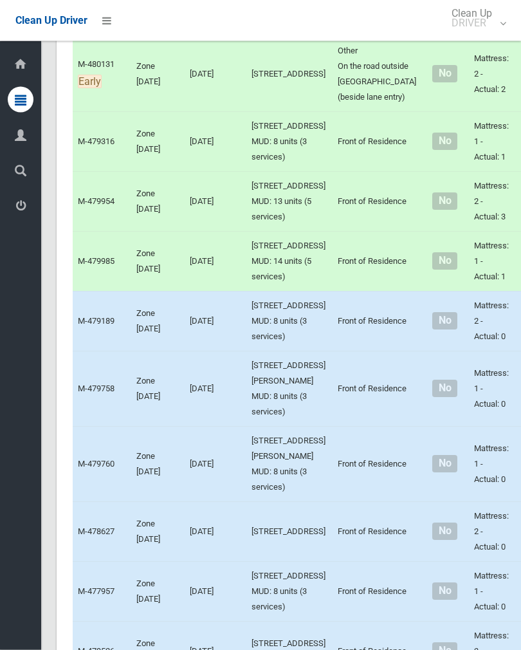
scroll to position [3830, 0]
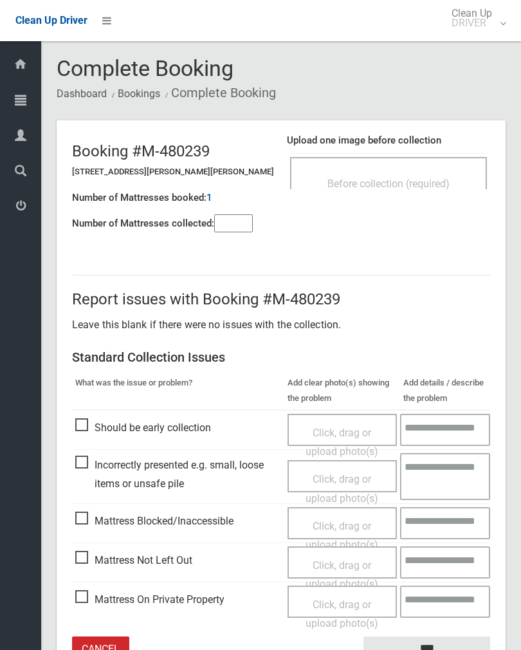
click at [422, 178] on span "Before collection (required)" at bounding box center [388, 184] width 122 height 12
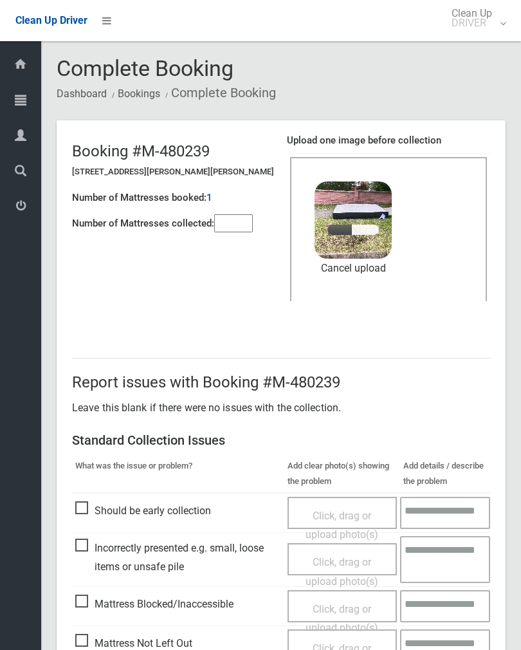
click at [244, 225] on input"] "number" at bounding box center [233, 223] width 39 height 18
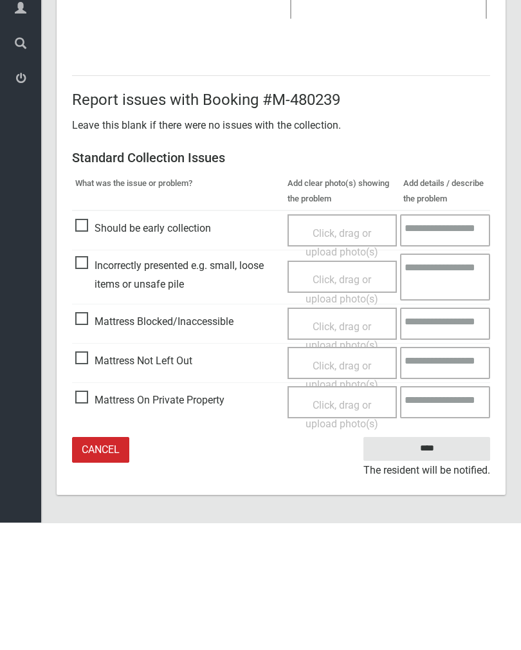
type input"] "*"
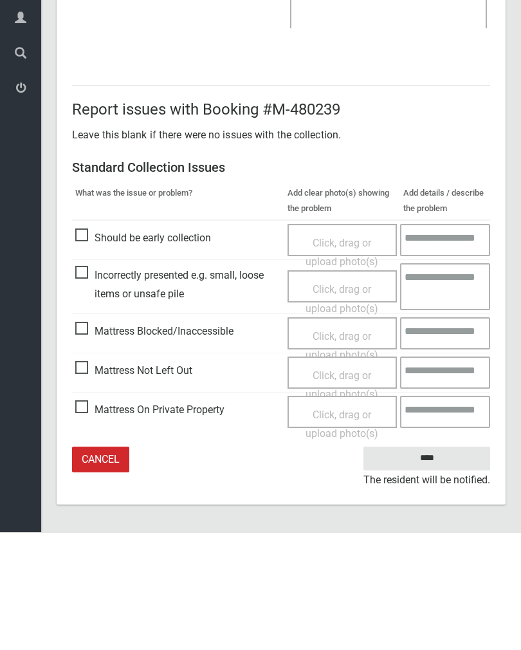
click at [436, 564] on input "****" at bounding box center [427, 576] width 127 height 24
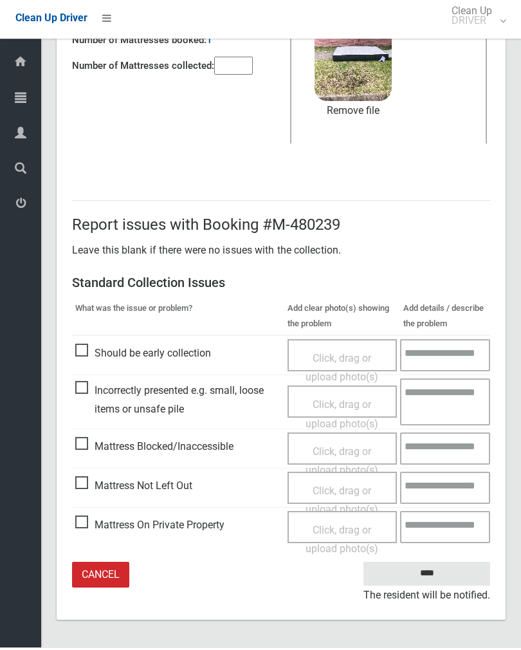
scroll to position [135, 0]
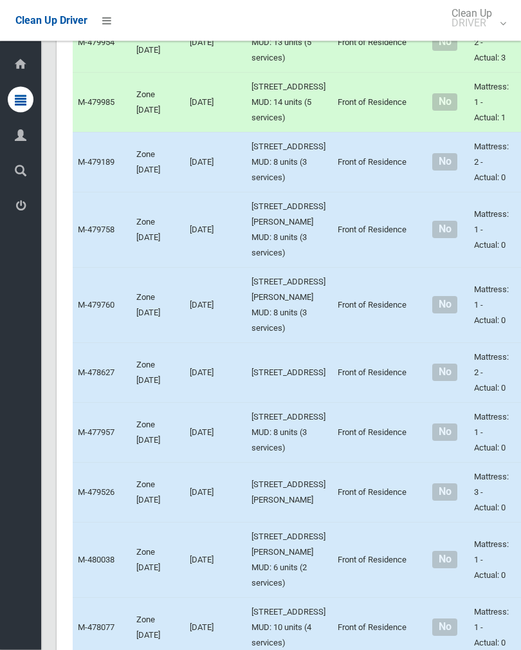
scroll to position [3989, 0]
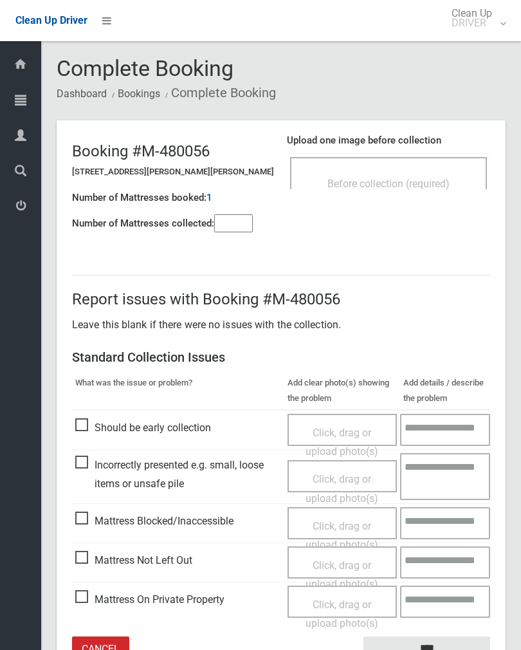
click at [425, 178] on span "Before collection (required)" at bounding box center [388, 184] width 122 height 12
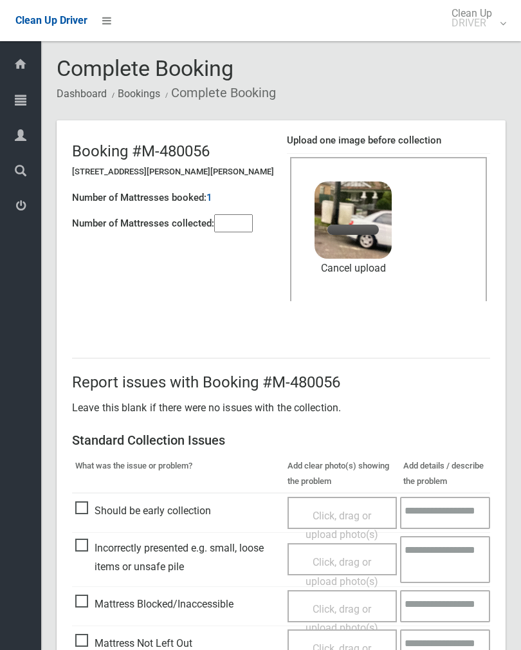
click at [228, 222] on input"] "number" at bounding box center [233, 223] width 39 height 18
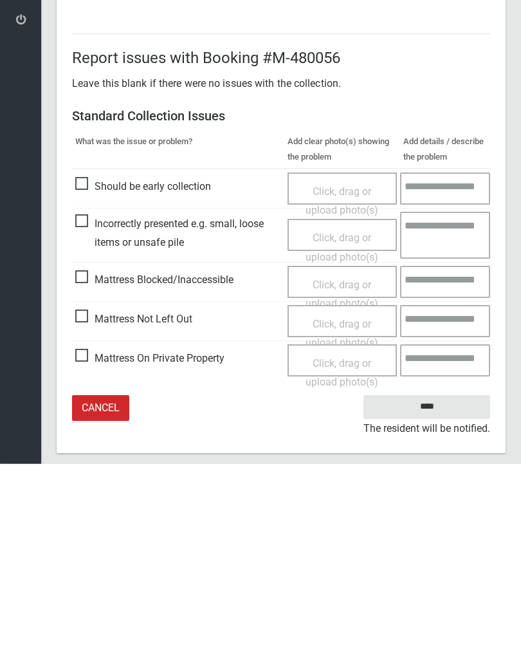
scroll to position [155, 0]
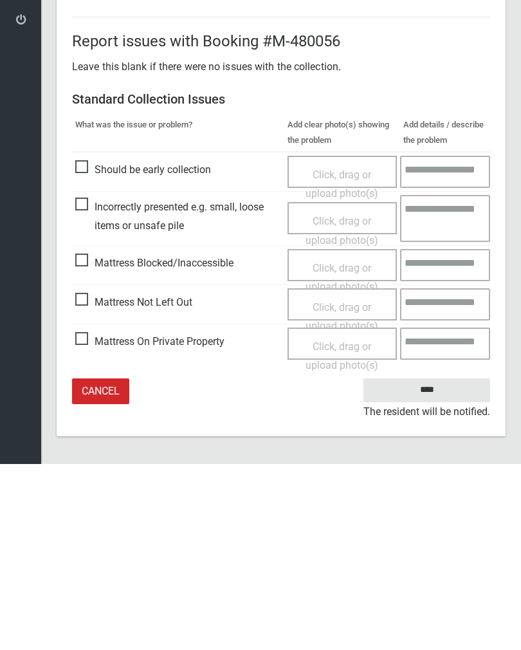
type input"] "*"
click at [436, 564] on input "****" at bounding box center [427, 576] width 127 height 24
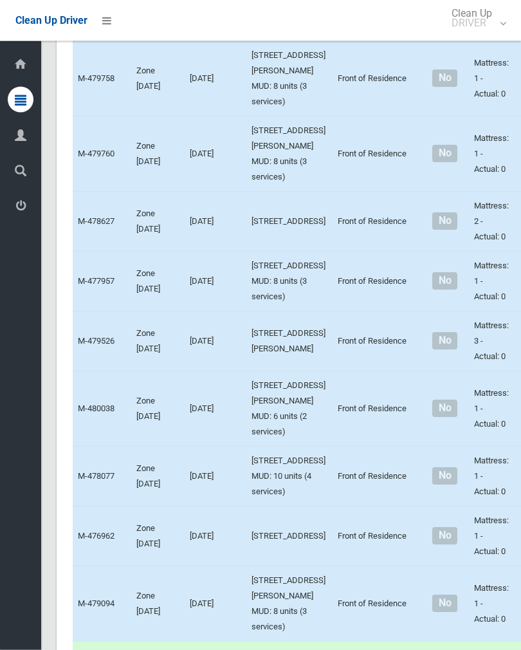
scroll to position [4140, 0]
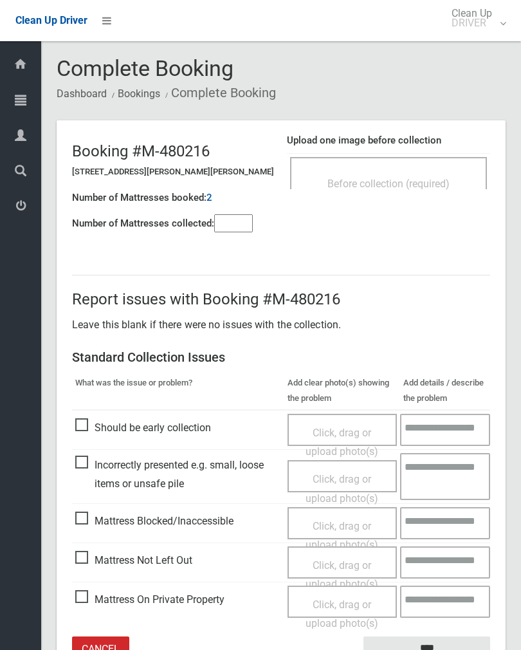
click at [446, 160] on div "Before collection (required)" at bounding box center [388, 173] width 197 height 32
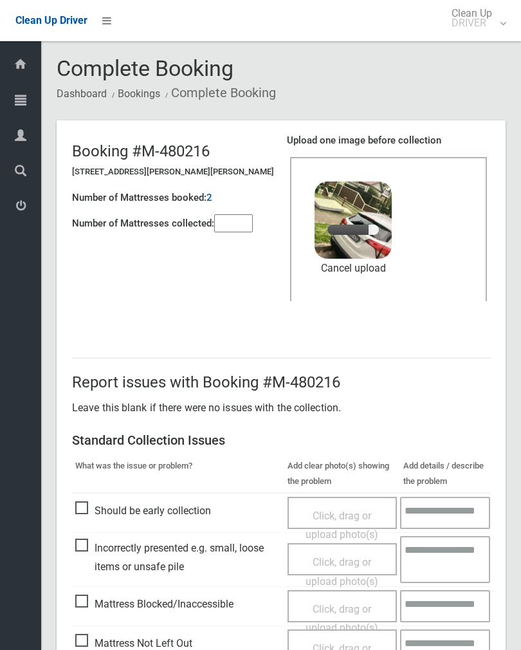
click at [235, 214] on input"] "number" at bounding box center [233, 223] width 39 height 18
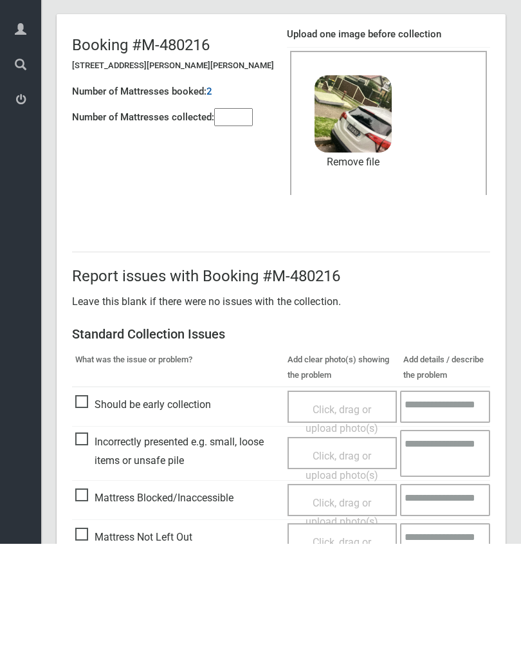
scroll to position [155, 0]
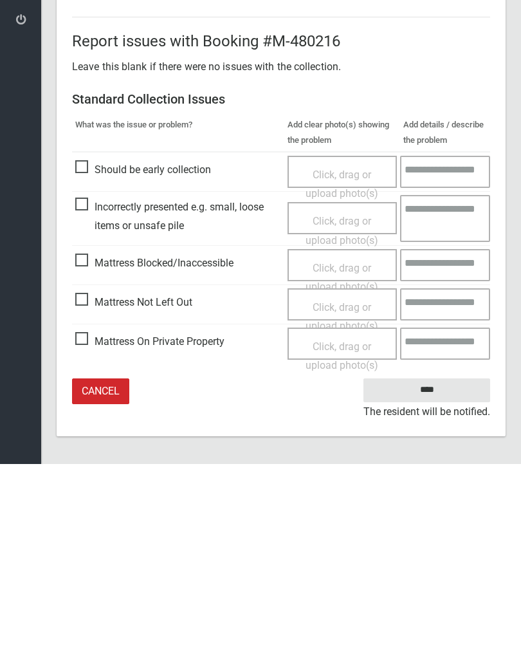
type input"] "*"
click at [442, 564] on input "****" at bounding box center [427, 576] width 127 height 24
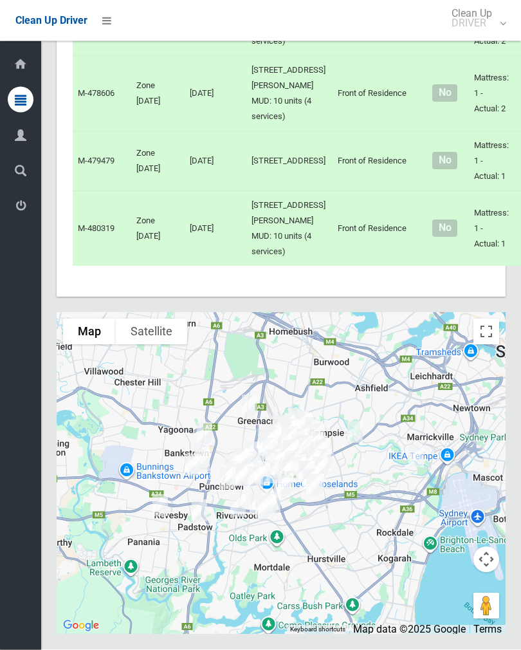
scroll to position [6557, 0]
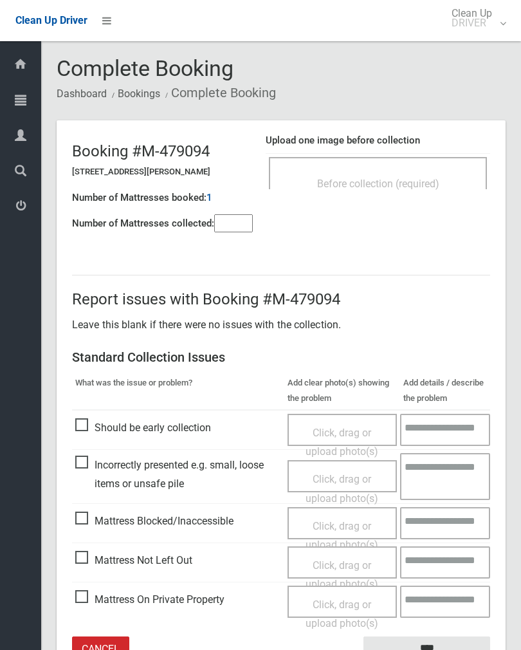
click at [244, 222] on input"] "number" at bounding box center [233, 223] width 39 height 18
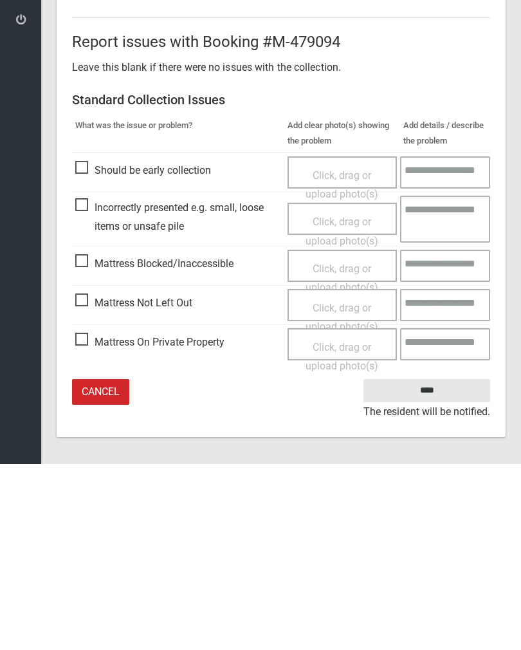
type input"] "*"
click at [91, 479] on span "Mattress Not Left Out" at bounding box center [133, 488] width 117 height 19
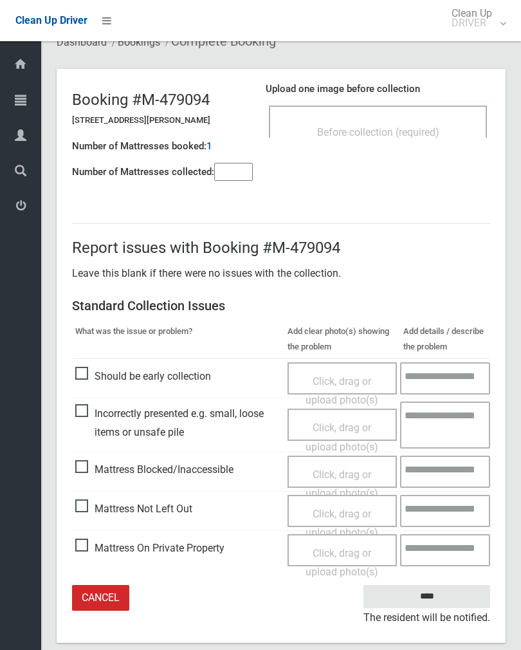
click at [351, 515] on span "Click, drag or upload photo(s)" at bounding box center [342, 524] width 73 height 32
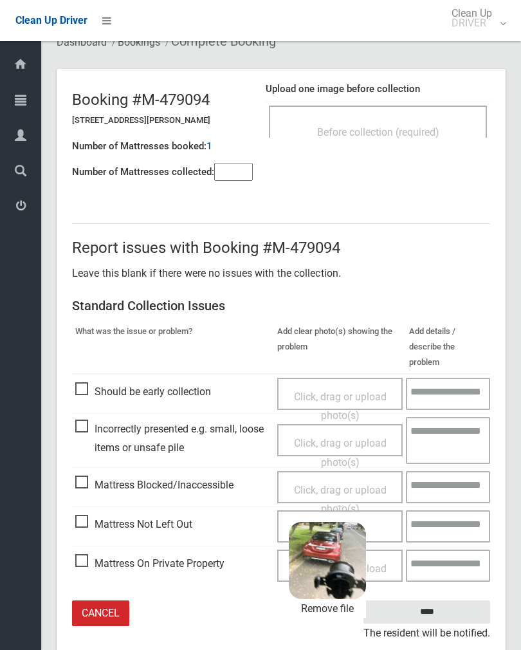
click at [460, 600] on input "****" at bounding box center [427, 612] width 127 height 24
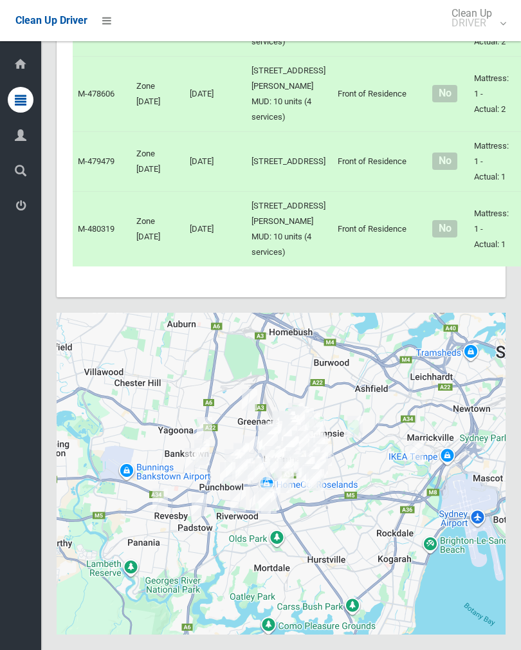
scroll to position [6293, 0]
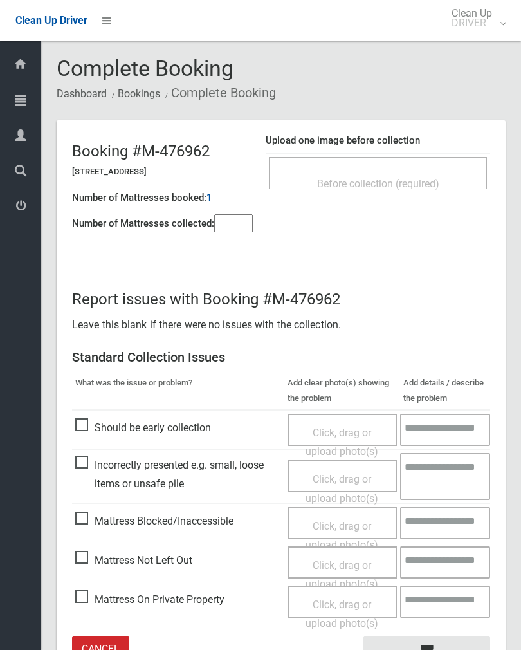
click at [416, 170] on div "Before collection (required)" at bounding box center [378, 173] width 218 height 32
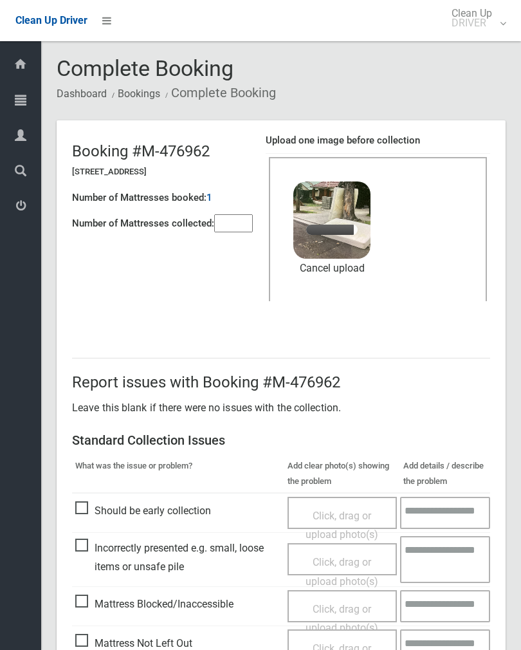
click at [238, 221] on input"] "number" at bounding box center [233, 223] width 39 height 18
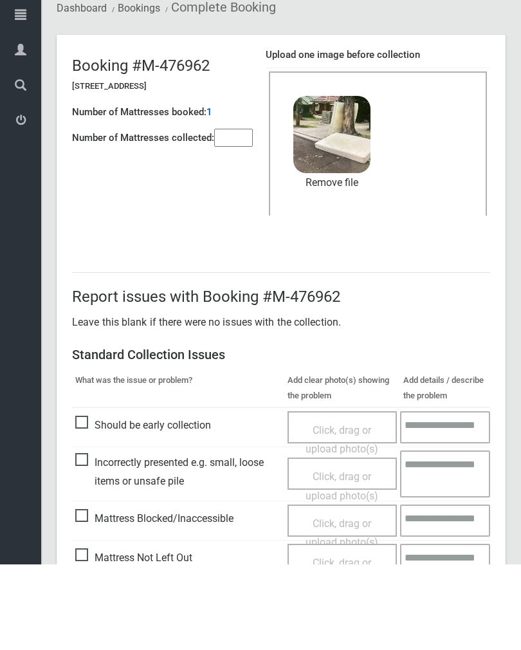
scroll to position [155, 0]
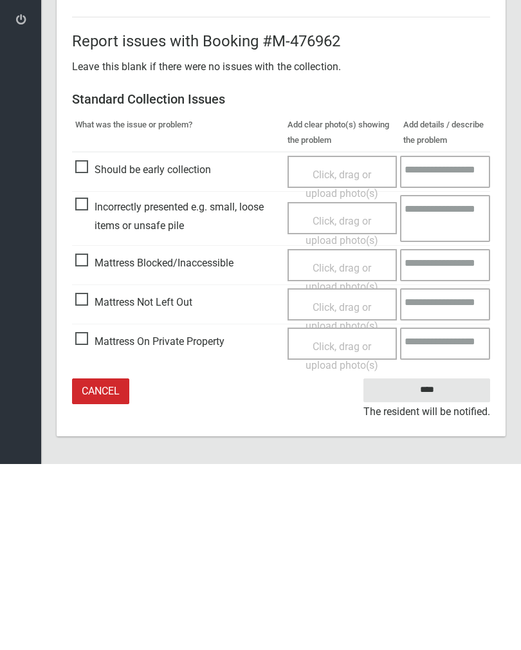
type input"] "*"
click at [438, 564] on input "****" at bounding box center [427, 576] width 127 height 24
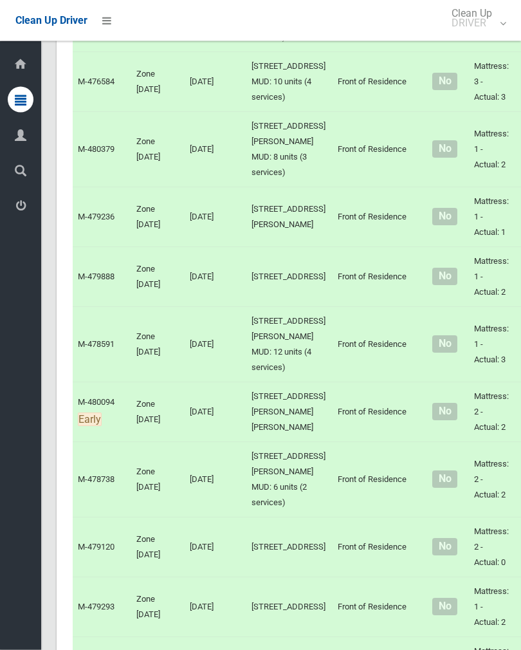
scroll to position [5706, 0]
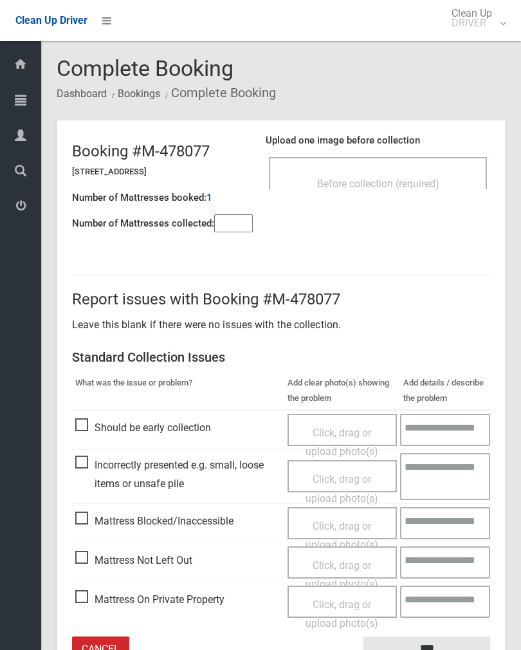
click at [414, 169] on div "Before collection (required)" at bounding box center [378, 173] width 218 height 32
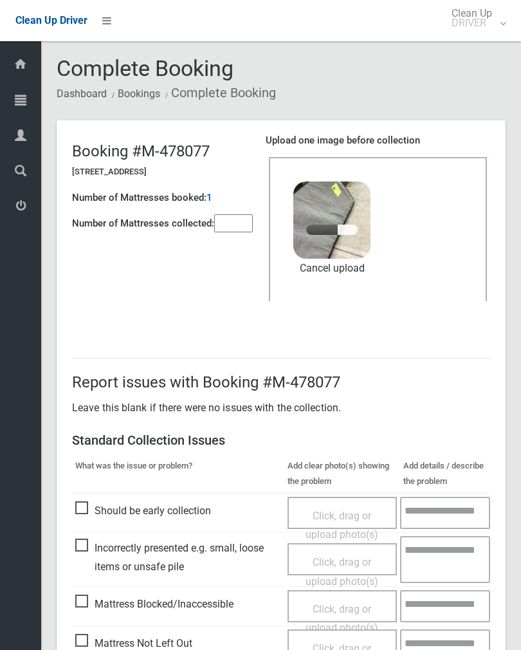
click at [234, 230] on input"] "number" at bounding box center [233, 223] width 39 height 18
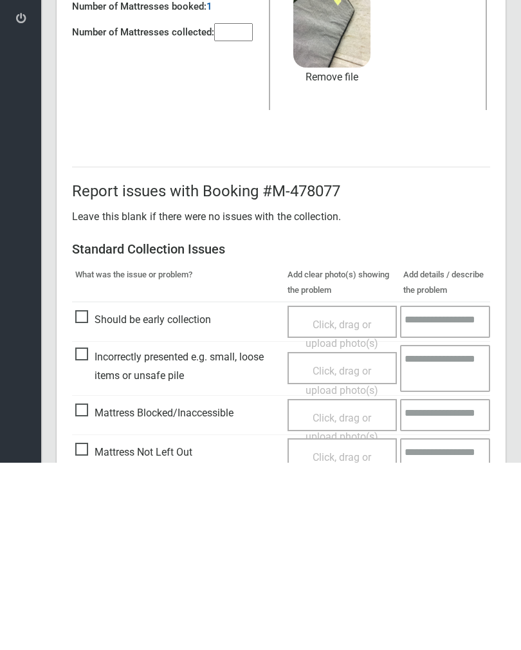
scroll to position [155, 0]
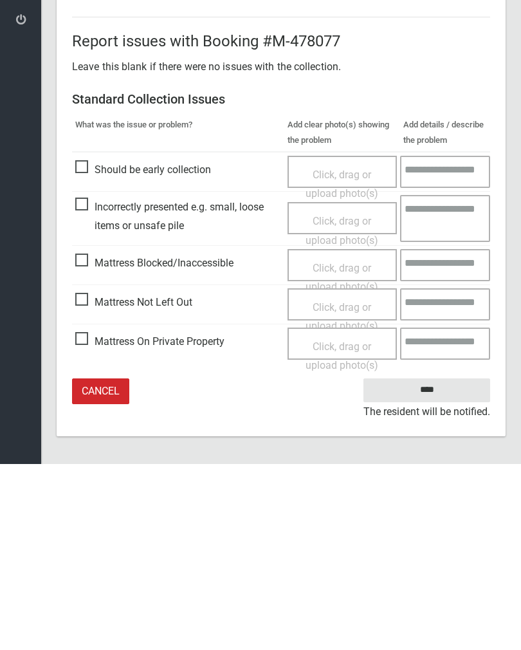
type input"] "*"
click at [444, 564] on input "****" at bounding box center [427, 576] width 127 height 24
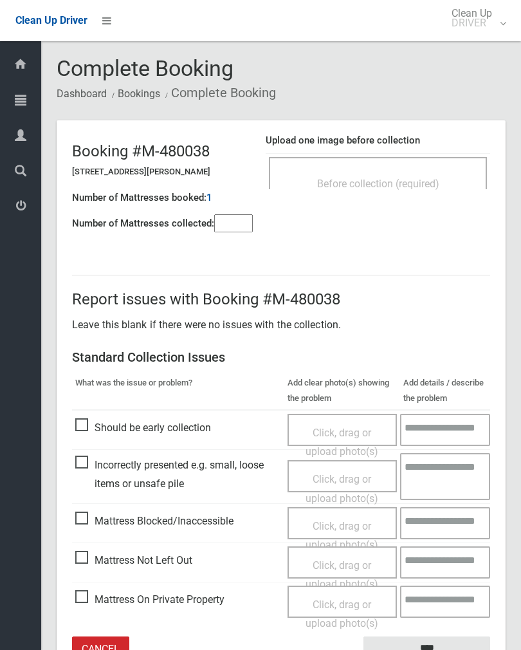
click at [414, 183] on span "Before collection (required)" at bounding box center [378, 184] width 122 height 12
click at [244, 219] on input"] "number" at bounding box center [233, 223] width 39 height 18
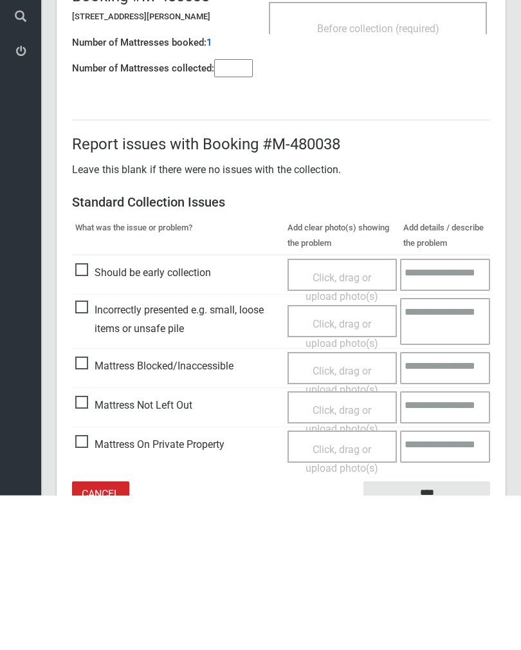
scroll to position [71, 0]
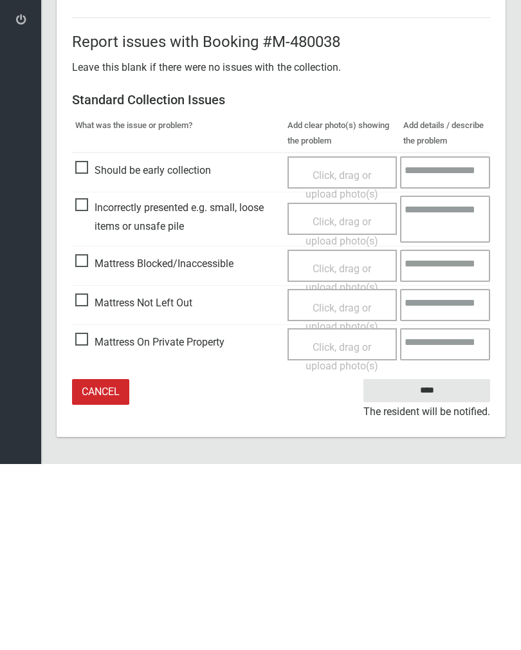
type input"] "*"
click at [81, 479] on span "Mattress Not Left Out" at bounding box center [133, 488] width 117 height 19
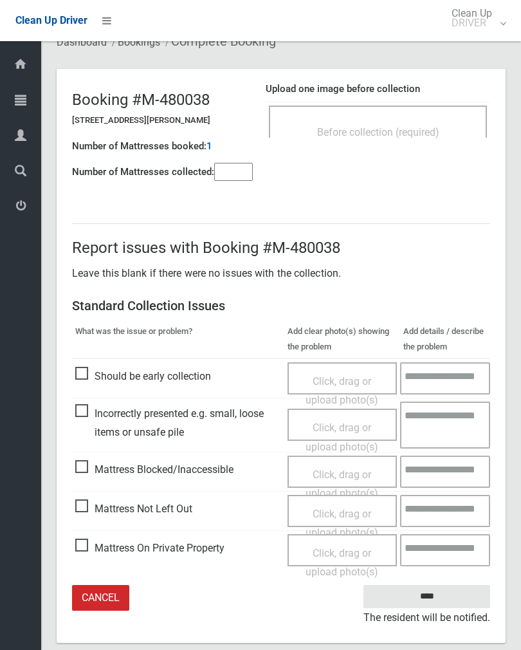
click at [338, 511] on span "Click, drag or upload photo(s)" at bounding box center [342, 524] width 73 height 32
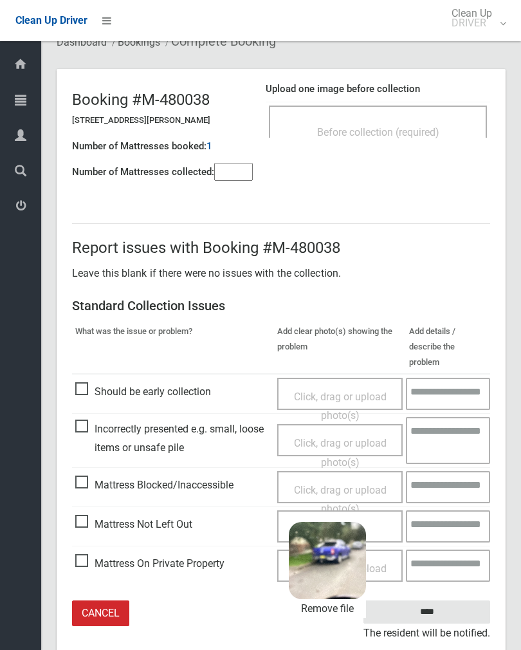
click at [459, 600] on input "****" at bounding box center [427, 612] width 127 height 24
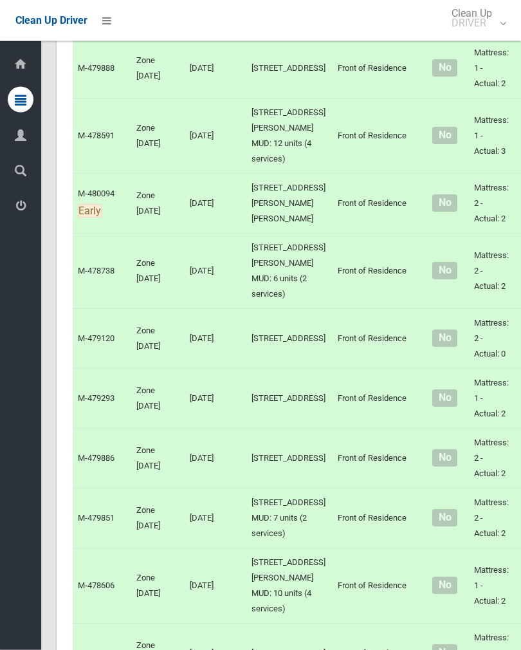
scroll to position [5779, 0]
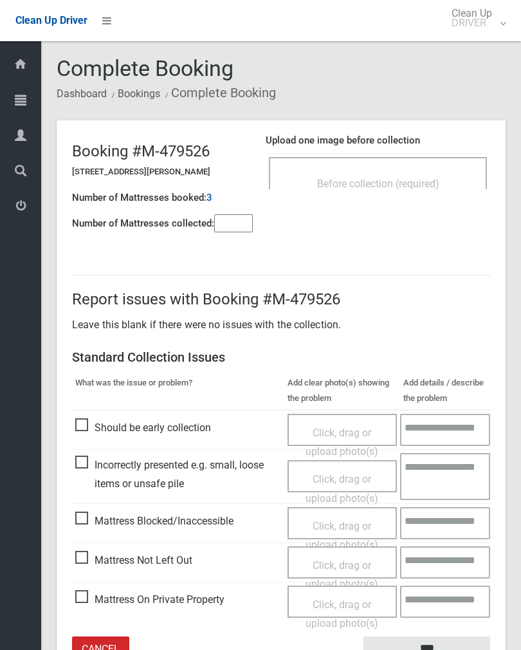
click at [407, 161] on div "Before collection (required)" at bounding box center [378, 173] width 218 height 32
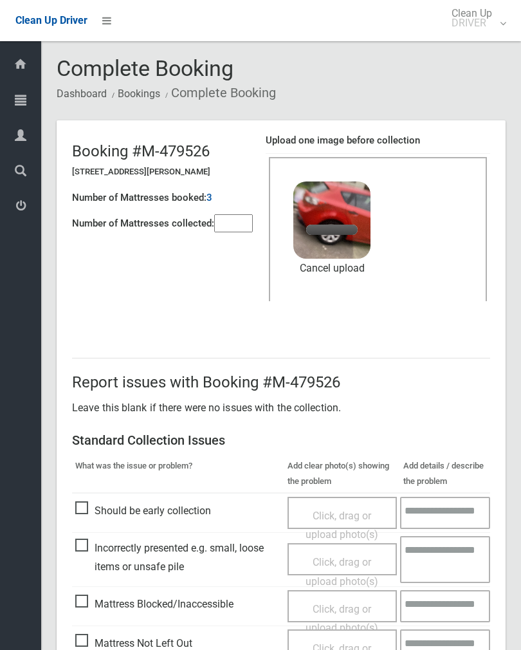
click at [234, 221] on input"] "number" at bounding box center [233, 223] width 39 height 18
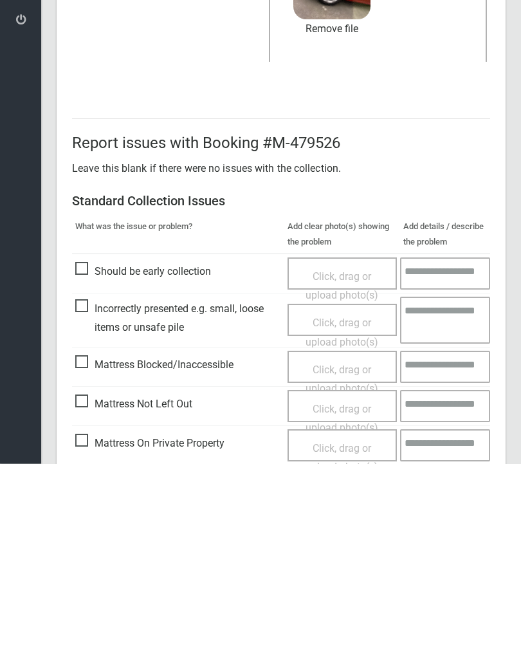
scroll to position [155, 0]
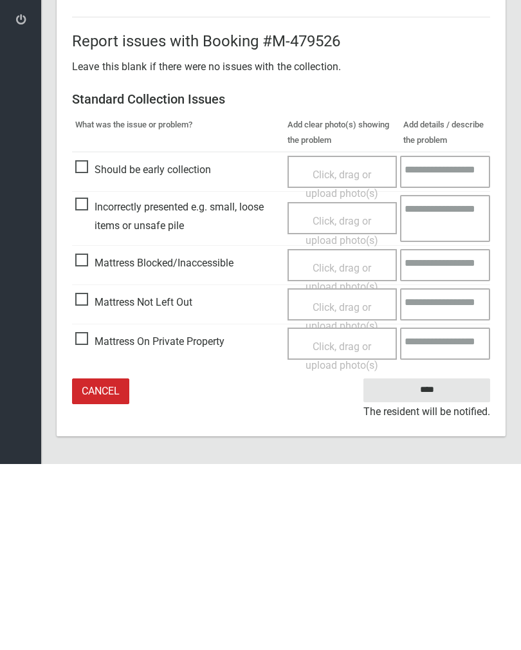
type input"] "*"
click at [425, 564] on input "****" at bounding box center [427, 576] width 127 height 24
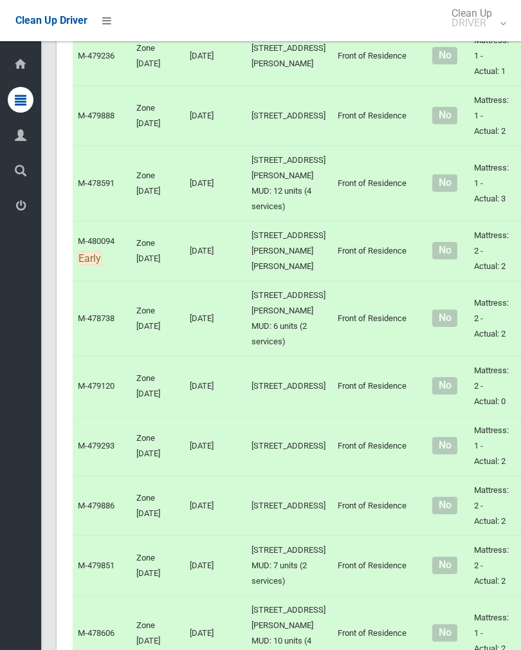
scroll to position [5728, 0]
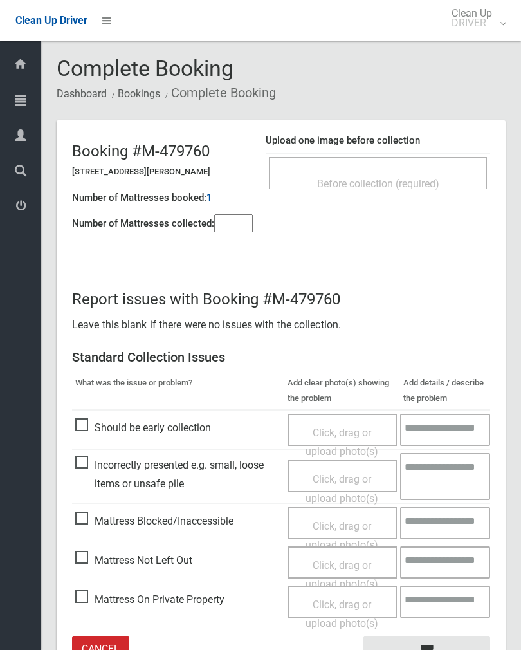
click at [408, 178] on span "Before collection (required)" at bounding box center [378, 184] width 122 height 12
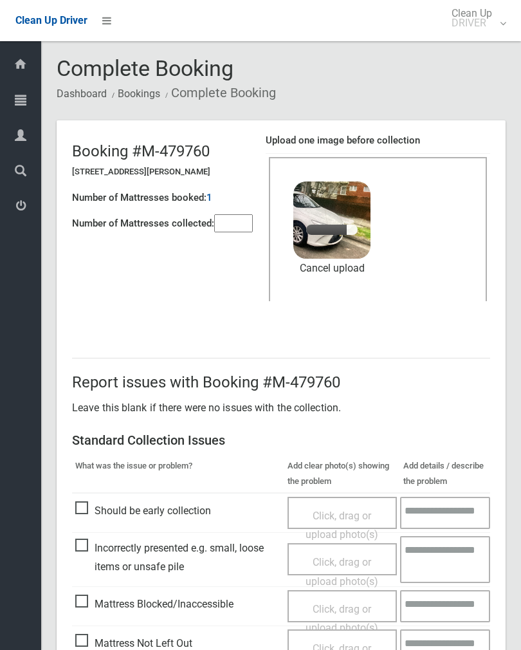
click at [242, 217] on input"] "number" at bounding box center [233, 223] width 39 height 18
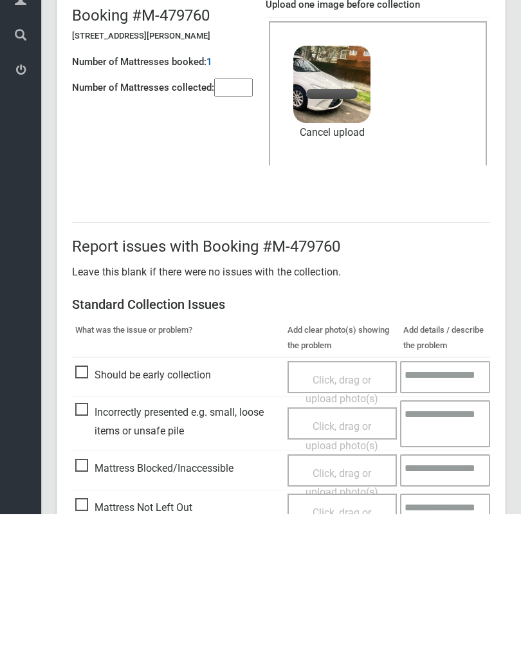
scroll to position [155, 0]
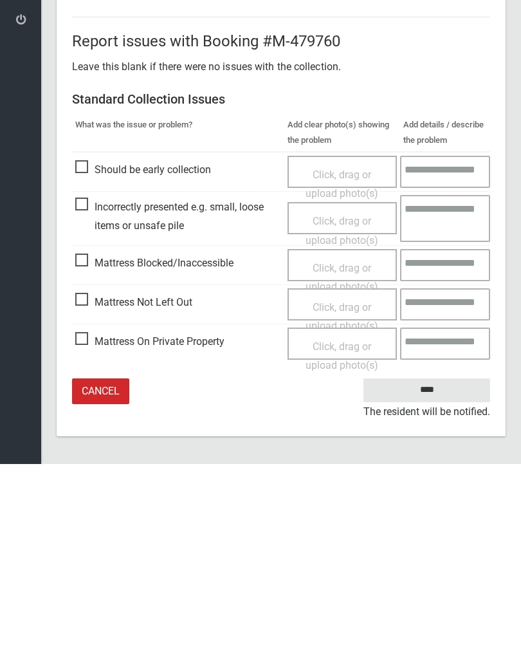
type input"] "*"
click at [442, 564] on input "****" at bounding box center [427, 576] width 127 height 24
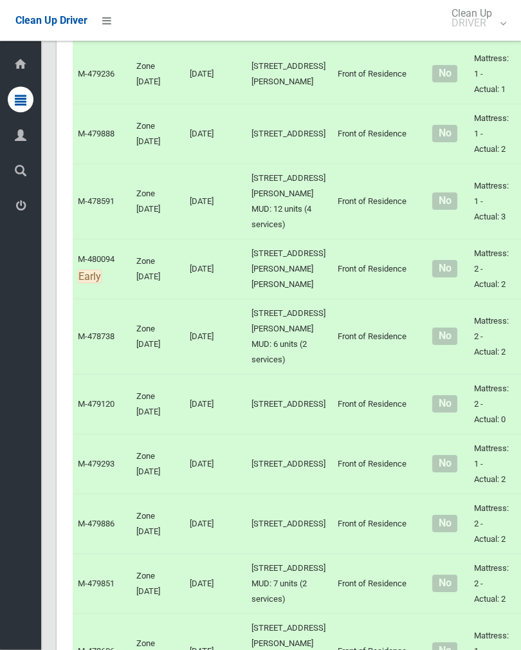
scroll to position [5710, 0]
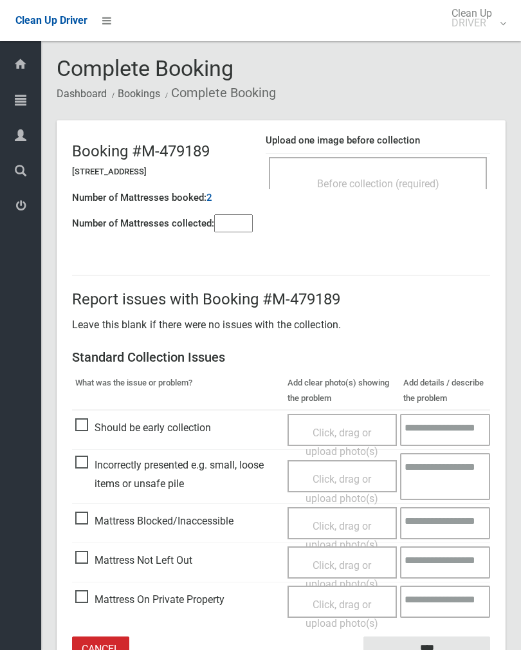
click at [421, 171] on div "Before collection (required)" at bounding box center [378, 183] width 190 height 24
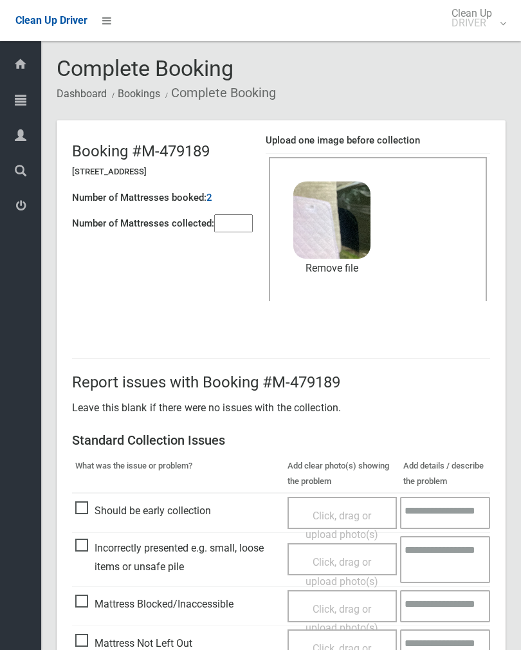
click at [252, 216] on input"] "number" at bounding box center [233, 223] width 39 height 18
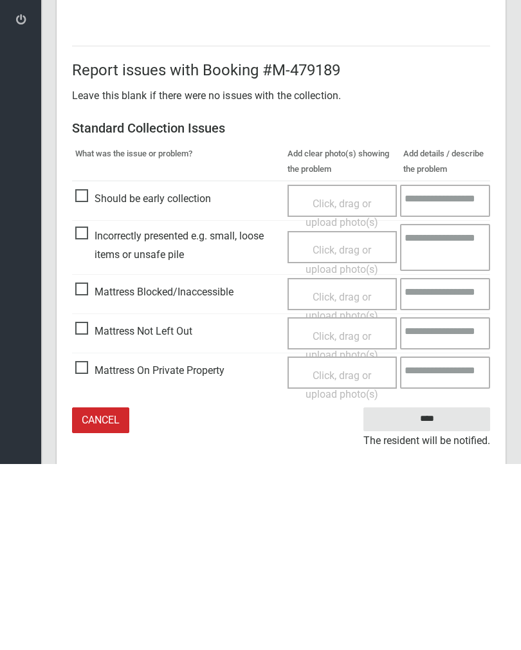
scroll to position [155, 0]
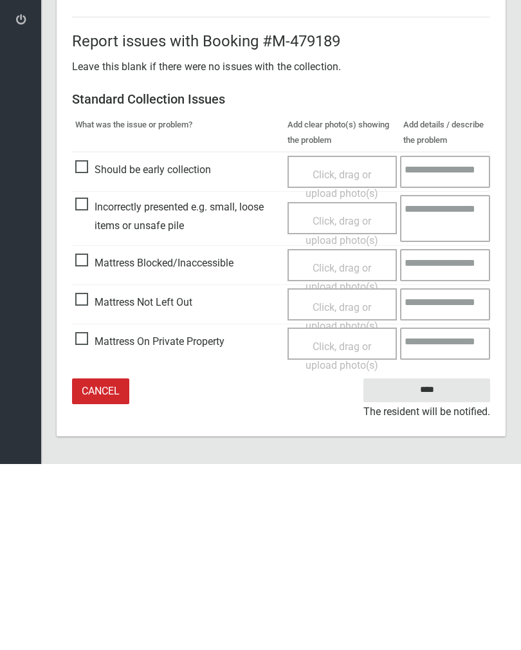
type input"] "*"
click at [432, 564] on input "****" at bounding box center [427, 576] width 127 height 24
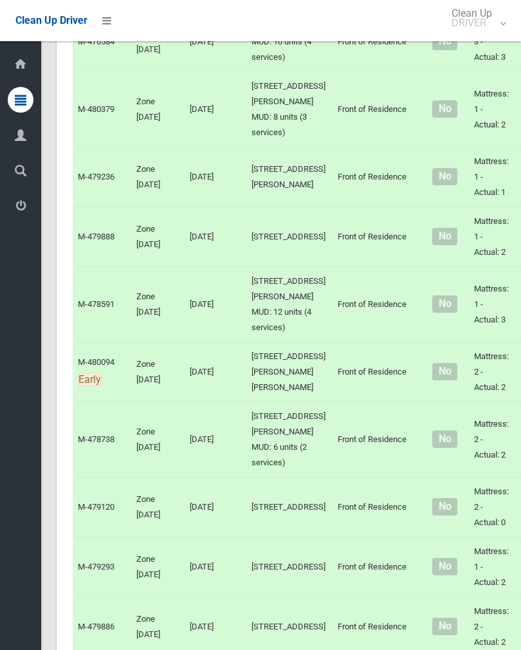
scroll to position [5654, 0]
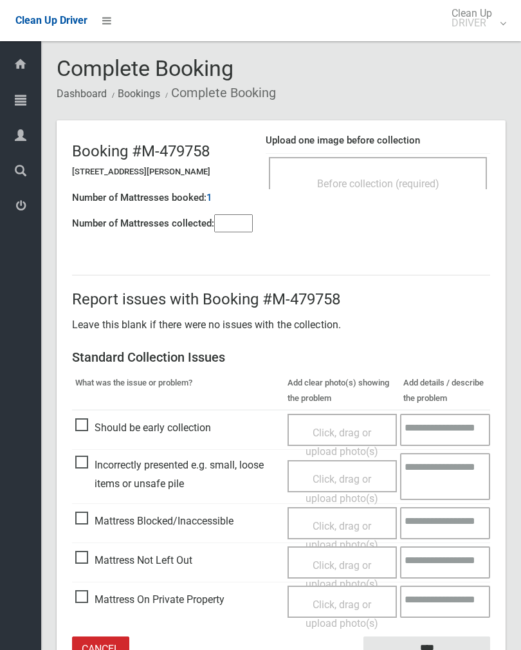
click at [228, 223] on input"] "number" at bounding box center [233, 223] width 39 height 18
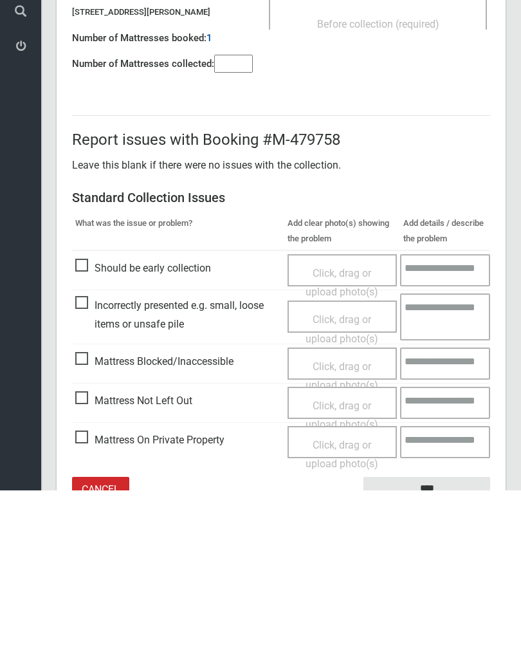
scroll to position [71, 0]
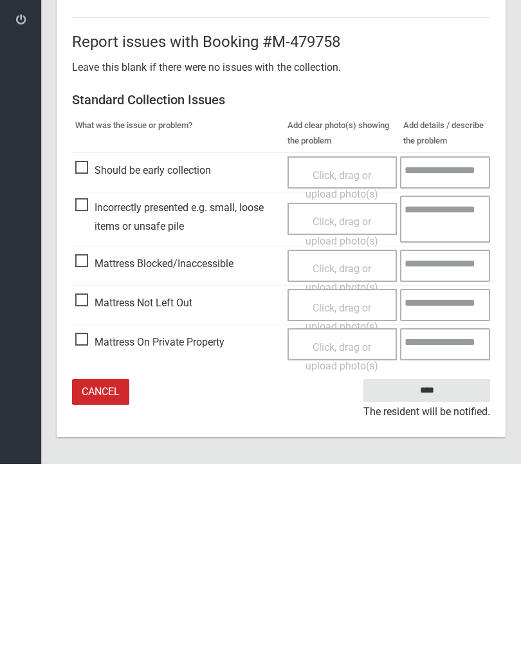
type input"] "*"
click at [86, 479] on span "Mattress Not Left Out" at bounding box center [133, 488] width 117 height 19
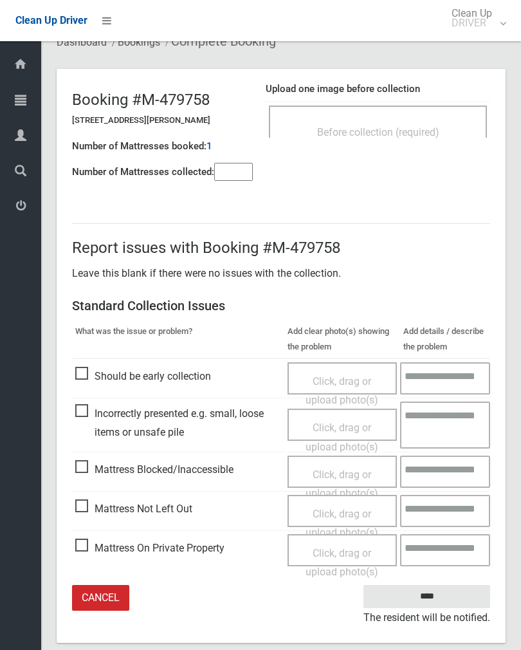
click at [353, 512] on span "Click, drag or upload photo(s)" at bounding box center [342, 524] width 73 height 32
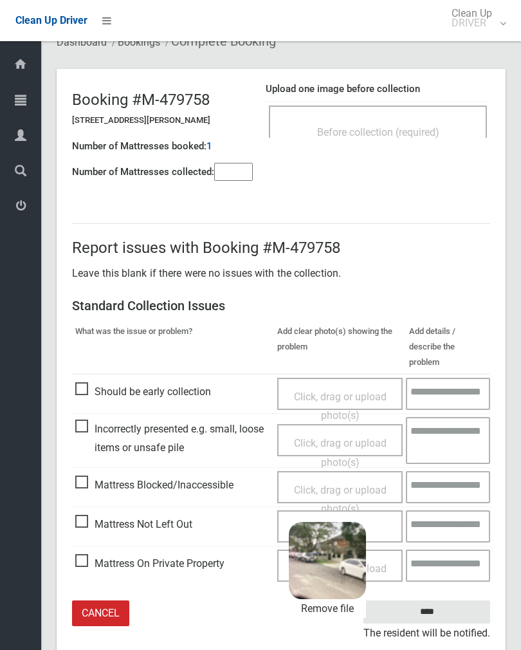
click at [467, 600] on input "****" at bounding box center [427, 612] width 127 height 24
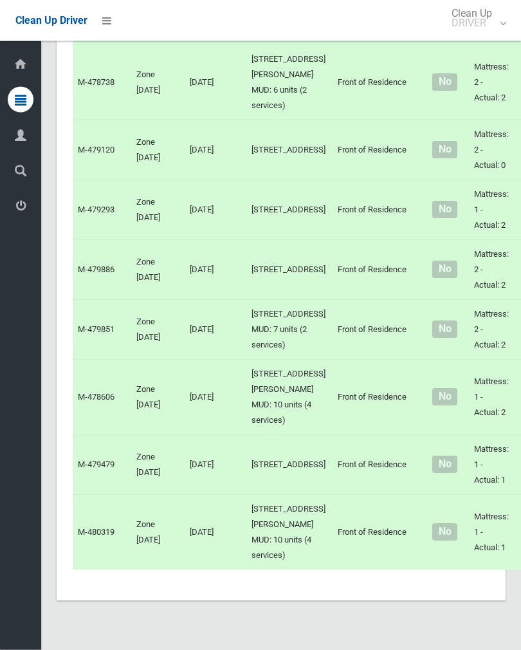
scroll to position [5968, 0]
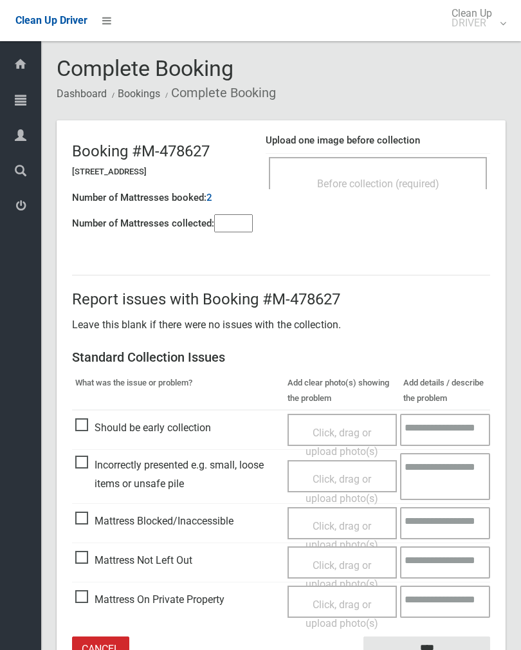
click at [240, 214] on input"] "number" at bounding box center [233, 223] width 39 height 18
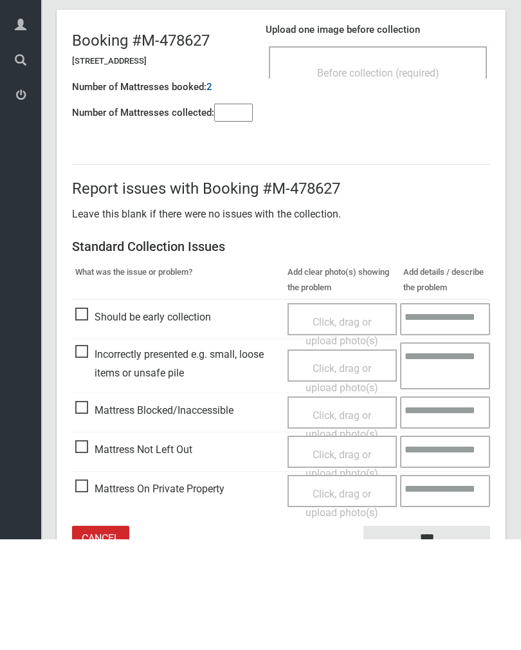
scroll to position [71, 0]
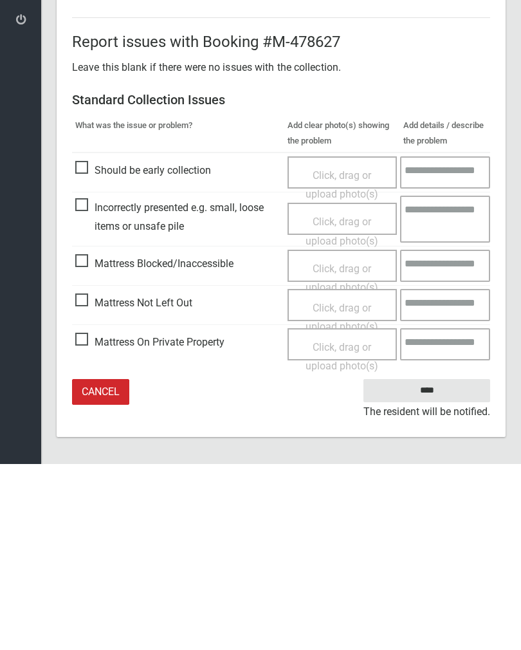
type input"] "*"
click at [89, 479] on span "Mattress Not Left Out" at bounding box center [133, 488] width 117 height 19
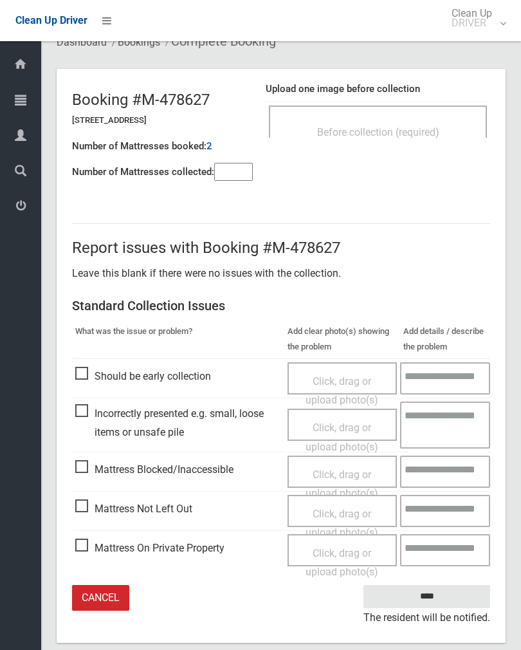
click at [358, 509] on span "Click, drag or upload photo(s)" at bounding box center [342, 524] width 73 height 32
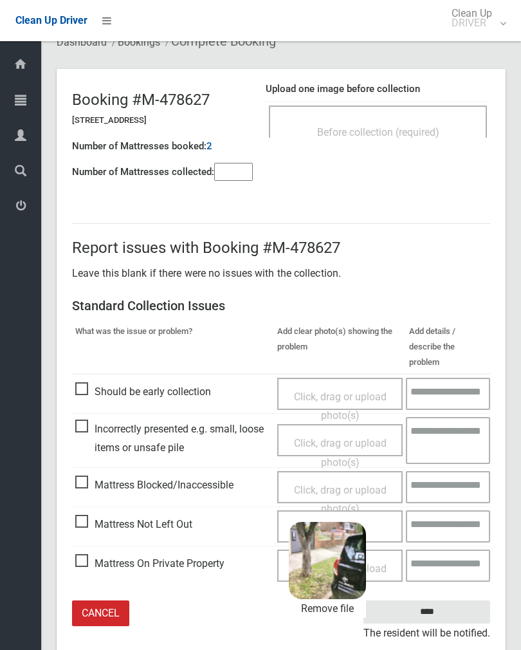
click at [469, 600] on input "****" at bounding box center [427, 612] width 127 height 24
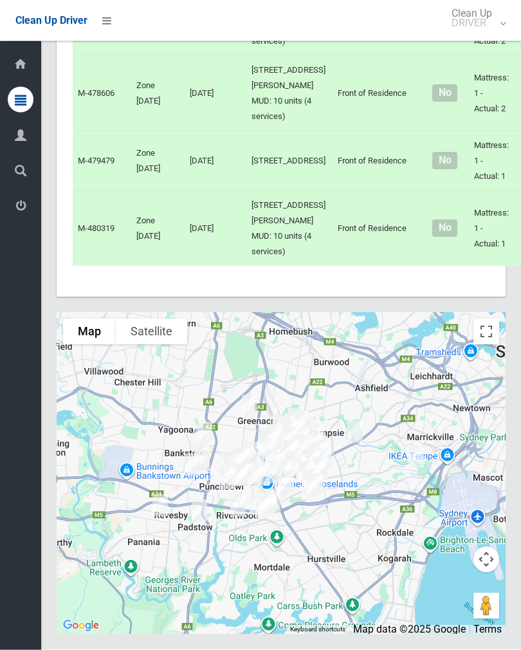
scroll to position [7407, 0]
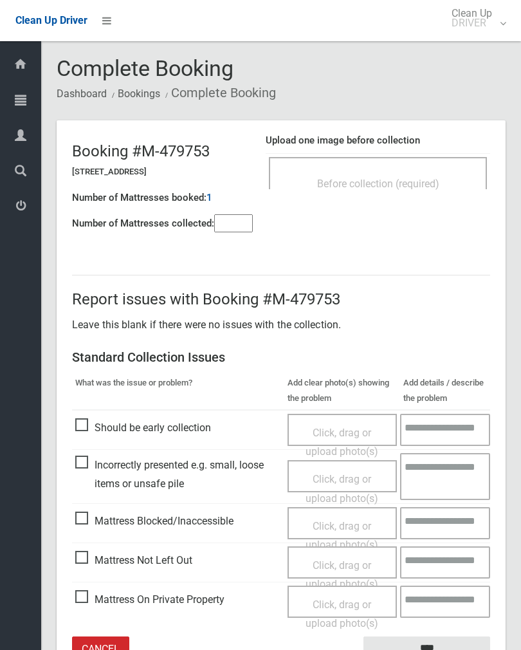
click at [409, 169] on div "Before collection (required)" at bounding box center [378, 173] width 218 height 32
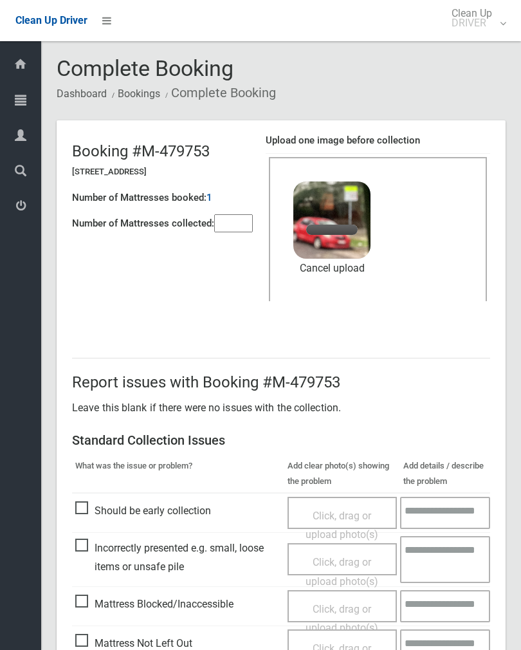
click at [237, 232] on input"] "number" at bounding box center [233, 223] width 39 height 18
click at [346, 264] on link "Remove file" at bounding box center [331, 268] width 77 height 19
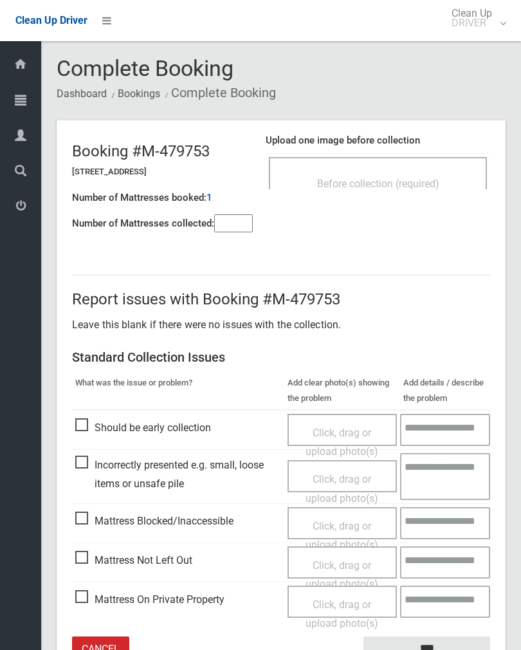
click at [407, 169] on div "Before collection (required)" at bounding box center [378, 173] width 218 height 32
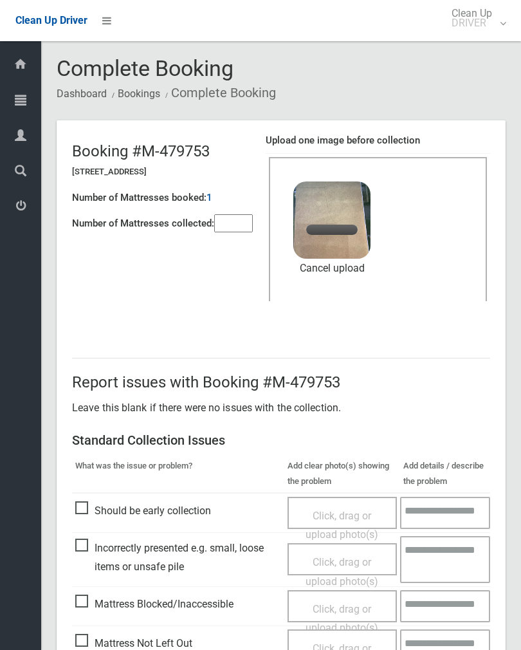
click at [243, 221] on input"] "number" at bounding box center [233, 223] width 39 height 18
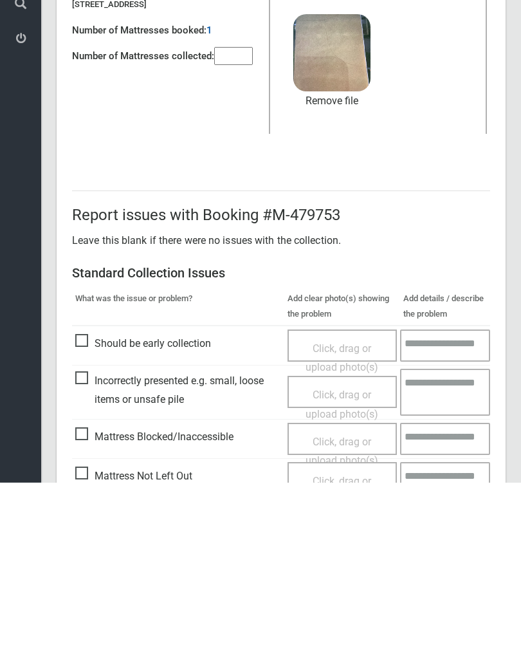
scroll to position [155, 0]
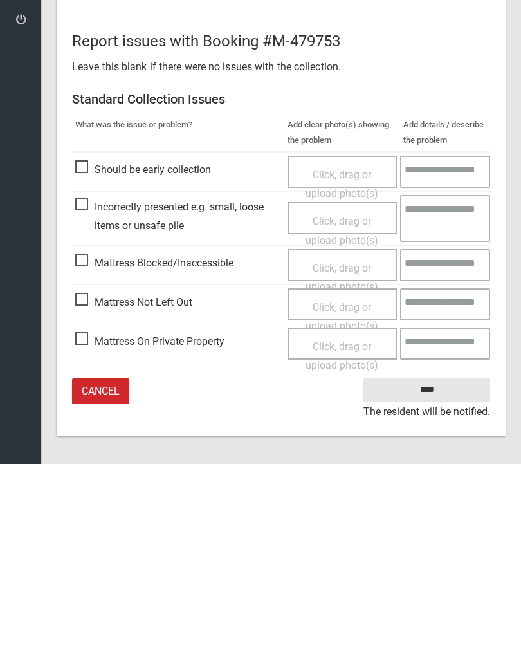
type input"] "*"
click at [430, 564] on input "****" at bounding box center [427, 576] width 127 height 24
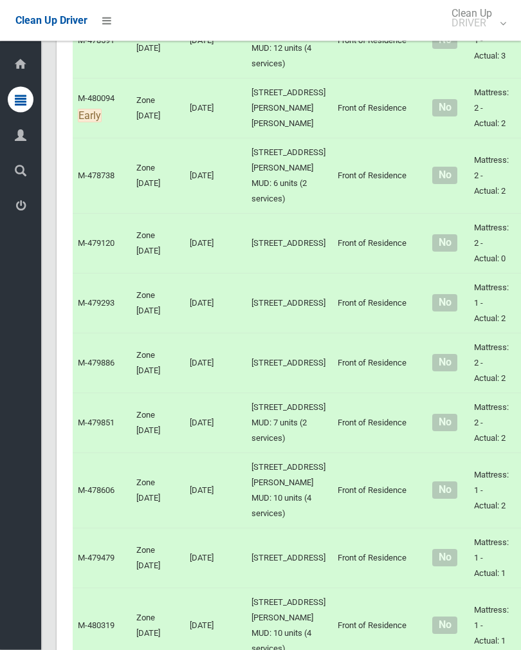
scroll to position [5945, 0]
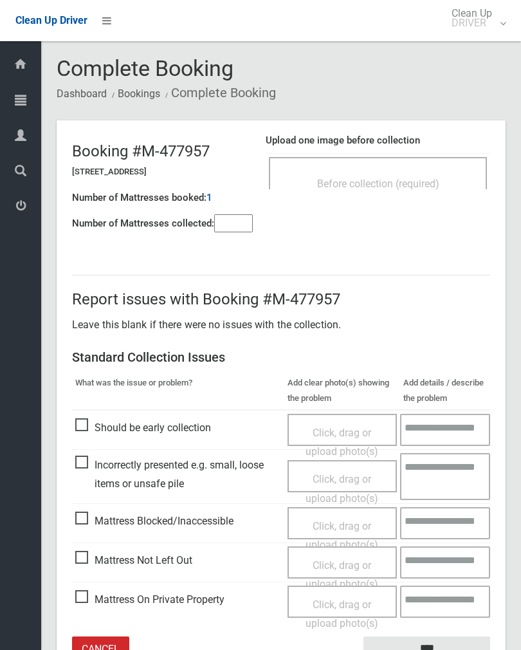
click at [418, 173] on div "Before collection (required)" at bounding box center [378, 183] width 190 height 24
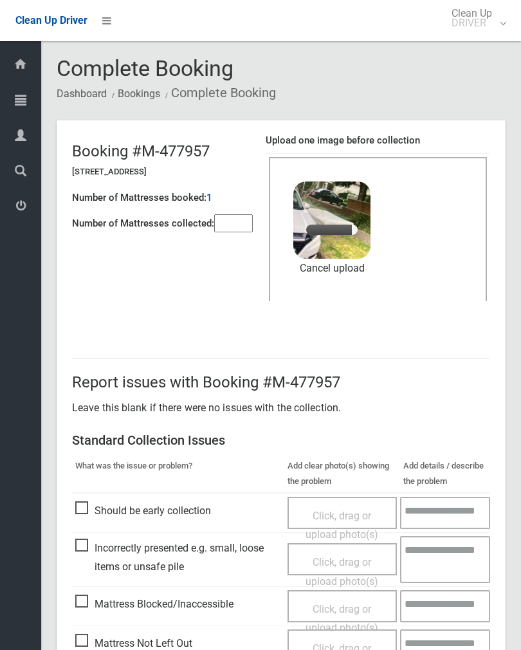
click at [227, 226] on input"] "number" at bounding box center [233, 223] width 39 height 18
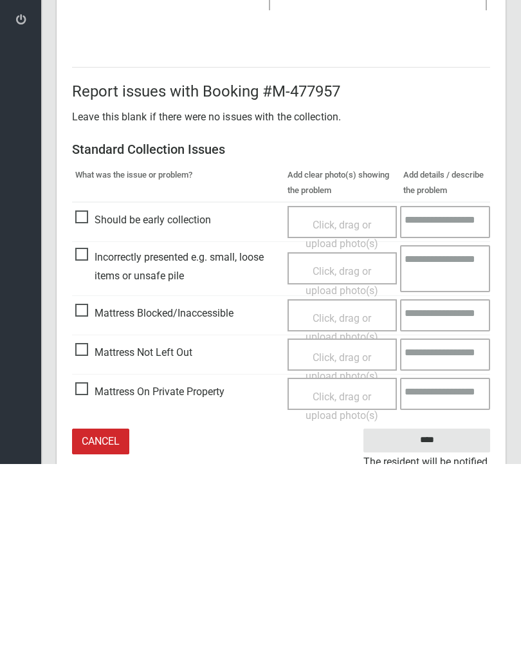
scroll to position [155, 0]
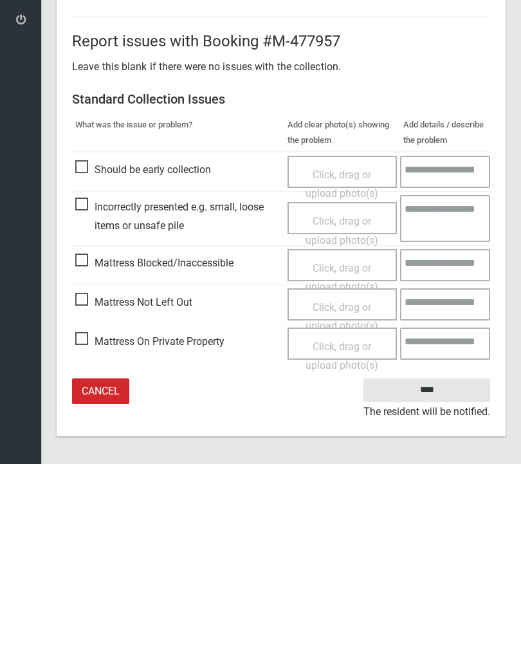
type input"] "*"
click at [436, 564] on input "****" at bounding box center [427, 576] width 127 height 24
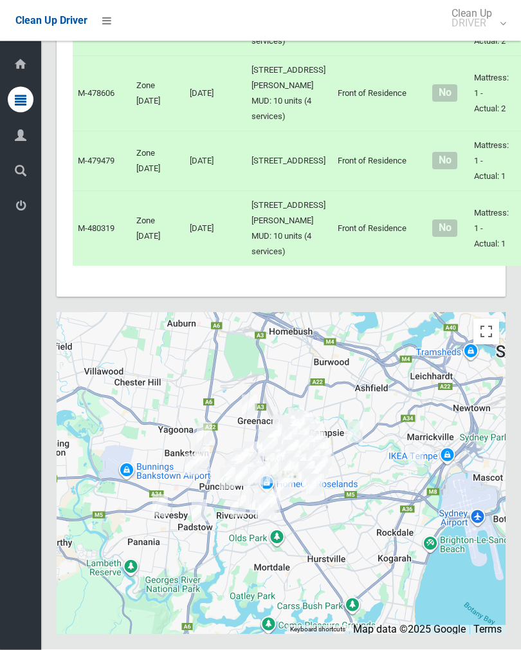
scroll to position [7271, 0]
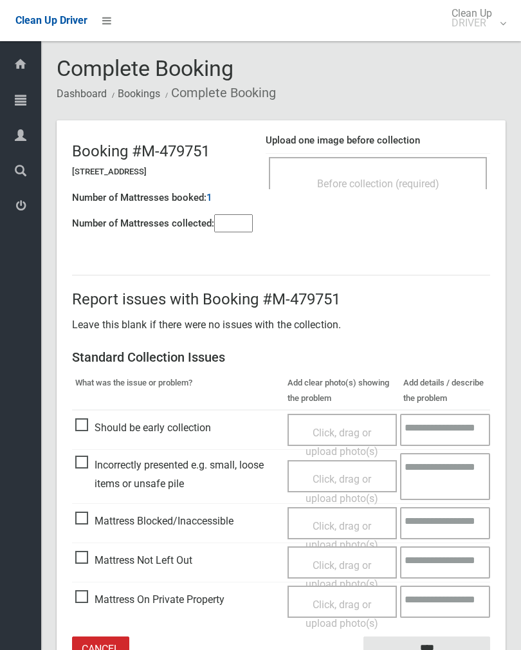
click at [421, 168] on div "Before collection (required)" at bounding box center [378, 173] width 218 height 32
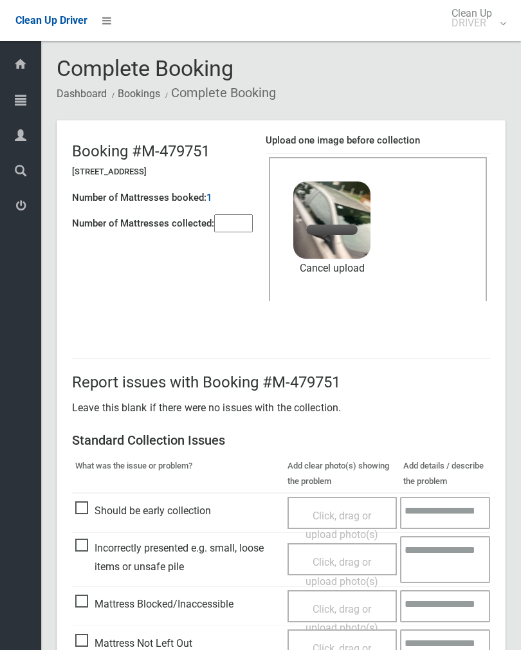
click at [229, 223] on input"] "number" at bounding box center [233, 223] width 39 height 18
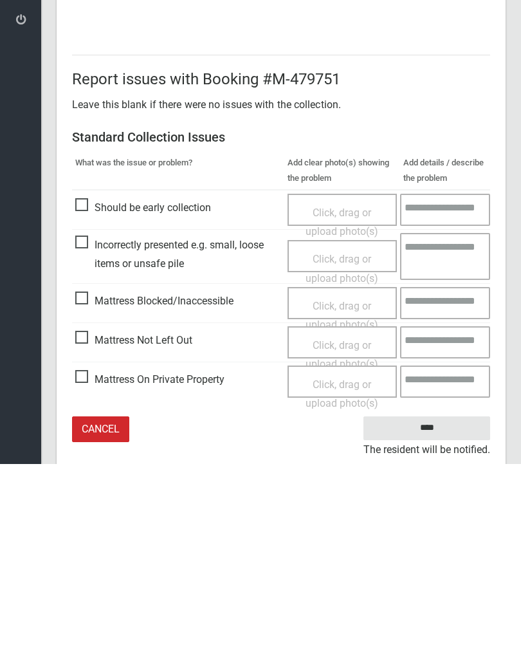
scroll to position [155, 0]
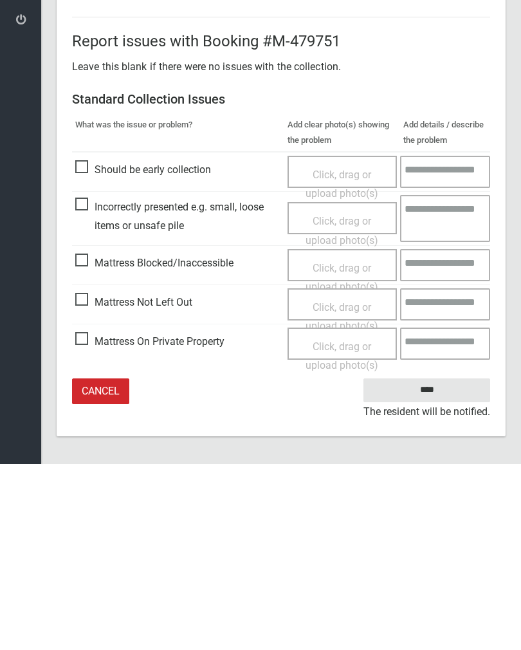
type input"] "*"
click at [439, 564] on input "****" at bounding box center [427, 576] width 127 height 24
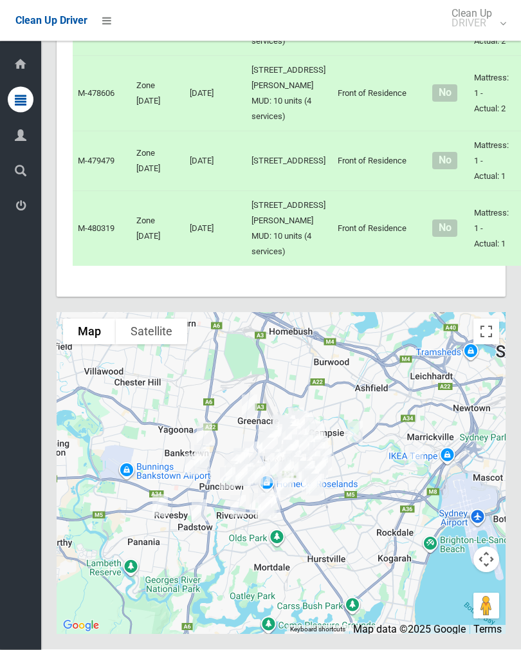
scroll to position [7196, 0]
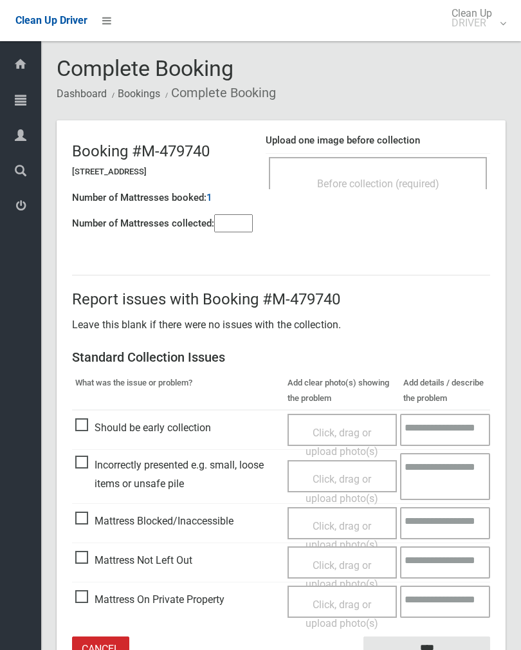
click at [416, 172] on div "Before collection (required)" at bounding box center [378, 183] width 190 height 24
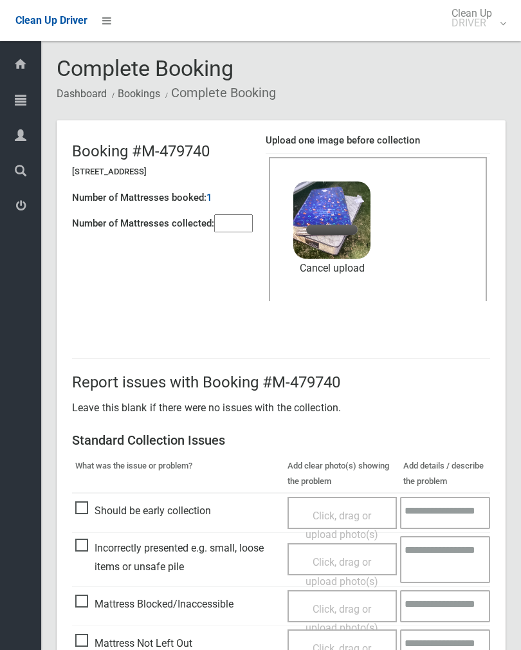
click at [237, 219] on input"] "number" at bounding box center [233, 223] width 39 height 18
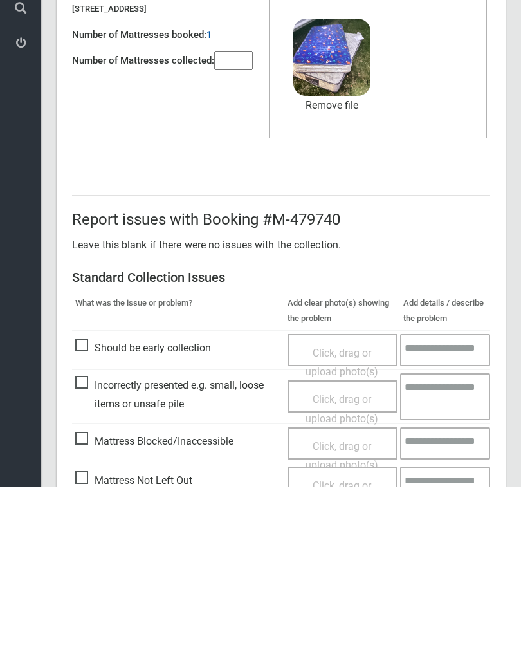
scroll to position [155, 0]
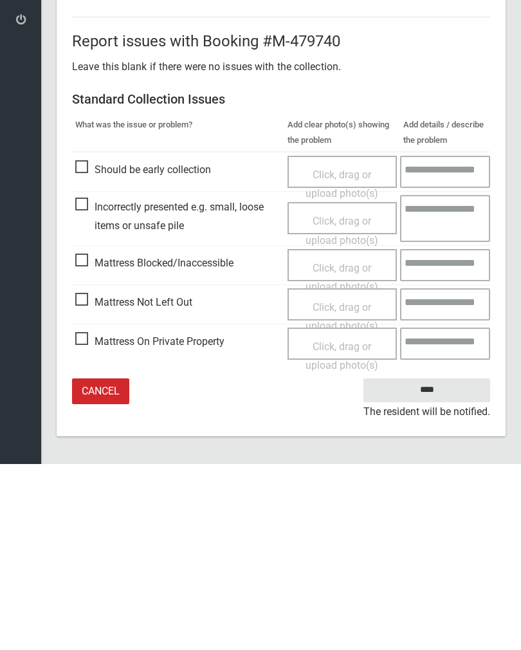
type input"] "*"
click at [435, 564] on input "****" at bounding box center [427, 576] width 127 height 24
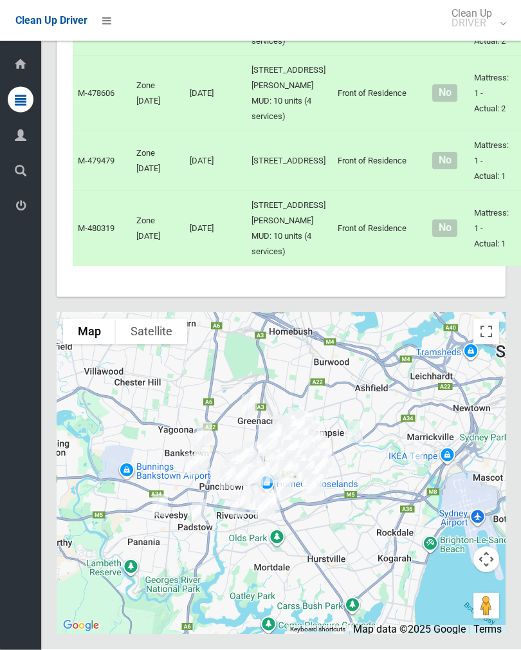
scroll to position [7352, 0]
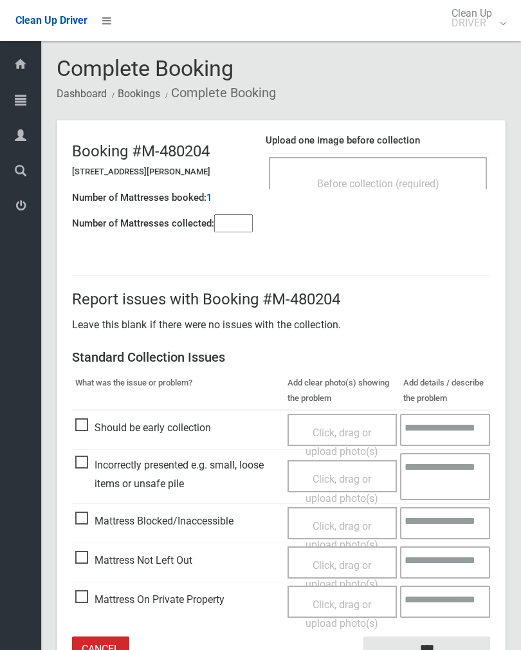
click at [408, 179] on span "Before collection (required)" at bounding box center [378, 184] width 122 height 12
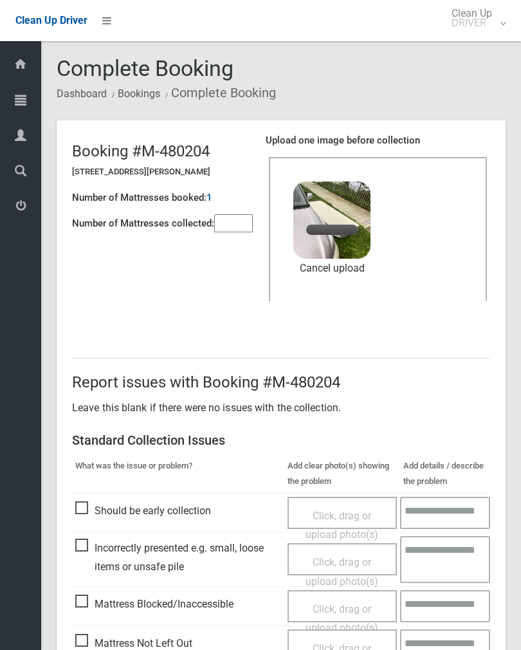
click at [239, 222] on input"] "number" at bounding box center [233, 223] width 39 height 18
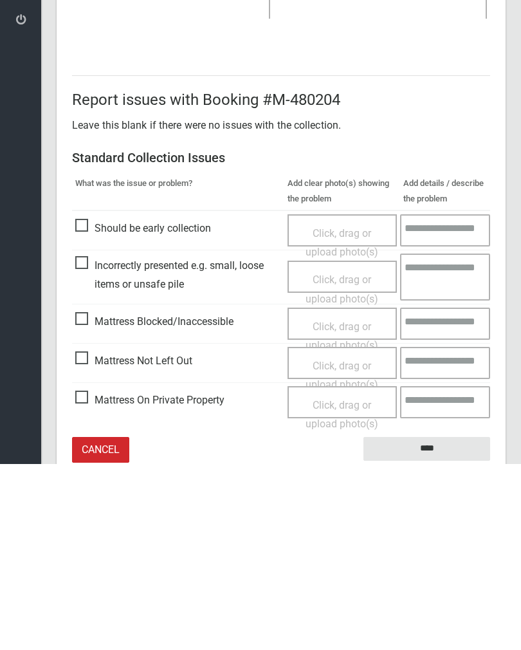
scroll to position [155, 0]
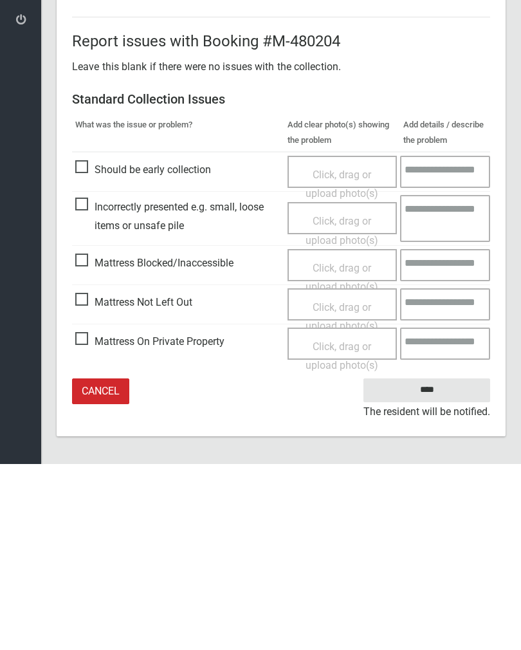
type input"] "*"
click at [434, 564] on input "****" at bounding box center [427, 576] width 127 height 24
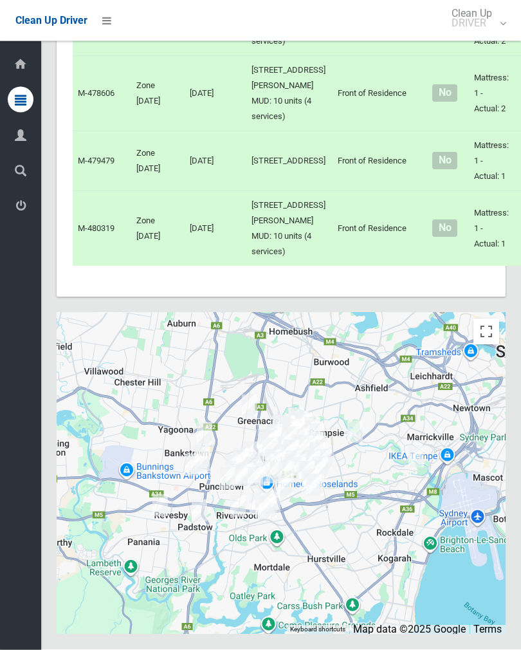
scroll to position [9169, 0]
